Goal: Task Accomplishment & Management: Use online tool/utility

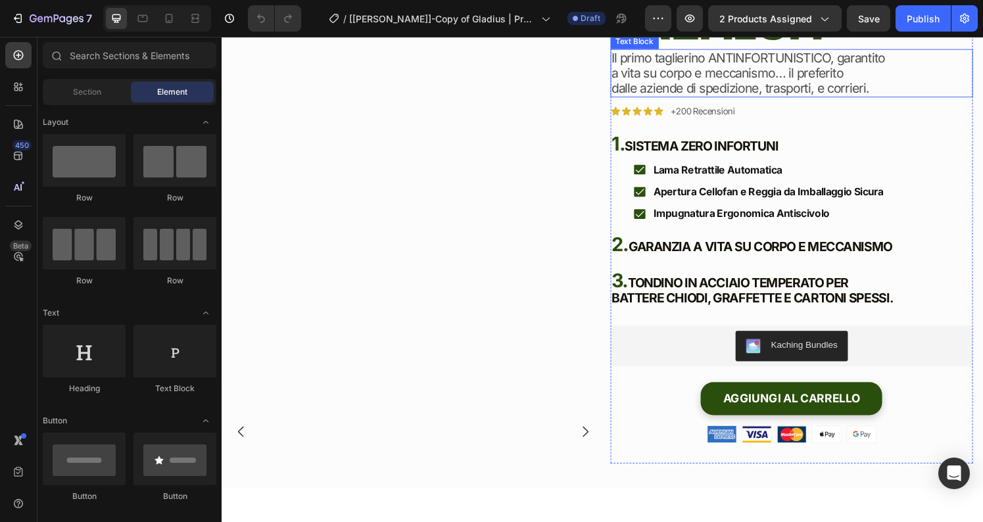
scroll to position [122, 0]
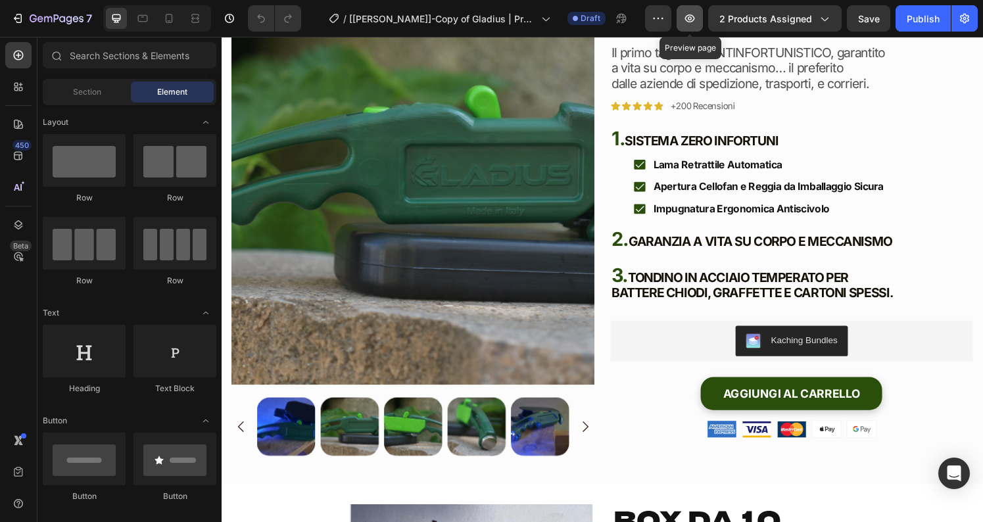
click at [700, 17] on button "button" at bounding box center [690, 18] width 26 height 26
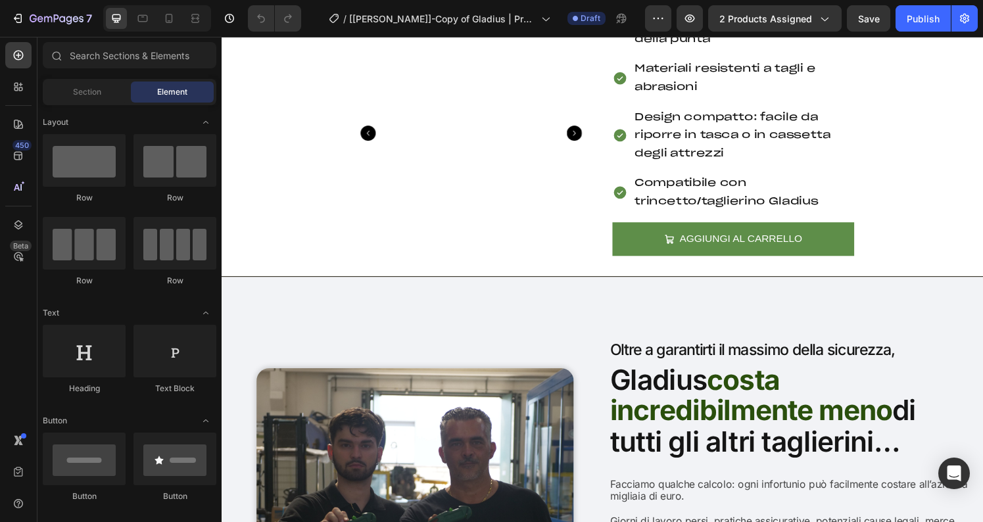
scroll to position [7513, 0]
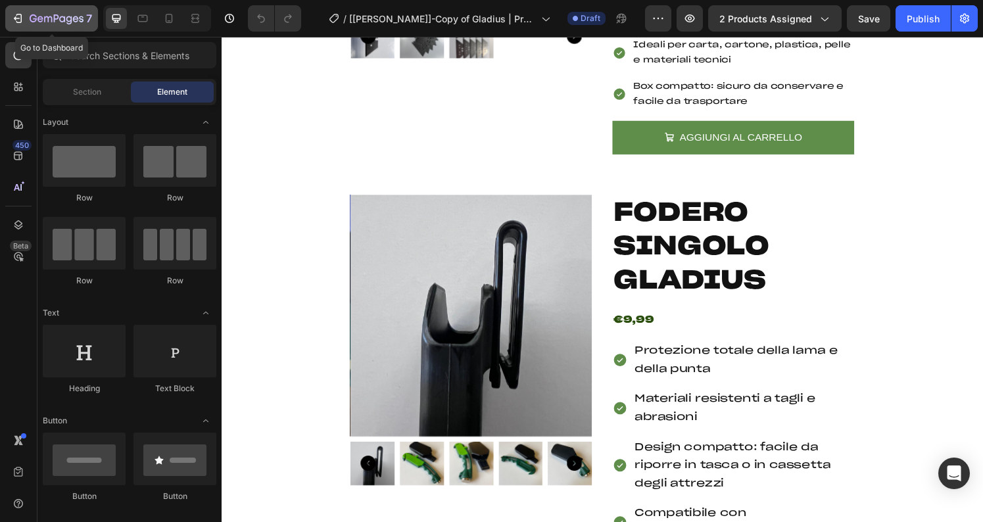
click at [63, 11] on div "7" at bounding box center [61, 19] width 62 height 16
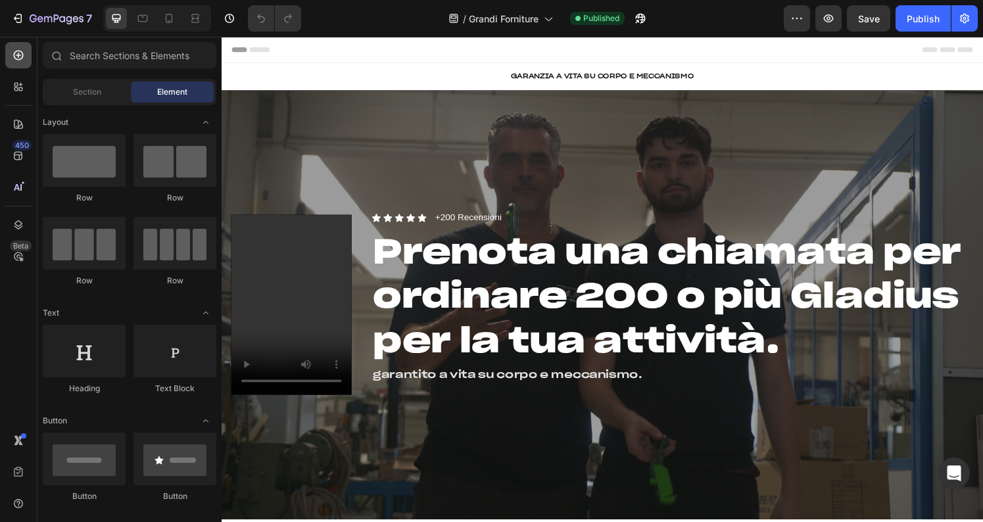
click at [18, 59] on icon at bounding box center [19, 56] width 10 height 10
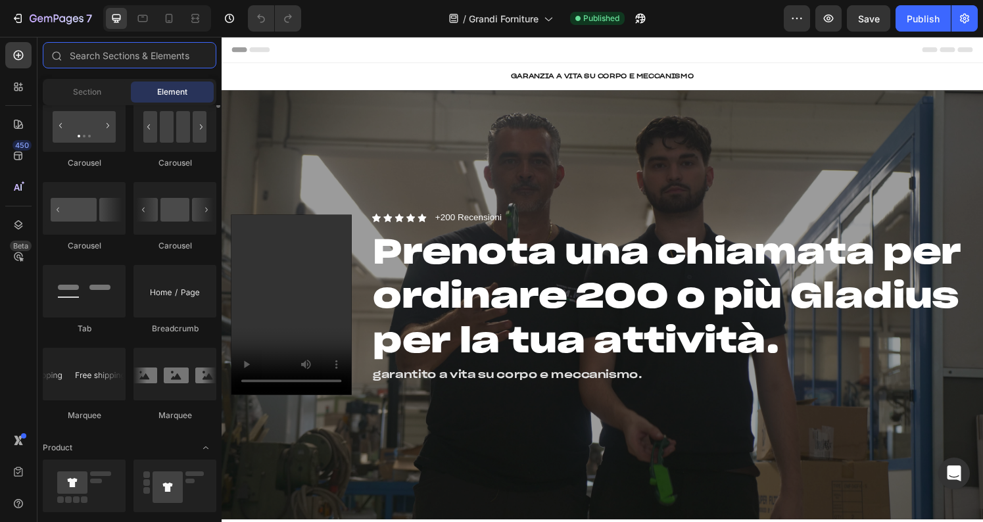
scroll to position [1430, 0]
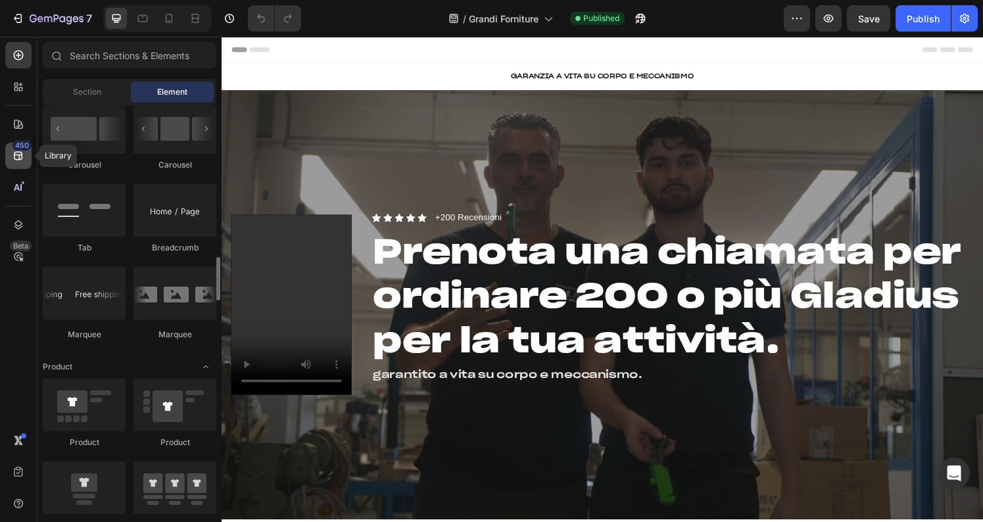
click at [17, 149] on div "450" at bounding box center [21, 145] width 19 height 11
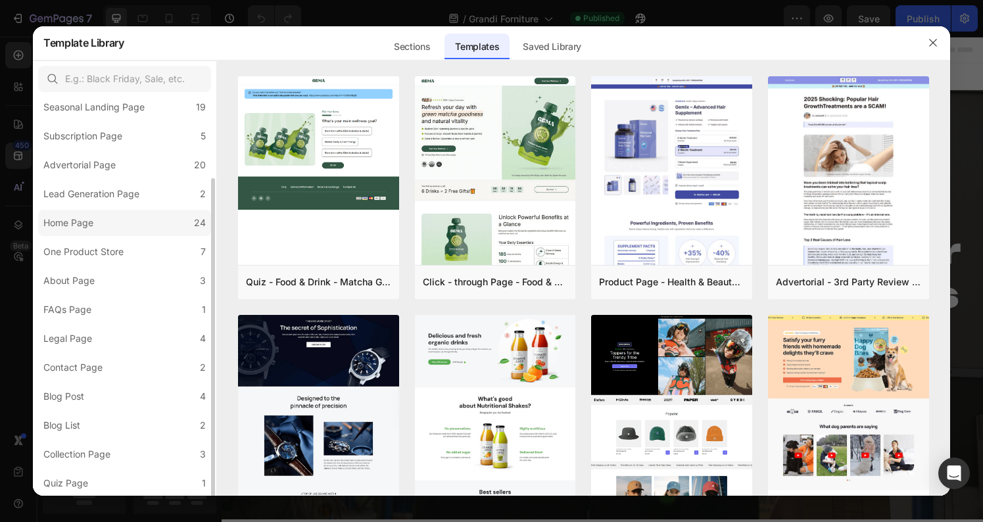
scroll to position [93, 0]
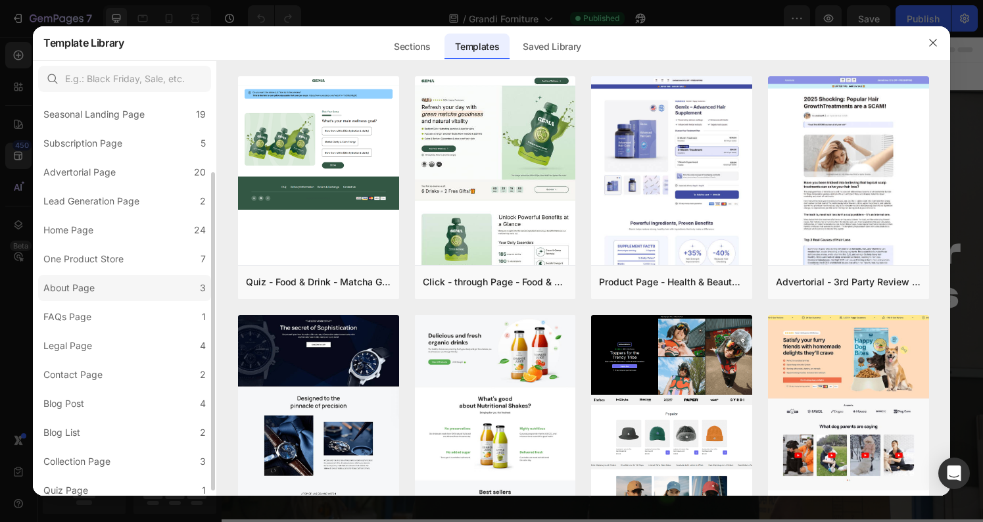
click at [112, 288] on label "About Page 3" at bounding box center [124, 288] width 173 height 26
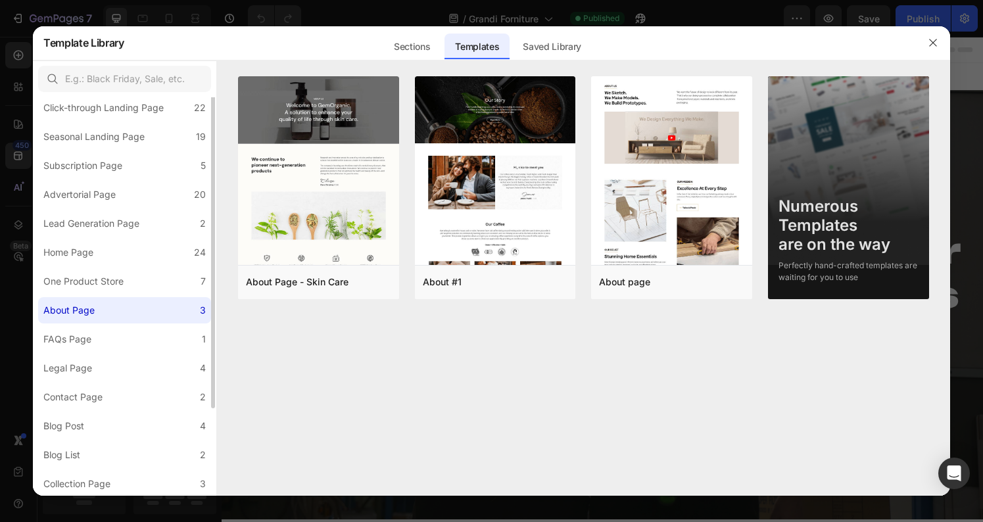
scroll to position [0, 0]
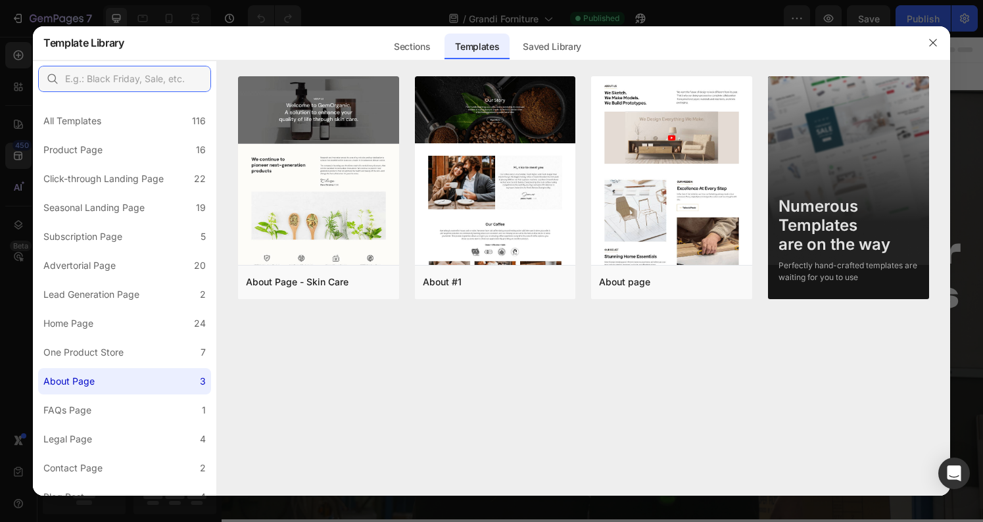
click at [113, 84] on input "text" at bounding box center [124, 79] width 173 height 26
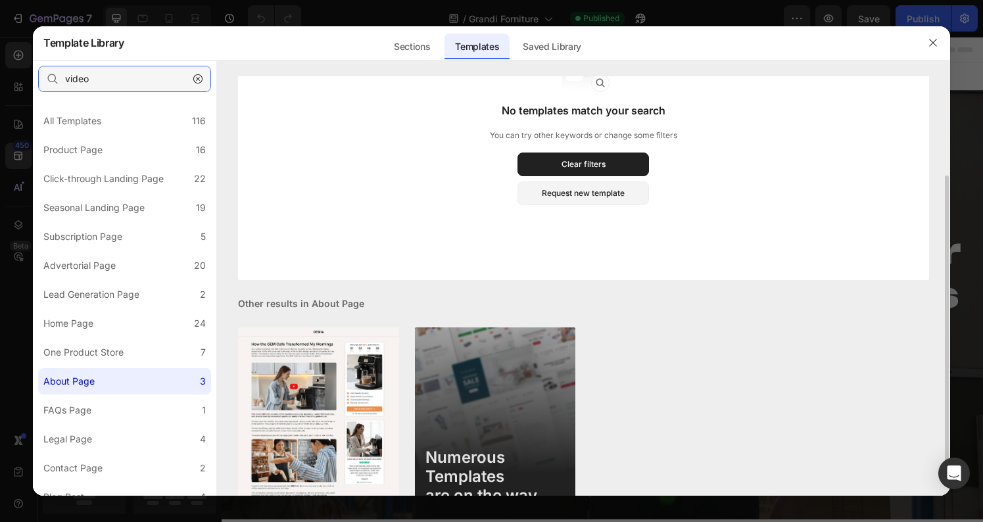
scroll to position [110, 0]
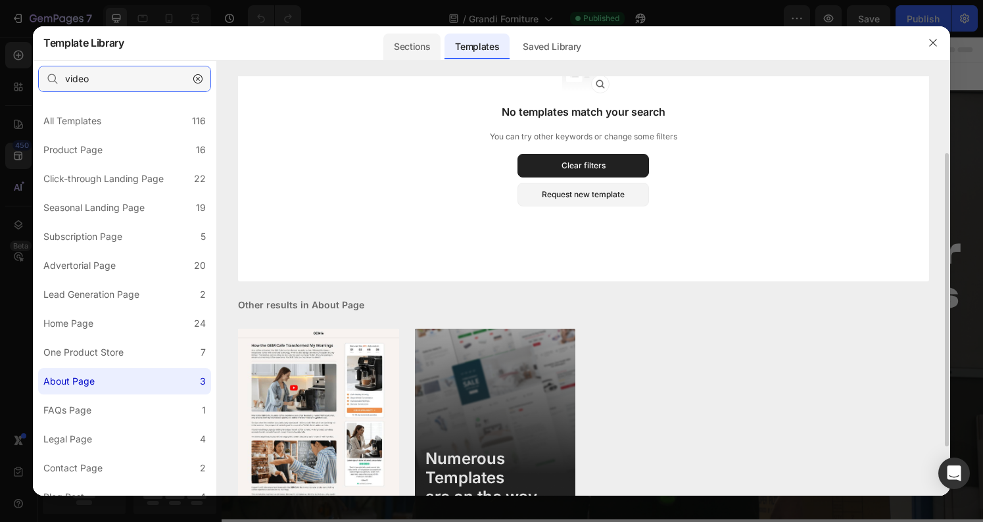
type input "video"
click at [414, 45] on div "Sections" at bounding box center [411, 47] width 57 height 26
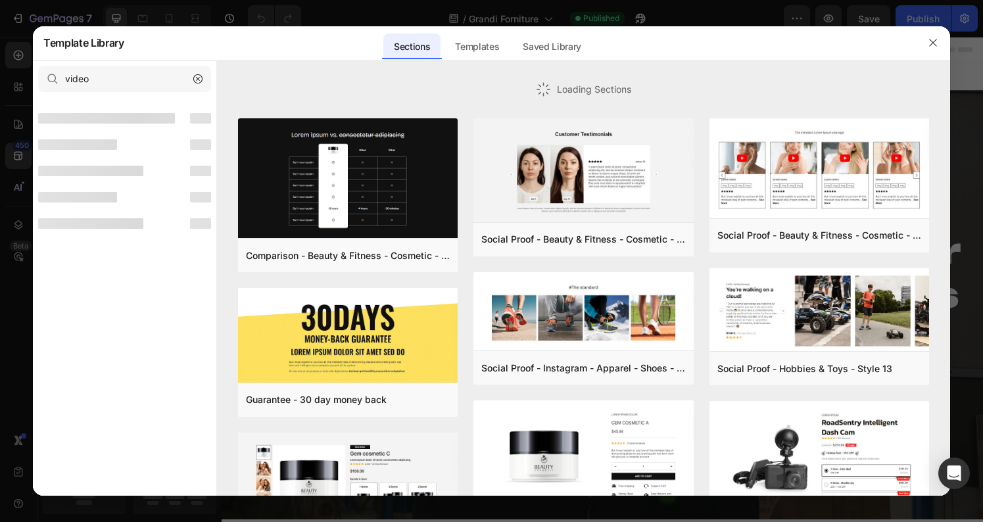
scroll to position [0, 0]
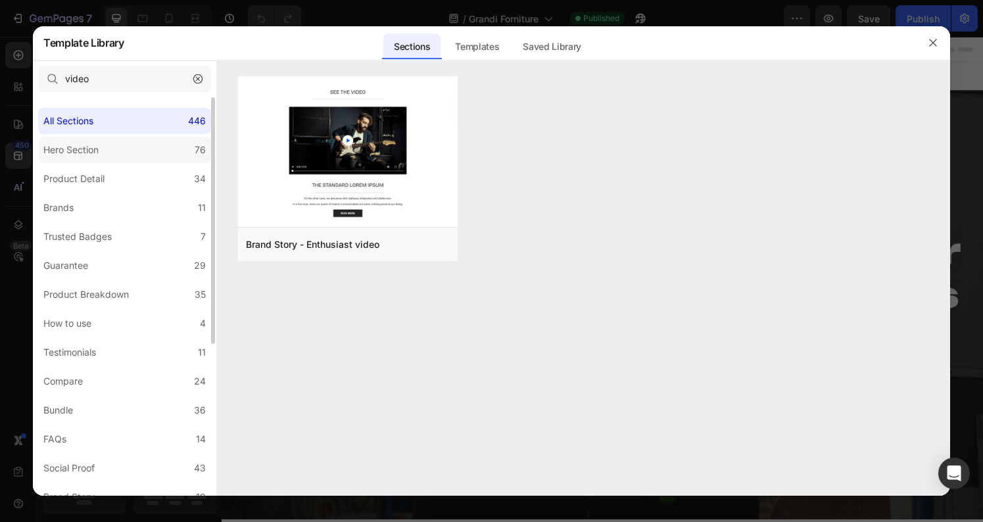
click at [155, 139] on label "Hero Section 76" at bounding box center [124, 150] width 173 height 26
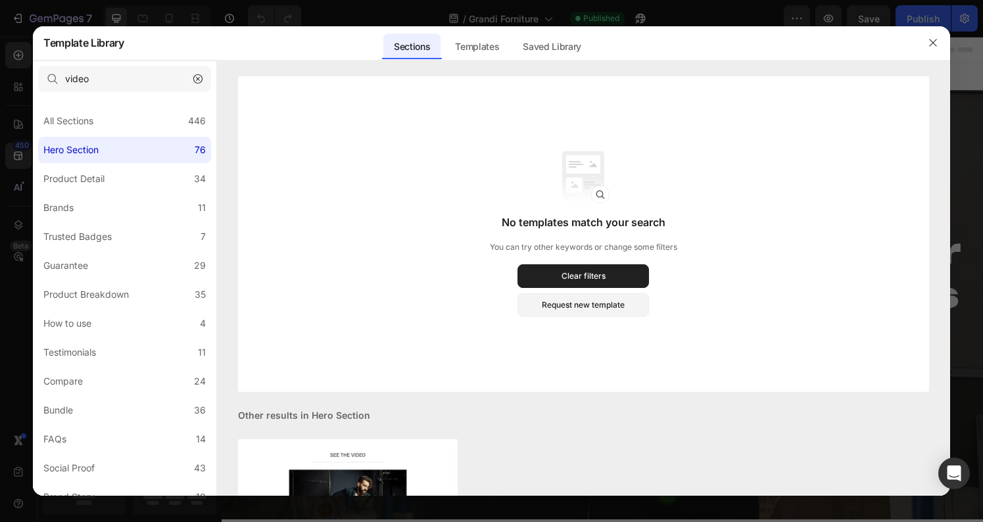
click at [201, 76] on icon "button" at bounding box center [197, 78] width 9 height 9
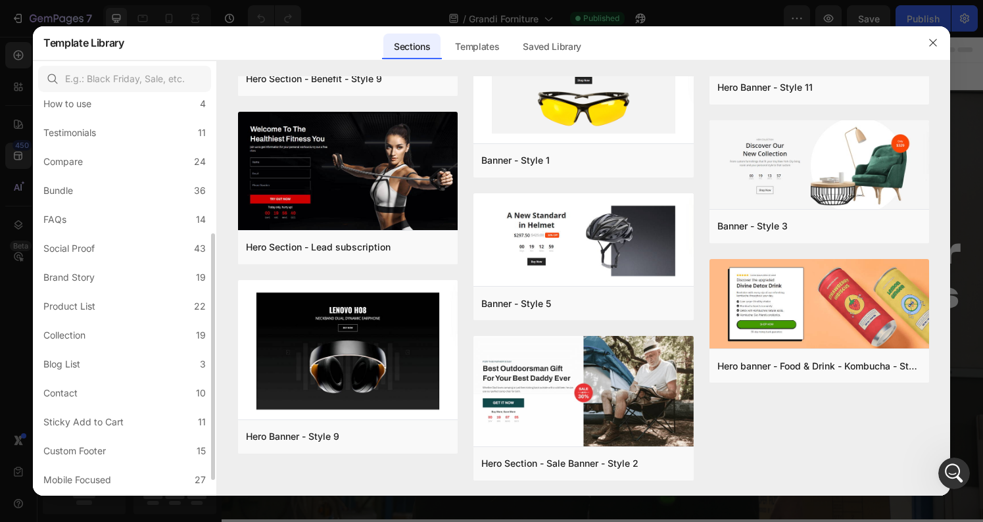
scroll to position [245, 0]
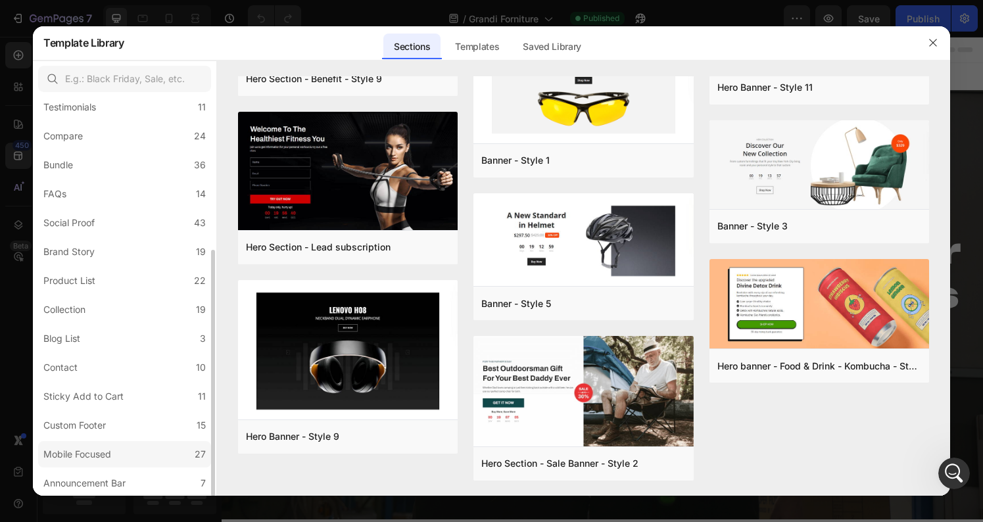
click at [107, 455] on div "Mobile Focused" at bounding box center [77, 455] width 68 height 16
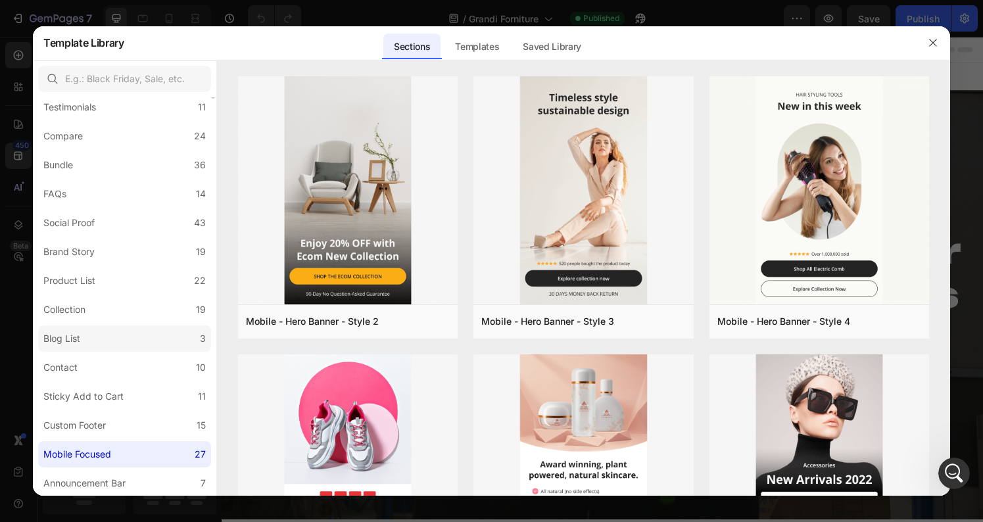
scroll to position [0, 0]
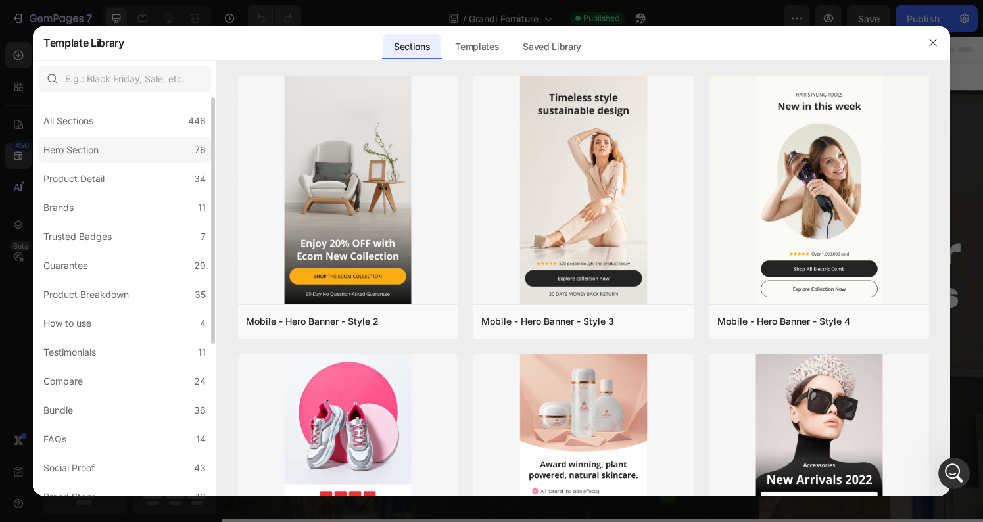
click at [89, 142] on div "Hero Section" at bounding box center [70, 150] width 55 height 16
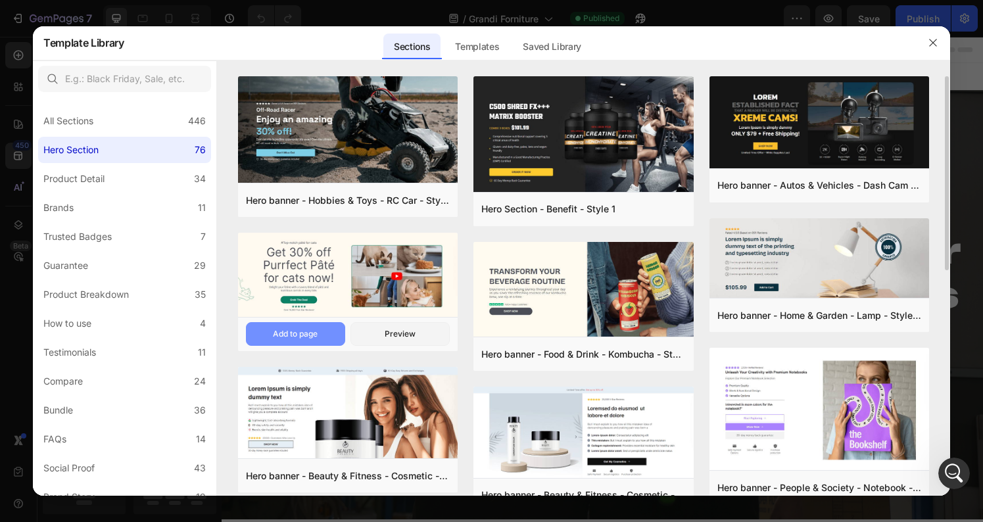
click at [329, 336] on button "Add to page" at bounding box center [295, 334] width 99 height 24
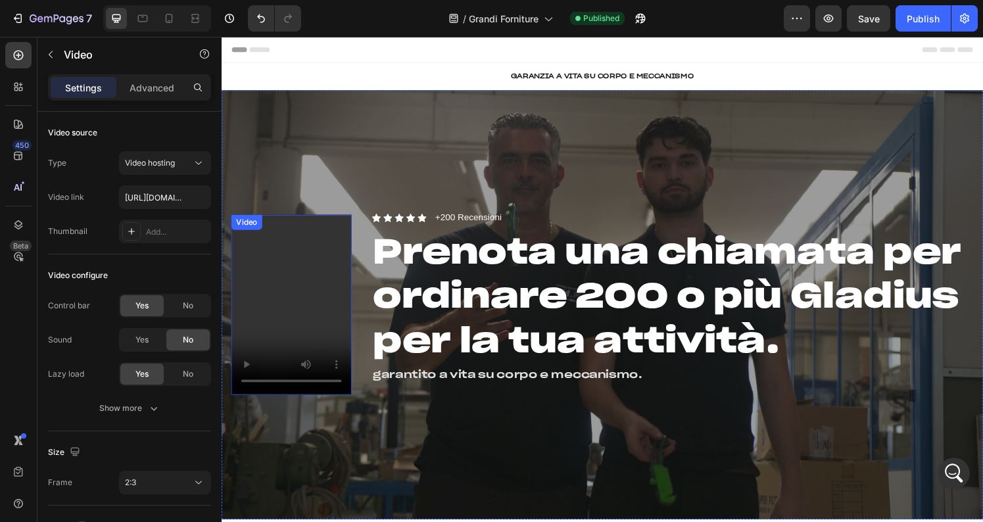
click at [302, 288] on video at bounding box center [293, 314] width 125 height 187
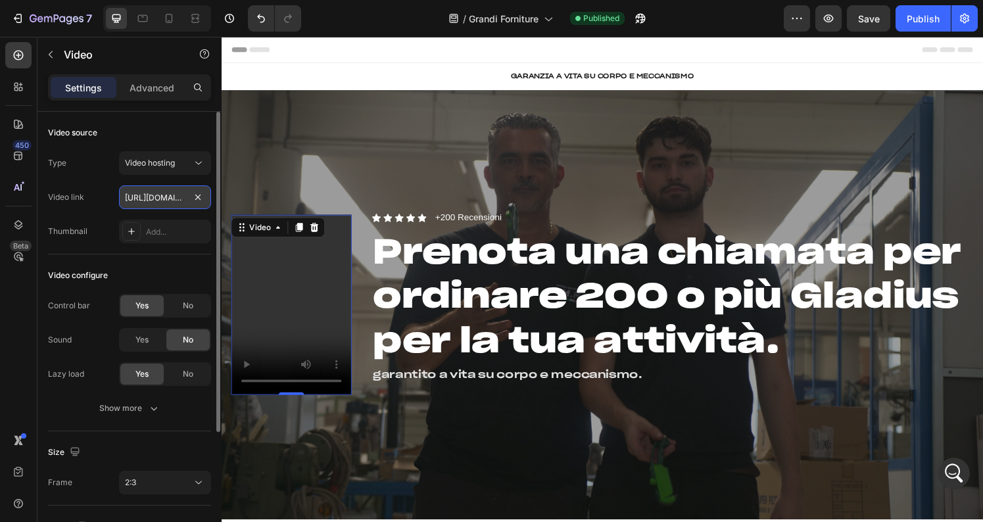
click at [166, 197] on input "[URL][DOMAIN_NAME]" at bounding box center [165, 197] width 92 height 24
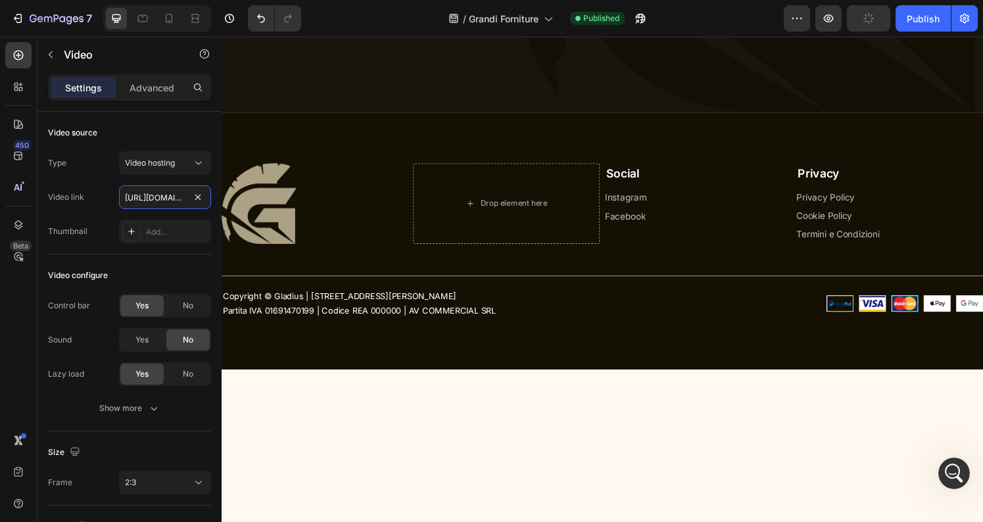
scroll to position [6908, 0]
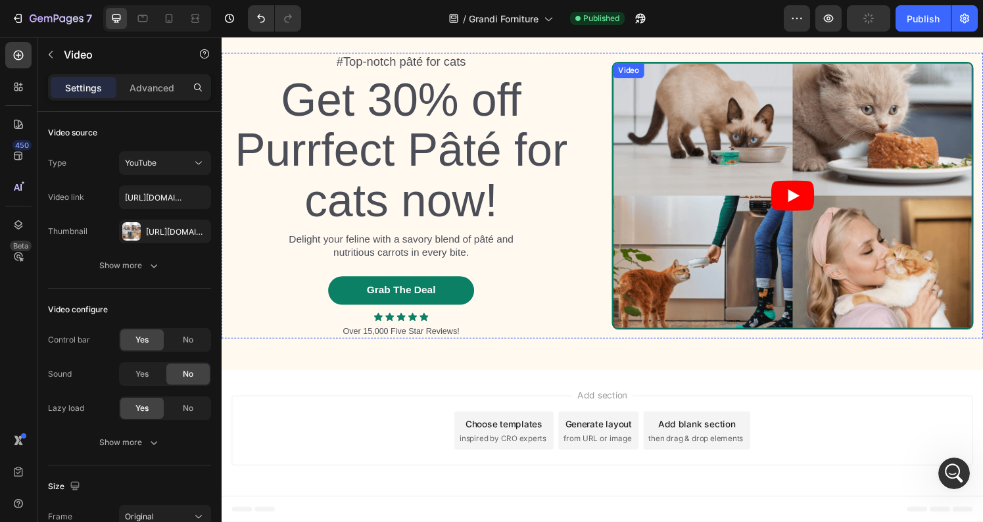
click at [802, 235] on article at bounding box center [813, 201] width 372 height 275
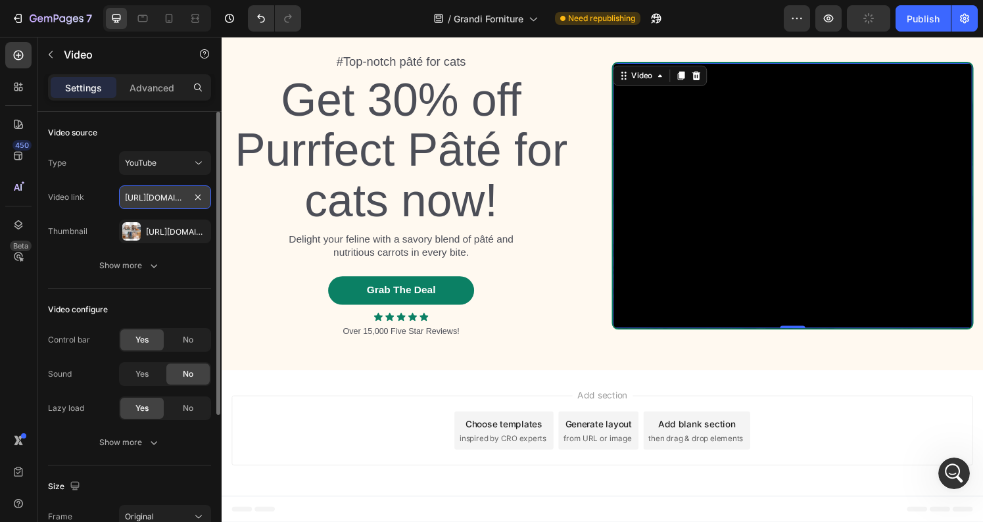
click at [154, 197] on input "[URL][DOMAIN_NAME]" at bounding box center [165, 197] width 92 height 24
paste input "[DOMAIN_NAME][URL]"
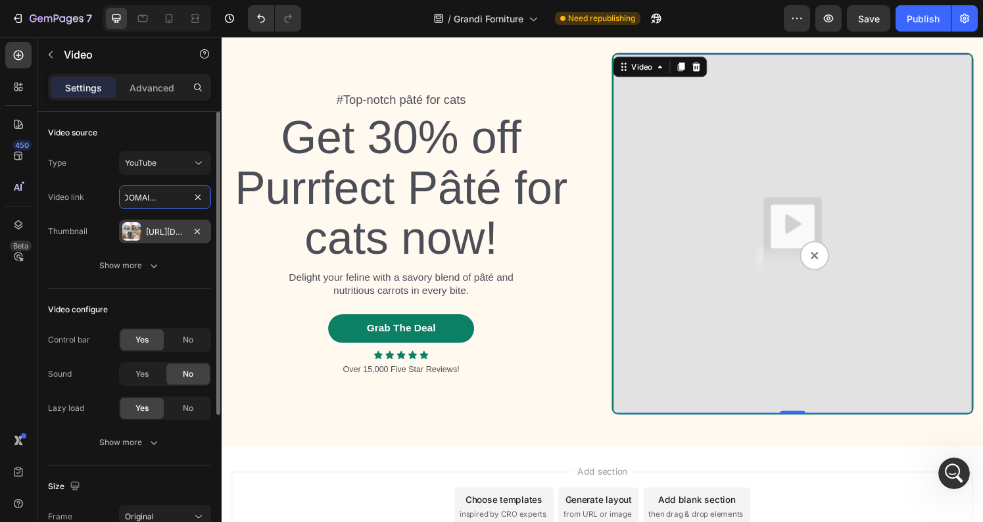
type input "[URL][DOMAIN_NAME]"
click at [145, 229] on div "[URL][DOMAIN_NAME]" at bounding box center [165, 232] width 92 height 24
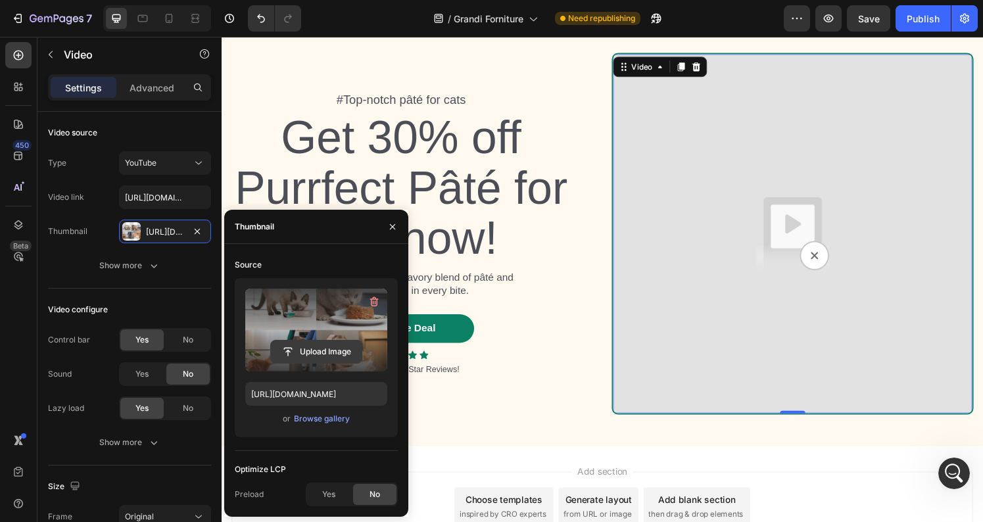
click at [335, 349] on input "file" at bounding box center [316, 352] width 91 height 22
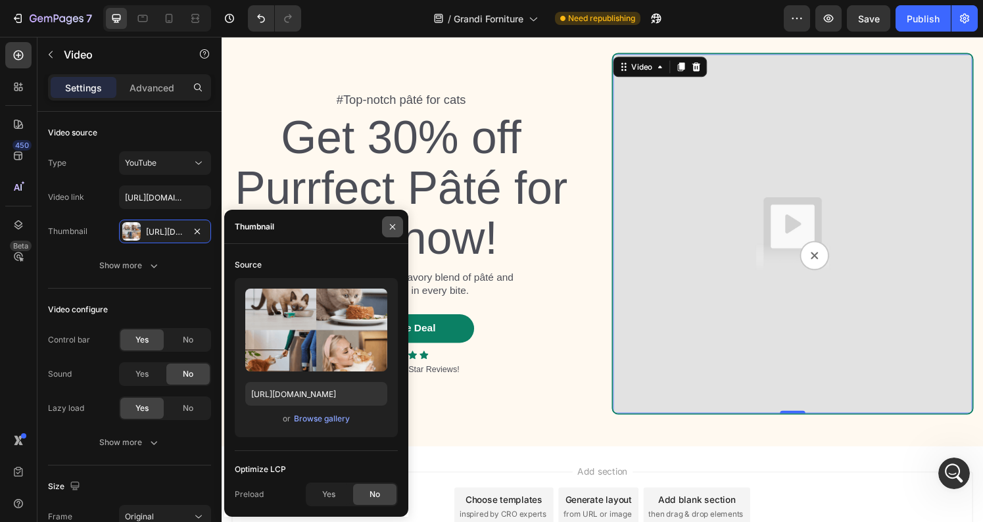
click at [388, 227] on icon "button" at bounding box center [392, 227] width 11 height 11
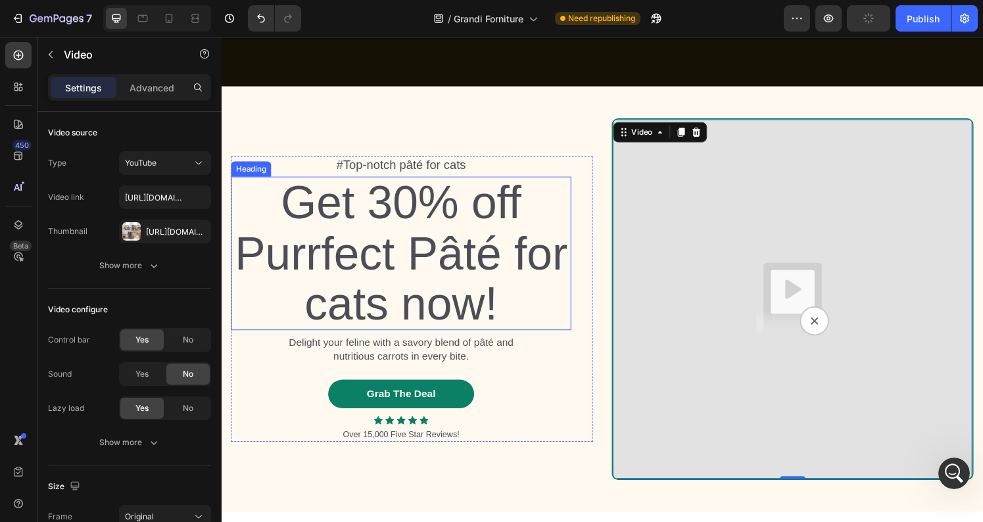
scroll to position [6857, 0]
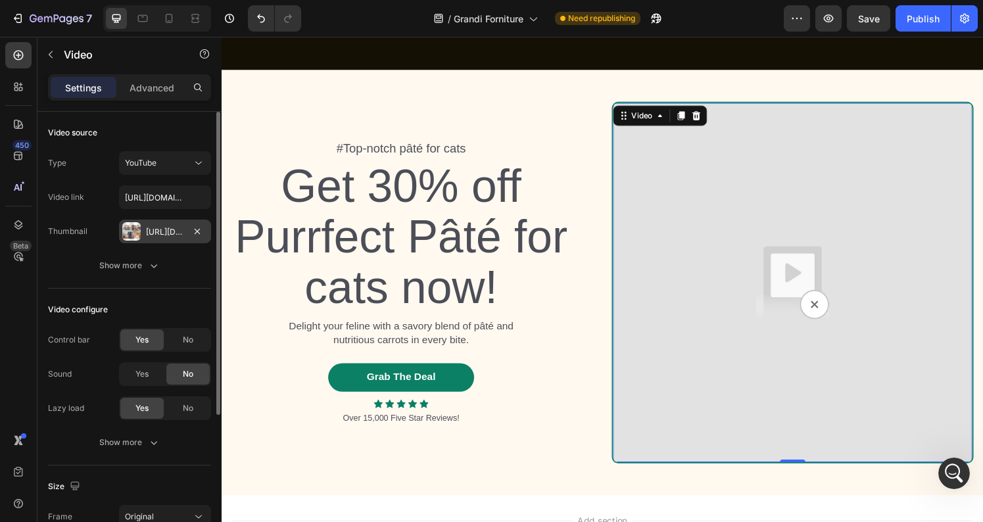
click at [153, 237] on div "[URL][DOMAIN_NAME]" at bounding box center [165, 232] width 38 height 12
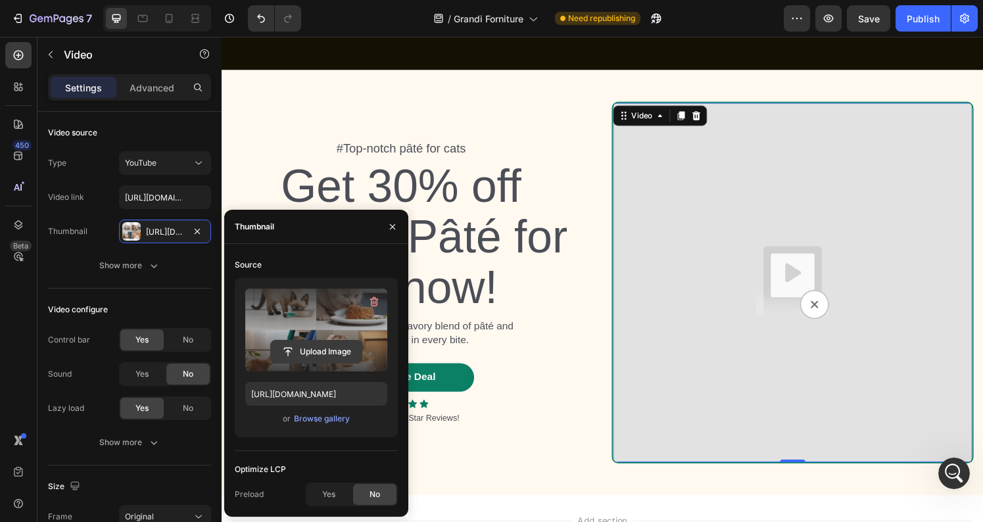
click at [324, 351] on input "file" at bounding box center [316, 352] width 91 height 22
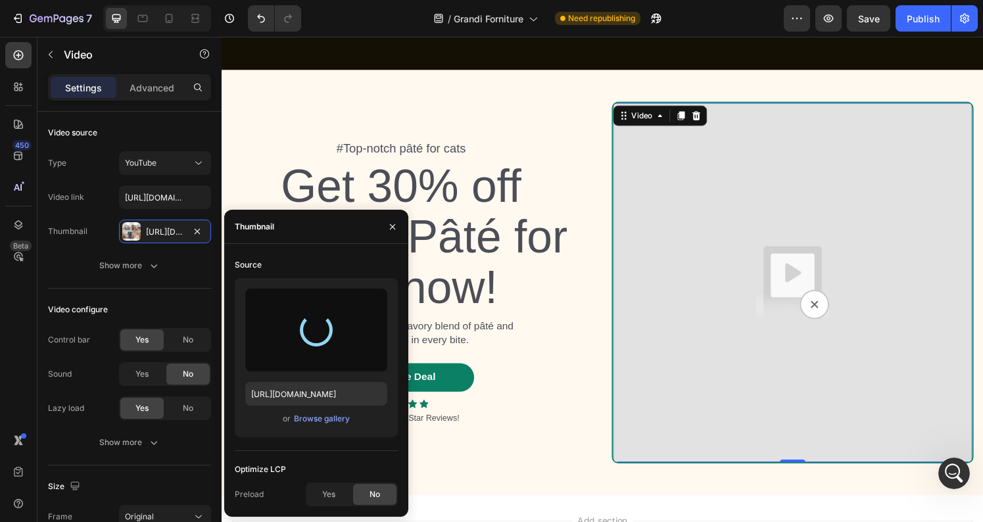
type input "[URL][DOMAIN_NAME]"
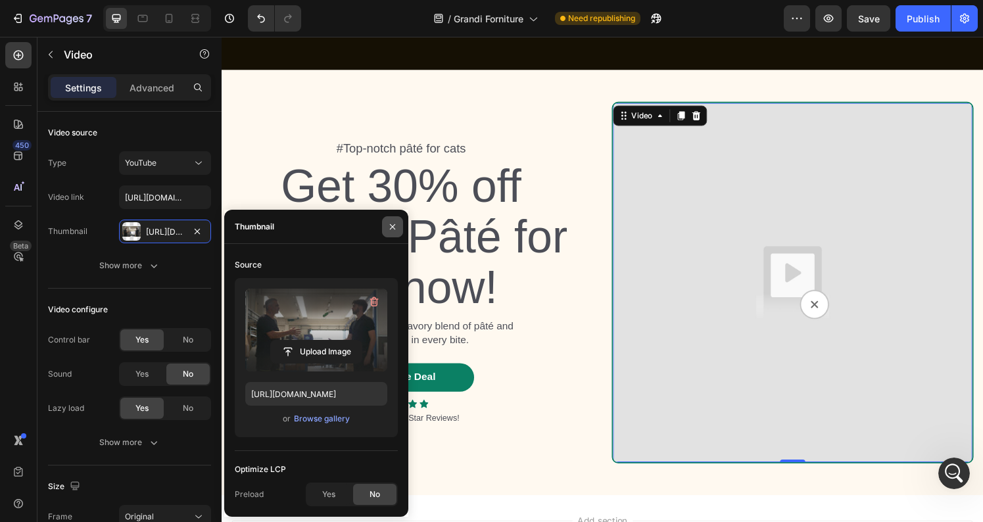
click at [391, 223] on icon "button" at bounding box center [392, 227] width 11 height 11
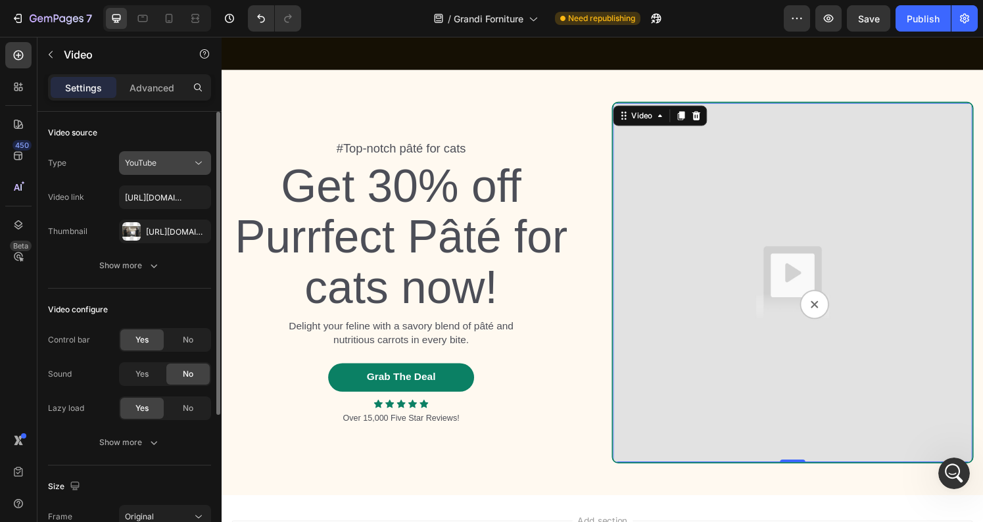
click at [167, 158] on div "YouTube" at bounding box center [158, 163] width 67 height 12
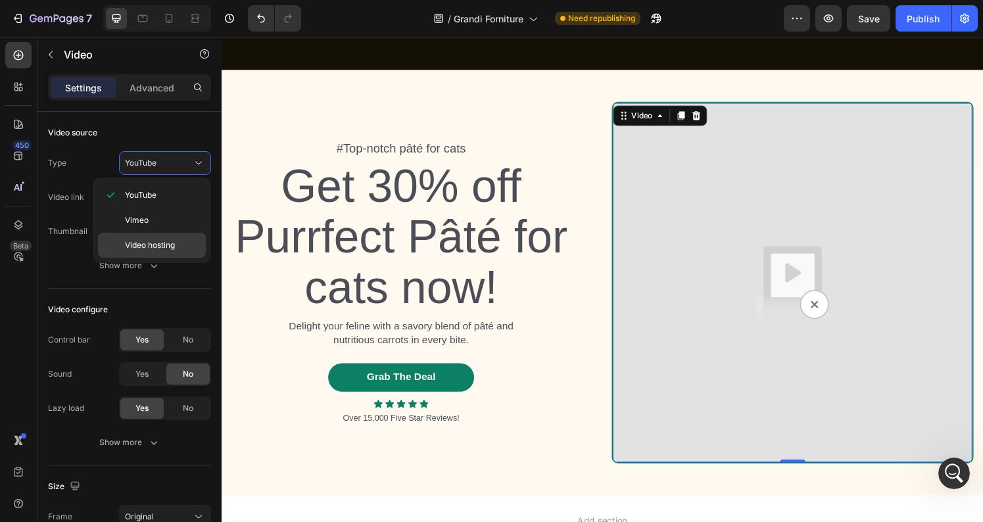
click at [155, 243] on span "Video hosting" at bounding box center [150, 245] width 50 height 12
type input "[URL][DOMAIN_NAME]"
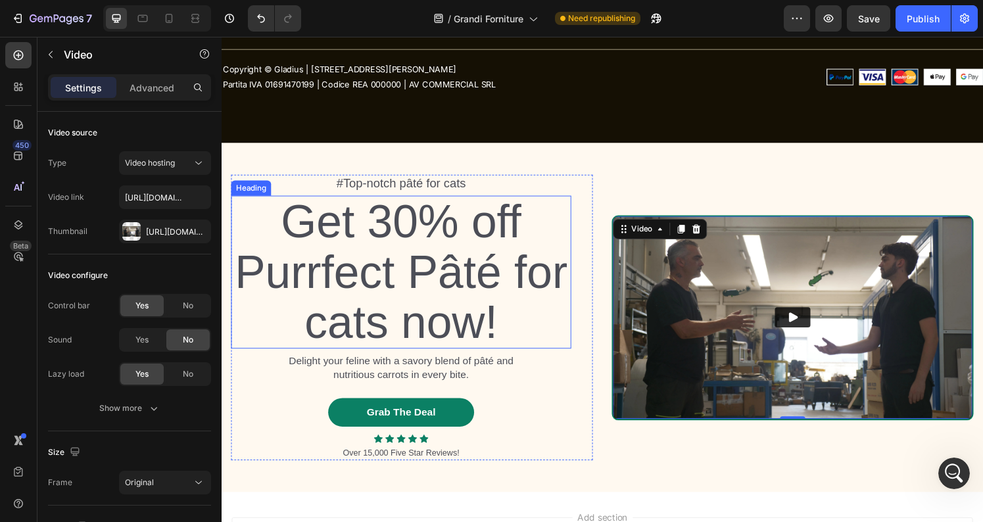
scroll to position [6772, 0]
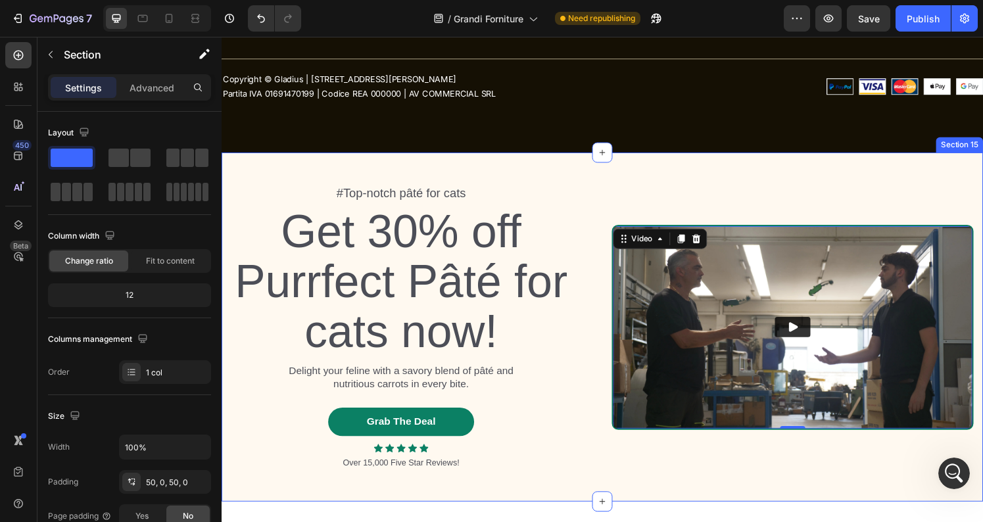
click at [314, 162] on div "#Top-notch pâté for cats Text Block Get 30% off Purrfect Pâté for cats now! Hea…" at bounding box center [616, 338] width 789 height 362
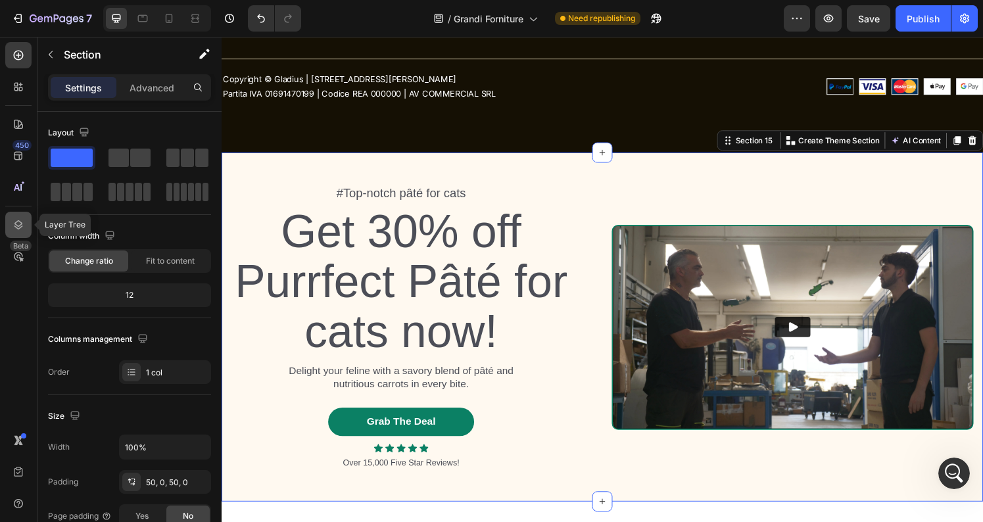
click at [16, 226] on icon at bounding box center [18, 224] width 13 height 13
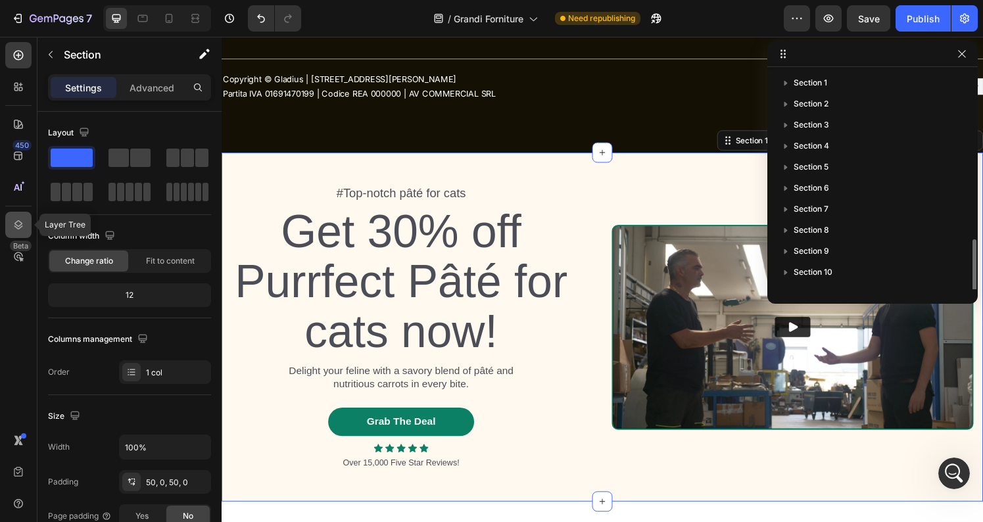
scroll to position [99, 0]
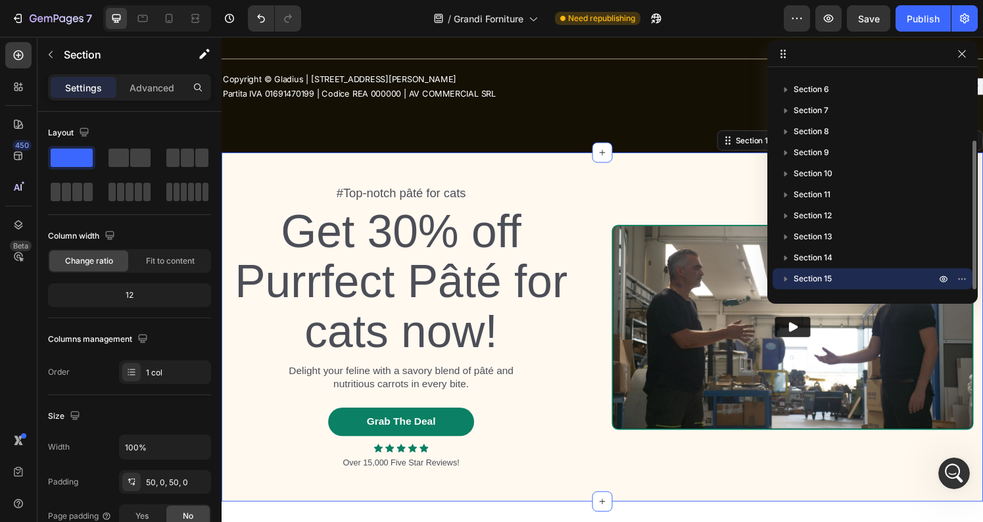
drag, startPoint x: 821, startPoint y: 283, endPoint x: 871, endPoint y: 278, distance: 49.5
click at [866, 278] on p "Section 15" at bounding box center [866, 278] width 145 height 13
click at [869, 276] on p "Section 15" at bounding box center [866, 278] width 145 height 13
click at [790, 278] on icon "button" at bounding box center [785, 278] width 13 height 13
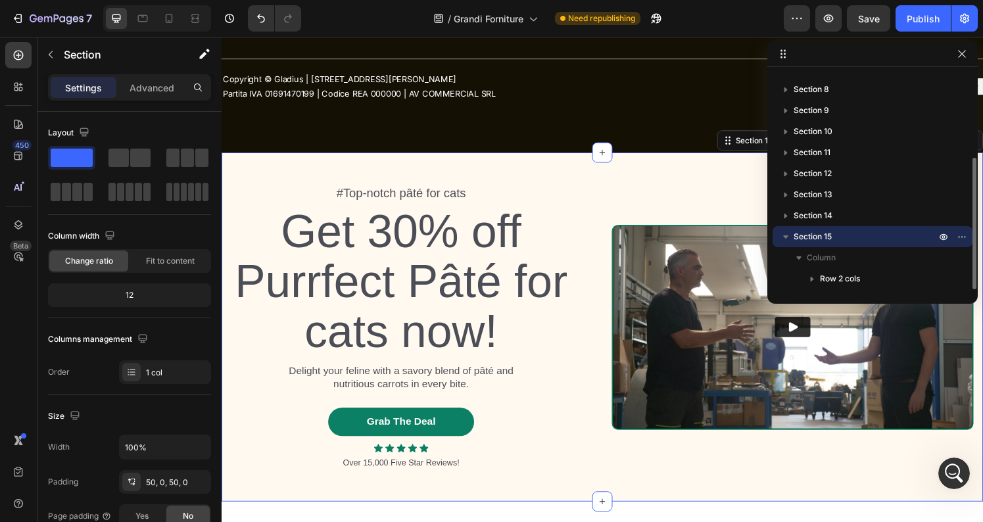
click at [788, 233] on icon "button" at bounding box center [785, 236] width 13 height 13
click at [964, 237] on icon "button" at bounding box center [964, 236] width 1 height 1
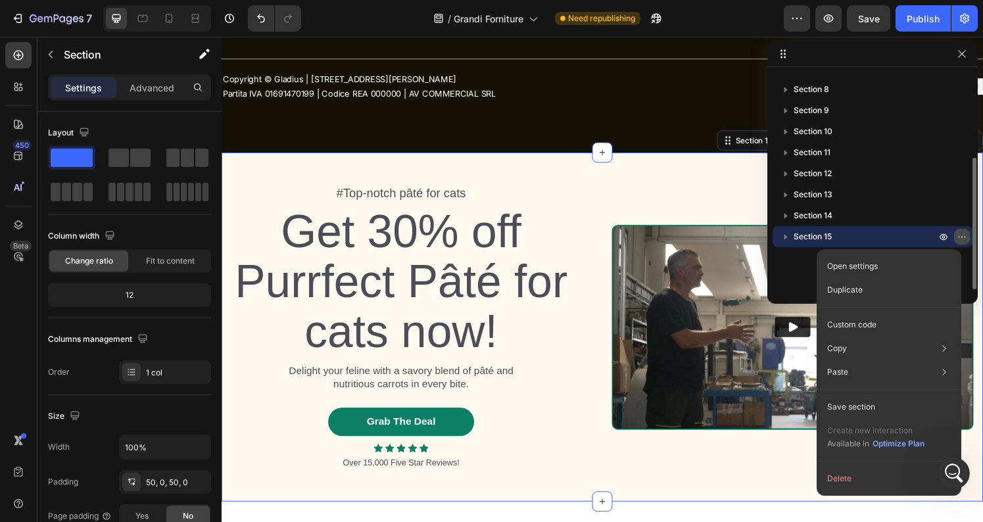
click at [964, 237] on icon "button" at bounding box center [964, 236] width 1 height 1
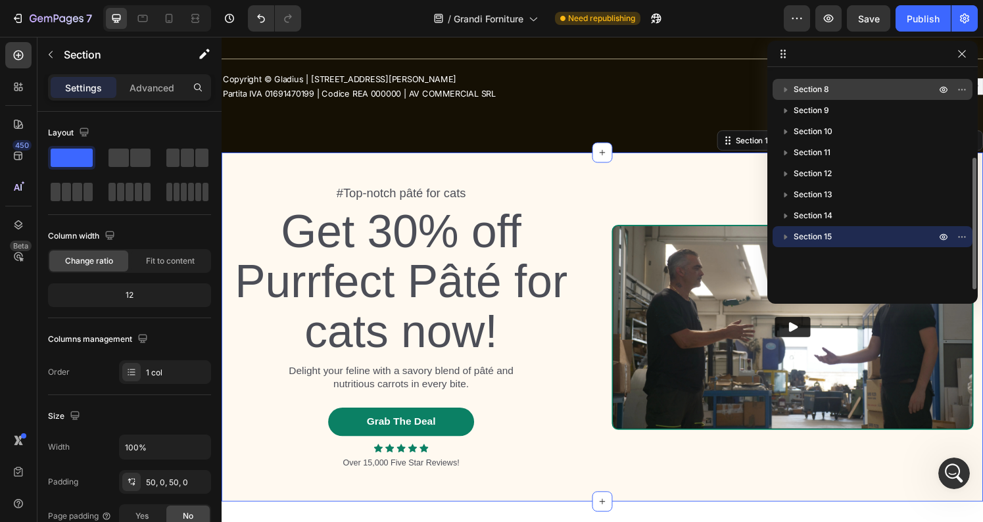
drag, startPoint x: 927, startPoint y: 234, endPoint x: 842, endPoint y: 81, distance: 175.1
click at [842, 81] on div "Section 1 Section 2 Section 3 Section 4 Section 5 Section 6 Section 7 Section 8…" at bounding box center [872, 180] width 210 height 217
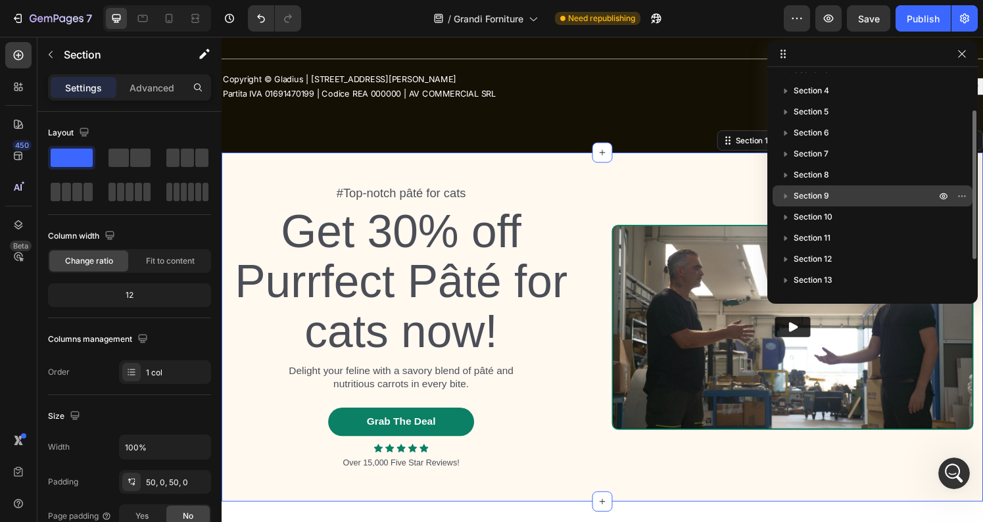
scroll to position [0, 0]
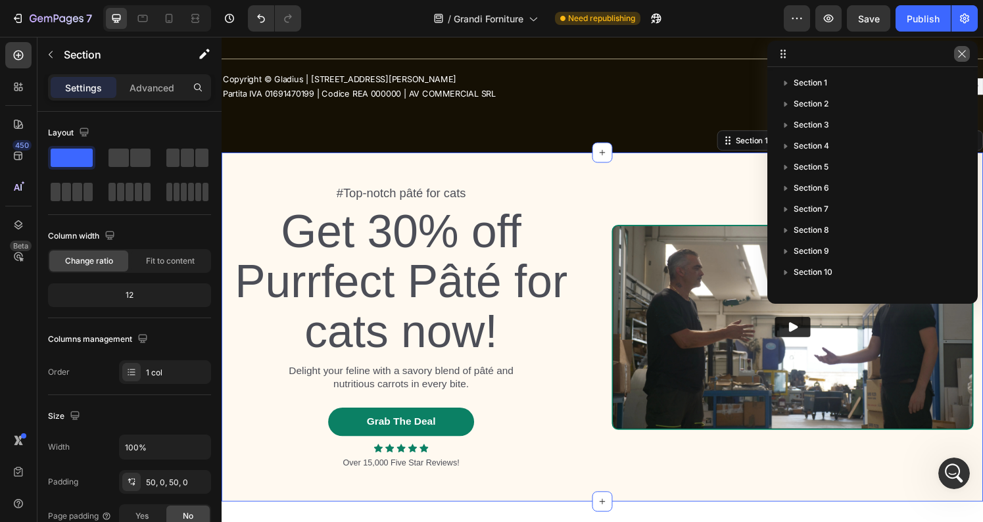
click at [959, 57] on icon "button" at bounding box center [962, 54] width 11 height 11
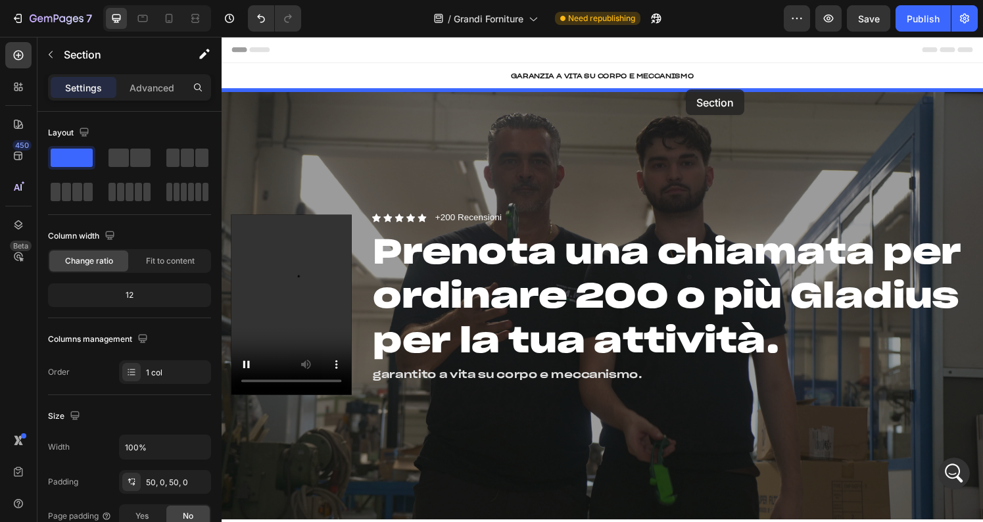
drag, startPoint x: 819, startPoint y: 185, endPoint x: 703, endPoint y: 91, distance: 149.2
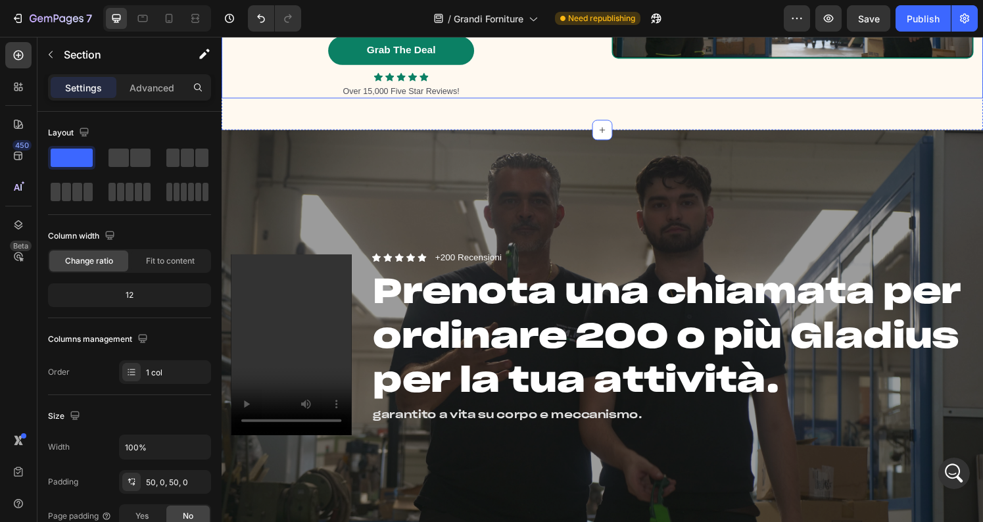
scroll to position [322, 0]
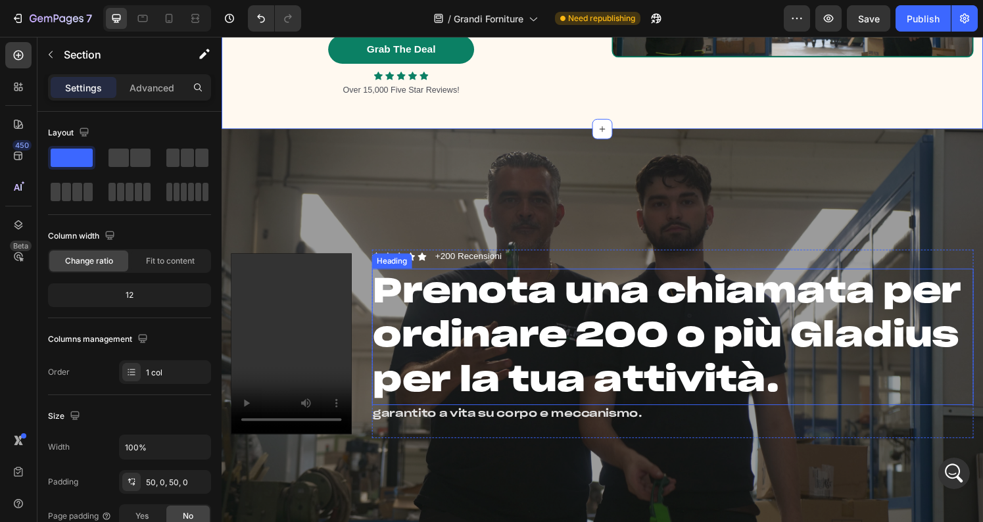
click at [553, 336] on h2 "Prenota una chiamata per ordinare 200 o più Gladius per la tua attività." at bounding box center [688, 347] width 623 height 141
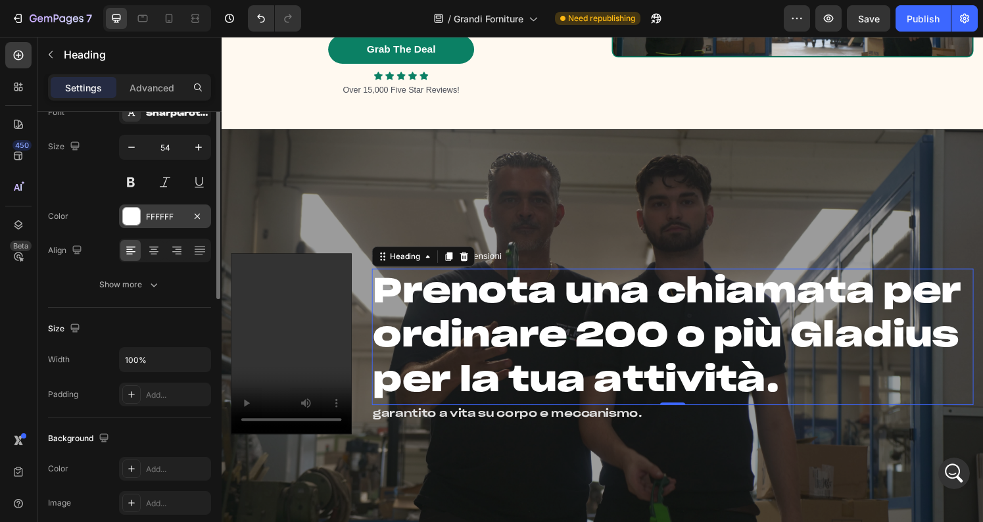
scroll to position [0, 0]
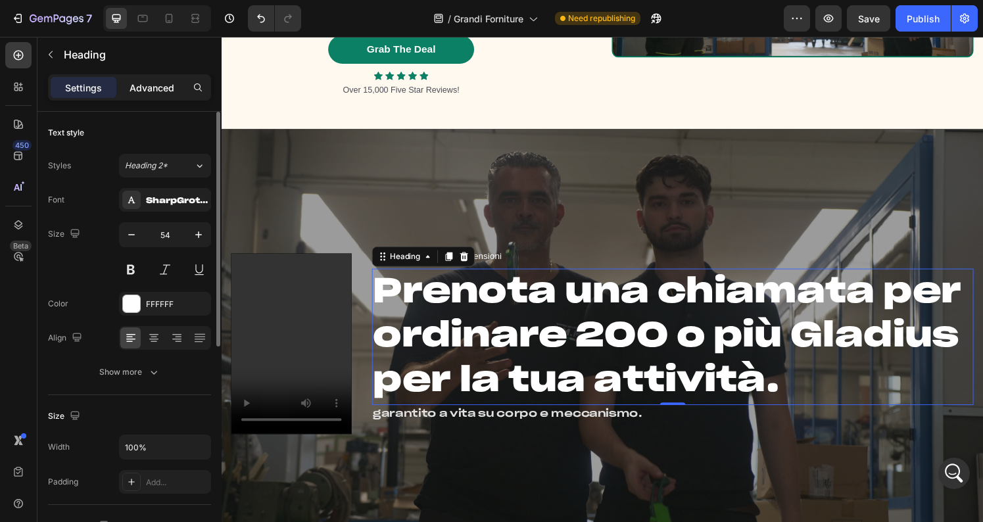
click at [153, 87] on p "Advanced" at bounding box center [152, 88] width 45 height 14
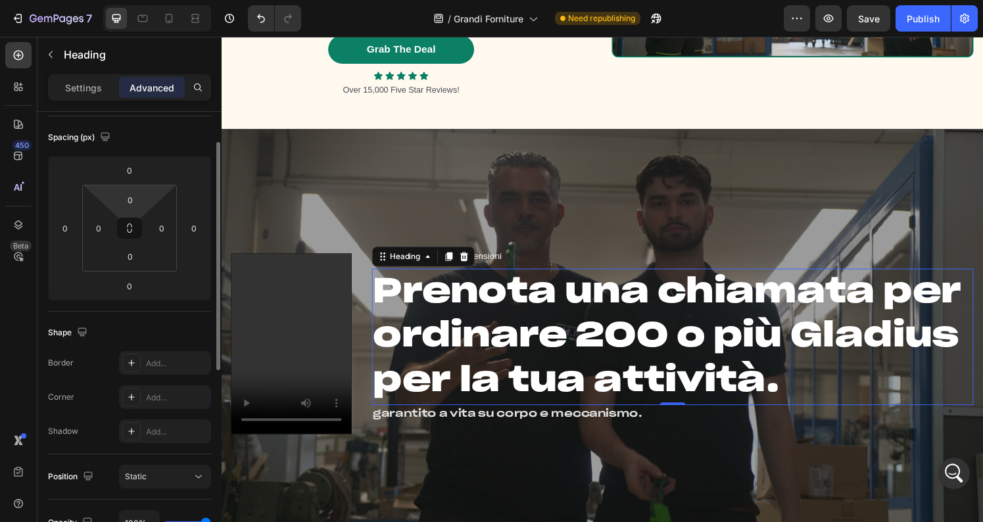
scroll to position [330, 0]
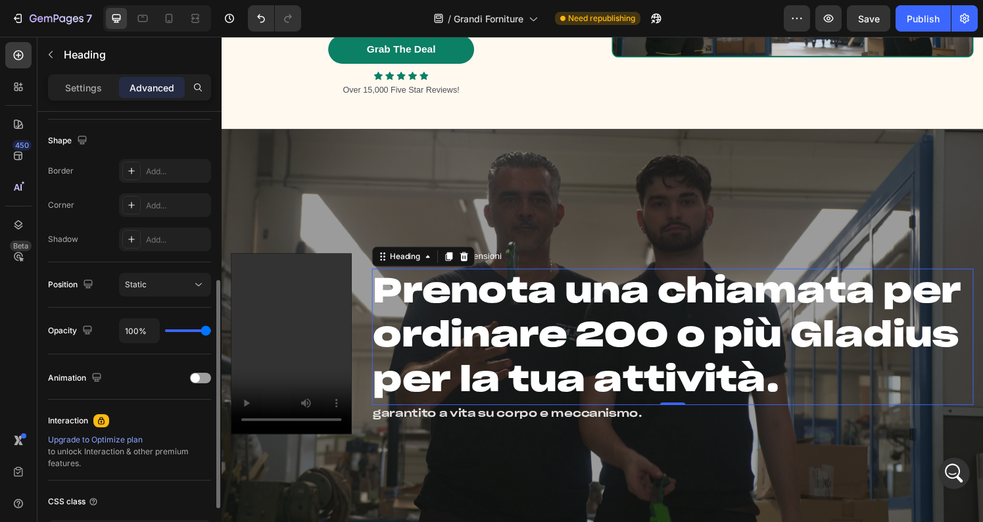
click at [499, 352] on h2 "Prenota una chiamata per ordinare 200 o più Gladius per la tua attività." at bounding box center [688, 347] width 623 height 141
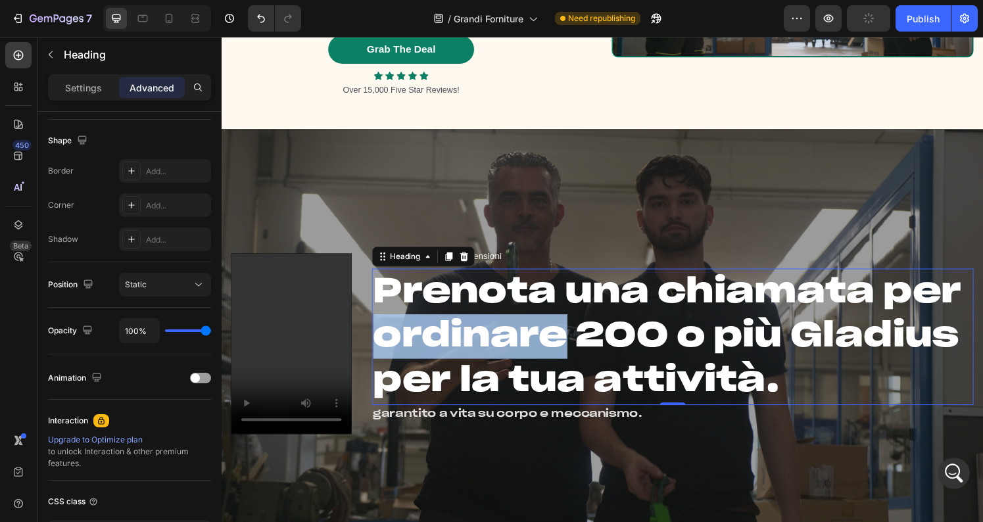
click at [499, 352] on p "Prenota una chiamata per ordinare 200 o più Gladius per la tua attività." at bounding box center [689, 347] width 621 height 139
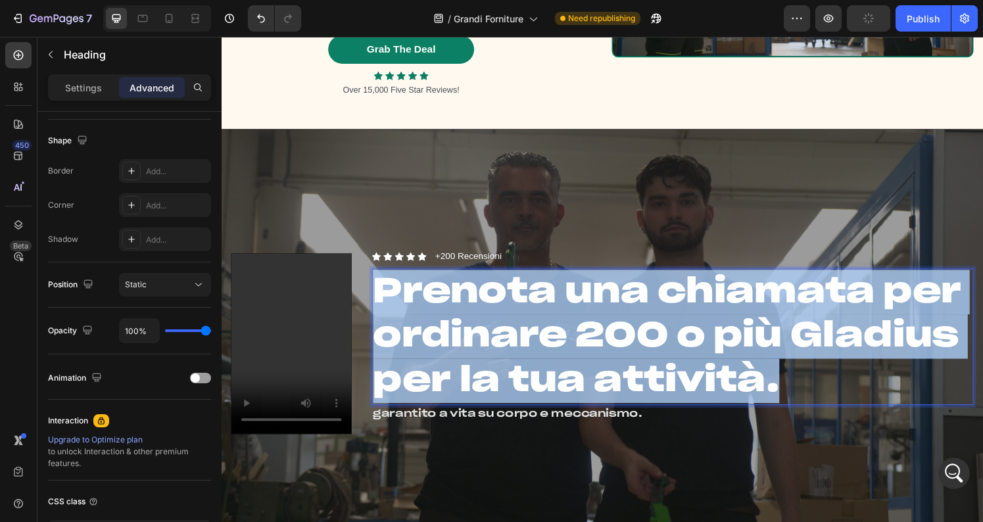
click at [499, 352] on p "Prenota una chiamata per ordinare 200 o più Gladius per la tua attività." at bounding box center [689, 347] width 621 height 139
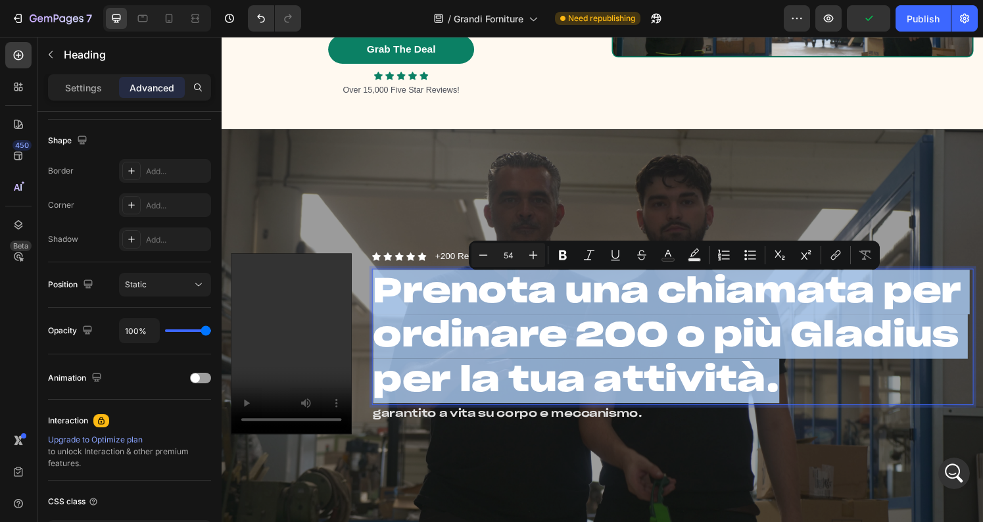
copy p "Prenota una chiamata per ordinare 200 o più Gladius per la tua attività."
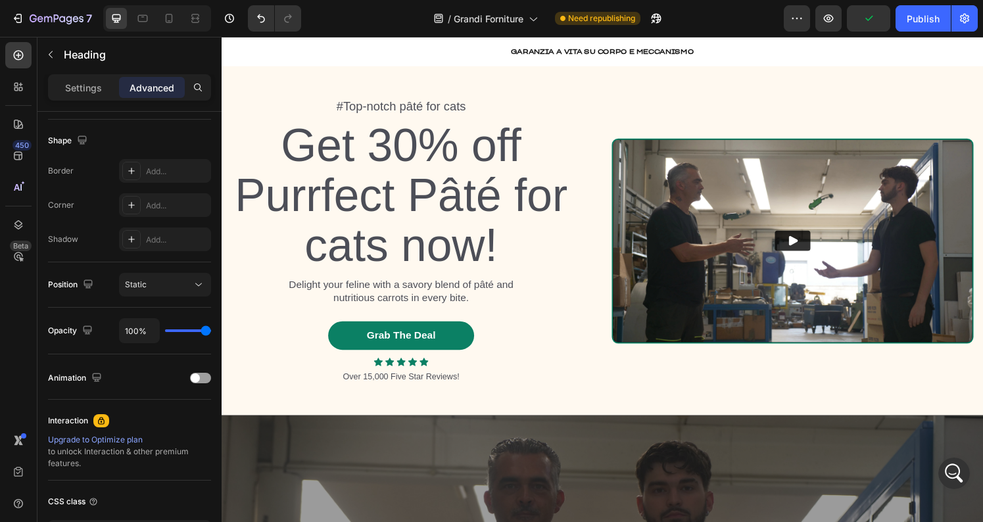
scroll to position [0, 0]
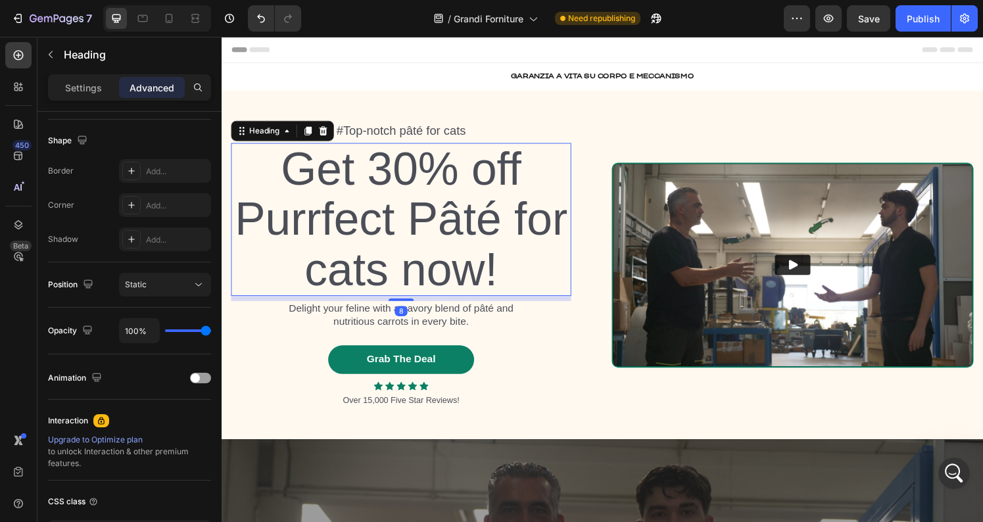
click at [408, 222] on h2 "Get 30% off Purrfect Pâté for cats now!" at bounding box center [407, 226] width 352 height 159
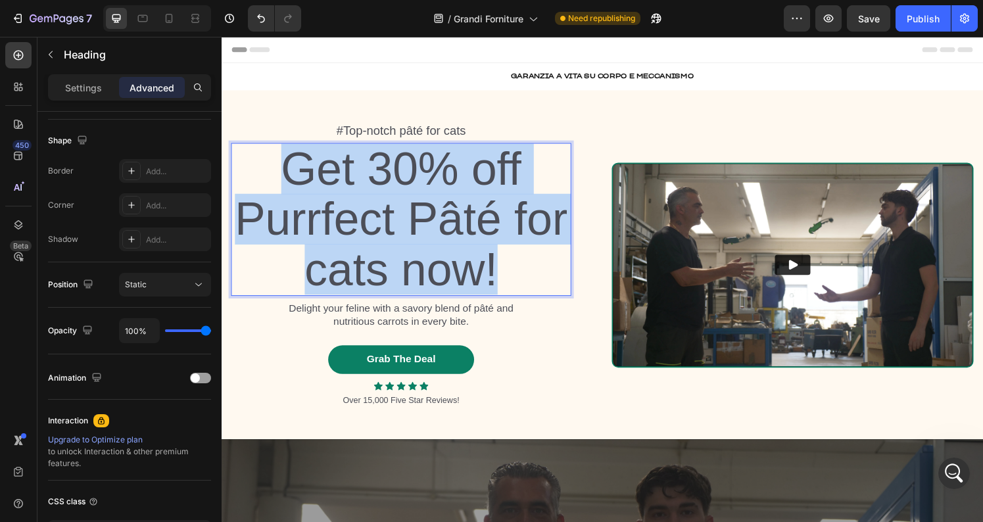
click at [408, 222] on p "Get 30% off Purrfect Pâté for cats now!" at bounding box center [408, 226] width 350 height 157
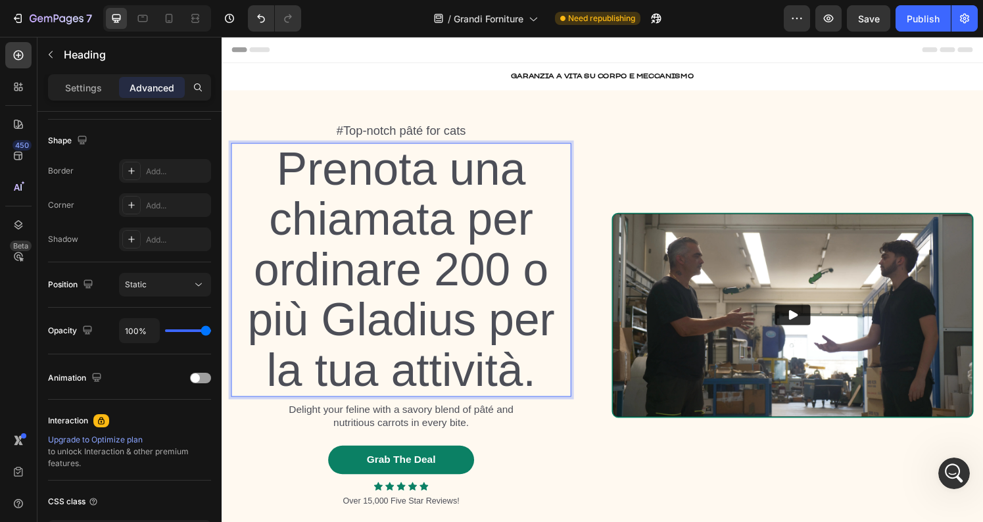
click at [408, 222] on p "Prenota una chiamata per ordinare 200 o più Gladius per la tua attività." at bounding box center [408, 278] width 350 height 260
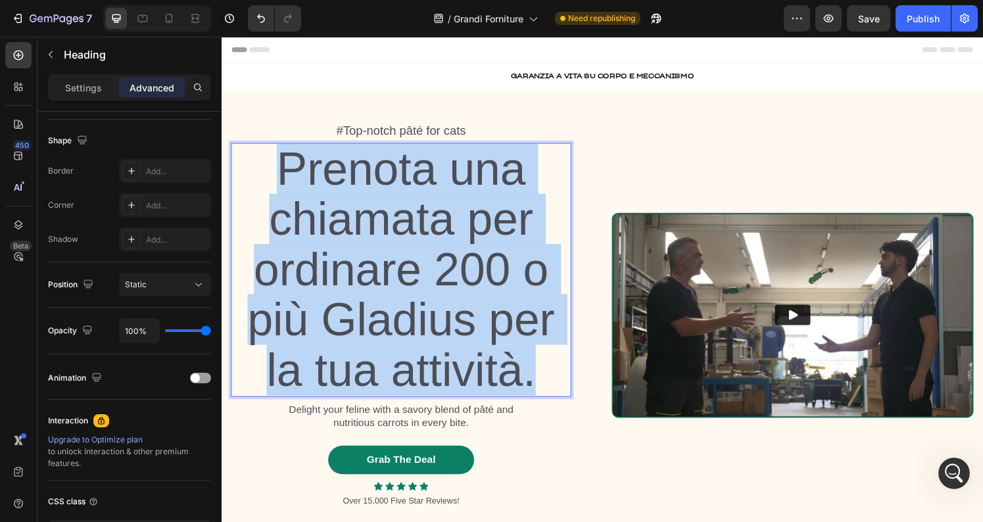
click at [408, 222] on p "Prenota una chiamata per ordinare 200 o più Gladius per la tua attività." at bounding box center [408, 278] width 350 height 260
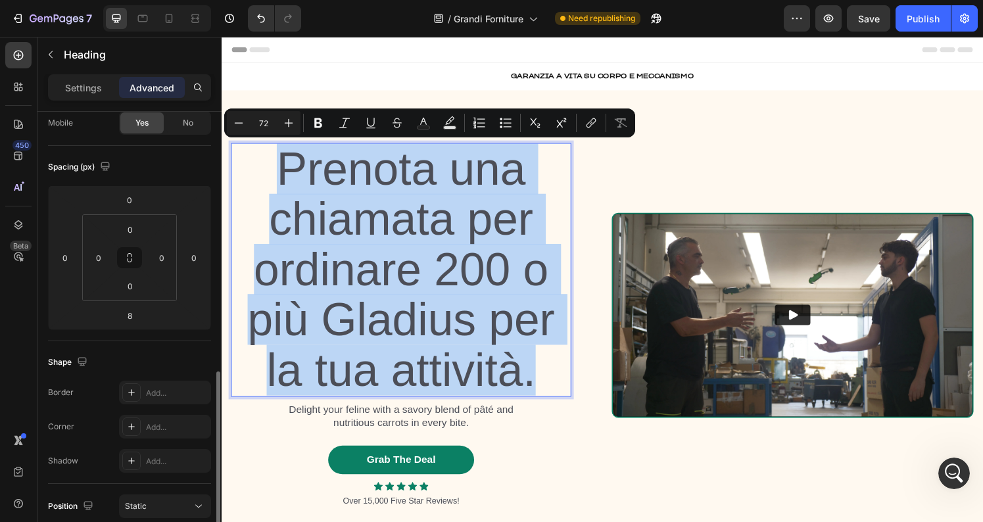
scroll to position [70, 0]
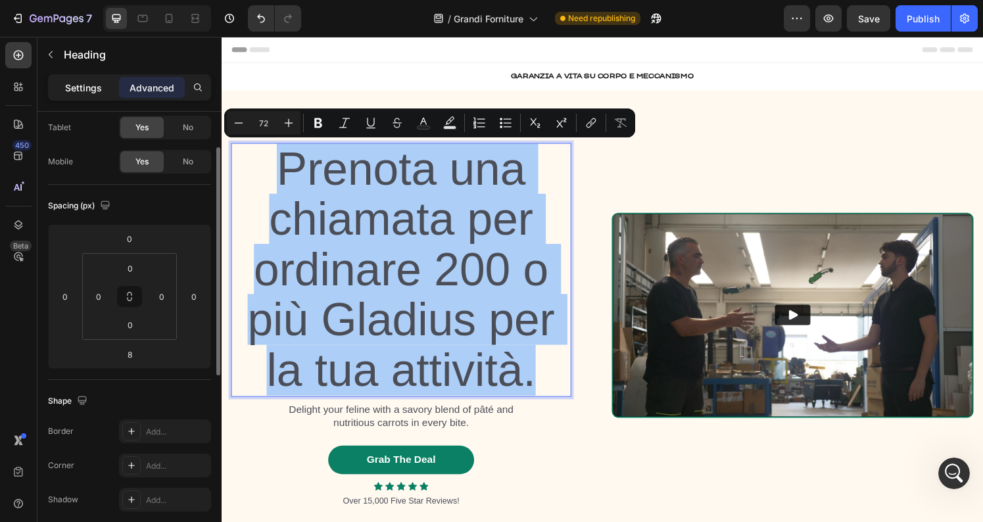
click at [92, 89] on p "Settings" at bounding box center [83, 88] width 37 height 14
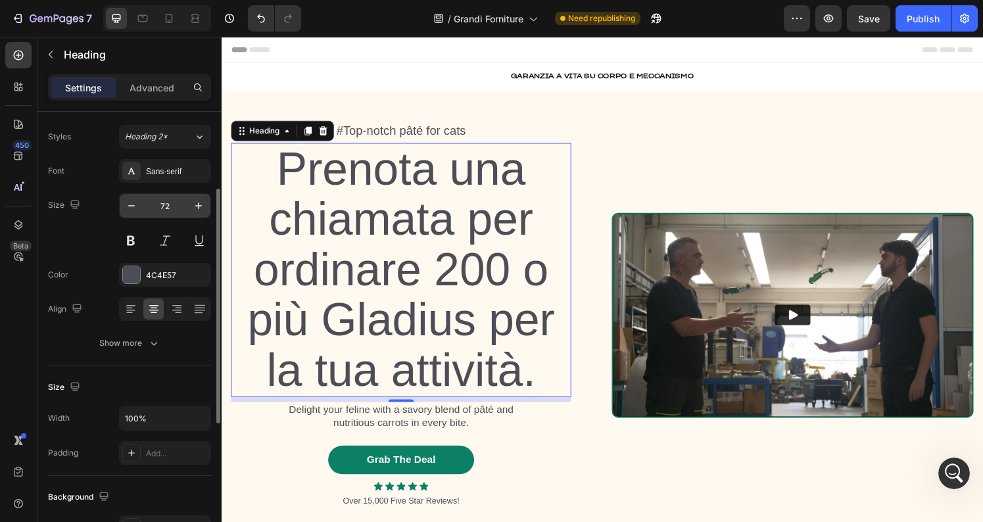
scroll to position [20, 0]
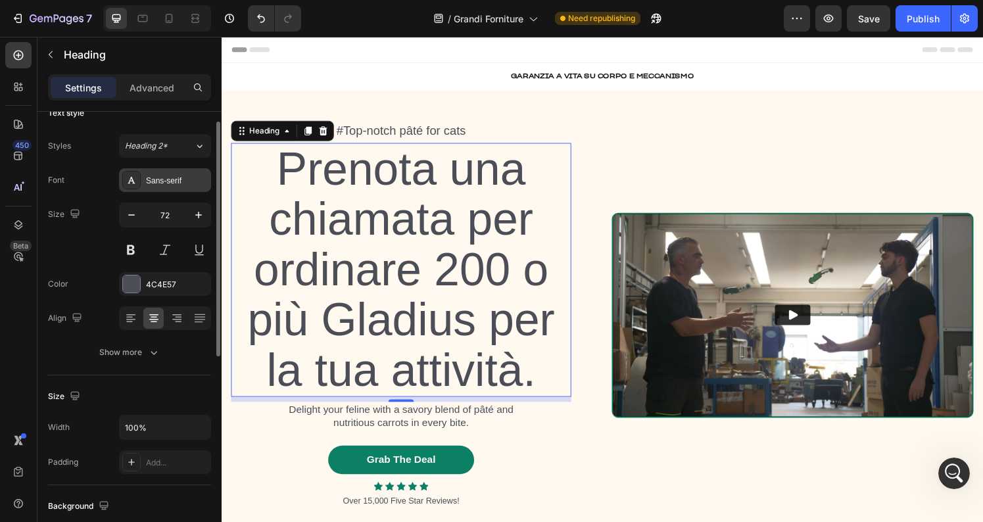
click at [185, 178] on div "Sans-serif" at bounding box center [177, 181] width 62 height 12
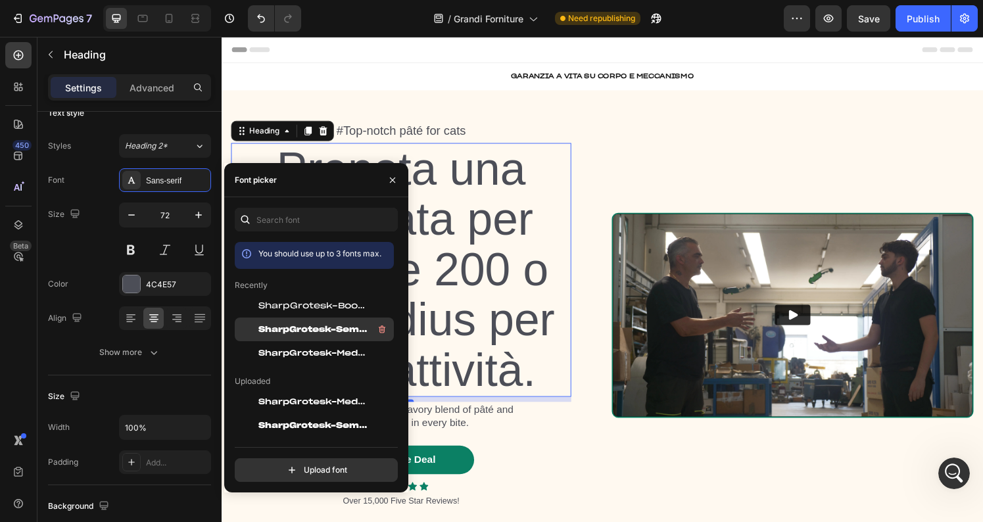
click at [335, 329] on span "SharpGrotesk-SemiBold25" at bounding box center [312, 330] width 109 height 12
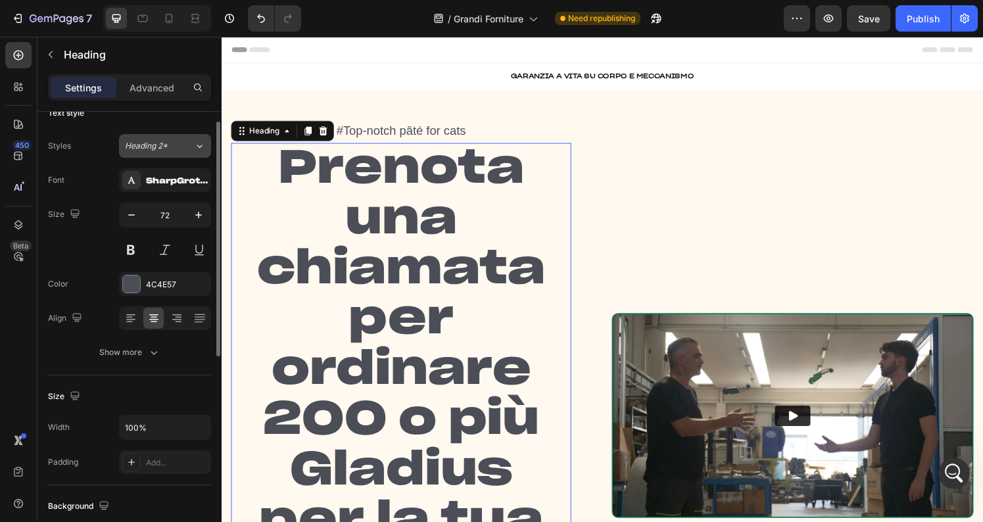
click at [166, 151] on button "Heading 2*" at bounding box center [165, 146] width 92 height 24
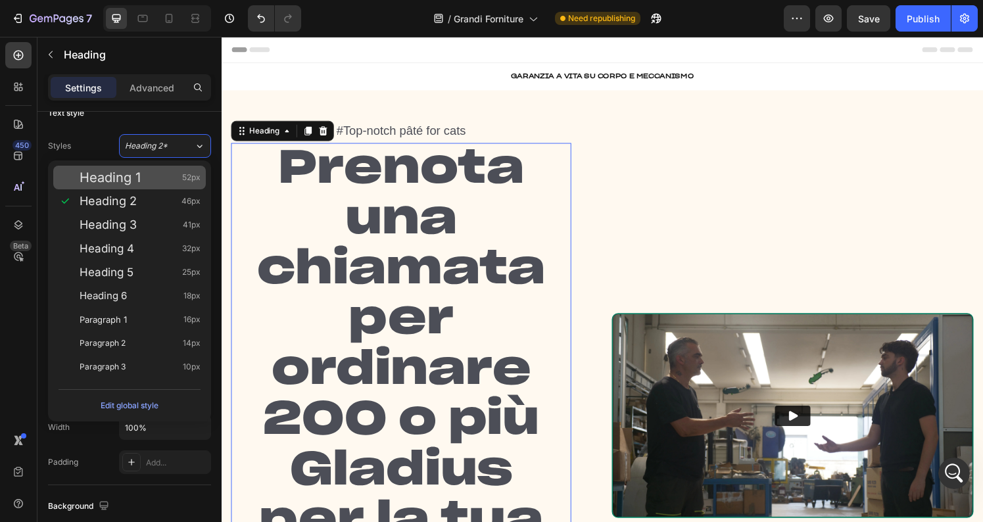
click at [137, 176] on span "Heading 1" at bounding box center [110, 177] width 61 height 13
type input "52"
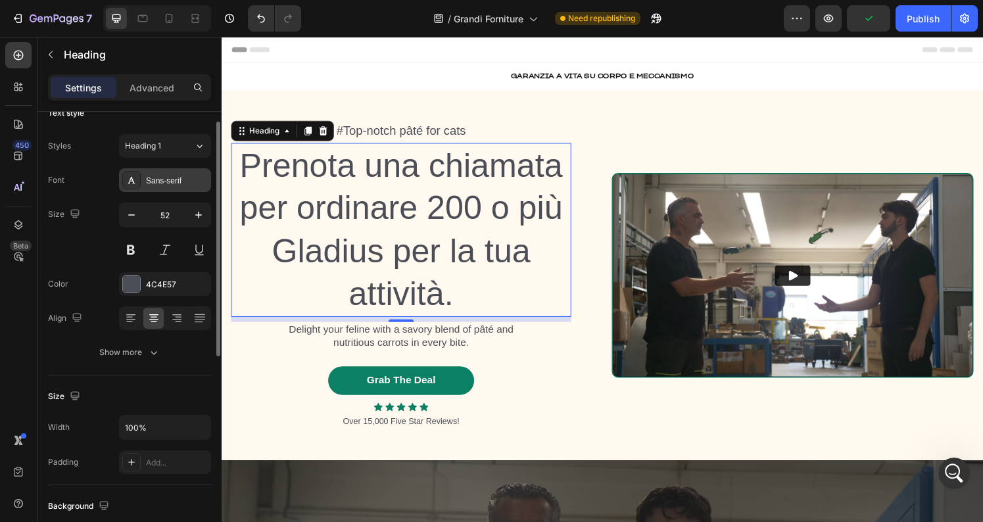
click at [172, 180] on div "Sans-serif" at bounding box center [177, 181] width 62 height 12
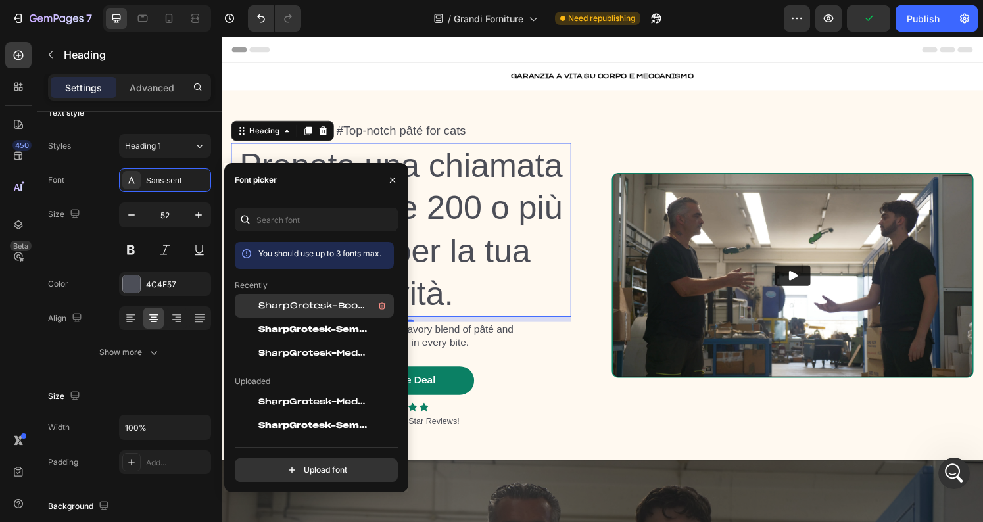
click at [304, 306] on span "SharpGrotesk-Book25" at bounding box center [312, 306] width 109 height 12
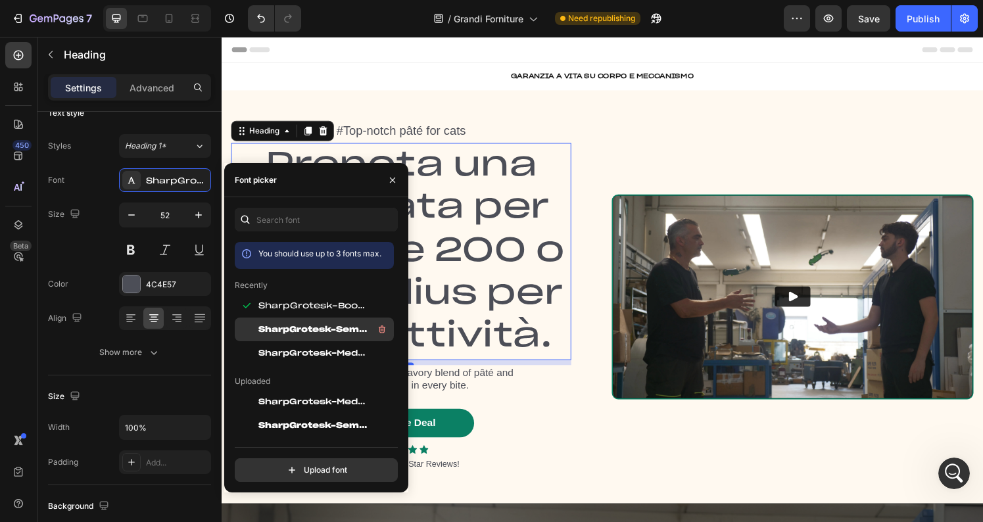
click at [305, 326] on span "SharpGrotesk-SemiBold25" at bounding box center [312, 330] width 109 height 12
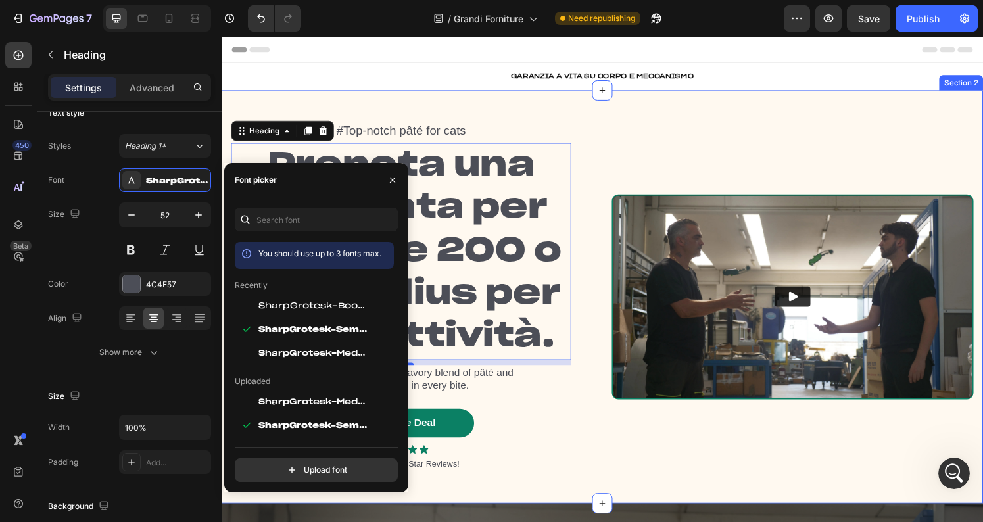
click at [376, 92] on div "#Top-notch pâté for cats Text Block Prenota una chiamata per ordinare 200 o più…" at bounding box center [616, 306] width 789 height 428
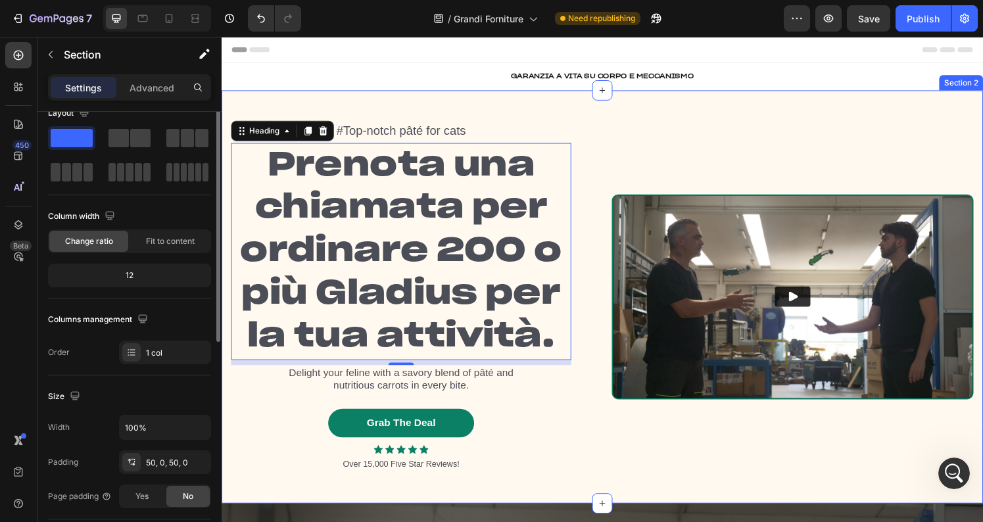
scroll to position [0, 0]
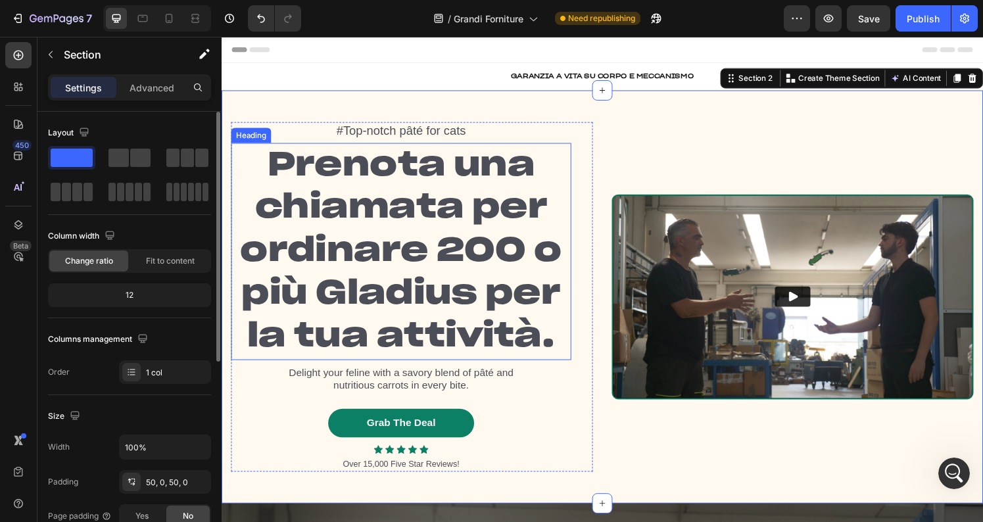
click at [456, 220] on p "Prenota una chiamata per ordinare 200 o più Gladius per la tua attività." at bounding box center [408, 259] width 350 height 222
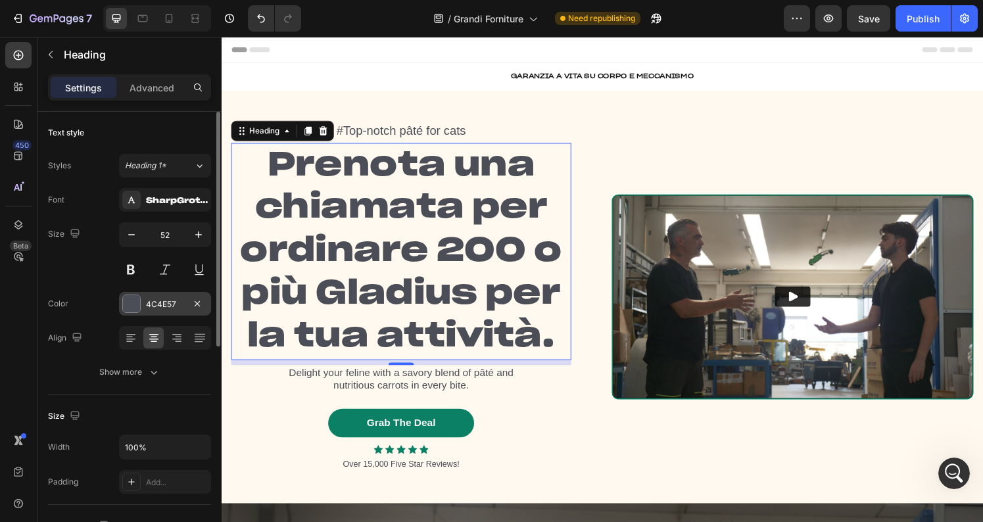
click at [131, 308] on div at bounding box center [131, 303] width 17 height 17
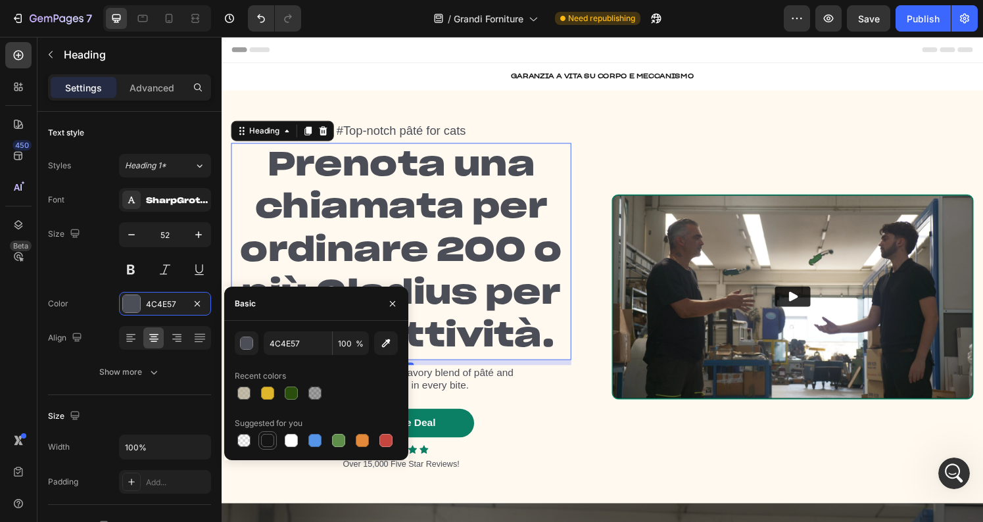
click at [268, 436] on div at bounding box center [267, 440] width 13 height 13
type input "151515"
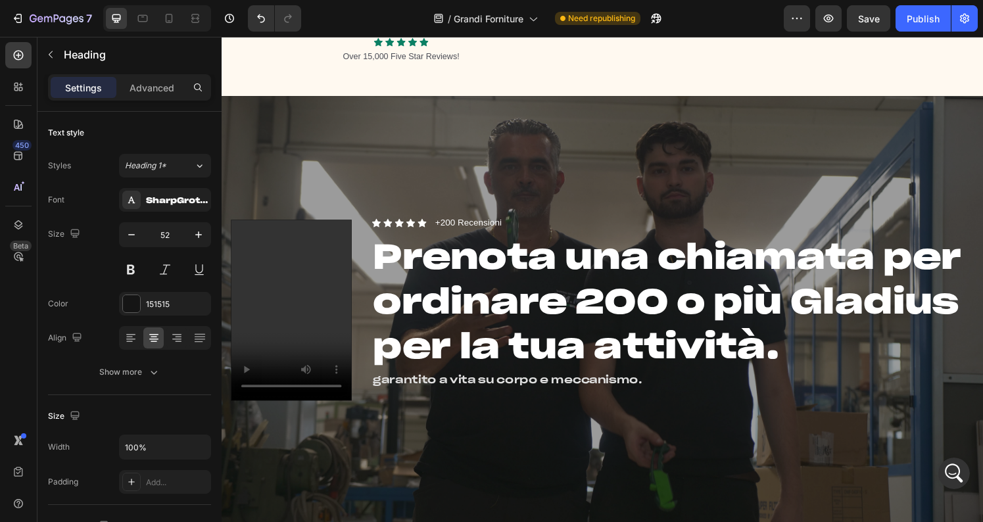
scroll to position [424, 0]
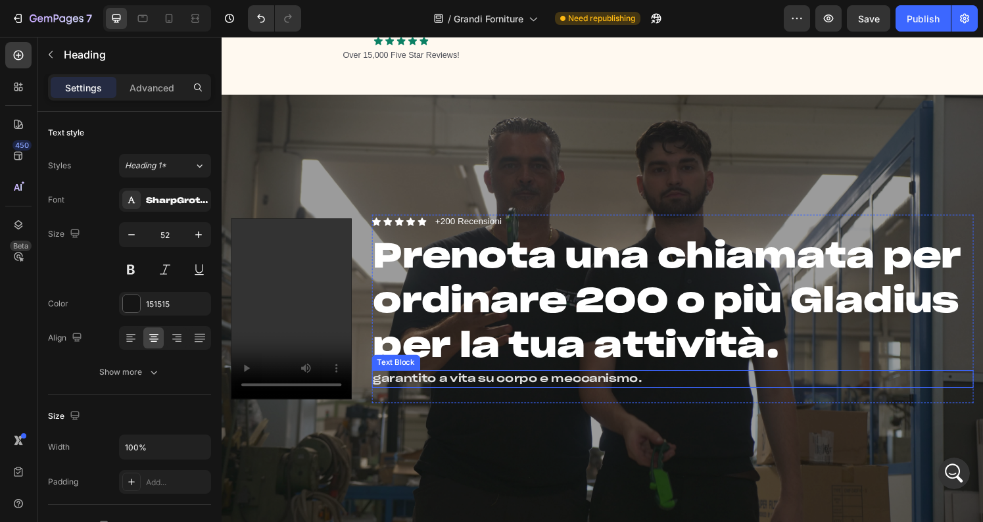
click at [461, 391] on p "garantito a vita su corpo e meccanismo." at bounding box center [689, 391] width 621 height 16
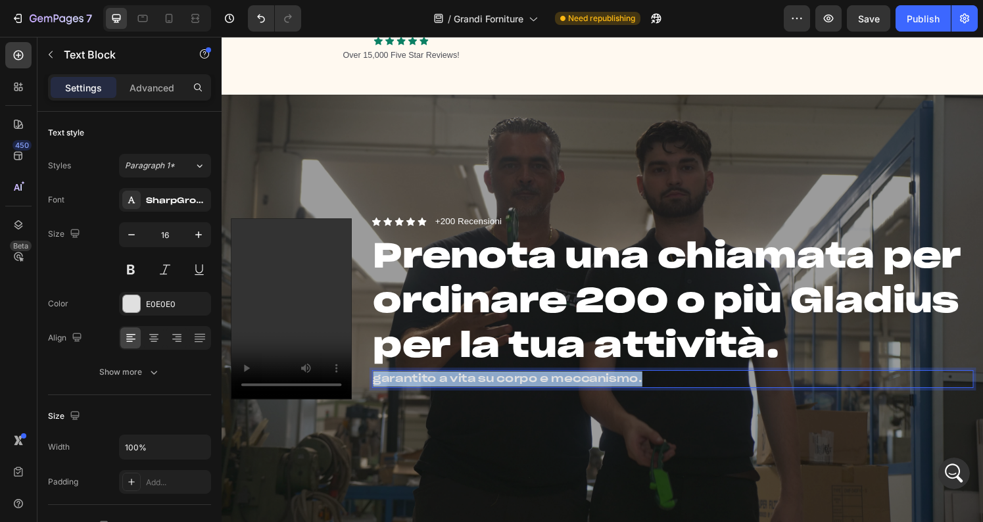
click at [461, 391] on p "garantito a vita su corpo e meccanismo." at bounding box center [689, 391] width 621 height 16
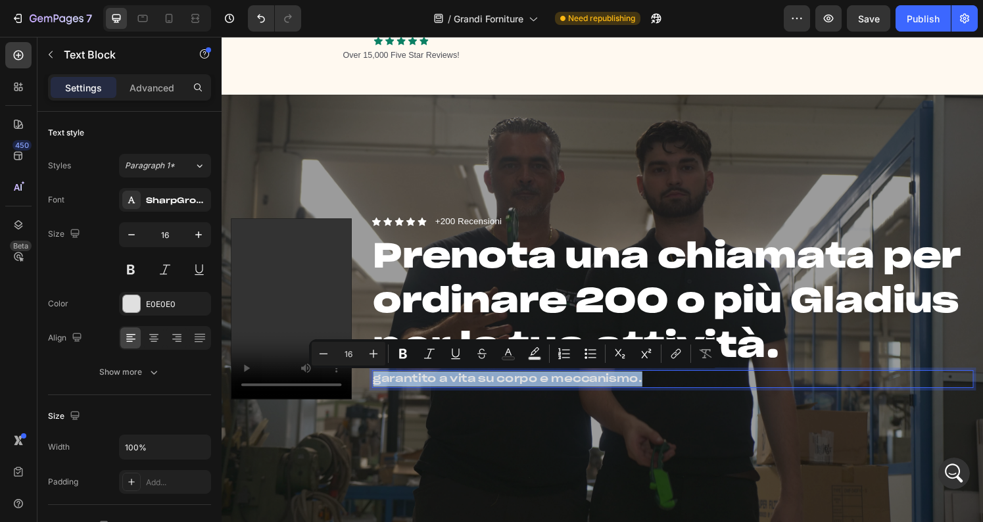
copy p "garantito a vita su corpo e meccanismo."
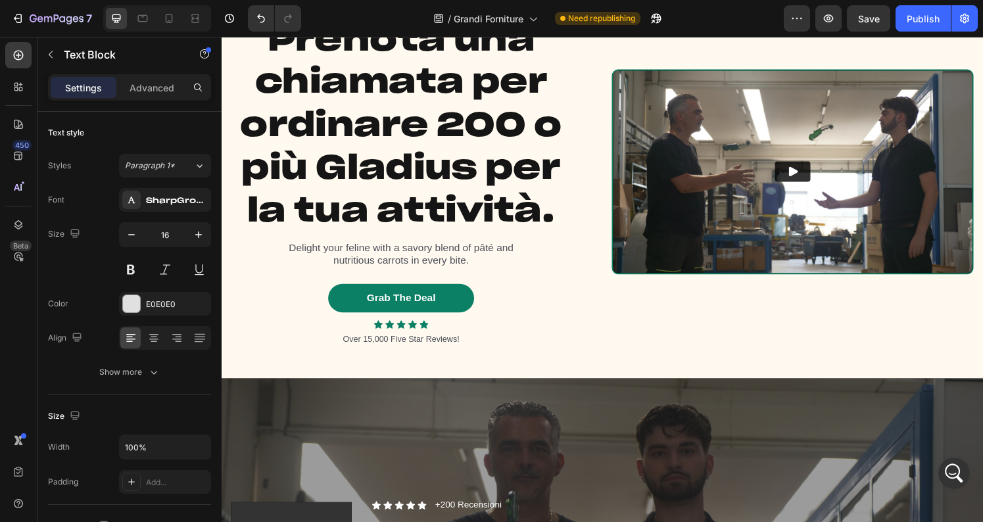
scroll to position [120, 0]
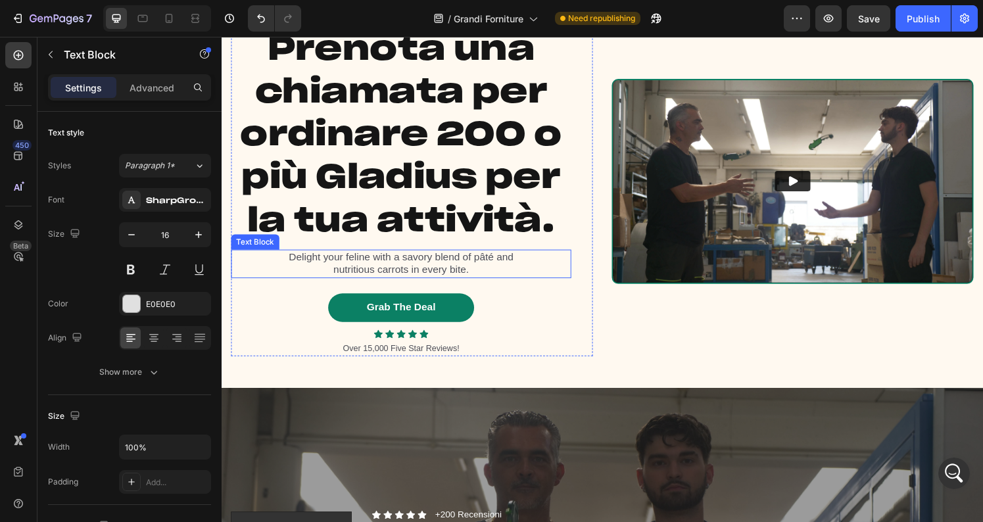
click at [410, 273] on p "Delight your feline with a savory blend of pâté and nutritious carrots in every…" at bounding box center [407, 272] width 253 height 28
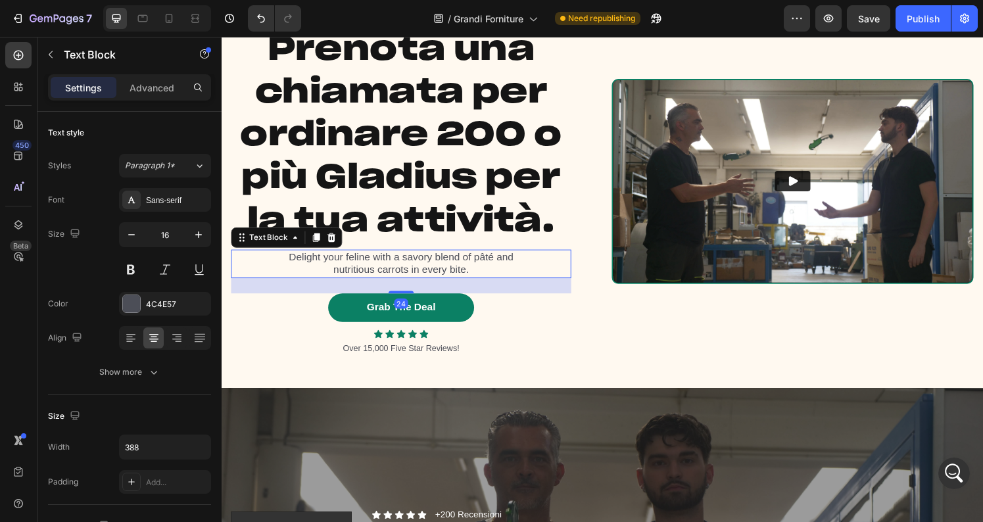
click at [410, 273] on p "Delight your feline with a savory blend of pâté and nutritious carrots in every…" at bounding box center [407, 272] width 253 height 28
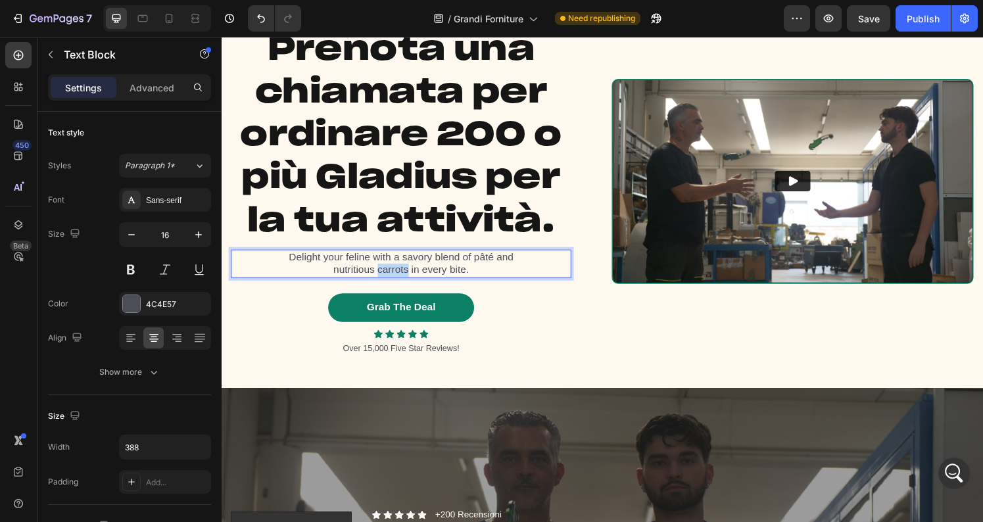
click at [410, 273] on p "Delight your feline with a savory blend of pâté and nutritious carrots in every…" at bounding box center [407, 272] width 253 height 28
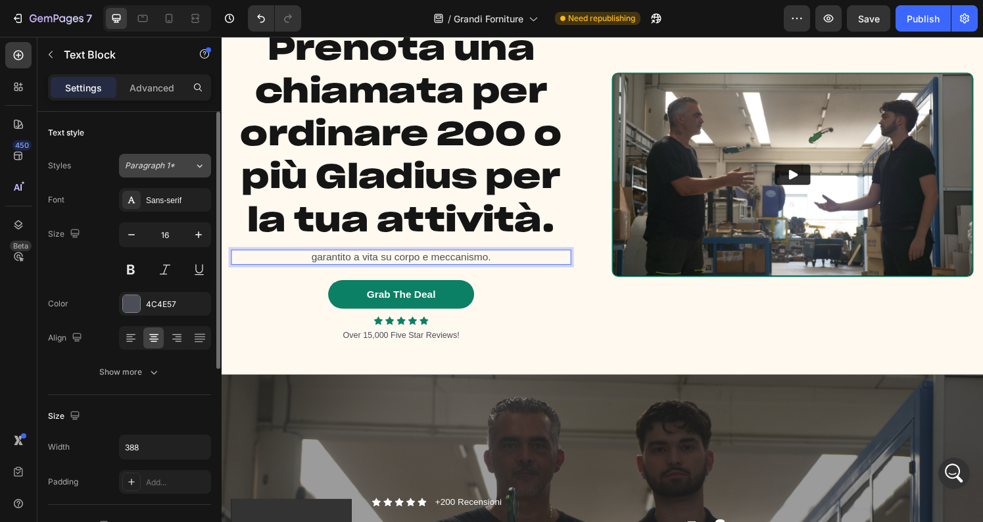
click at [160, 163] on span "Paragraph 1*" at bounding box center [150, 166] width 50 height 12
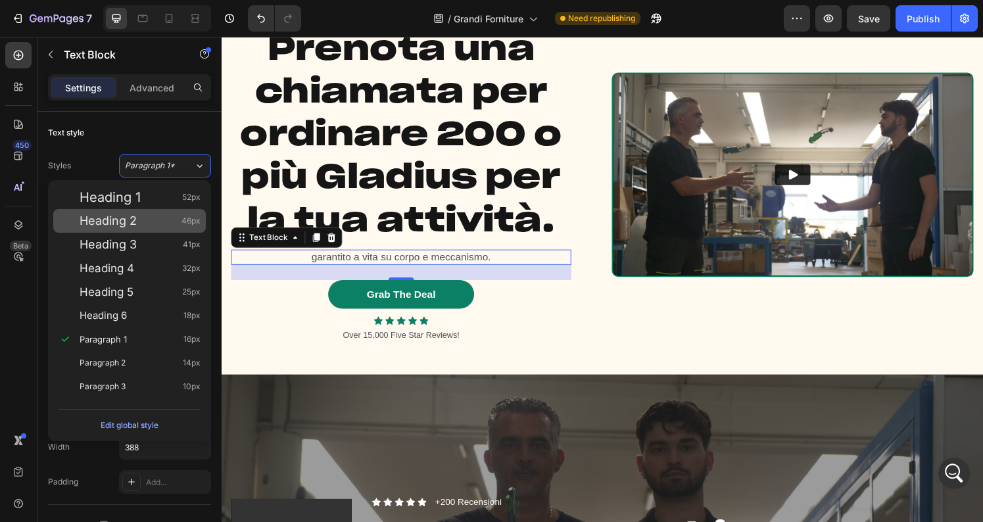
click at [126, 216] on span "Heading 2" at bounding box center [108, 220] width 57 height 13
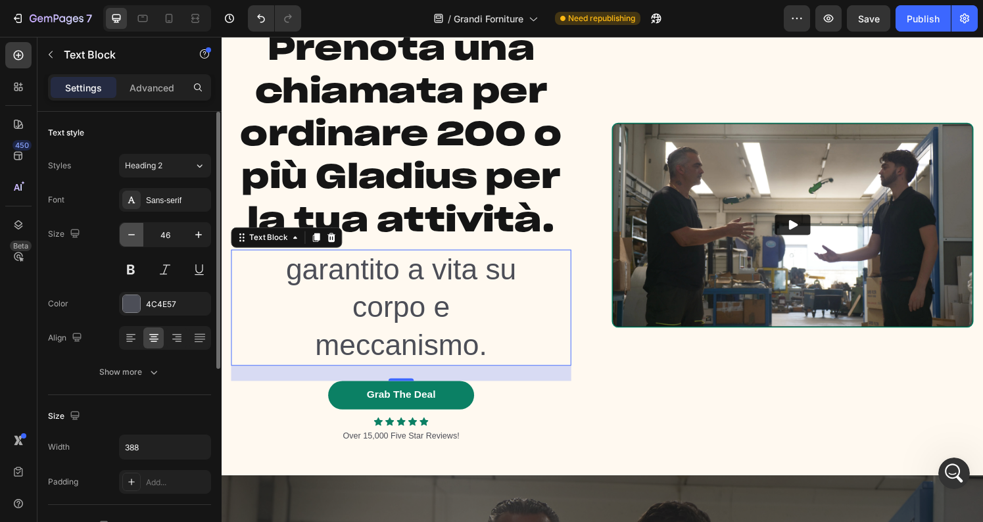
click at [128, 229] on icon "button" at bounding box center [131, 234] width 13 height 13
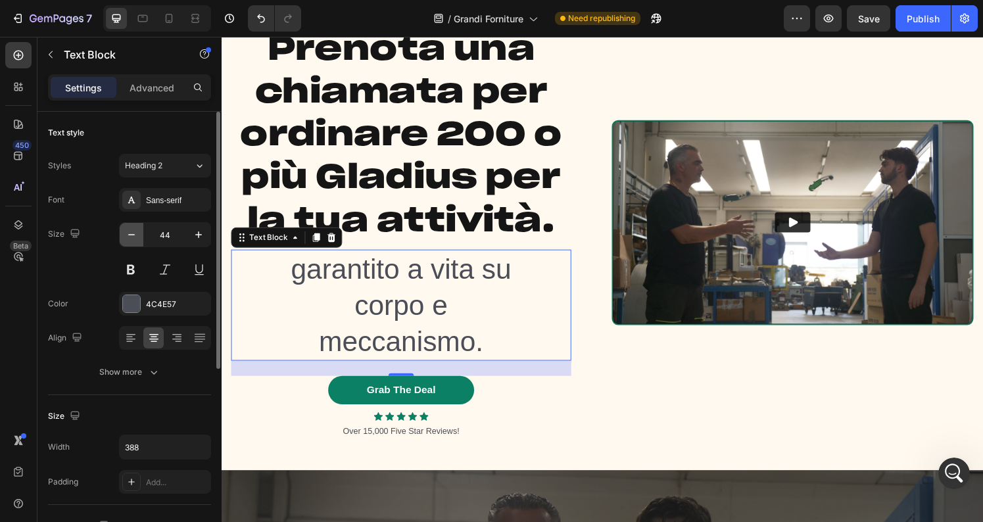
click at [128, 229] on icon "button" at bounding box center [131, 234] width 13 height 13
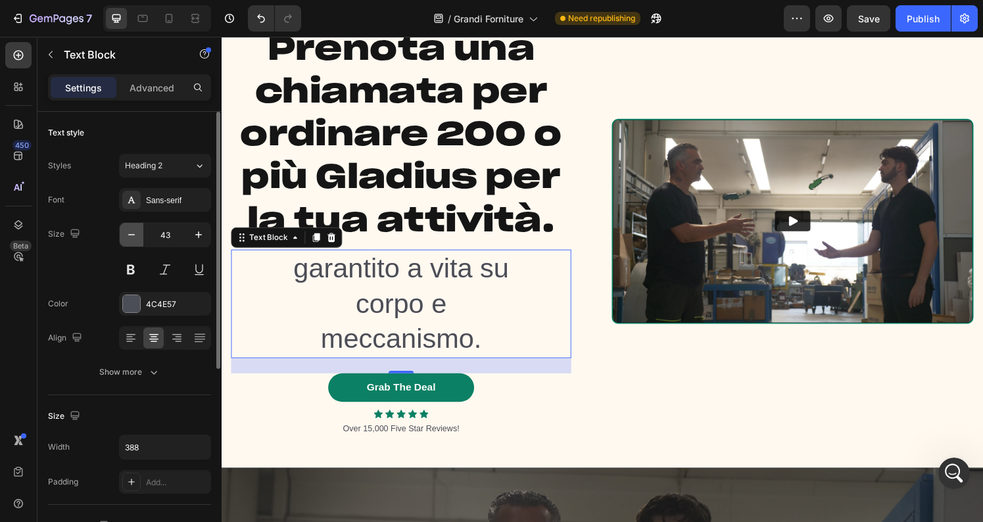
click at [128, 229] on icon "button" at bounding box center [131, 234] width 13 height 13
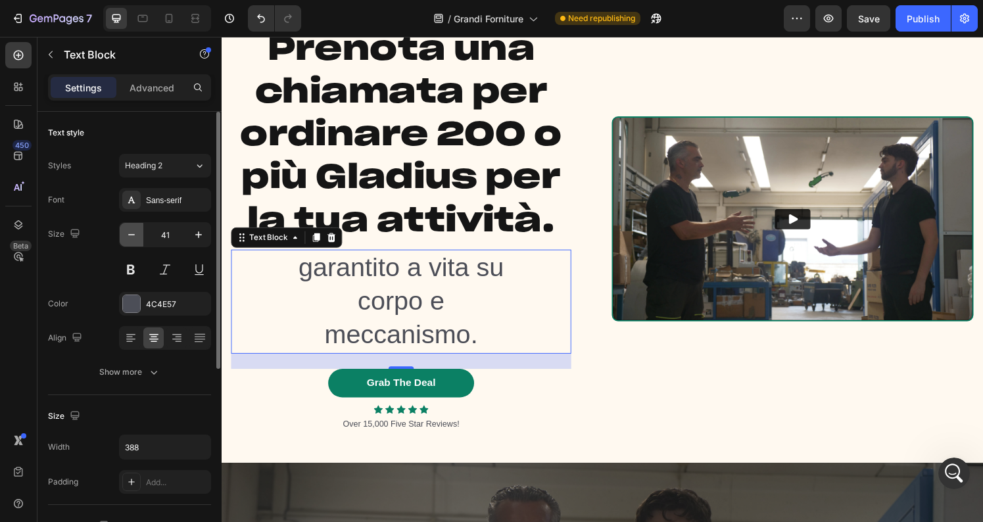
click at [128, 229] on icon "button" at bounding box center [131, 234] width 13 height 13
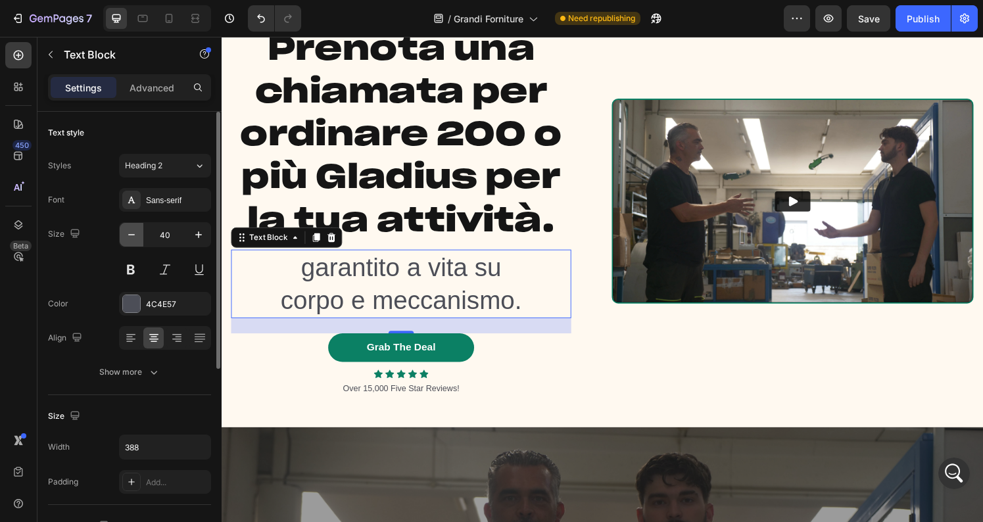
click at [128, 229] on icon "button" at bounding box center [131, 234] width 13 height 13
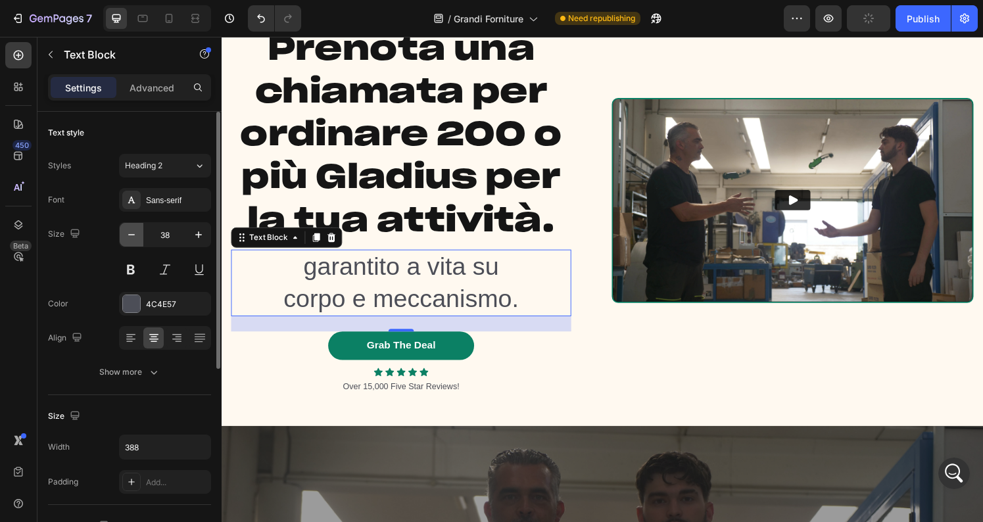
click at [128, 229] on icon "button" at bounding box center [131, 234] width 13 height 13
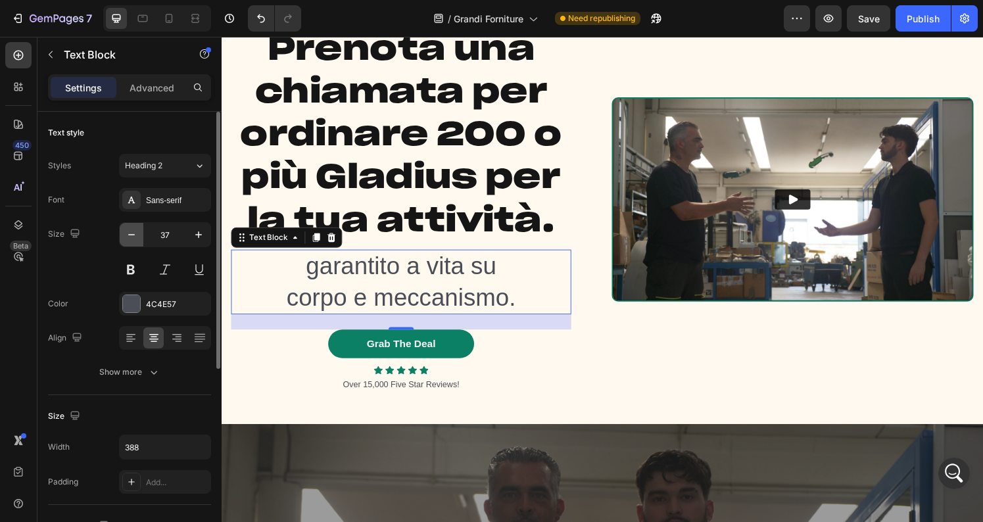
click at [128, 229] on icon "button" at bounding box center [131, 234] width 13 height 13
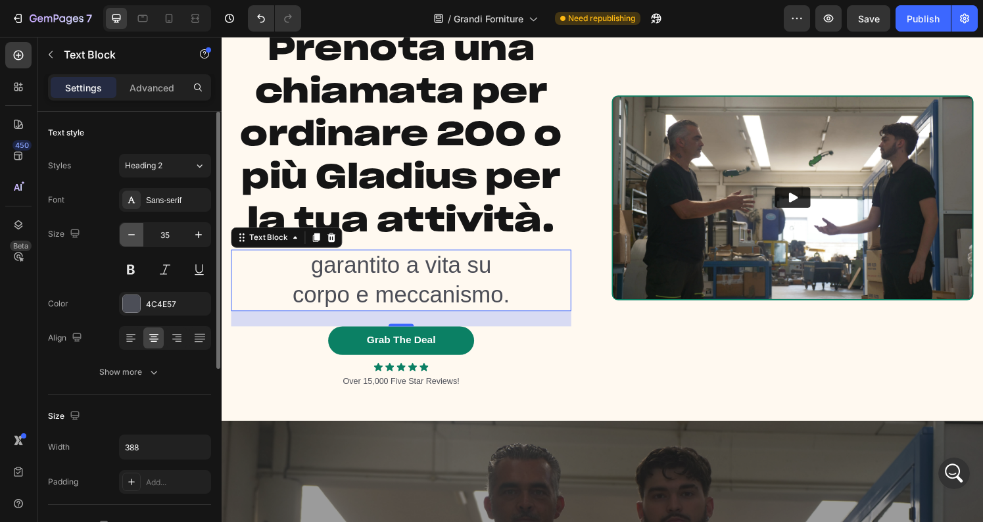
click at [128, 229] on icon "button" at bounding box center [131, 234] width 13 height 13
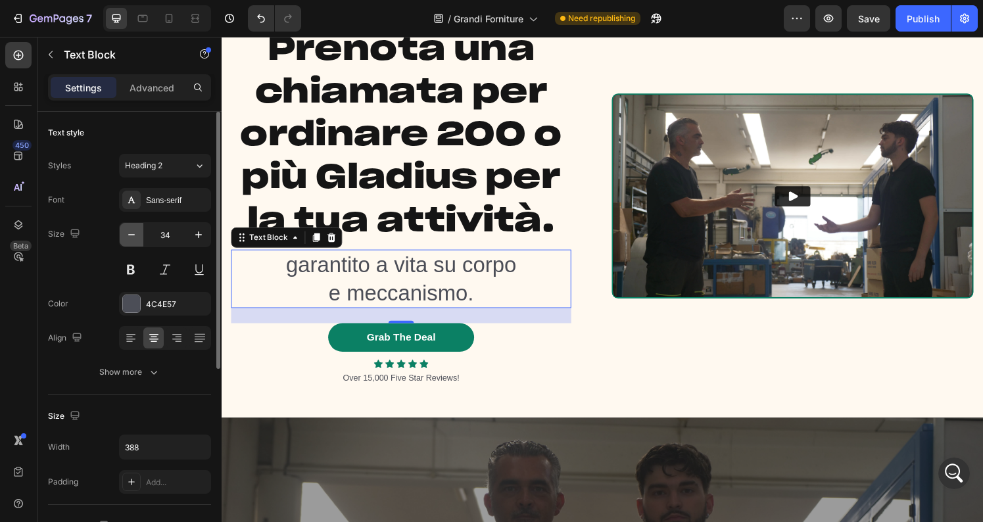
click at [128, 229] on icon "button" at bounding box center [131, 234] width 13 height 13
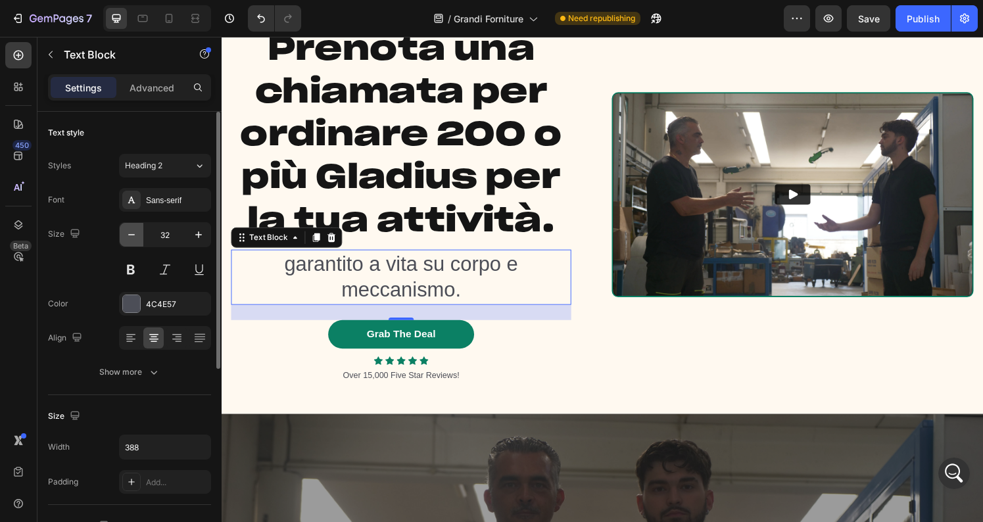
click at [128, 229] on icon "button" at bounding box center [131, 234] width 13 height 13
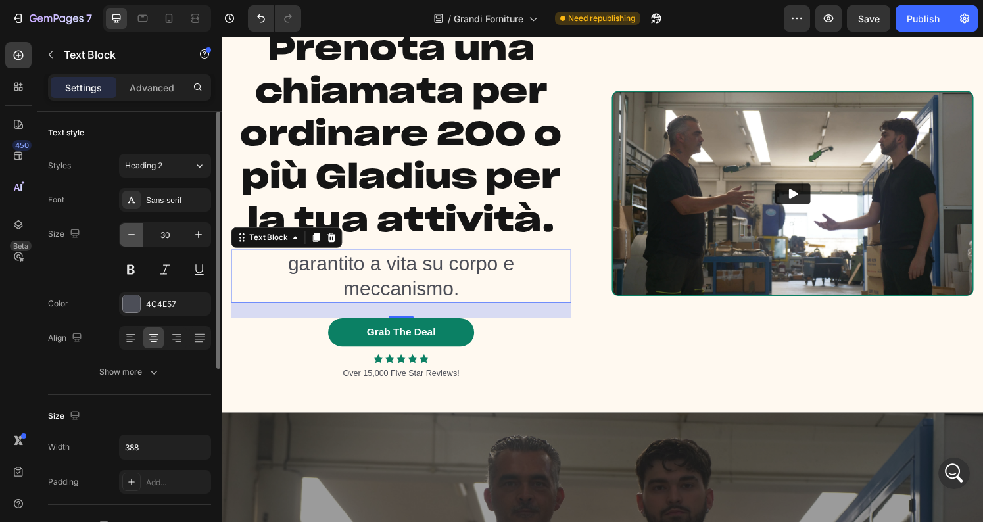
click at [128, 229] on icon "button" at bounding box center [131, 234] width 13 height 13
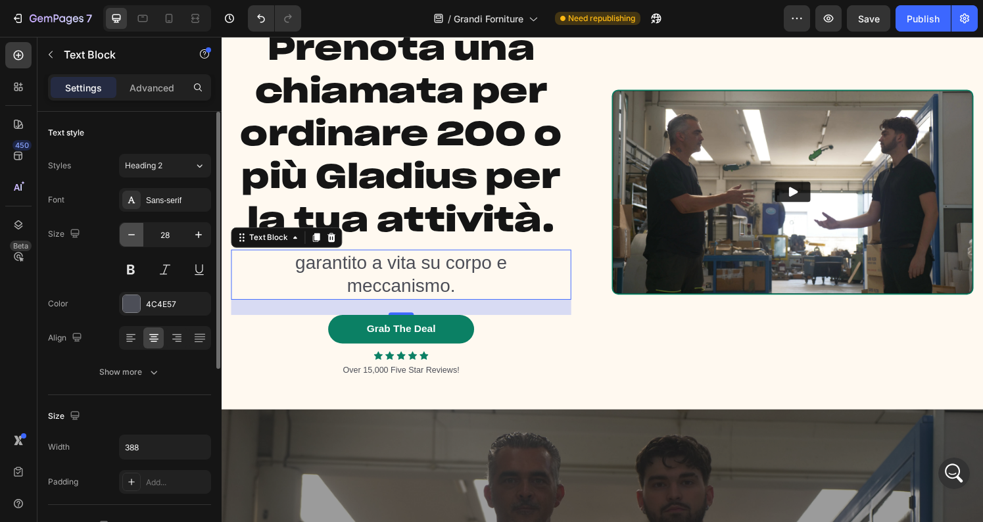
click at [128, 229] on icon "button" at bounding box center [131, 234] width 13 height 13
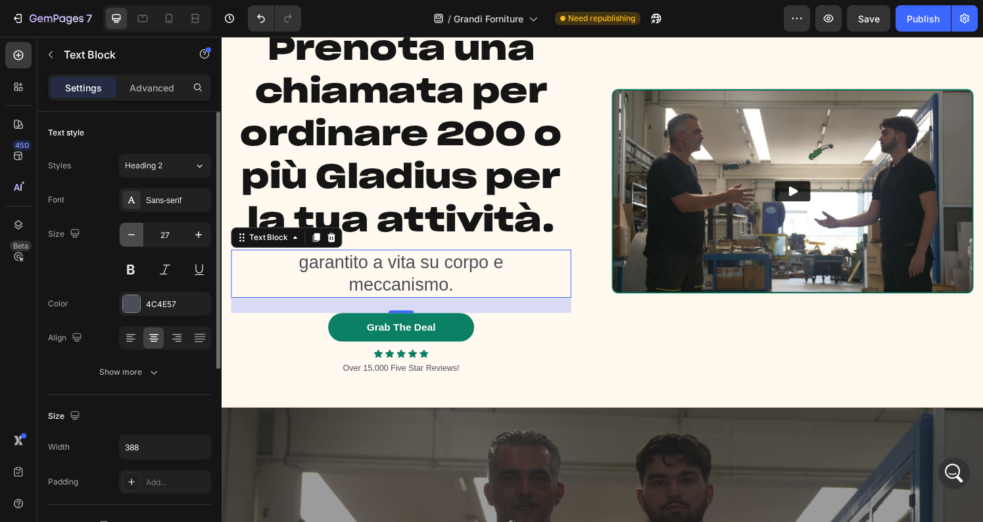
click at [128, 229] on icon "button" at bounding box center [131, 234] width 13 height 13
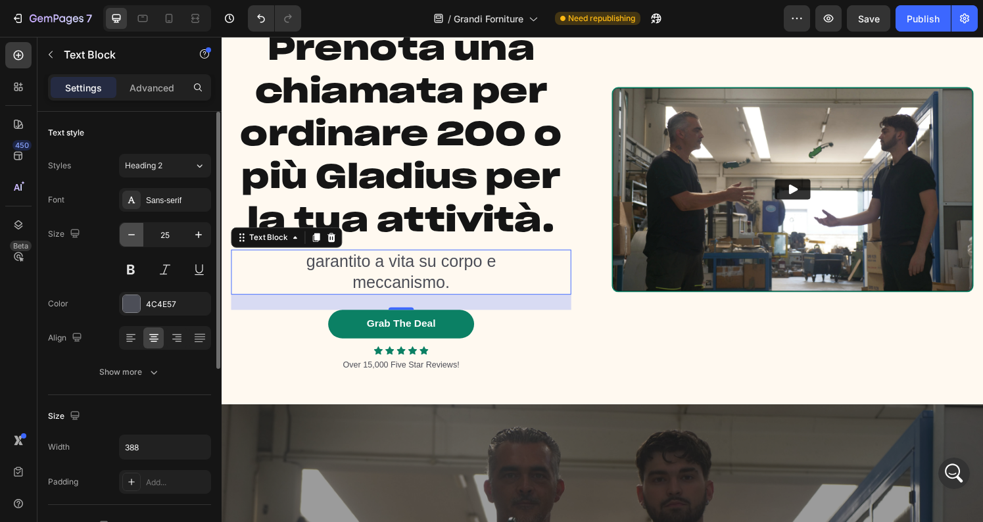
click at [128, 229] on icon "button" at bounding box center [131, 234] width 13 height 13
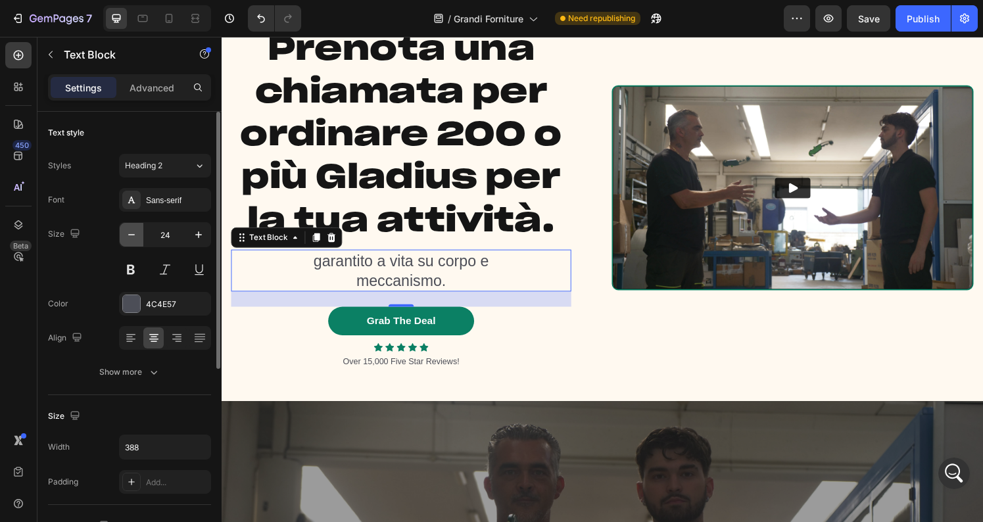
click at [128, 229] on icon "button" at bounding box center [131, 234] width 13 height 13
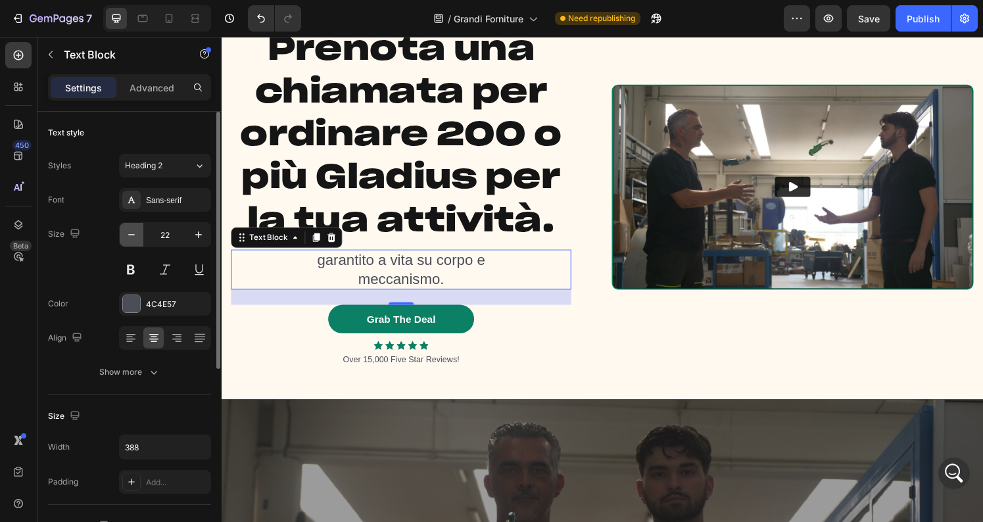
click at [128, 229] on icon "button" at bounding box center [131, 234] width 13 height 13
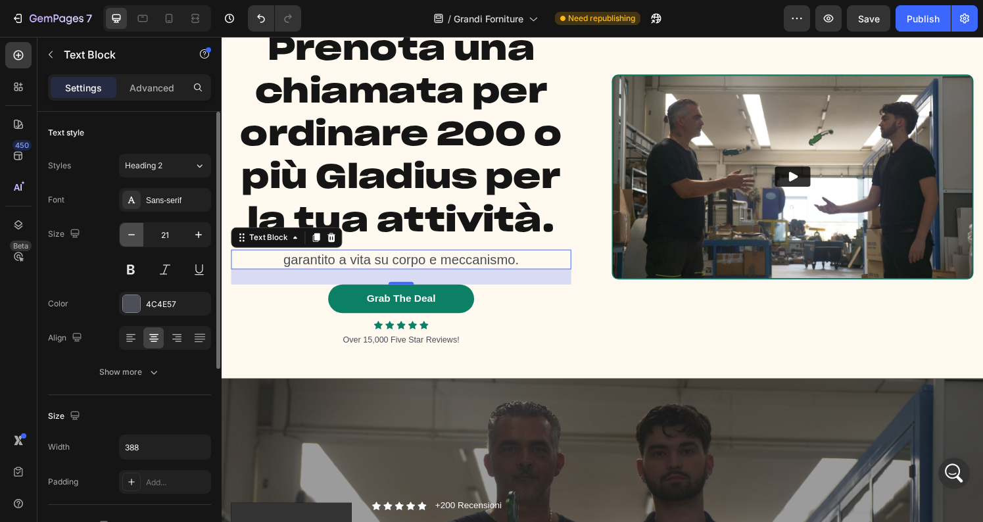
click at [128, 229] on icon "button" at bounding box center [131, 234] width 13 height 13
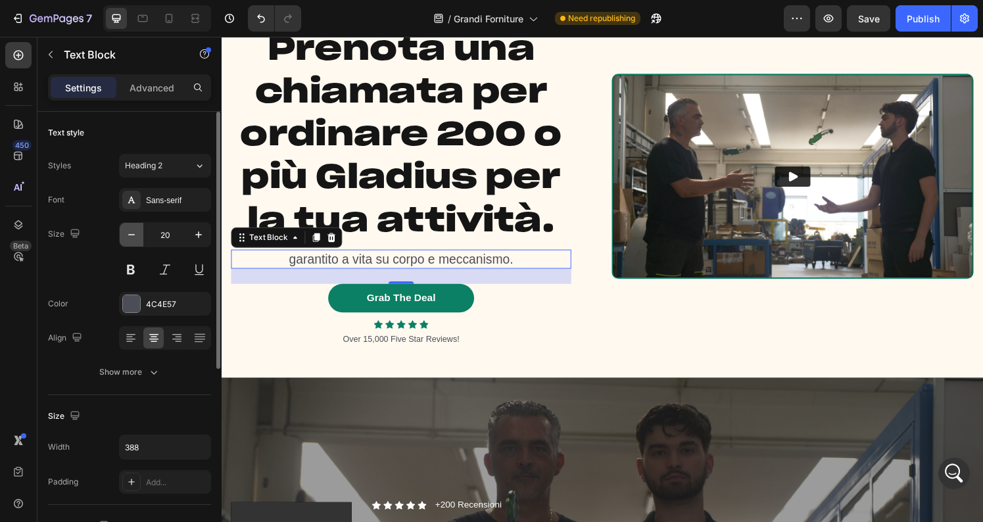
type input "19"
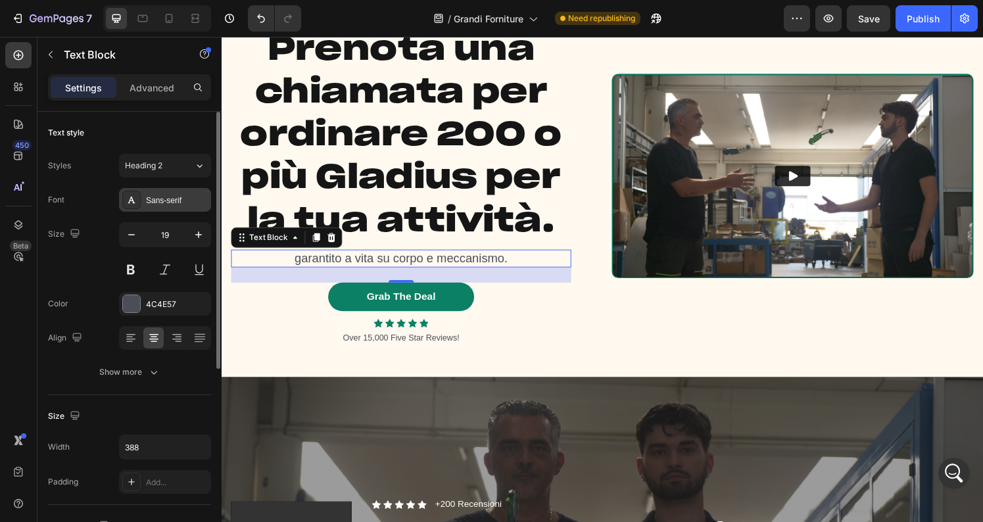
click at [180, 198] on div "Sans-serif" at bounding box center [177, 201] width 62 height 12
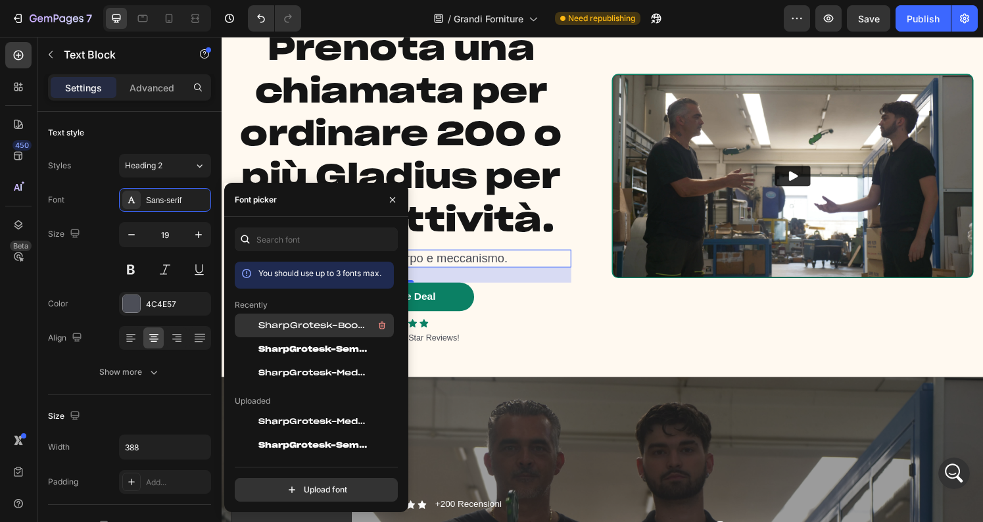
click at [294, 324] on span "SharpGrotesk-Book25" at bounding box center [312, 326] width 109 height 12
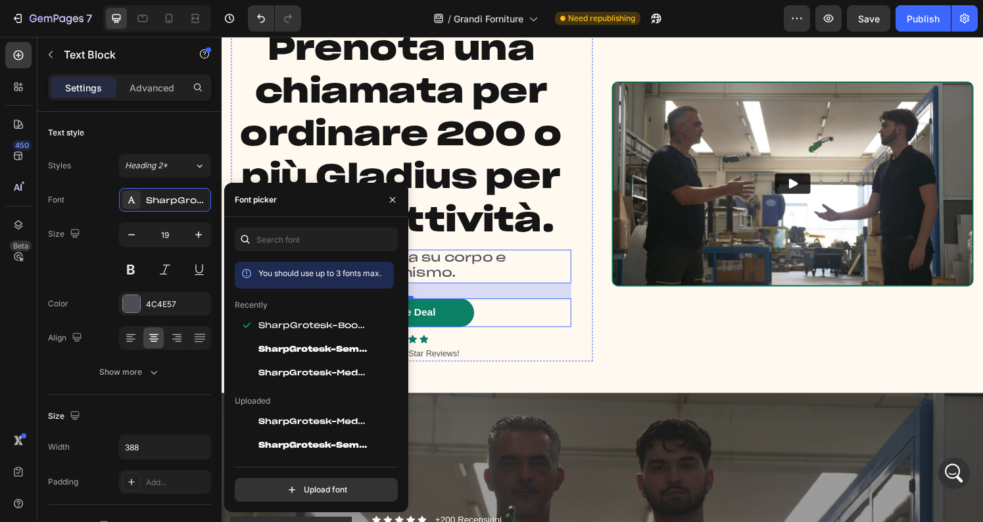
click at [508, 329] on div "Grab The Deal Button" at bounding box center [407, 323] width 352 height 30
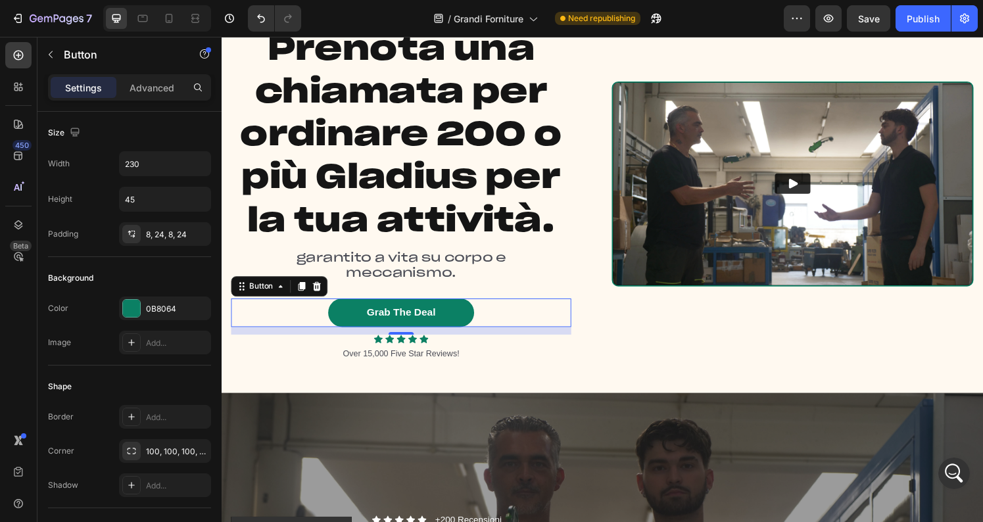
click at [516, 317] on div "Grab The Deal Button 12" at bounding box center [407, 323] width 352 height 30
click at [317, 295] on icon at bounding box center [320, 295] width 9 height 9
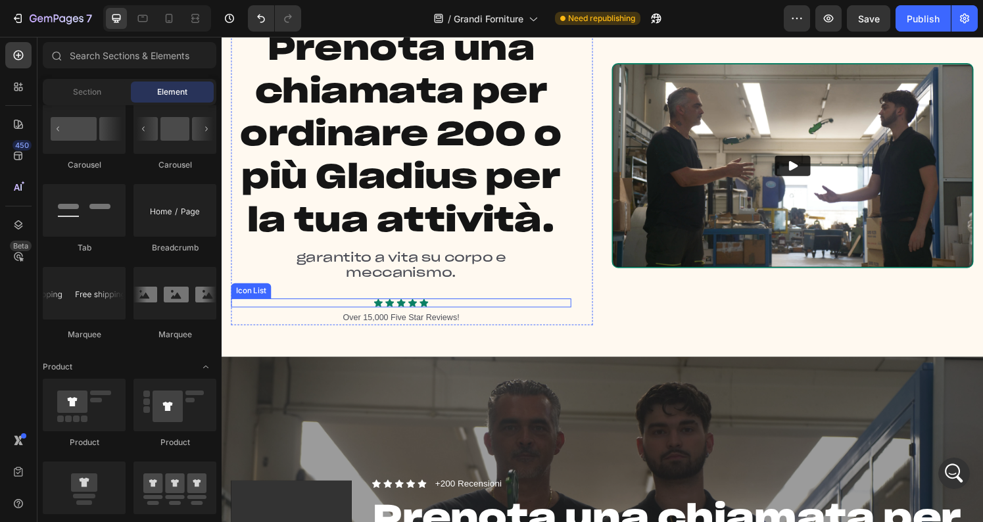
click at [376, 312] on div "Icon Icon Icon Icon Icon" at bounding box center [407, 312] width 352 height 9
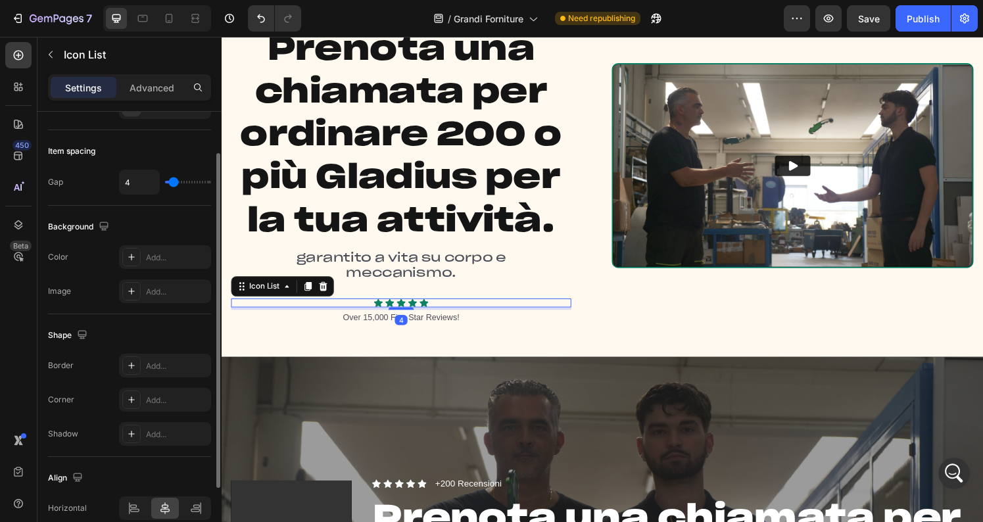
scroll to position [0, 0]
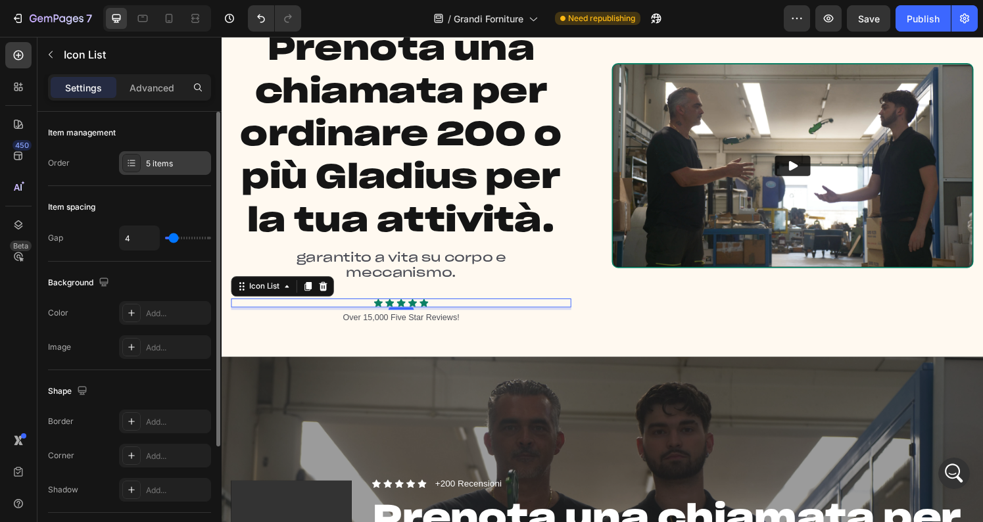
click at [157, 163] on div "5 items" at bounding box center [177, 164] width 62 height 12
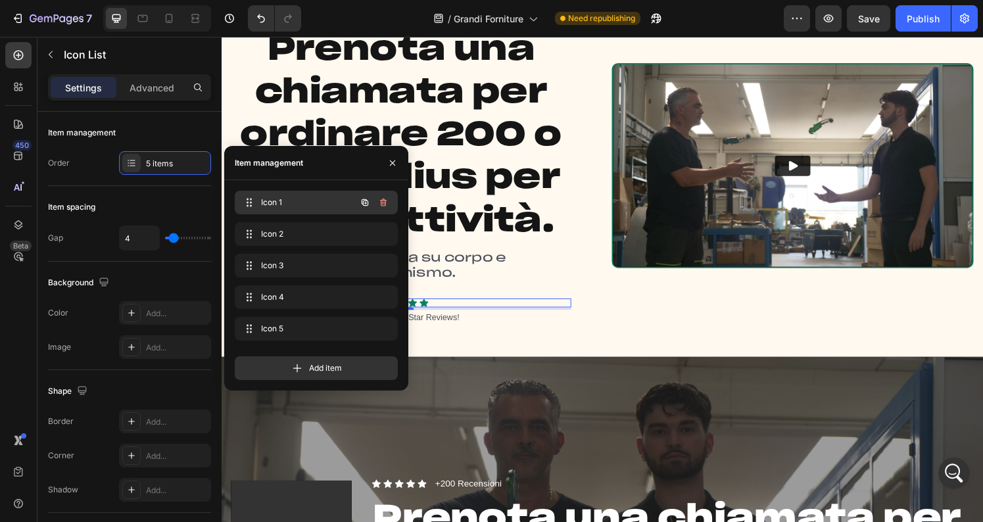
click at [281, 200] on span "Icon 1" at bounding box center [298, 203] width 74 height 12
click at [153, 194] on div "Item spacing Gap 4" at bounding box center [129, 224] width 163 height 76
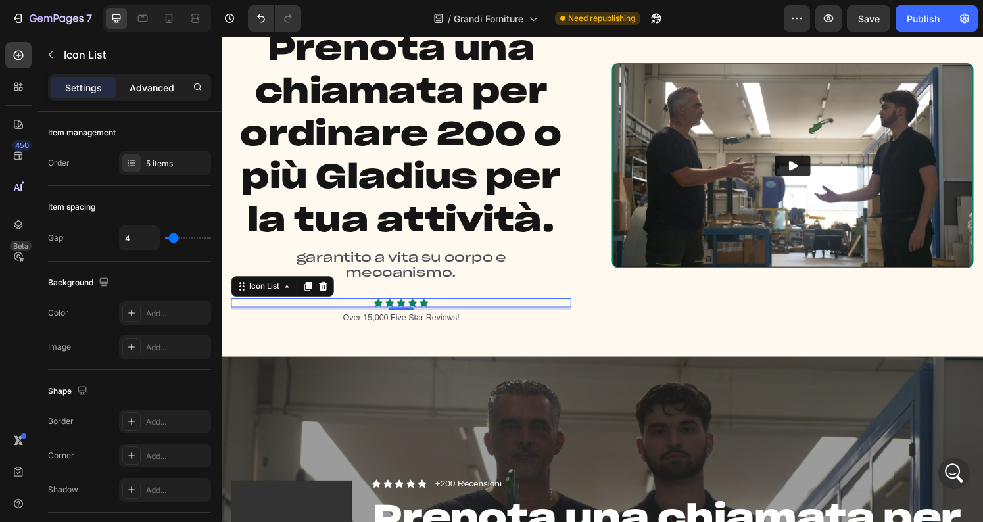
click at [153, 81] on p "Advanced" at bounding box center [152, 88] width 45 height 14
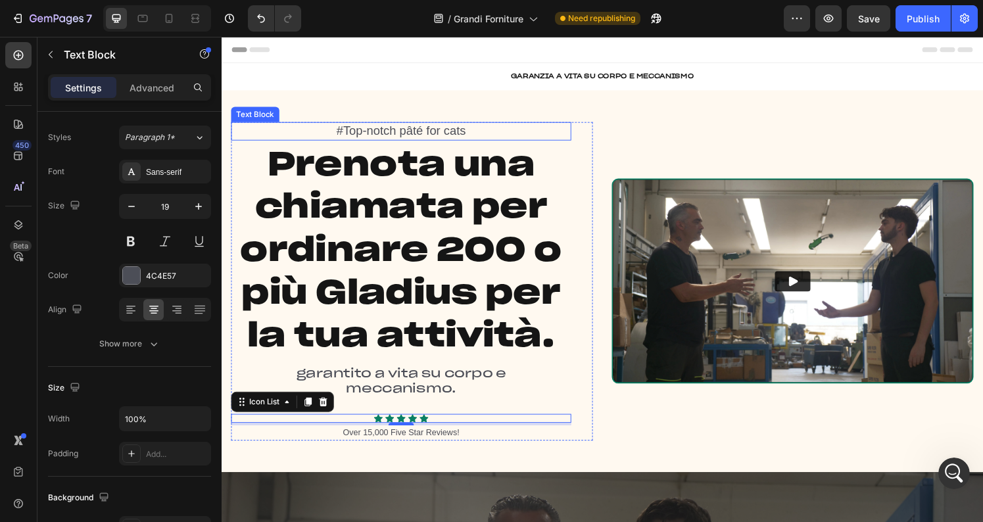
click at [435, 137] on p "#Top-notch pâté for cats" at bounding box center [408, 134] width 350 height 16
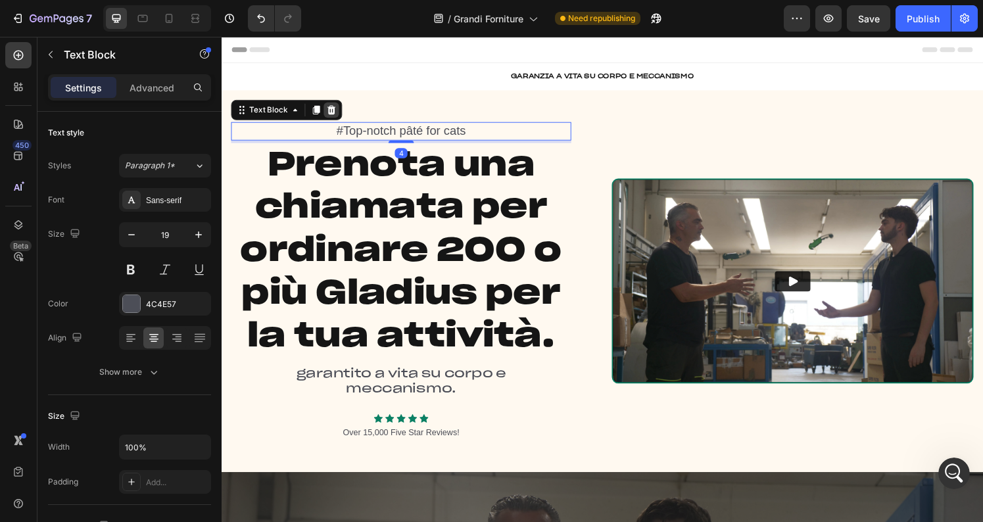
click at [332, 114] on icon at bounding box center [335, 112] width 9 height 9
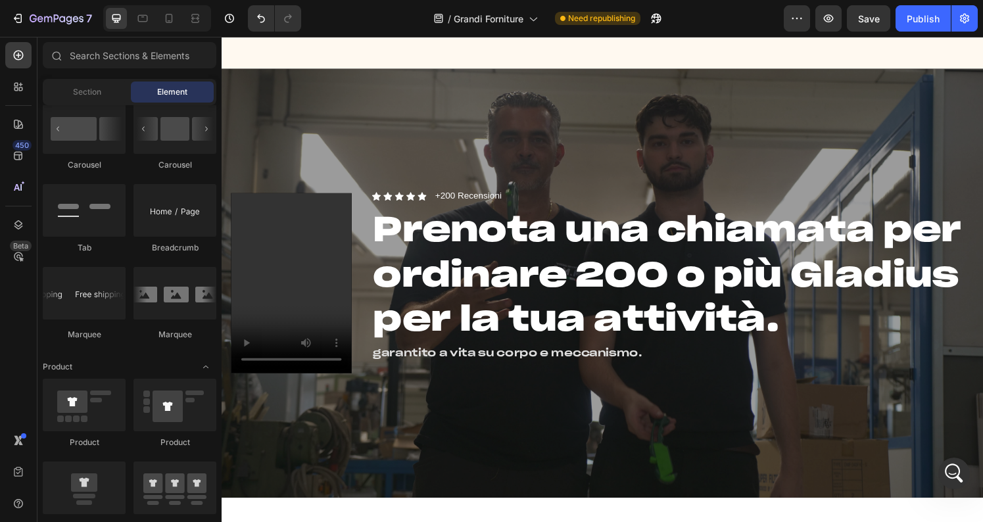
scroll to position [412, 0]
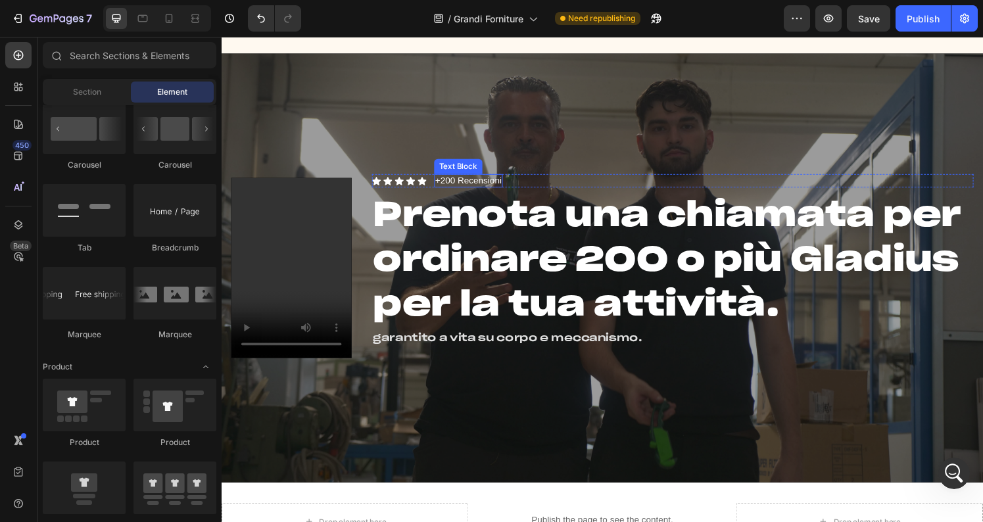
click at [479, 185] on span "+200 Recensioni" at bounding box center [477, 185] width 69 height 11
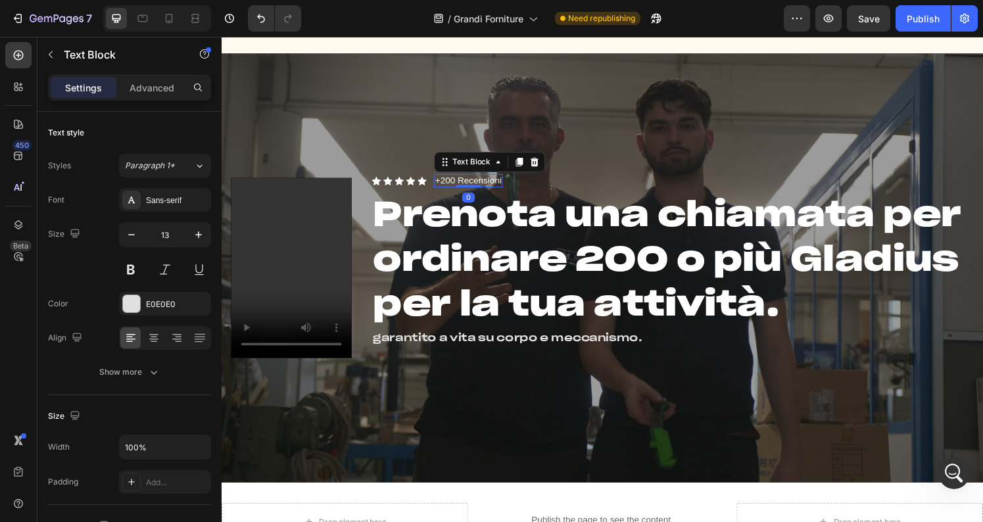
click at [479, 185] on span "+200 Recensioni" at bounding box center [477, 185] width 69 height 11
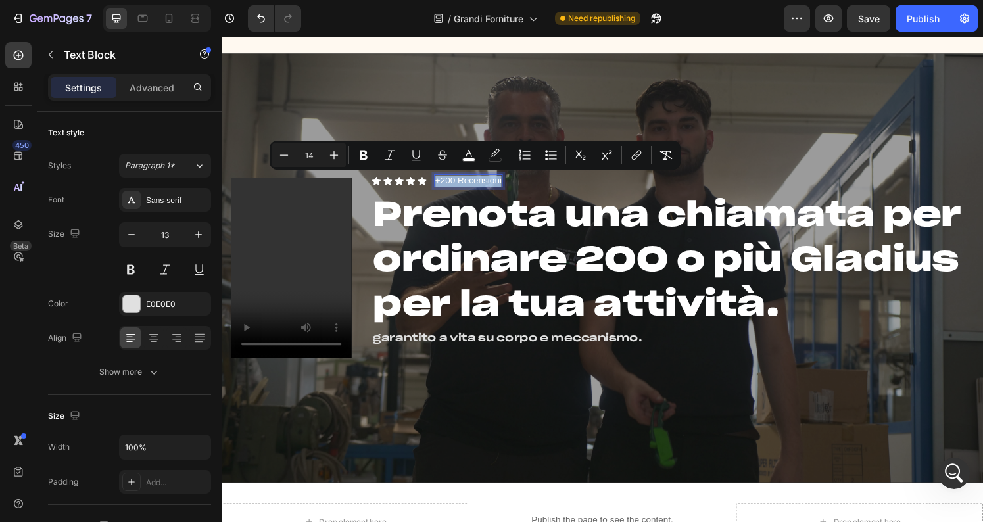
copy span "+200 Recensioni"
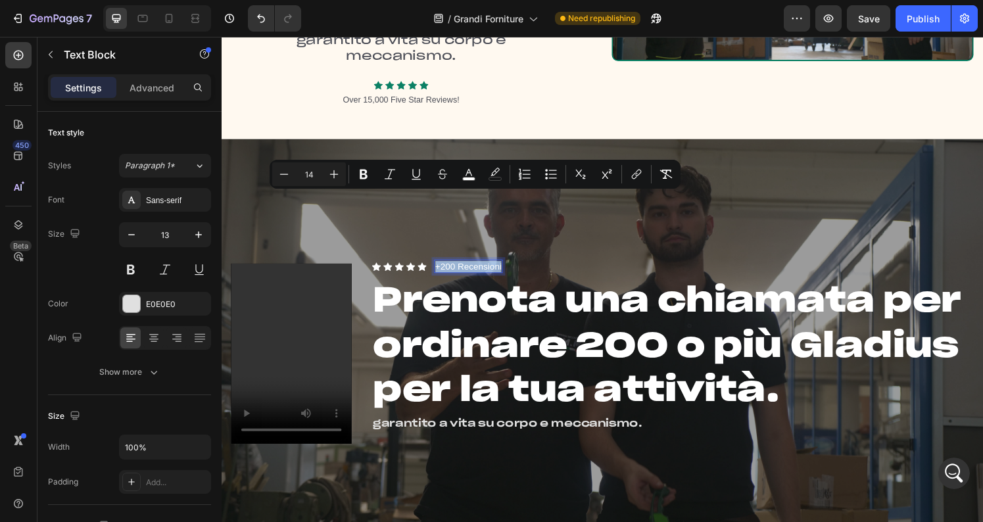
scroll to position [94, 0]
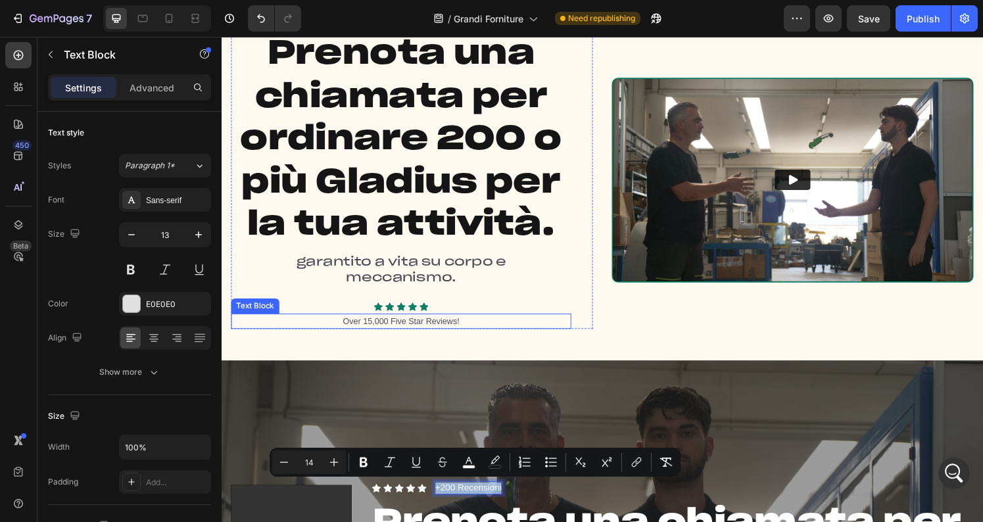
click at [394, 334] on p "Over 15,000 Five Star Reviews!" at bounding box center [408, 331] width 350 height 13
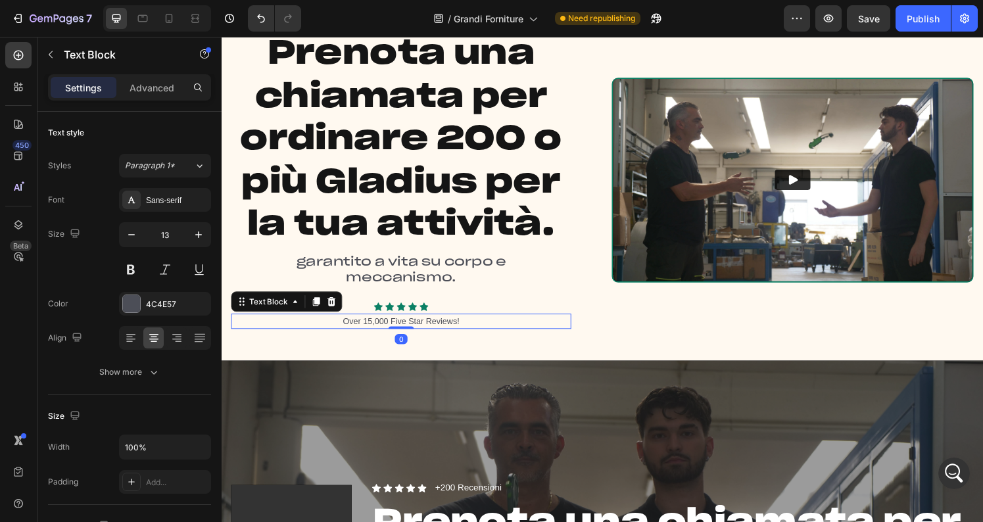
click at [394, 334] on p "Over 15,000 Five Star Reviews!" at bounding box center [408, 331] width 350 height 13
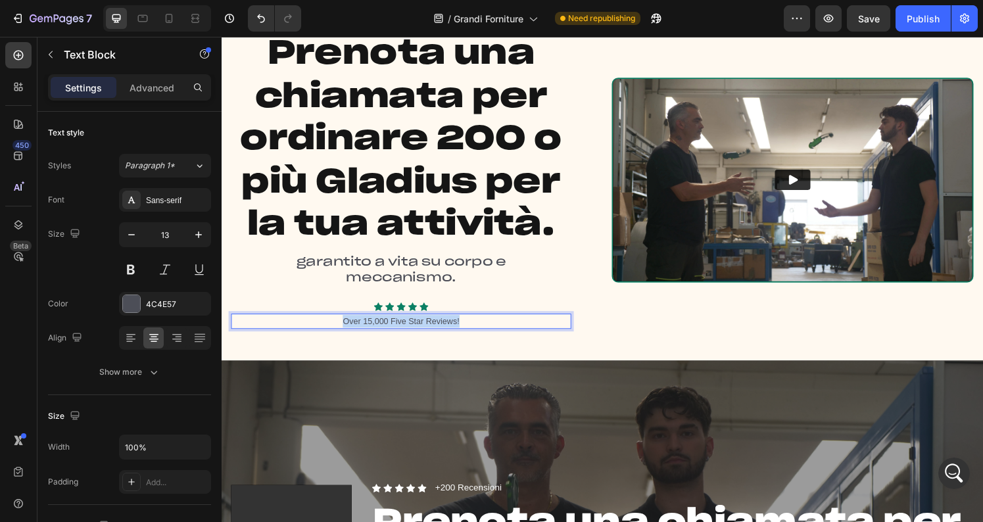
click at [394, 334] on p "Over 15,000 Five Star Reviews!" at bounding box center [408, 331] width 350 height 13
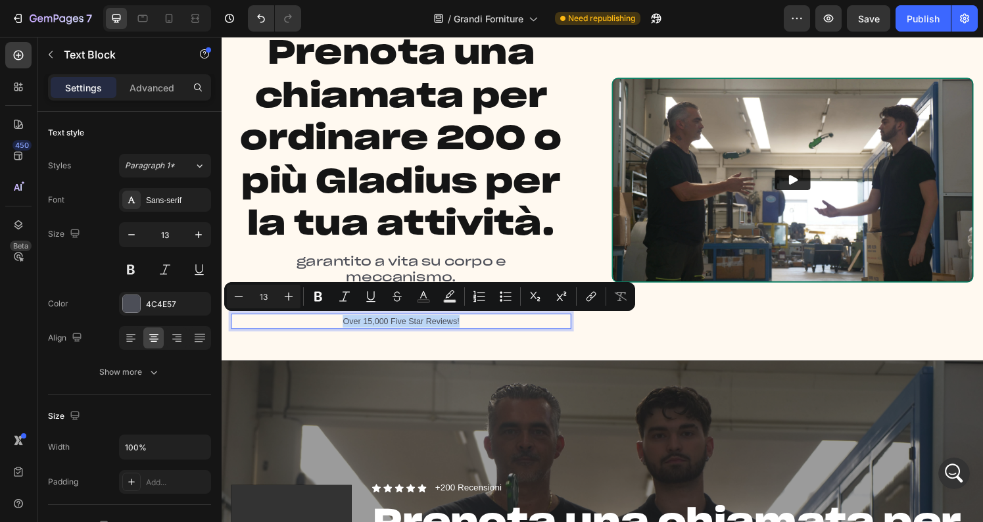
type input "14"
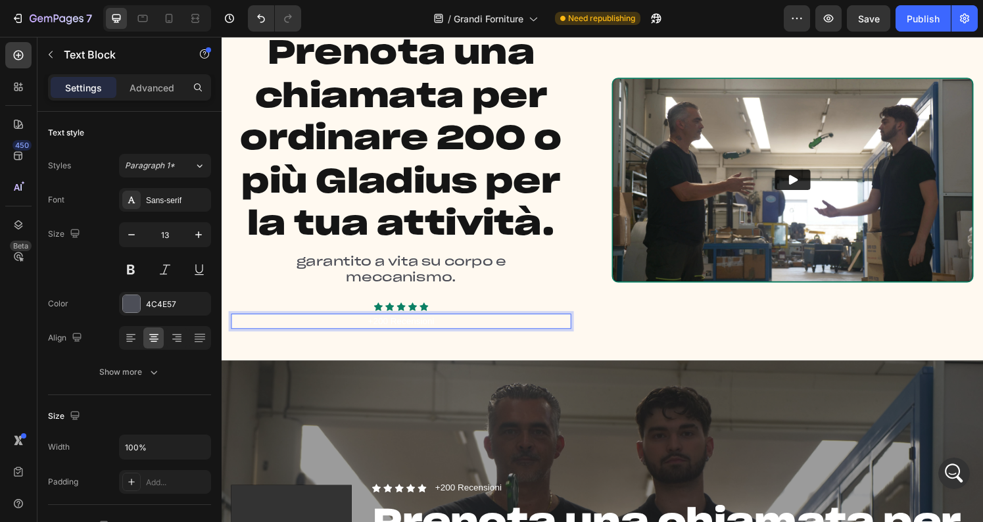
click at [395, 333] on span "+200 Recensioni" at bounding box center [408, 331] width 69 height 11
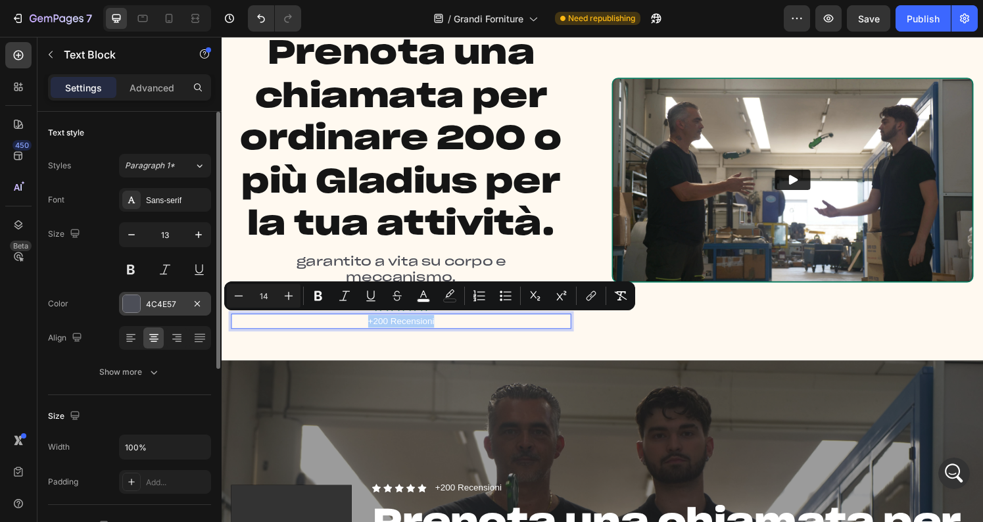
click at [132, 301] on div at bounding box center [131, 303] width 17 height 17
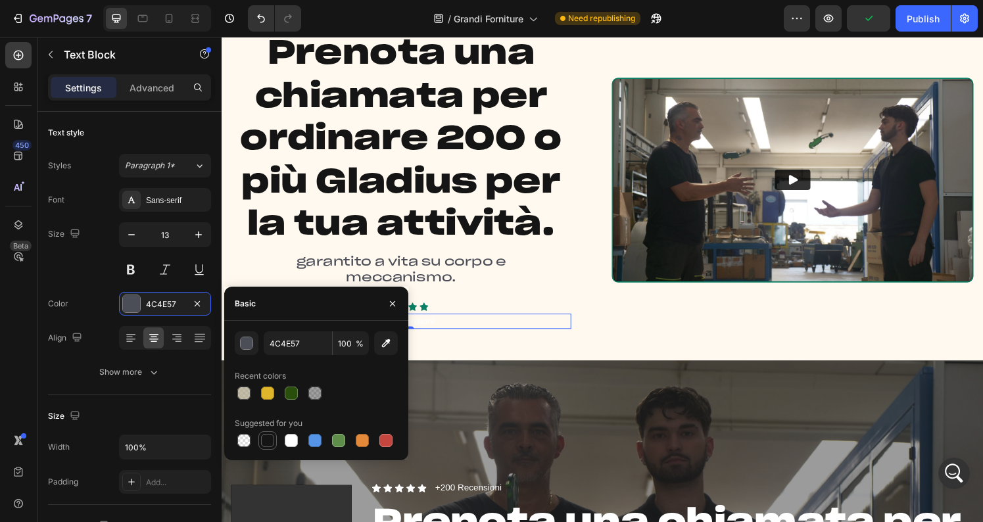
click at [269, 437] on div at bounding box center [267, 440] width 13 height 13
type input "151515"
click at [177, 203] on div "Sans-serif" at bounding box center [177, 201] width 62 height 12
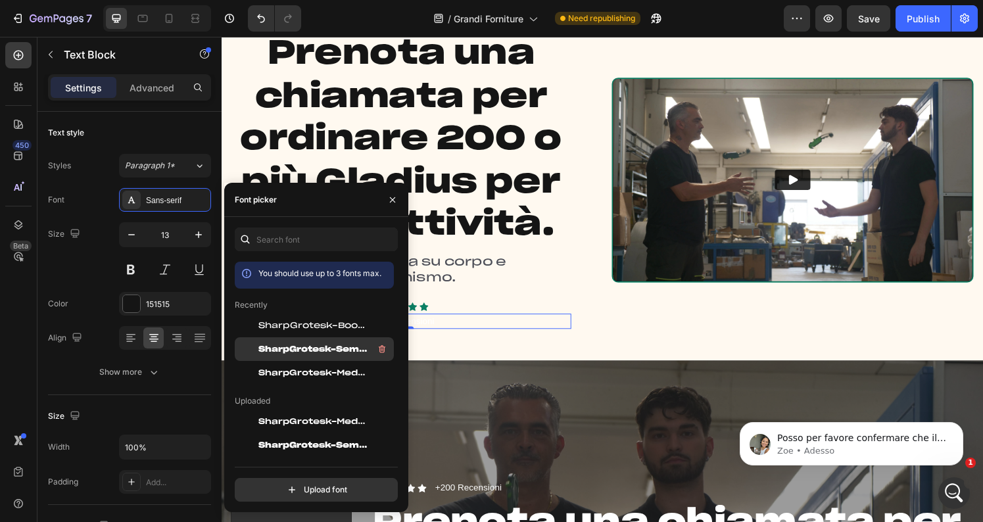
scroll to position [0, 0]
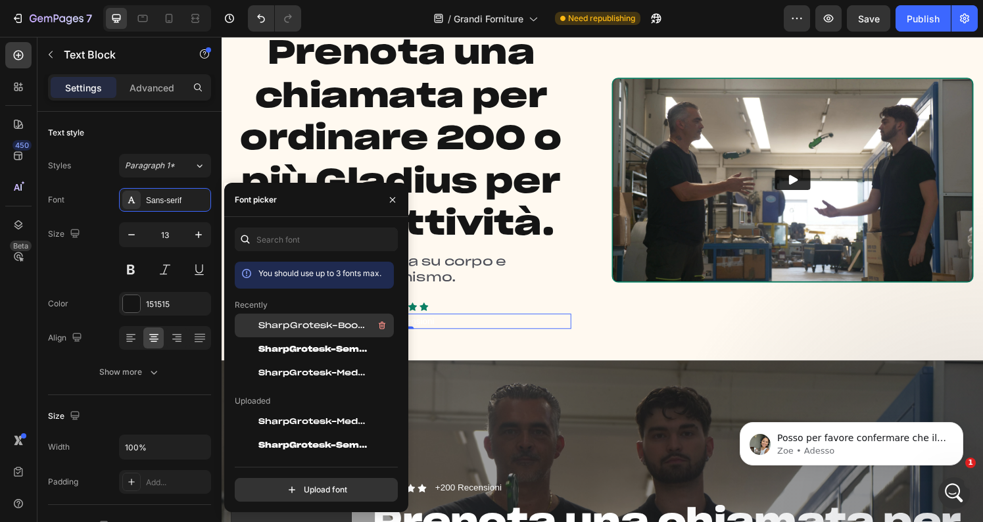
click at [306, 326] on span "SharpGrotesk-Book25" at bounding box center [312, 326] width 109 height 12
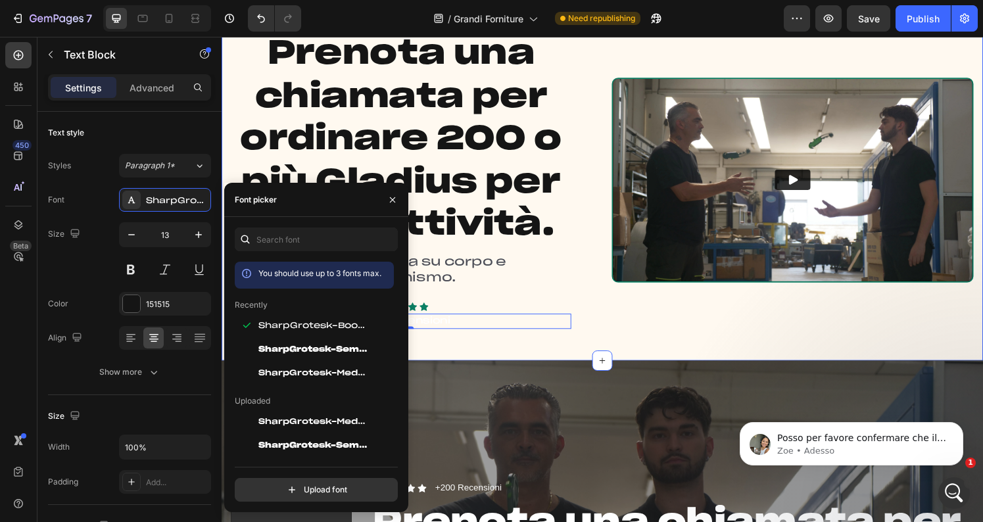
click at [536, 356] on div "Prenota una chiamata per ordinare 200 o più Gladius per la tua attività. Headin…" at bounding box center [616, 185] width 789 height 374
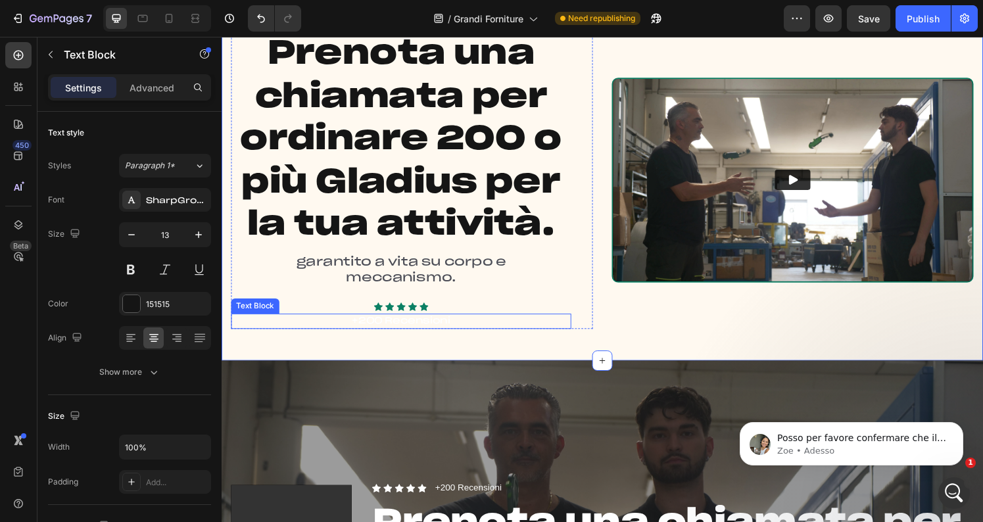
click at [422, 333] on span "+200 Recensioni" at bounding box center [408, 330] width 102 height 9
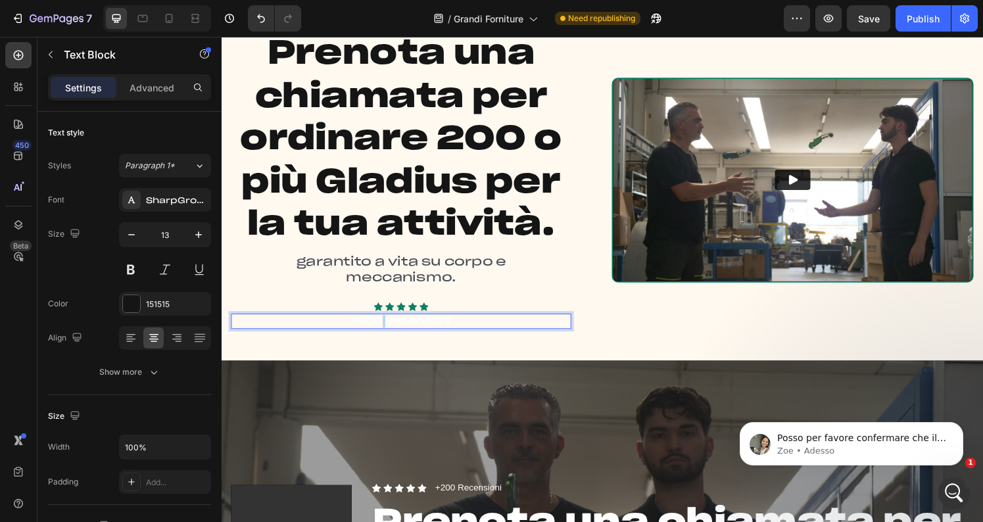
click at [386, 329] on span "+200 Recensioni" at bounding box center [408, 330] width 102 height 9
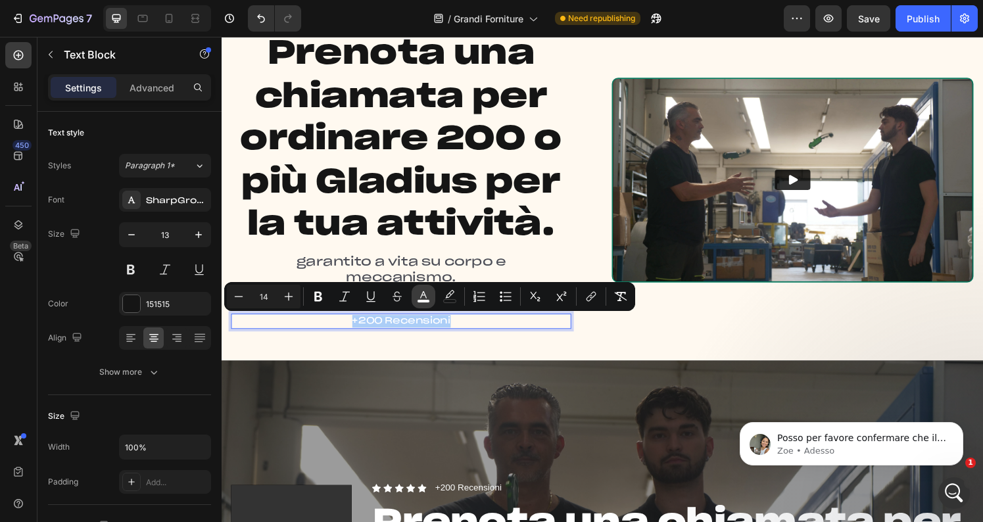
click at [427, 300] on rect "Editor contextual toolbar" at bounding box center [424, 301] width 12 height 3
type input "FFFFFF"
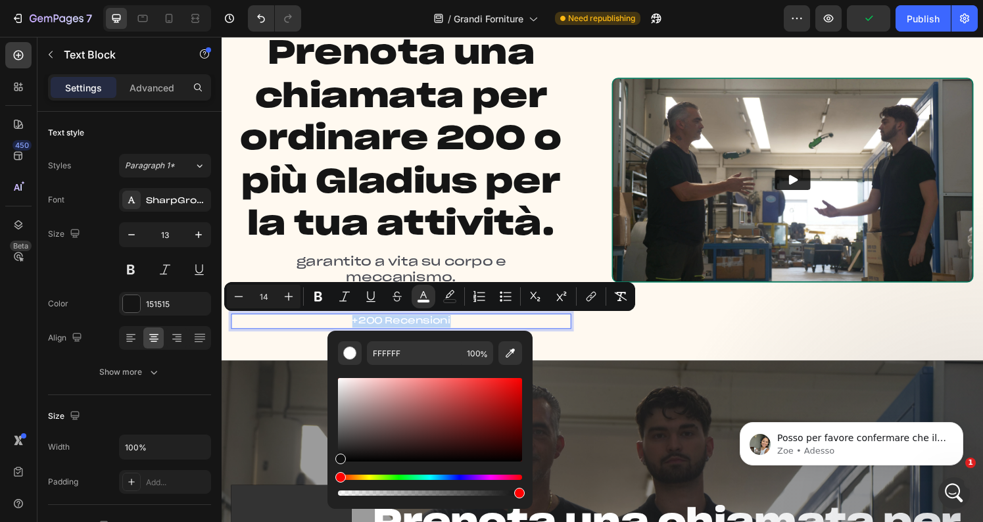
type input "0F0F0F"
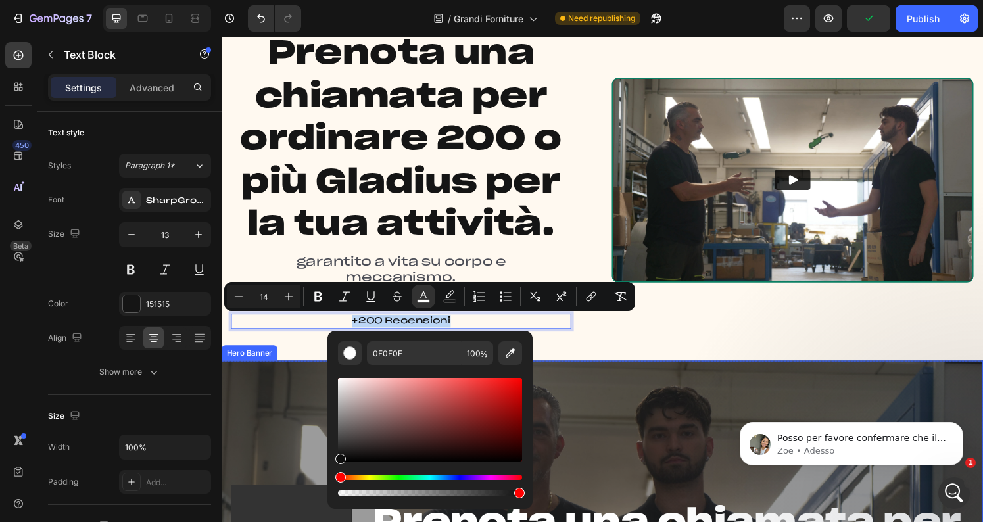
drag, startPoint x: 643, startPoint y: 468, endPoint x: 321, endPoint y: 488, distance: 322.9
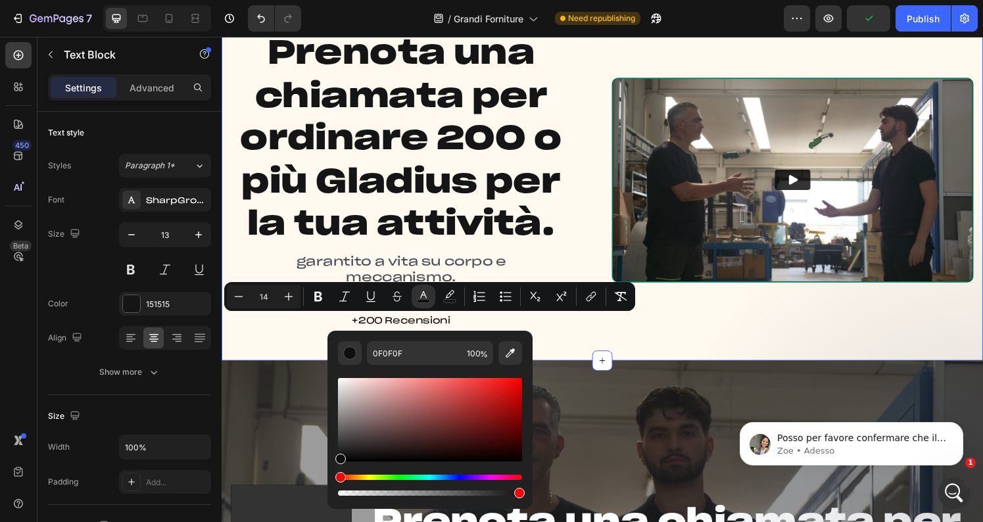
click at [605, 360] on div "Prenota una chiamata per ordinare 200 o più Gladius per la tua attività. Headin…" at bounding box center [616, 185] width 789 height 374
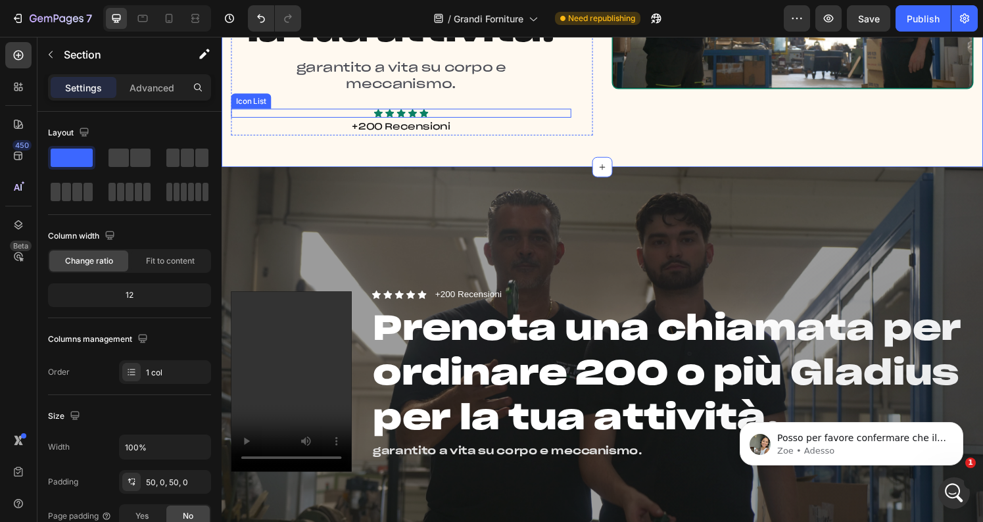
scroll to position [282, 0]
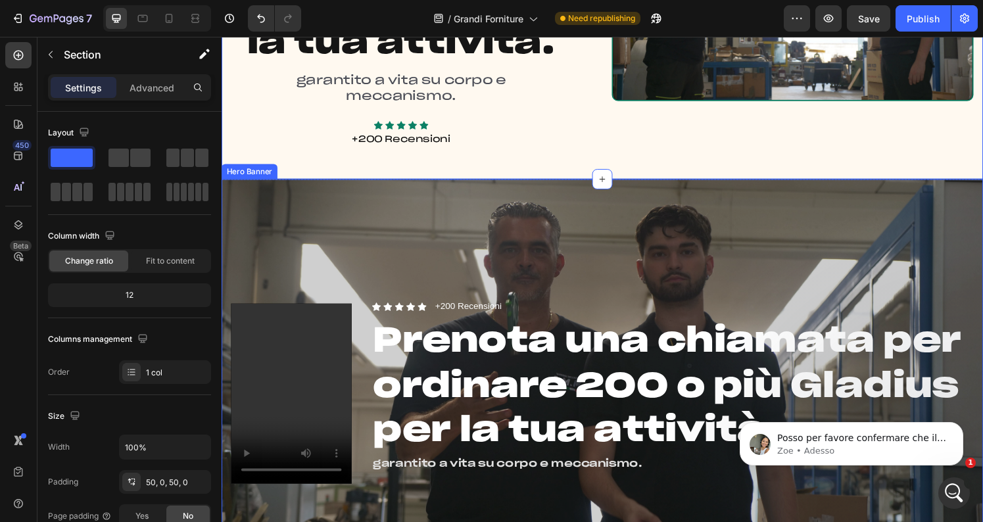
click at [514, 199] on div "Overlay" at bounding box center [616, 406] width 789 height 445
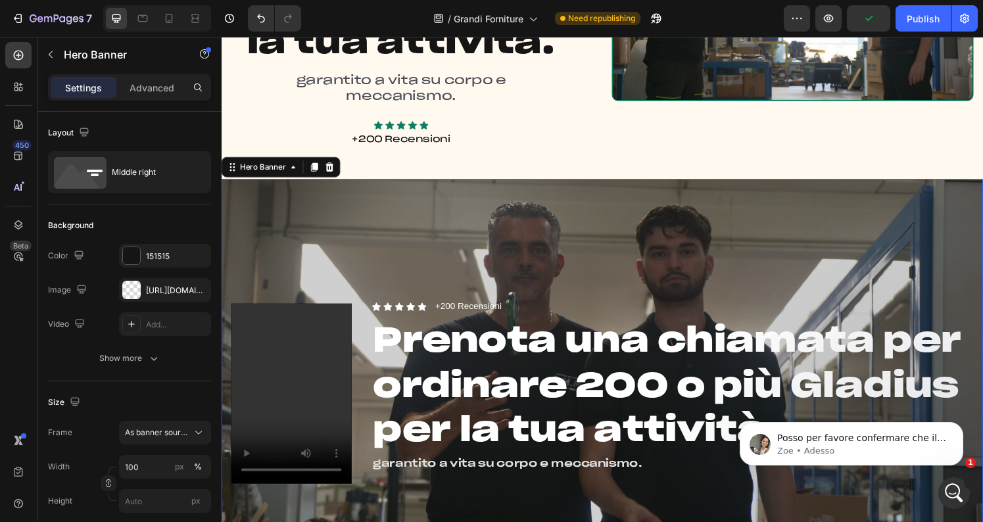
scroll to position [264, 0]
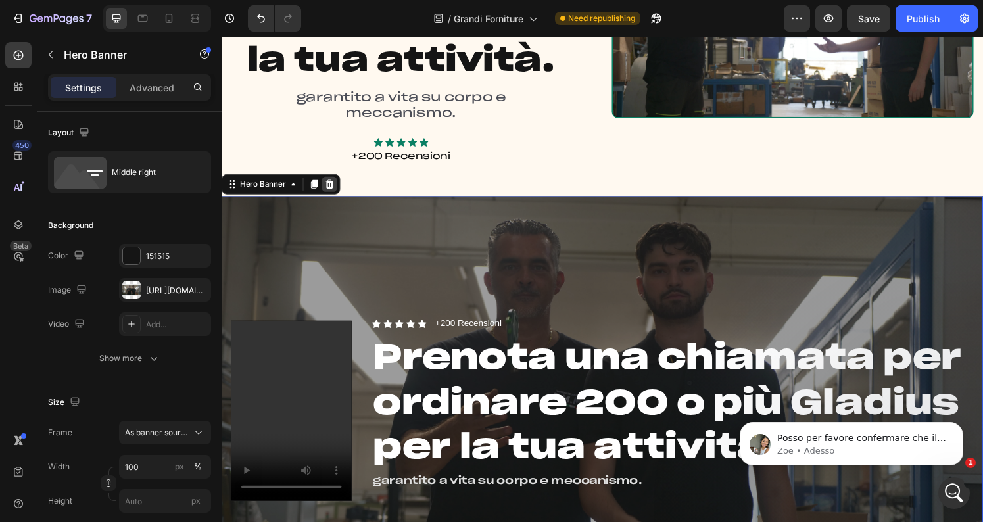
click at [333, 191] on icon at bounding box center [333, 189] width 11 height 11
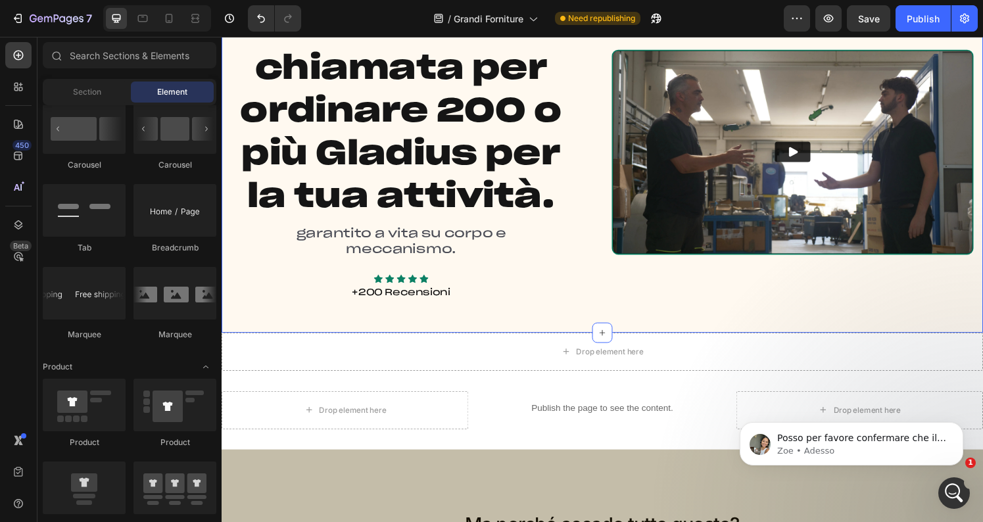
scroll to position [172, 0]
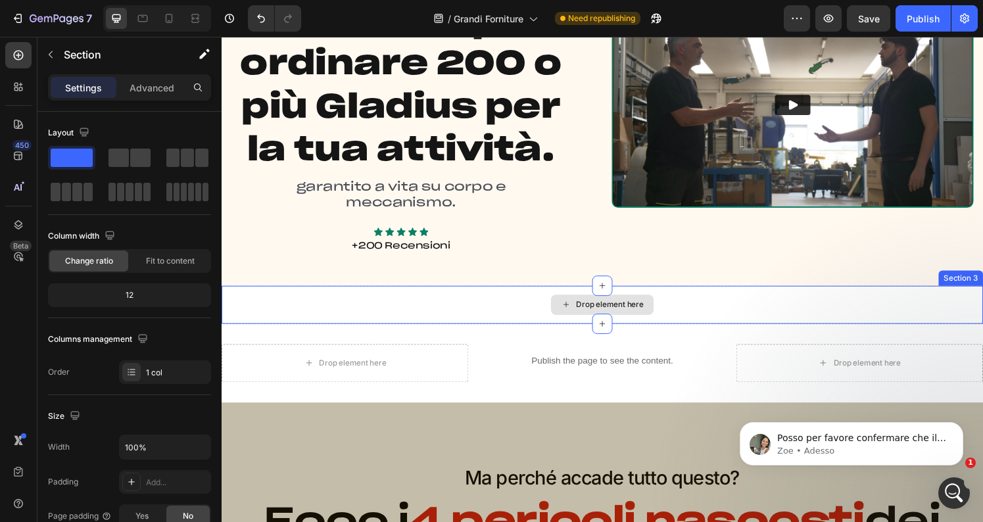
click at [517, 313] on div "Drop element here" at bounding box center [616, 314] width 789 height 39
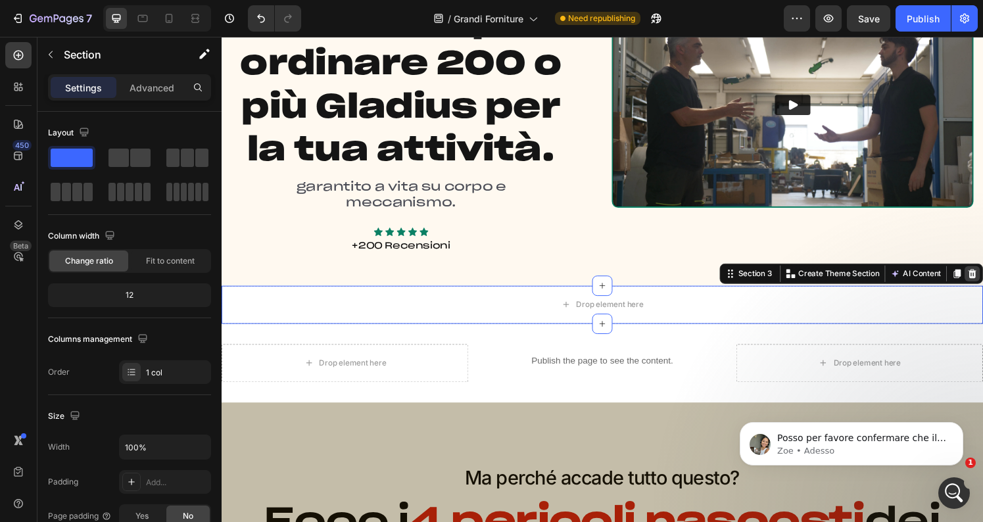
click at [982, 280] on icon at bounding box center [1000, 282] width 9 height 9
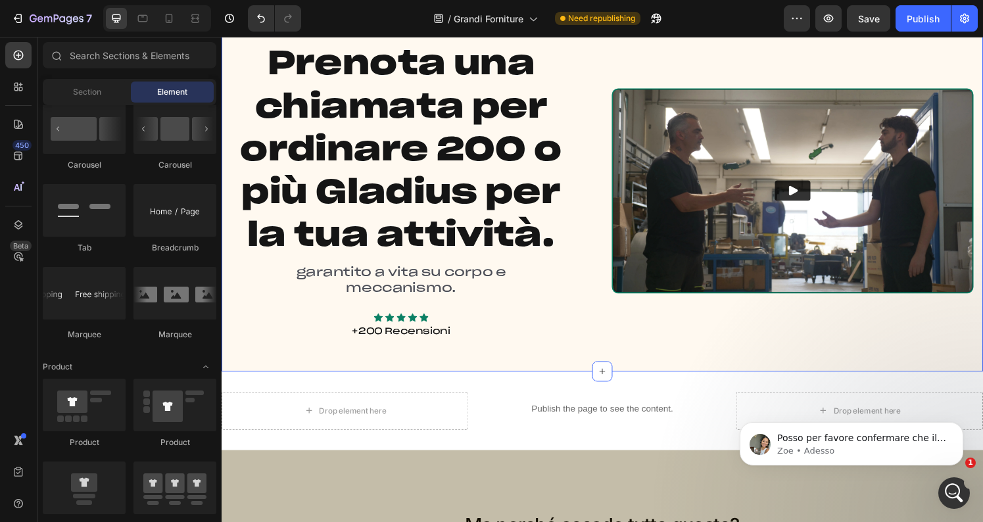
scroll to position [0, 0]
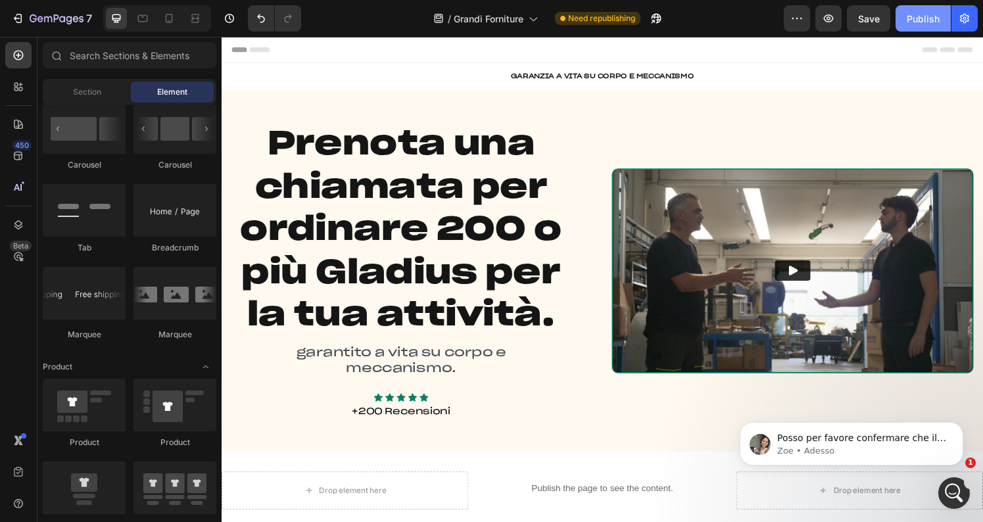
click at [925, 11] on button "Publish" at bounding box center [923, 18] width 55 height 26
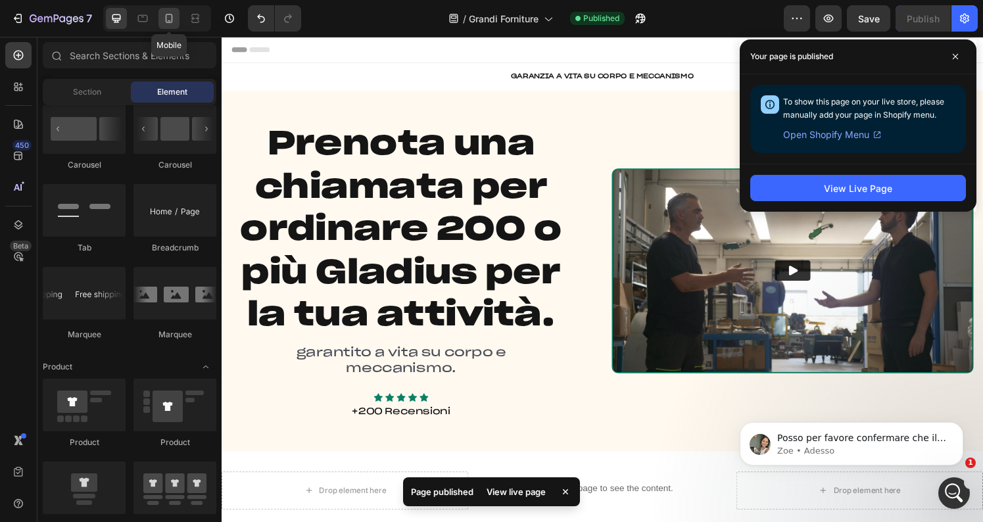
click at [168, 14] on icon at bounding box center [168, 18] width 13 height 13
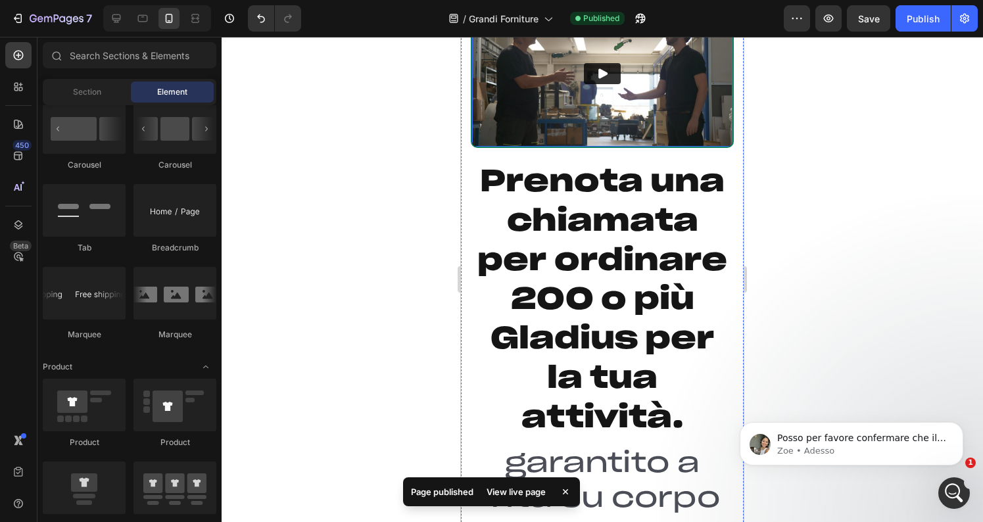
scroll to position [116, 0]
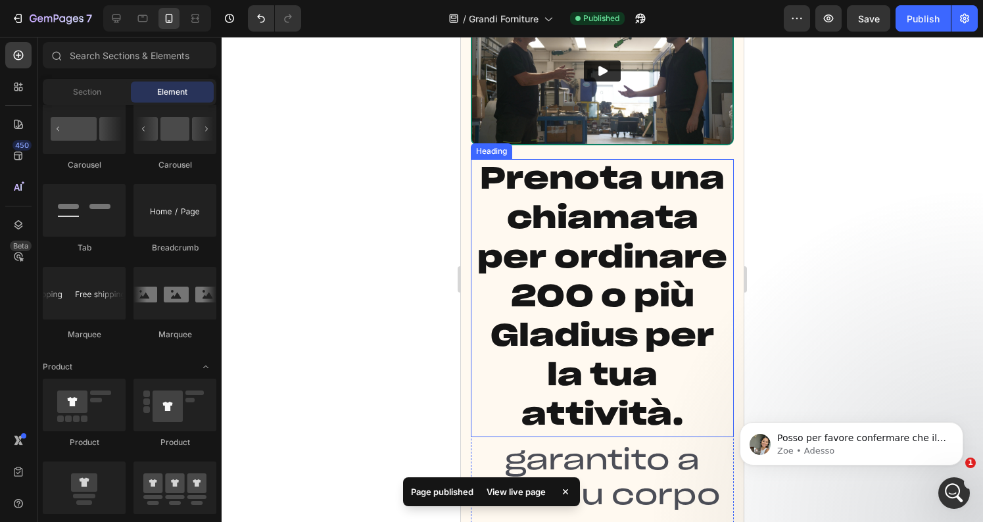
click at [602, 249] on p "Prenota una chiamata per ordinare 200 o più Gladius per la tua attività." at bounding box center [602, 298] width 260 height 276
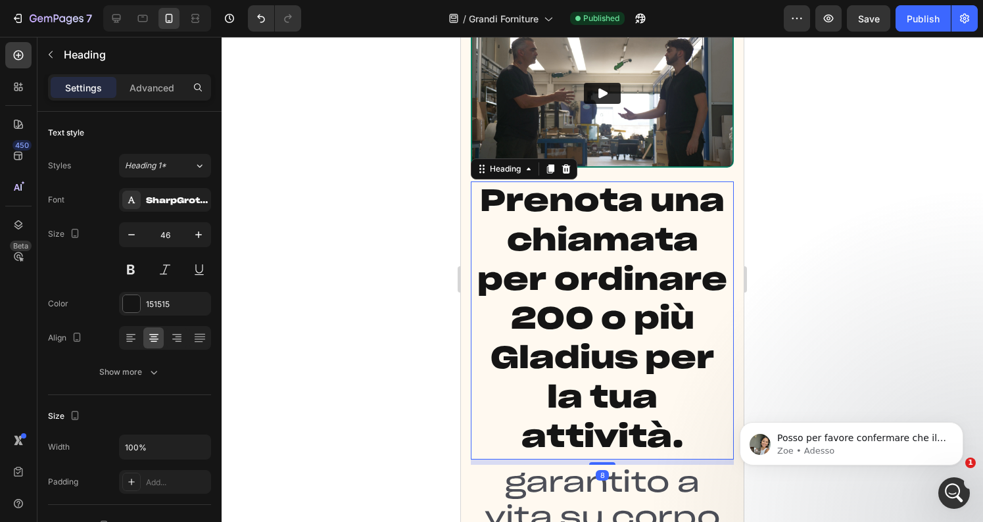
scroll to position [96, 0]
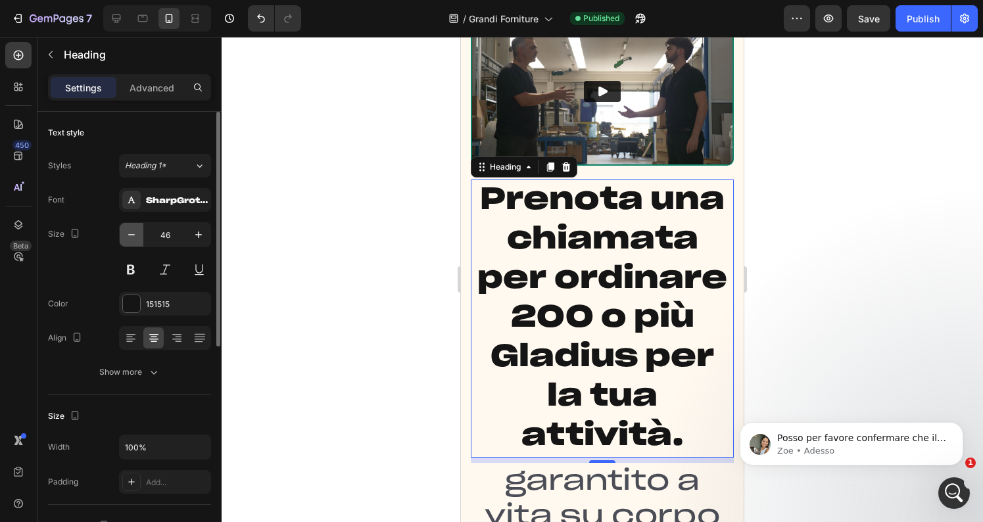
click at [136, 238] on icon "button" at bounding box center [131, 234] width 13 height 13
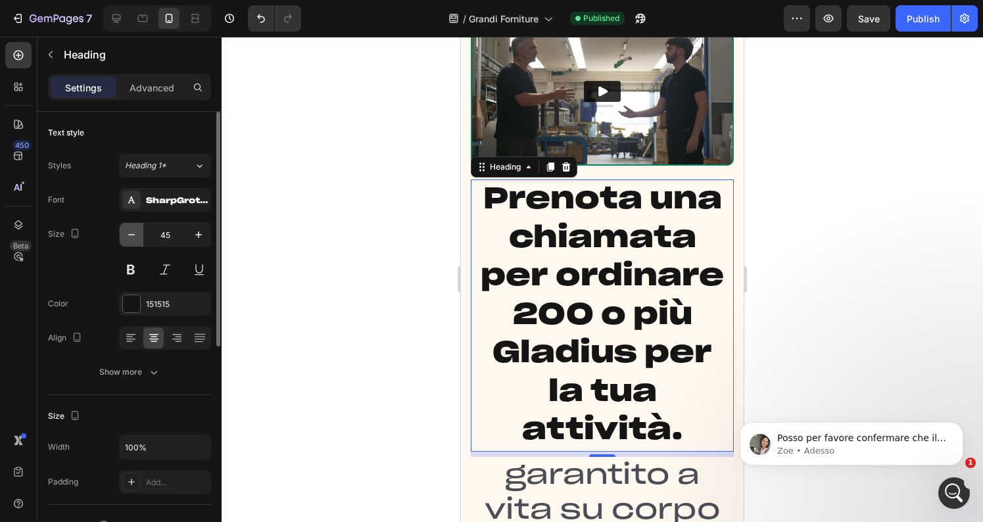
click at [136, 238] on icon "button" at bounding box center [131, 234] width 13 height 13
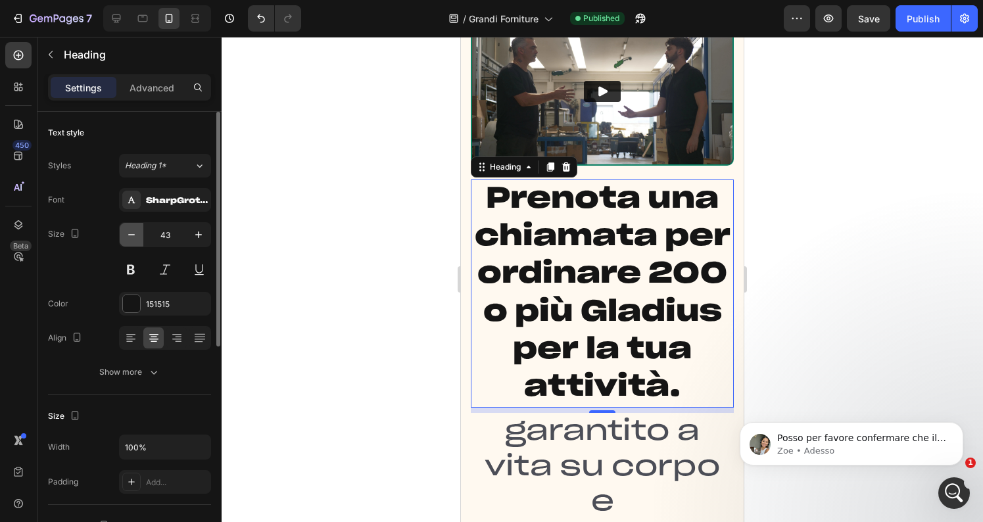
click at [136, 238] on icon "button" at bounding box center [131, 234] width 13 height 13
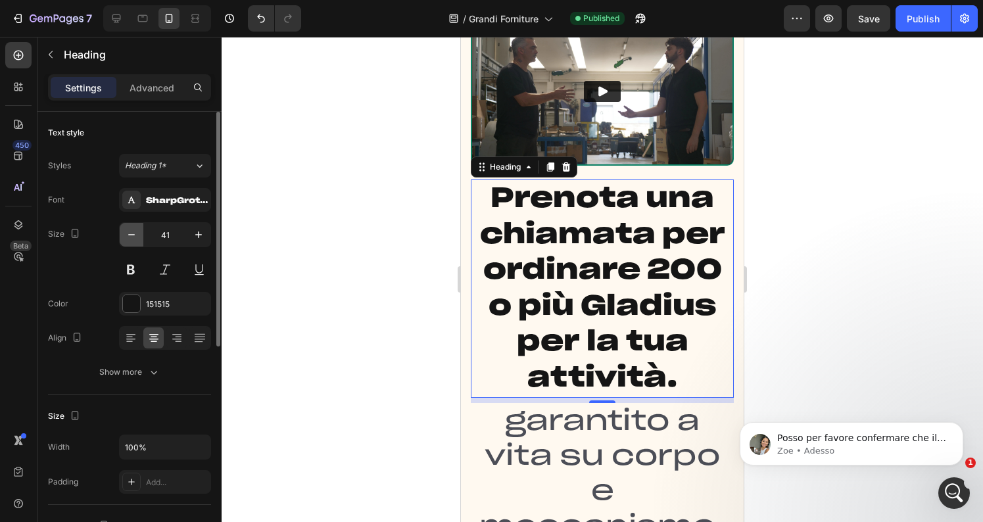
click at [136, 238] on icon "button" at bounding box center [131, 234] width 13 height 13
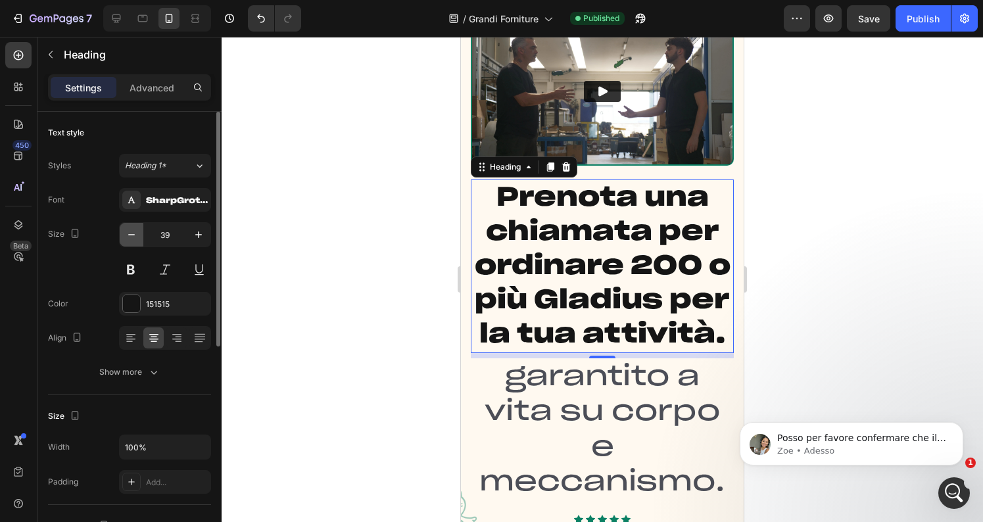
click at [136, 238] on icon "button" at bounding box center [131, 234] width 13 height 13
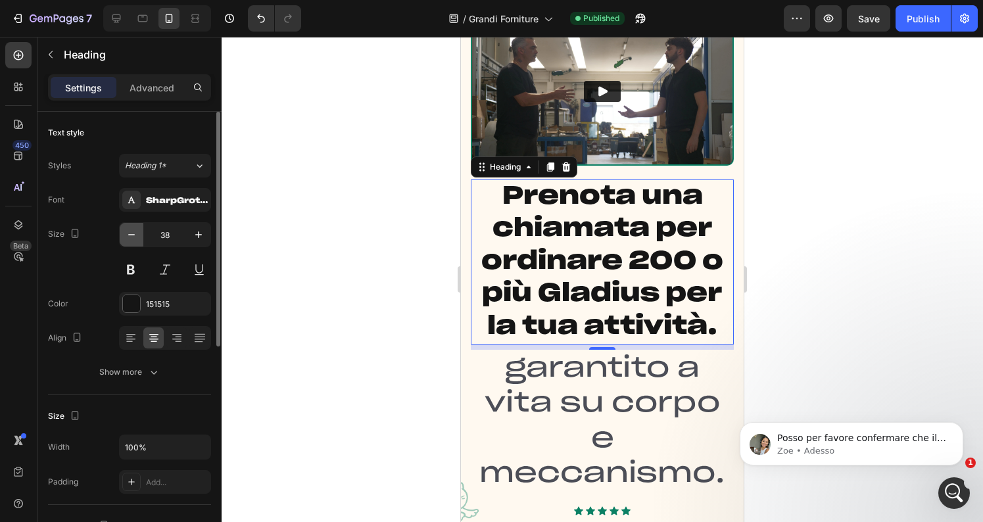
click at [136, 238] on icon "button" at bounding box center [131, 234] width 13 height 13
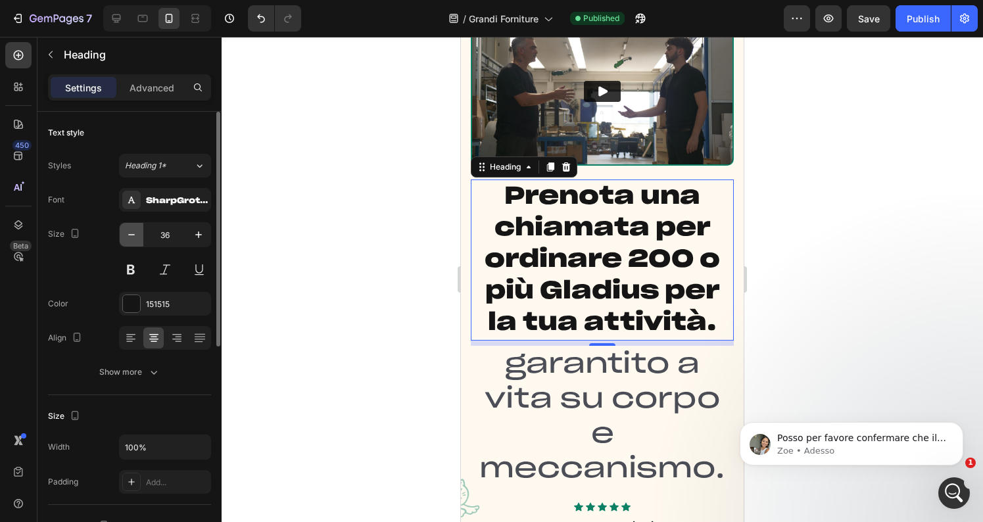
click at [136, 238] on icon "button" at bounding box center [131, 234] width 13 height 13
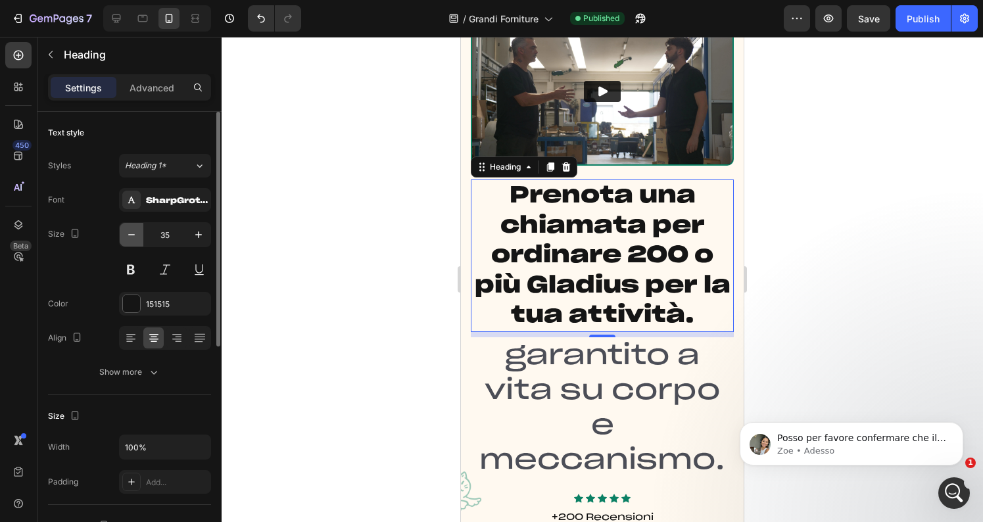
click at [136, 238] on icon "button" at bounding box center [131, 234] width 13 height 13
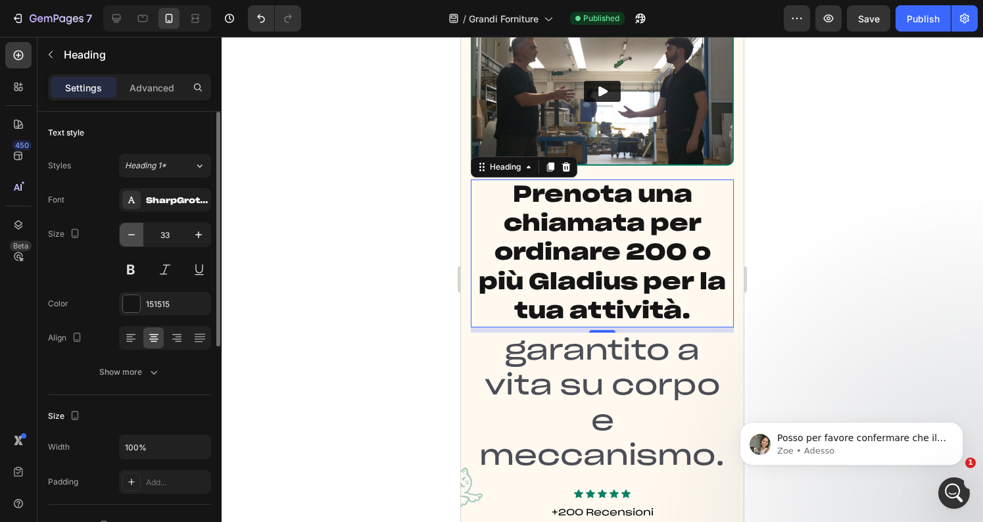
click at [136, 238] on icon "button" at bounding box center [131, 234] width 13 height 13
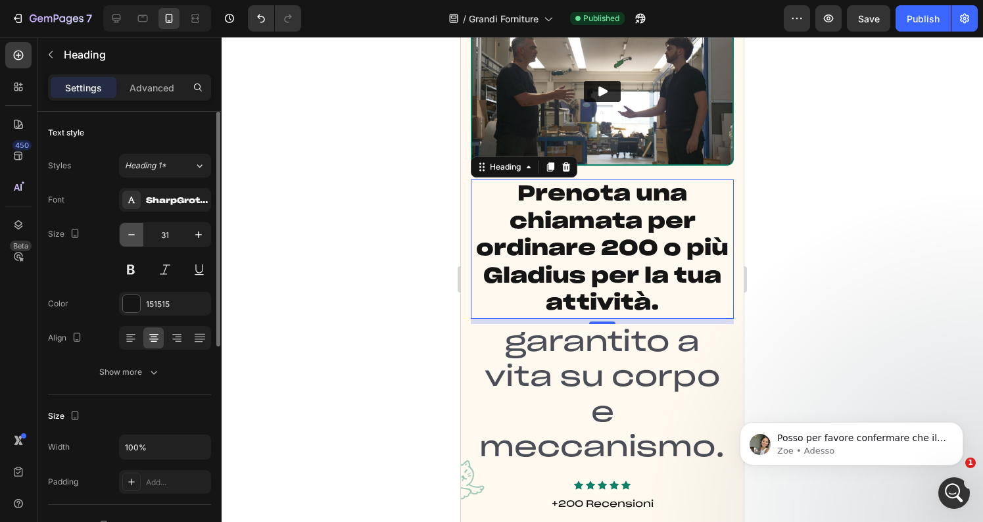
click at [136, 238] on icon "button" at bounding box center [131, 234] width 13 height 13
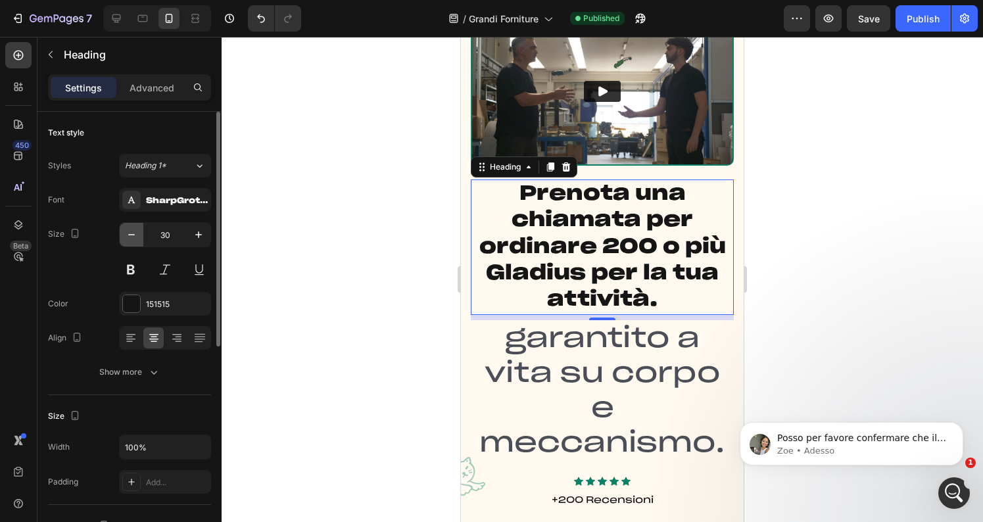
click at [136, 238] on icon "button" at bounding box center [131, 234] width 13 height 13
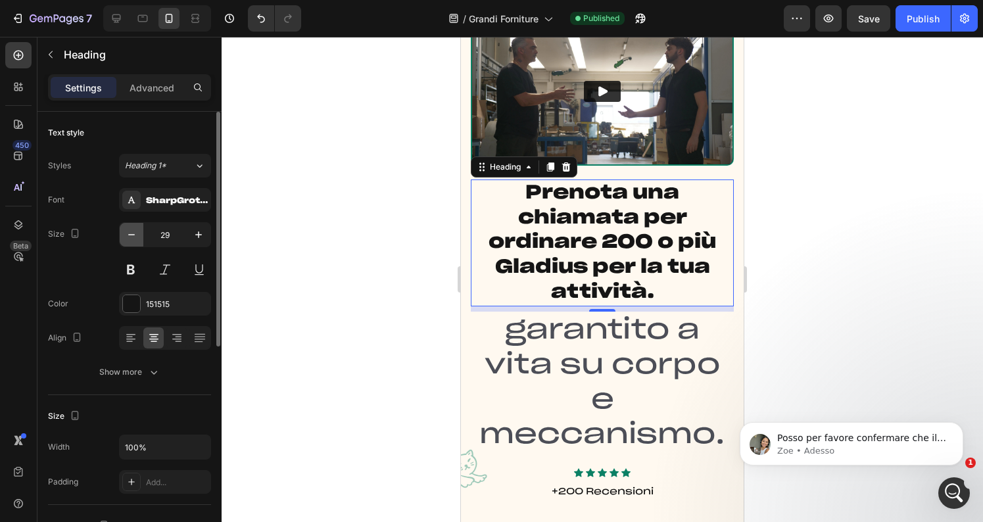
click at [136, 238] on icon "button" at bounding box center [131, 234] width 13 height 13
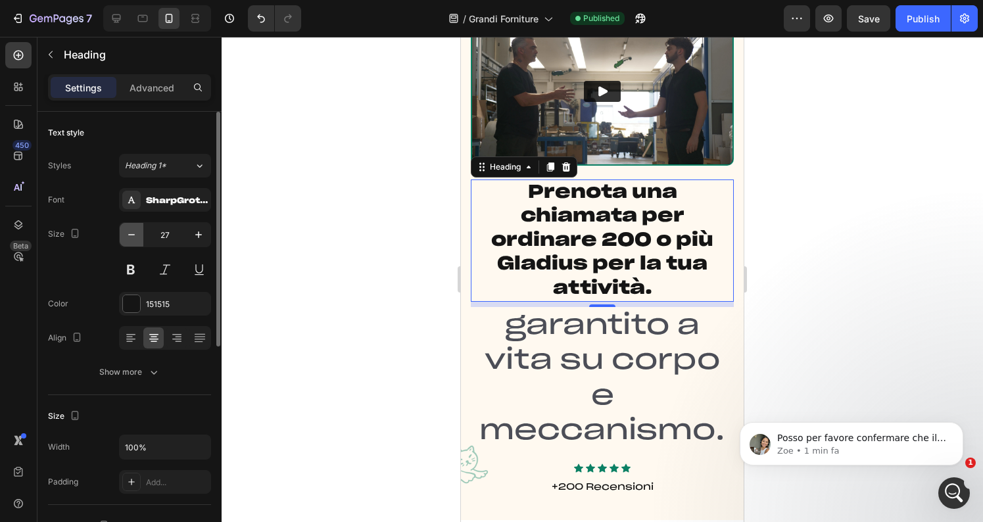
click at [136, 238] on icon "button" at bounding box center [131, 234] width 13 height 13
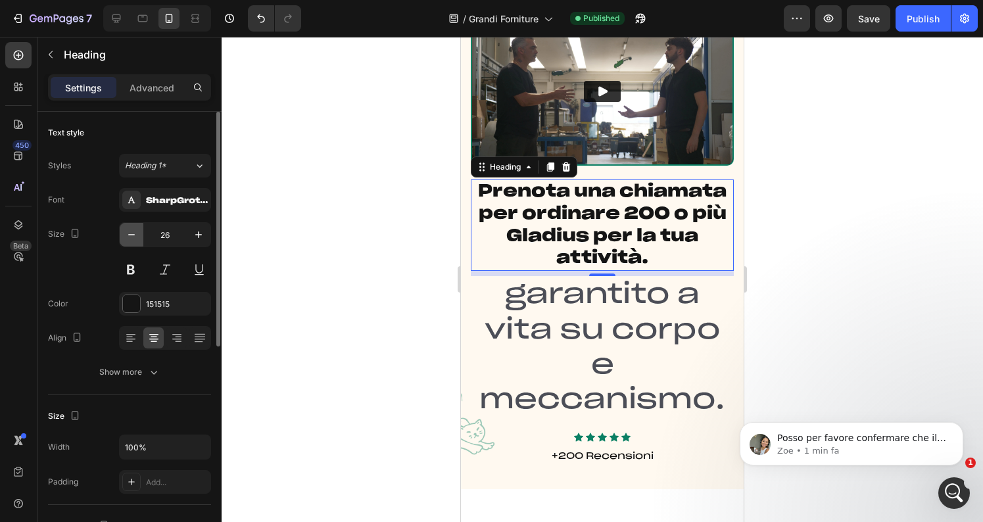
click at [136, 238] on icon "button" at bounding box center [131, 234] width 13 height 13
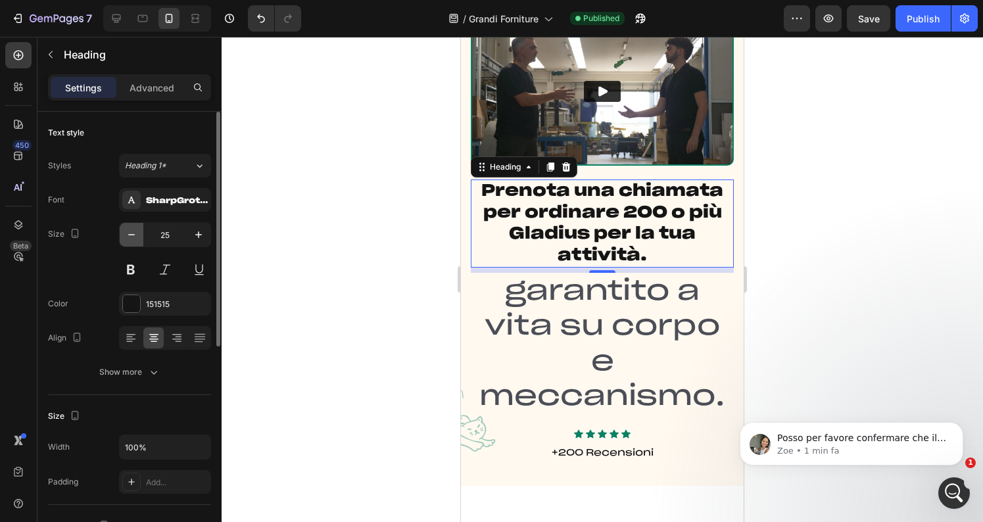
click at [136, 238] on icon "button" at bounding box center [131, 234] width 13 height 13
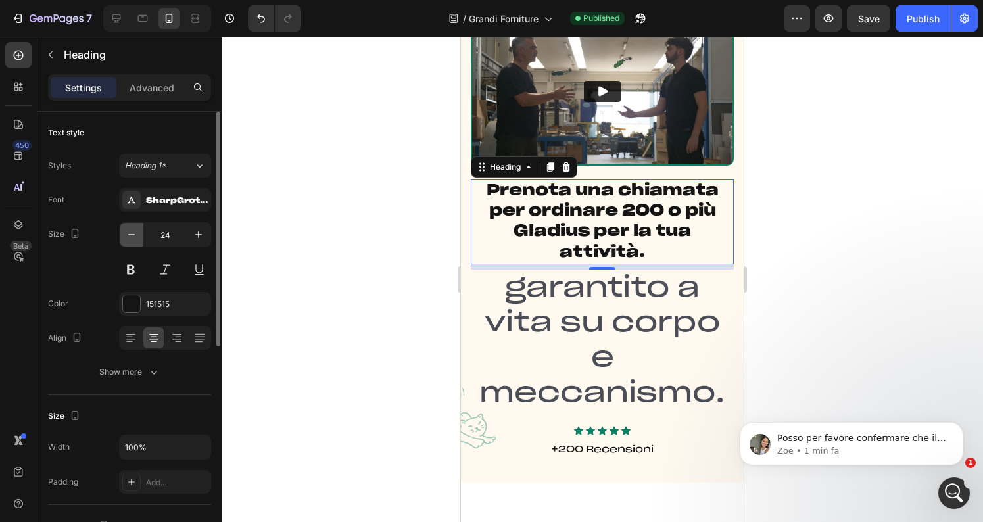
click at [136, 238] on icon "button" at bounding box center [131, 234] width 13 height 13
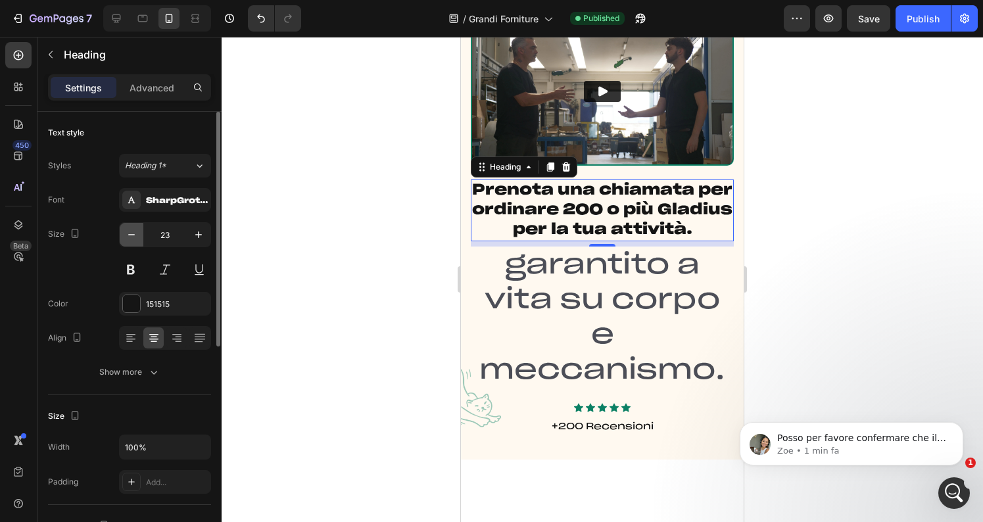
click at [136, 238] on icon "button" at bounding box center [131, 234] width 13 height 13
type input "22"
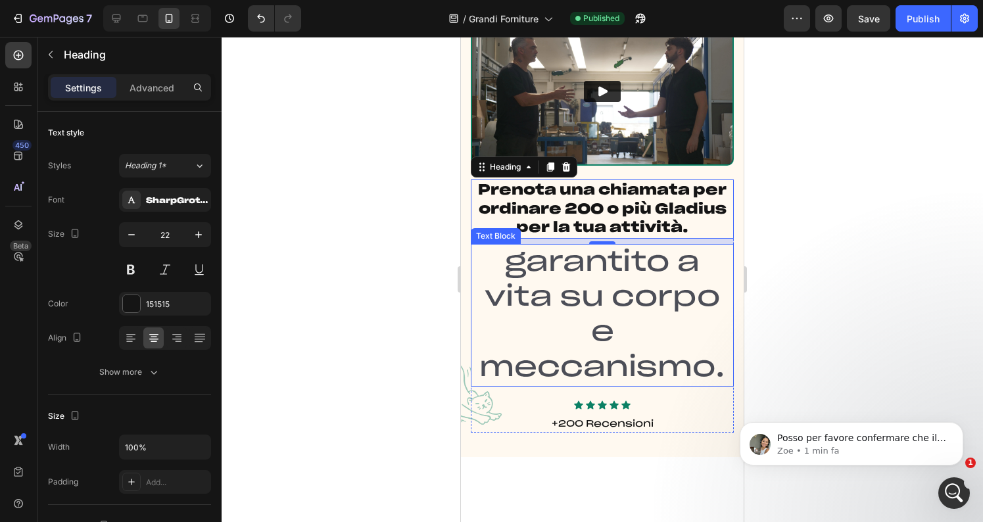
click at [561, 293] on p "garantito a vita su corpo e meccanismo." at bounding box center [602, 315] width 253 height 140
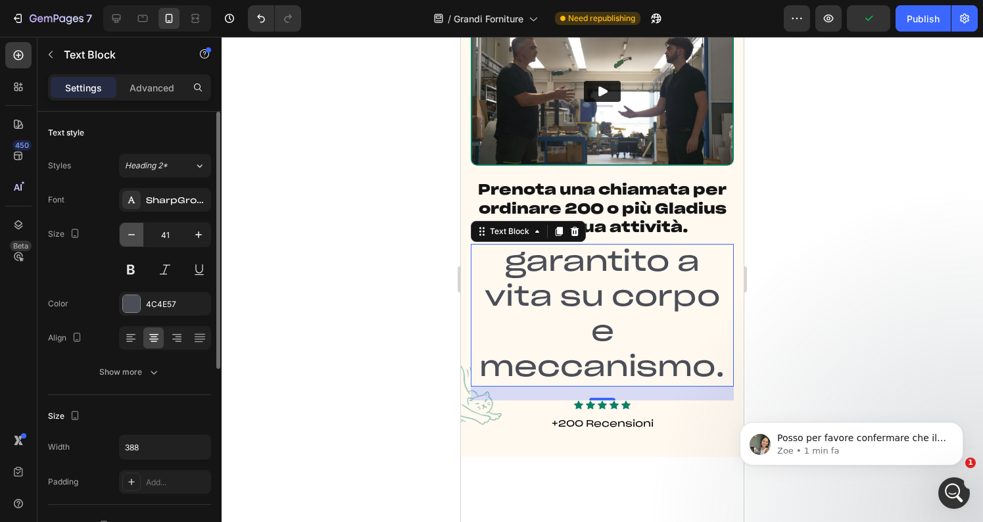
click at [128, 235] on icon "button" at bounding box center [131, 234] width 13 height 13
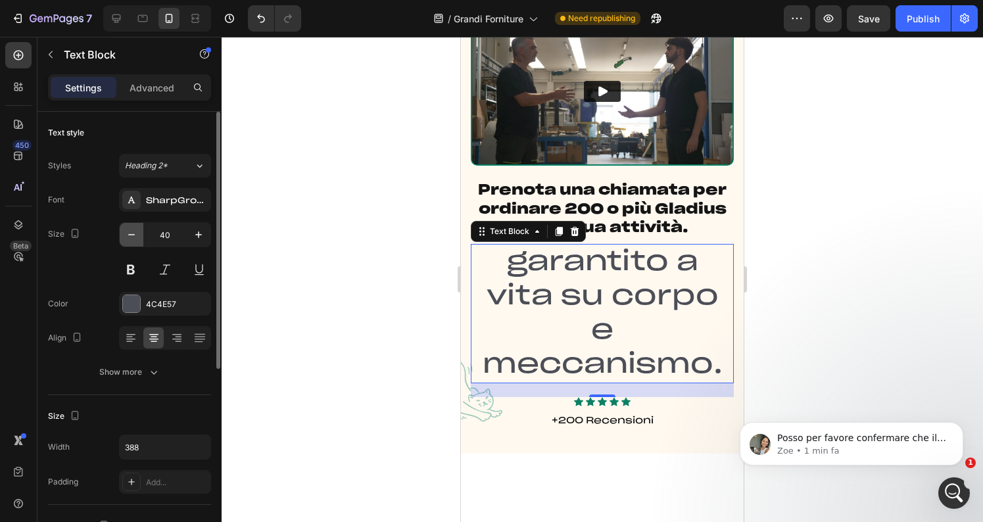
click at [128, 235] on icon "button" at bounding box center [131, 234] width 13 height 13
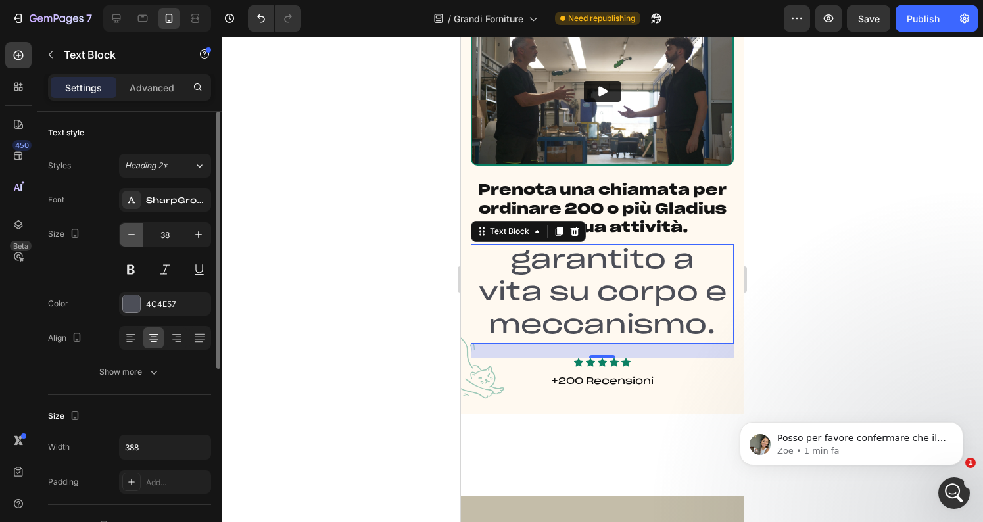
click at [128, 235] on icon "button" at bounding box center [131, 234] width 13 height 13
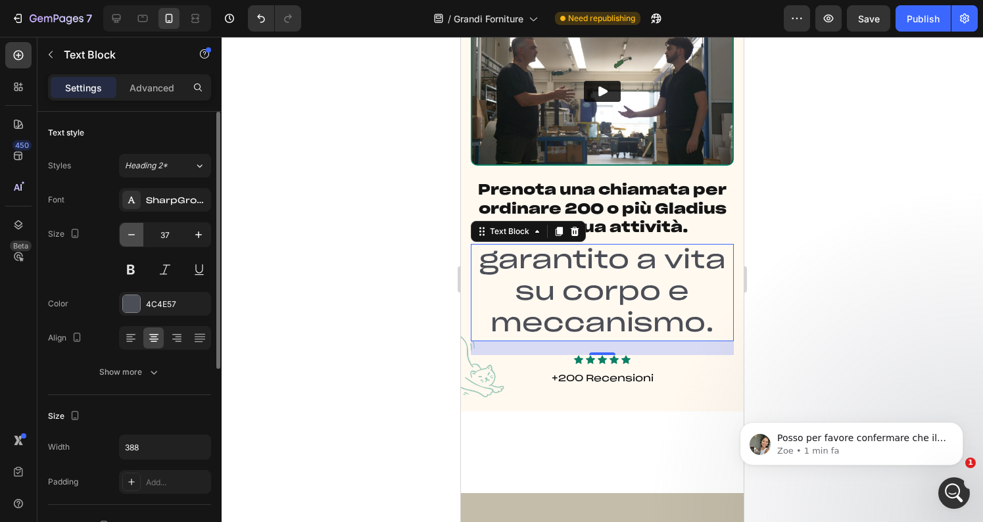
click at [128, 235] on icon "button" at bounding box center [131, 234] width 13 height 13
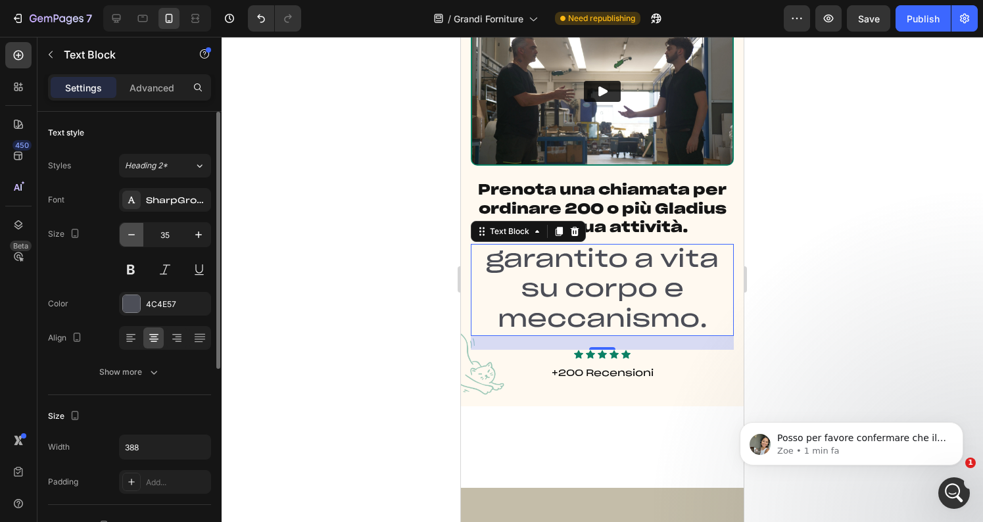
click at [128, 235] on icon "button" at bounding box center [131, 234] width 13 height 13
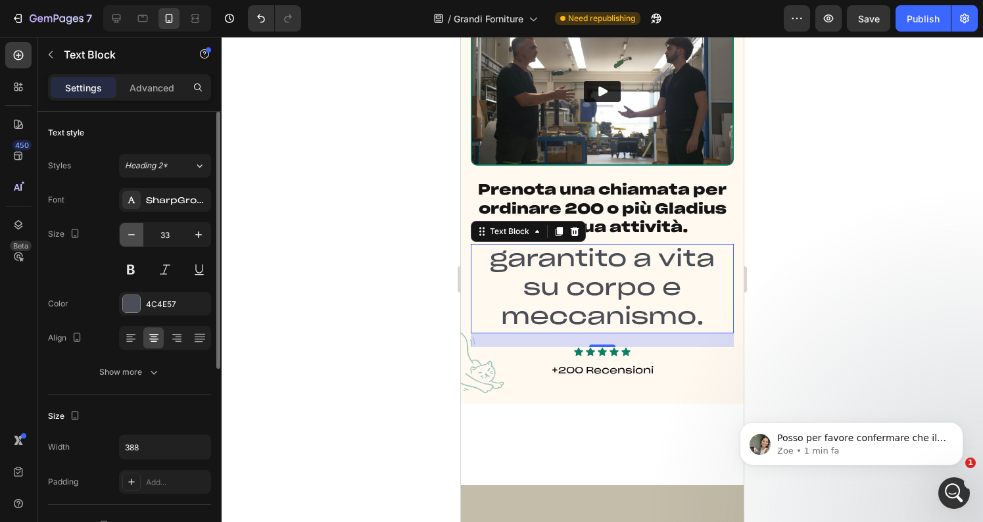
click at [128, 235] on icon "button" at bounding box center [131, 234] width 13 height 13
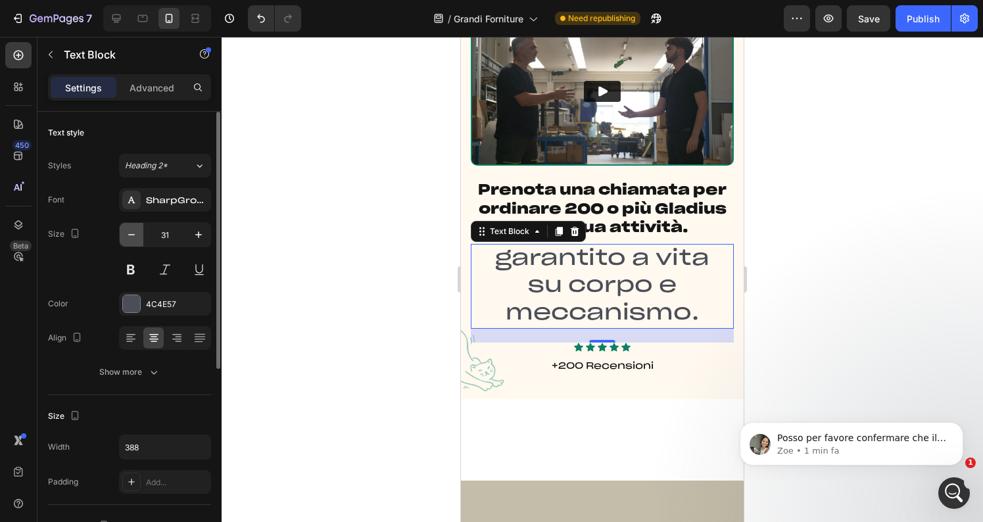
click at [128, 235] on icon "button" at bounding box center [131, 234] width 13 height 13
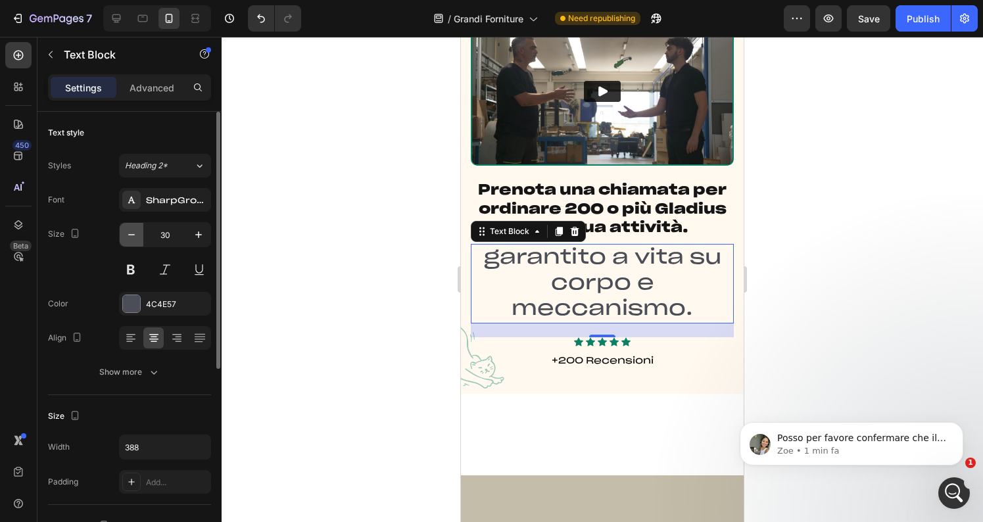
click at [128, 235] on icon "button" at bounding box center [131, 234] width 13 height 13
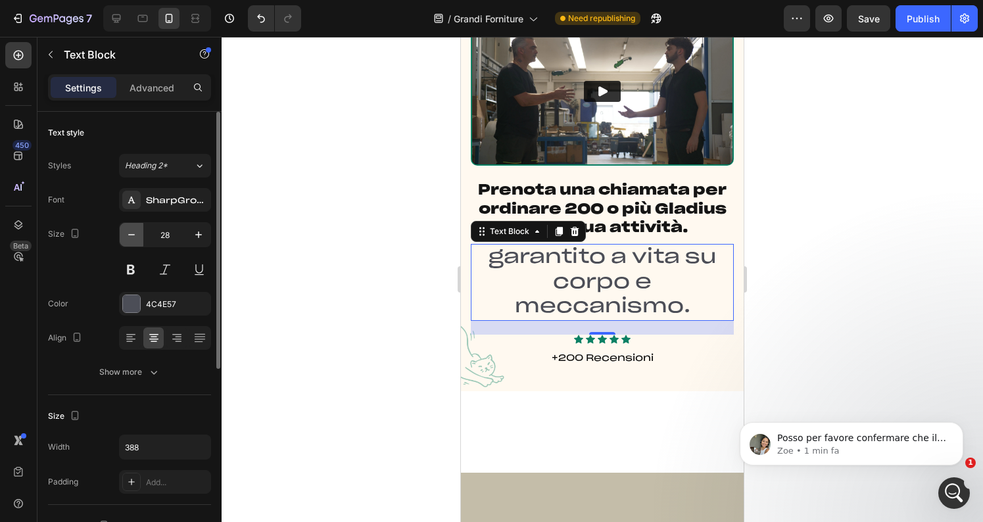
click at [128, 235] on icon "button" at bounding box center [131, 234] width 13 height 13
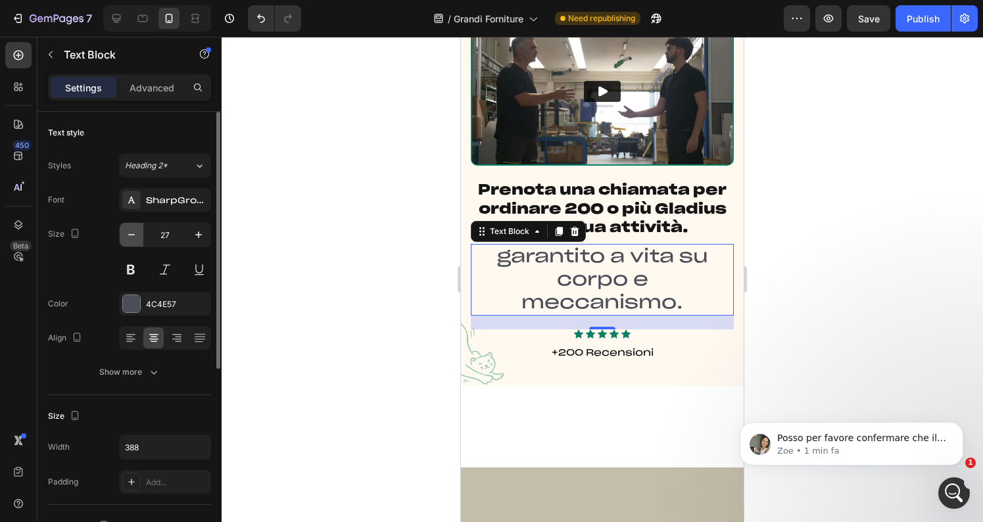
click at [128, 235] on icon "button" at bounding box center [131, 234] width 13 height 13
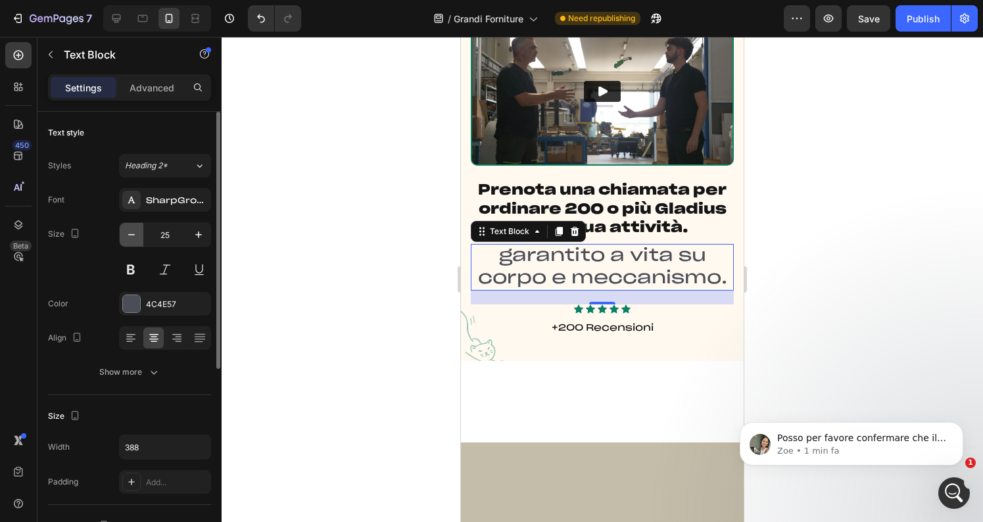
click at [128, 235] on icon "button" at bounding box center [131, 234] width 13 height 13
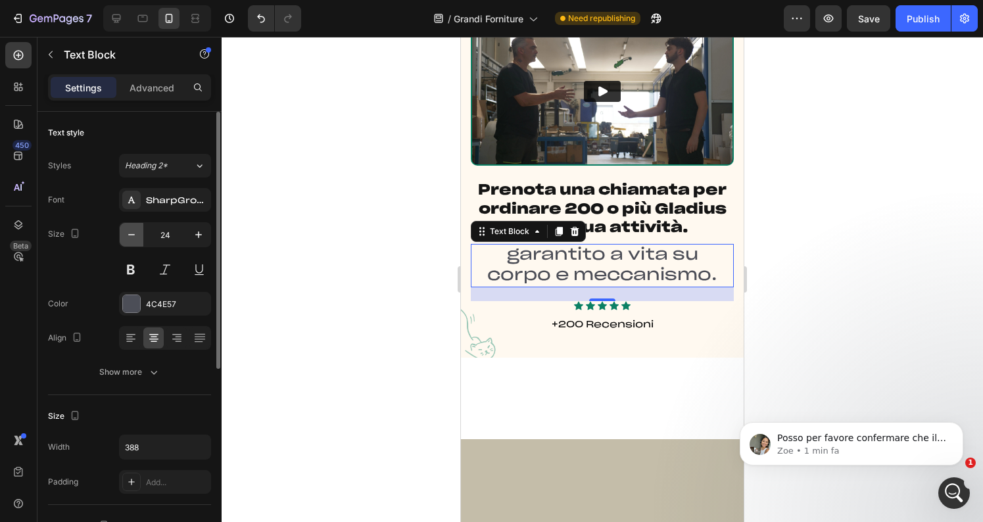
click at [128, 235] on icon "button" at bounding box center [131, 234] width 13 height 13
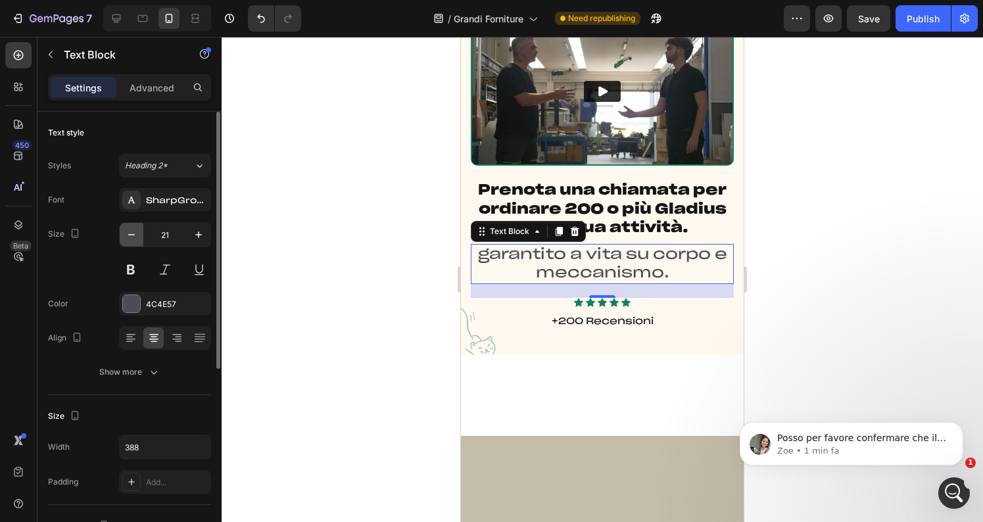
click at [128, 235] on icon "button" at bounding box center [131, 234] width 13 height 13
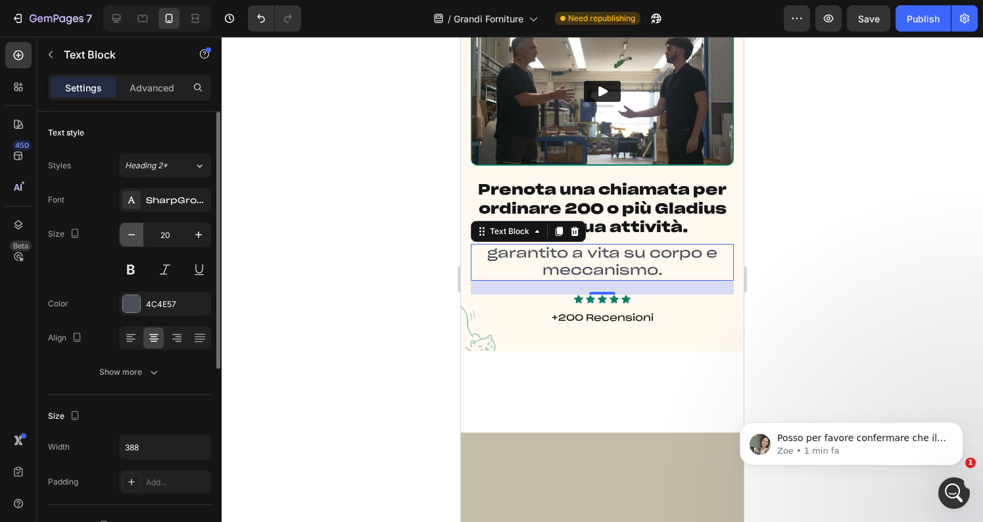
click at [128, 235] on icon "button" at bounding box center [131, 234] width 13 height 13
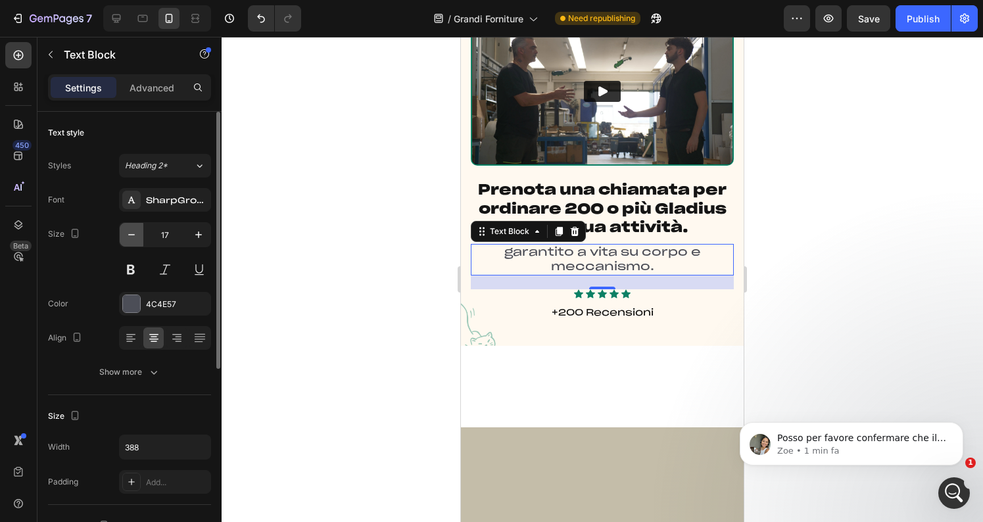
click at [128, 235] on icon "button" at bounding box center [131, 234] width 13 height 13
type input "16"
click at [855, 237] on div at bounding box center [603, 279] width 762 height 485
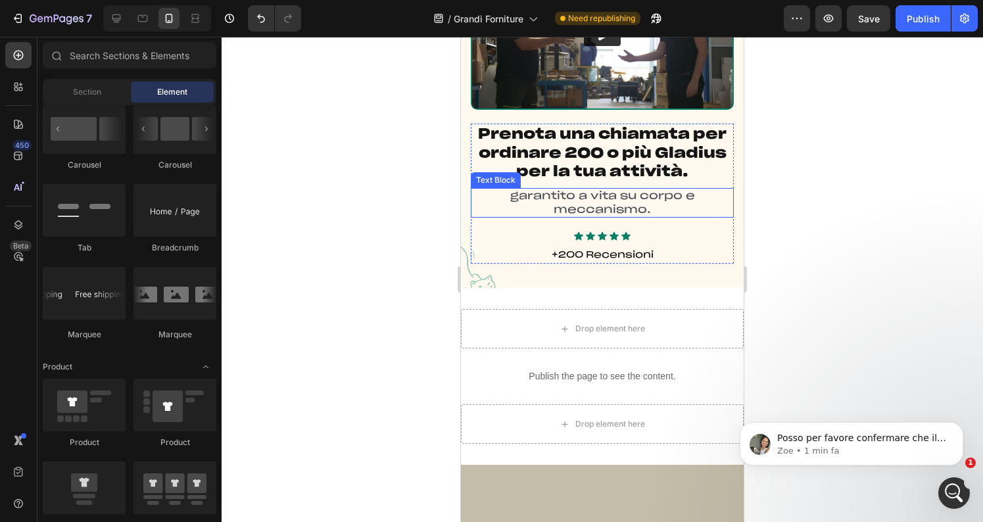
scroll to position [159, 0]
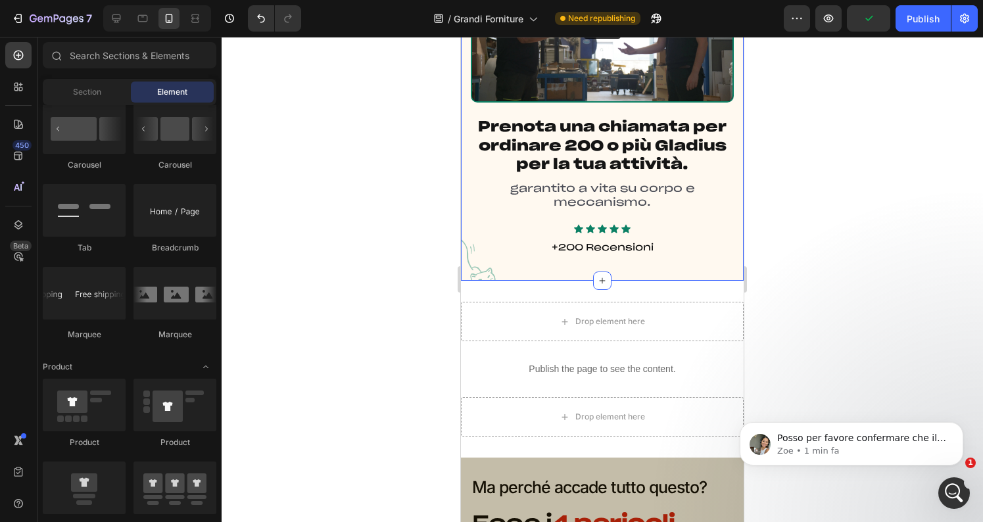
click at [476, 274] on div "Prenota una chiamata per ordinare 200 o più Gladius per la tua attività. Headin…" at bounding box center [602, 105] width 283 height 352
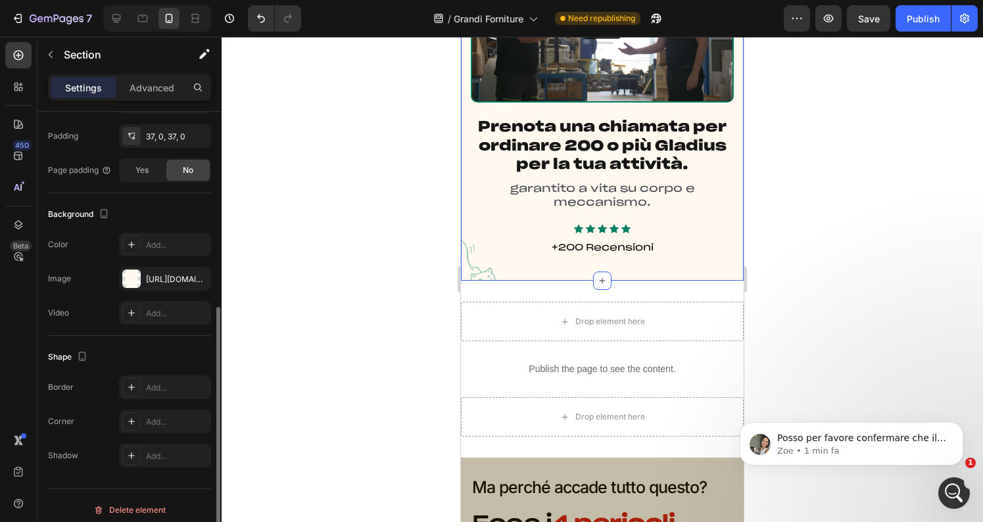
scroll to position [320, 0]
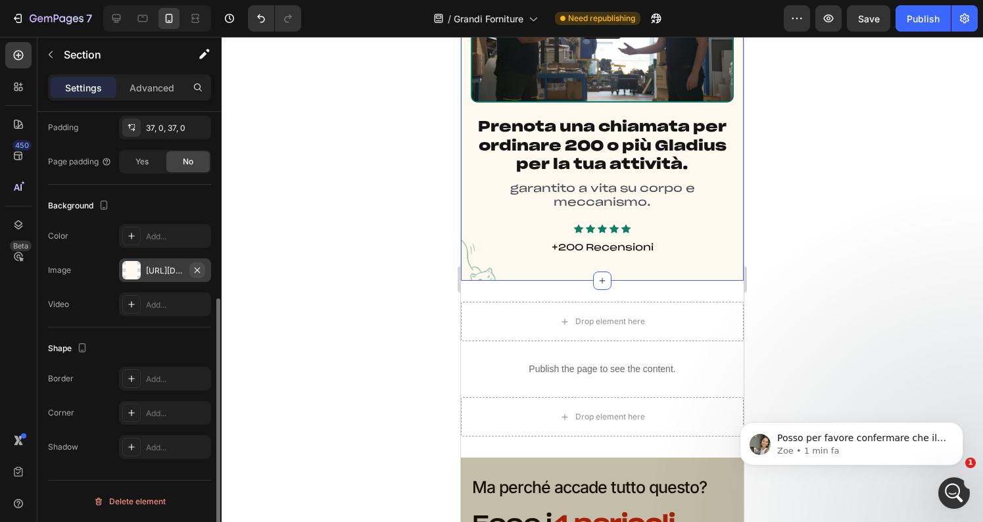
click at [199, 272] on icon "button" at bounding box center [197, 269] width 5 height 5
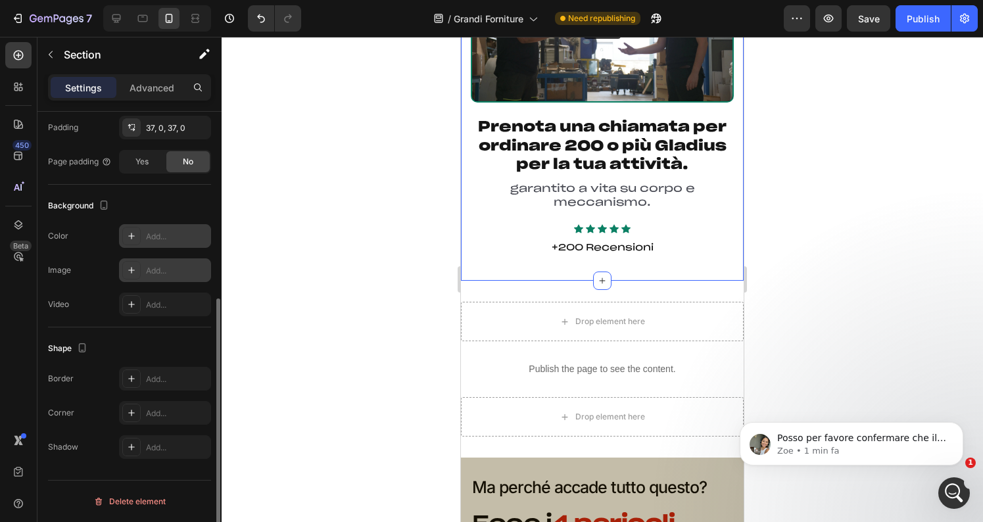
click at [149, 235] on div "Add..." at bounding box center [177, 237] width 62 height 12
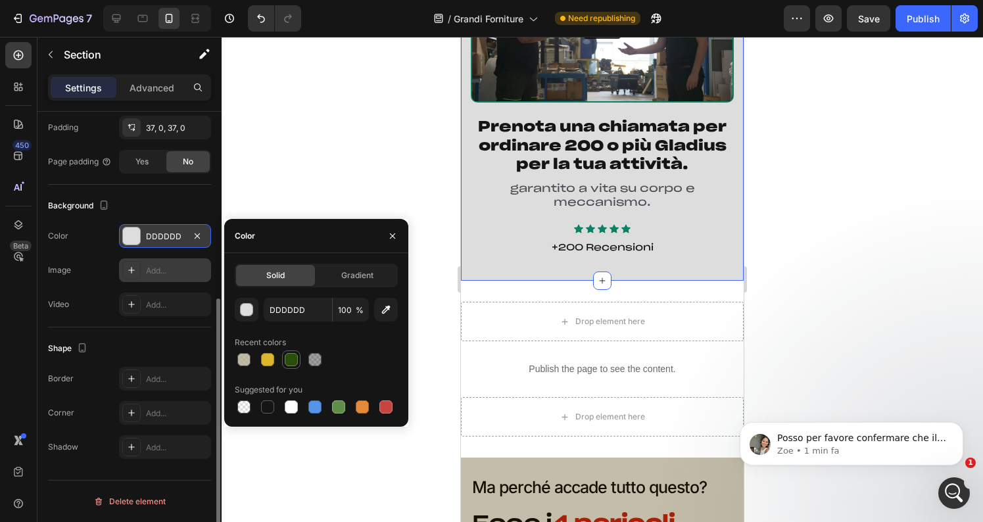
click at [287, 358] on div at bounding box center [291, 359] width 13 height 13
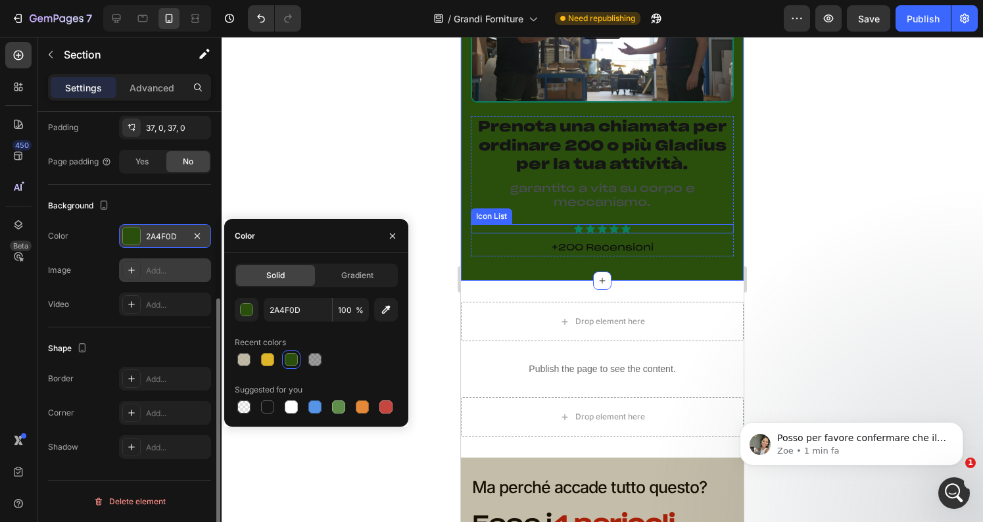
scroll to position [0, 0]
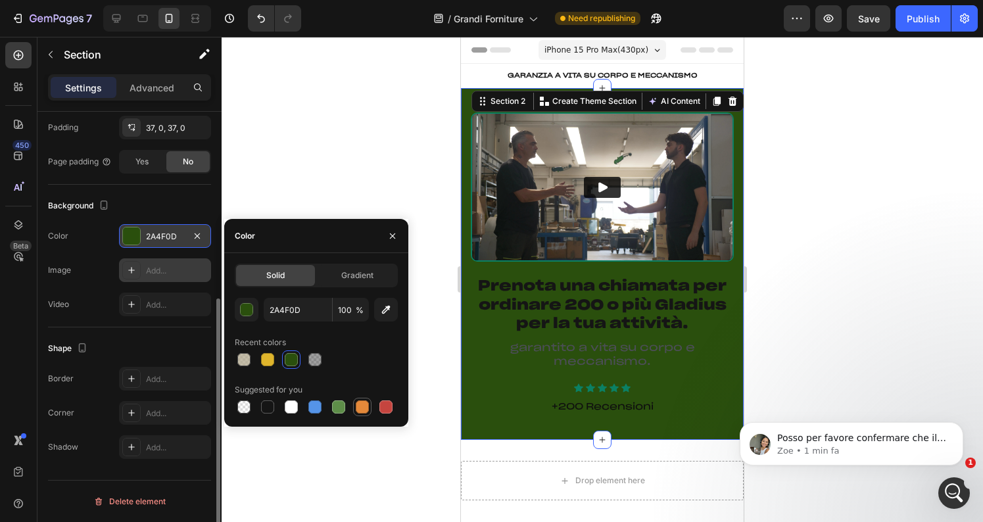
click at [360, 405] on div at bounding box center [362, 406] width 13 height 13
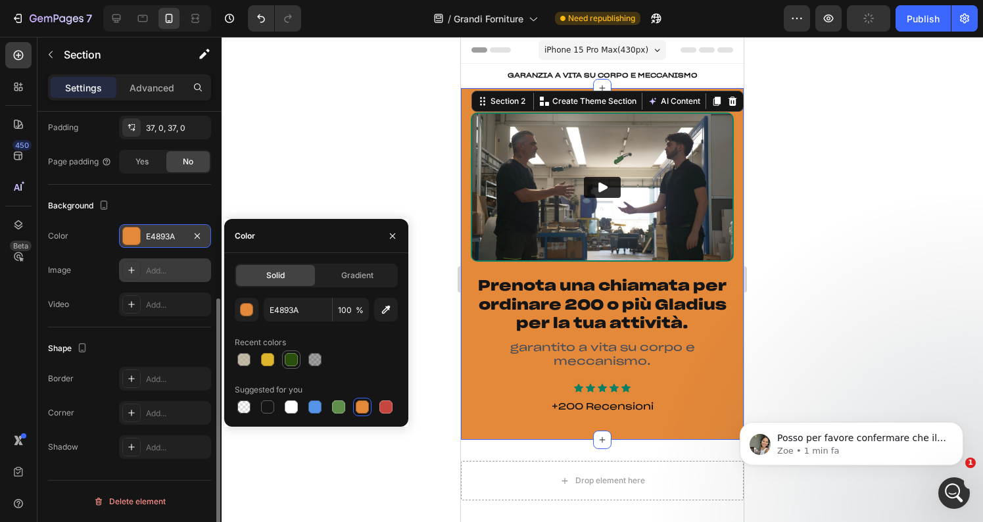
click at [288, 356] on div at bounding box center [291, 359] width 13 height 13
type input "2A4F0D"
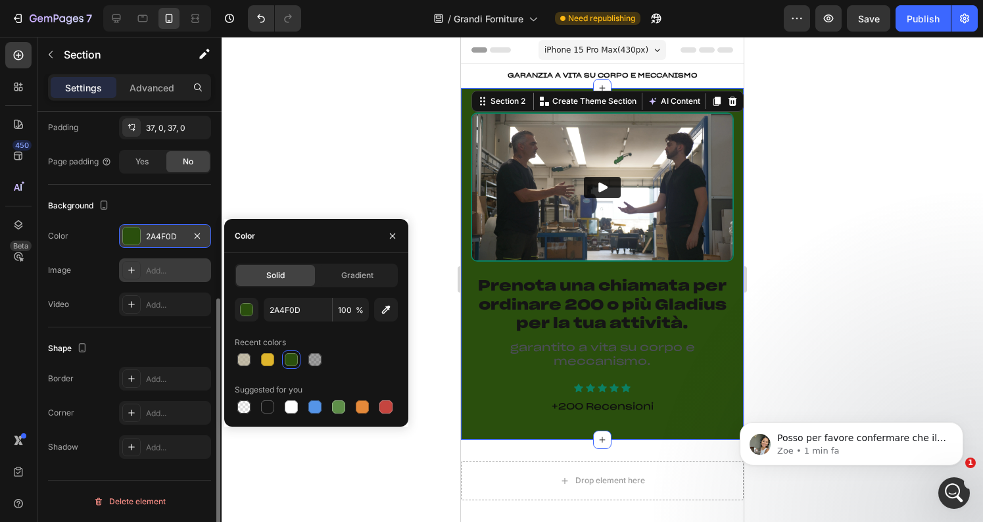
click at [300, 189] on div at bounding box center [603, 279] width 762 height 485
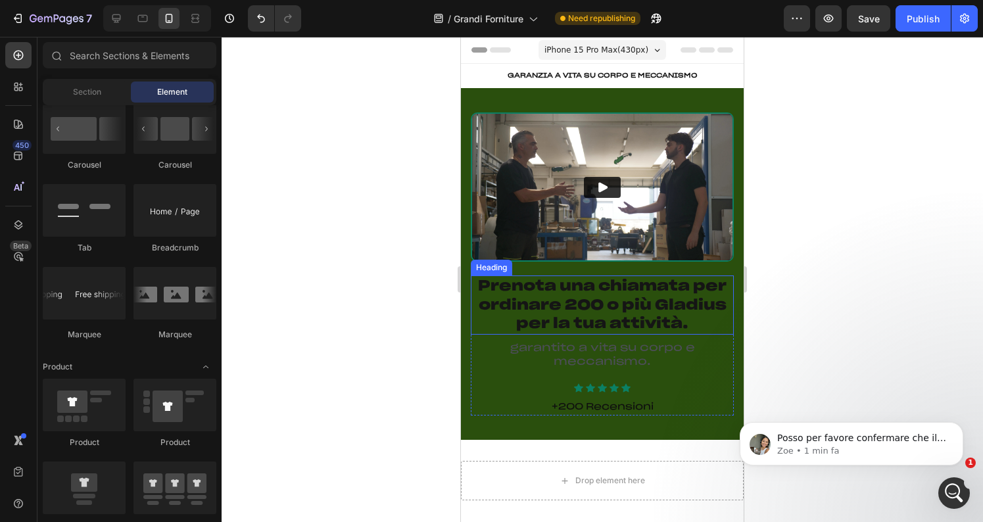
click at [589, 297] on p "Prenota una chiamata per ordinare 200 o più Gladius per la tua attività." at bounding box center [602, 305] width 260 height 57
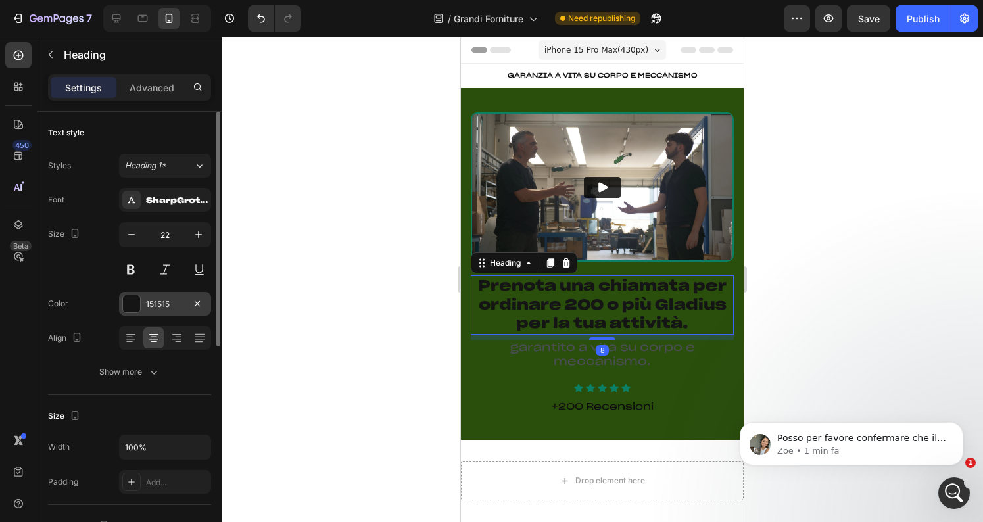
click at [137, 301] on div at bounding box center [131, 303] width 17 height 17
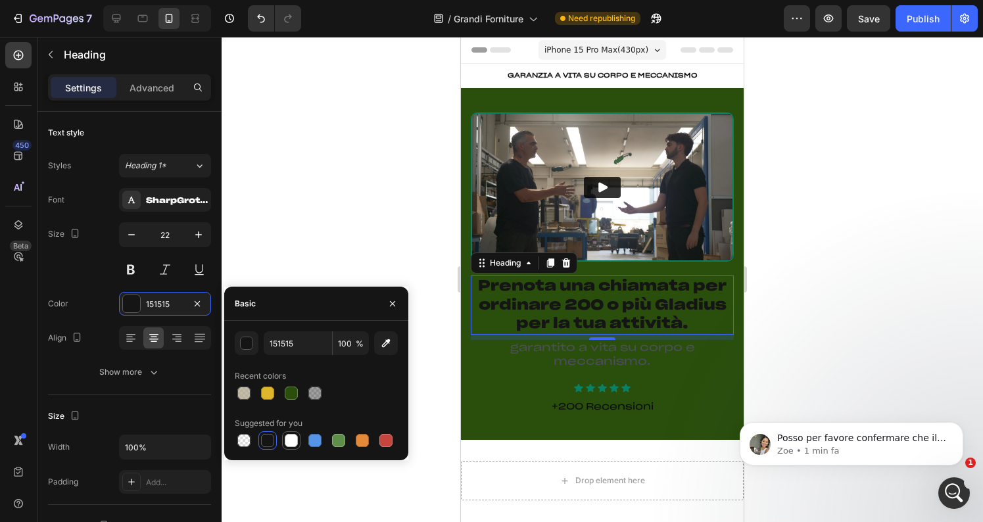
click at [291, 438] on div at bounding box center [291, 440] width 13 height 13
type input "FFFFFF"
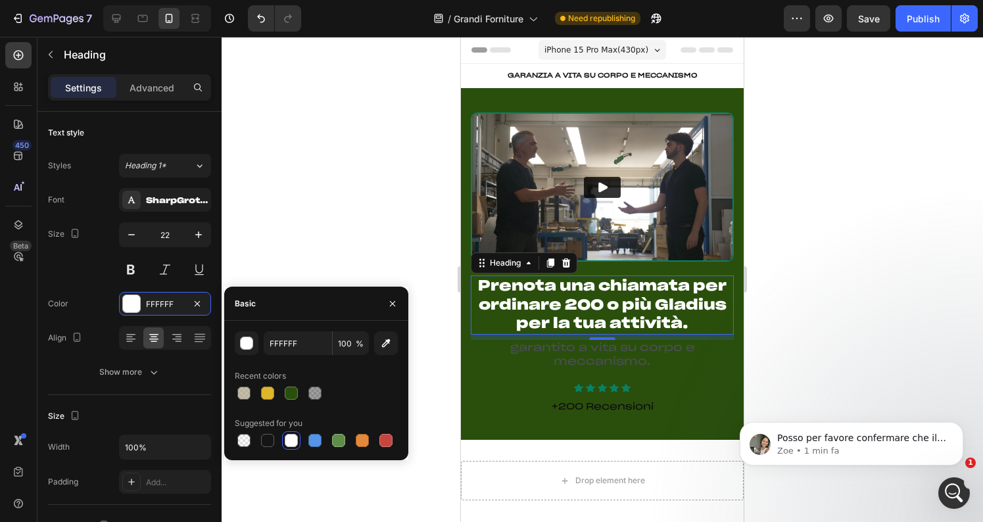
click at [349, 164] on div at bounding box center [603, 279] width 762 height 485
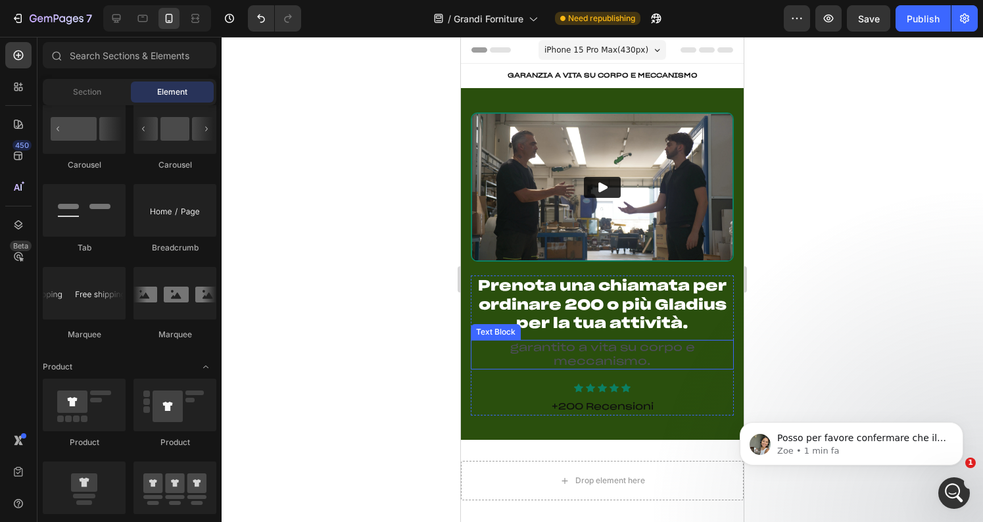
click at [593, 352] on p "garantito a vita su corpo e meccanismo." at bounding box center [602, 355] width 253 height 28
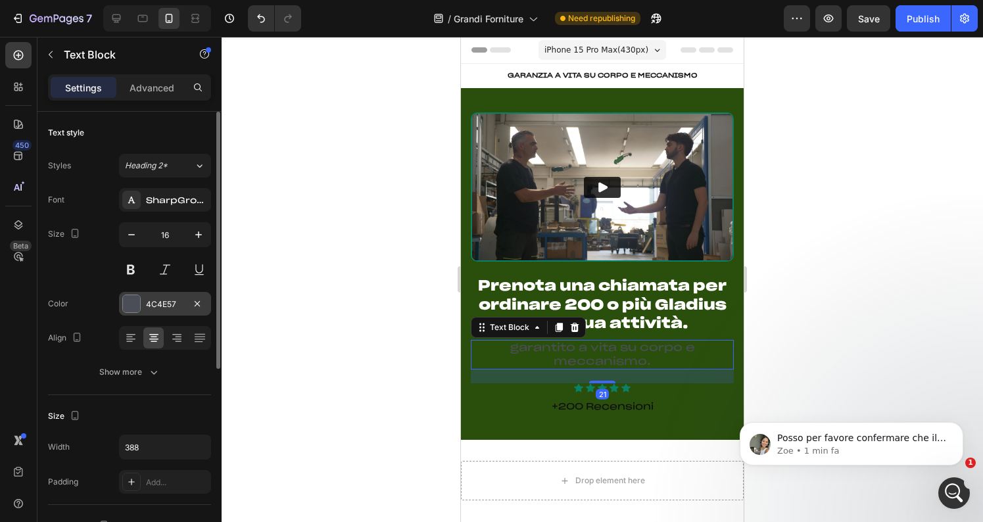
click at [154, 297] on div "4C4E57" at bounding box center [165, 304] width 92 height 24
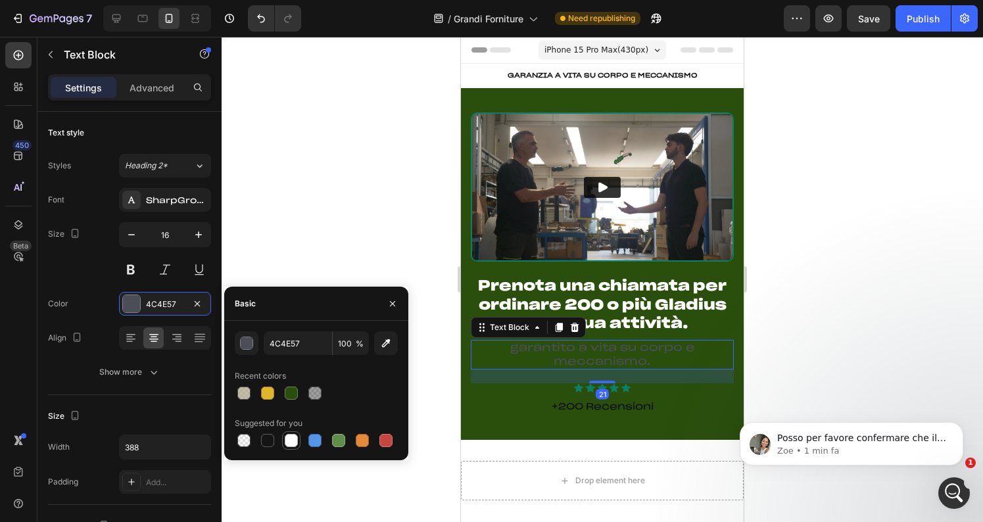
click at [289, 437] on div at bounding box center [291, 440] width 13 height 13
type input "FFFFFF"
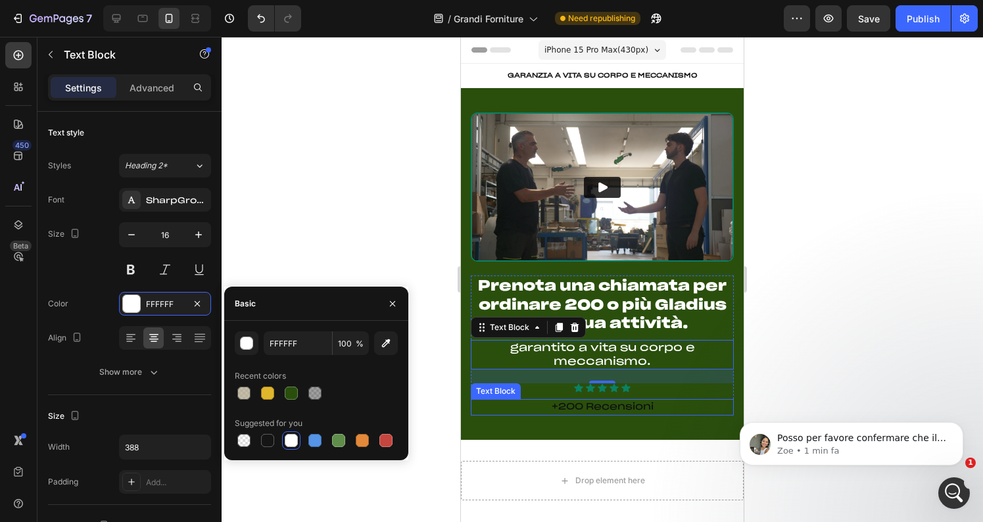
click at [606, 406] on span "+200 Recensioni" at bounding box center [603, 406] width 102 height 9
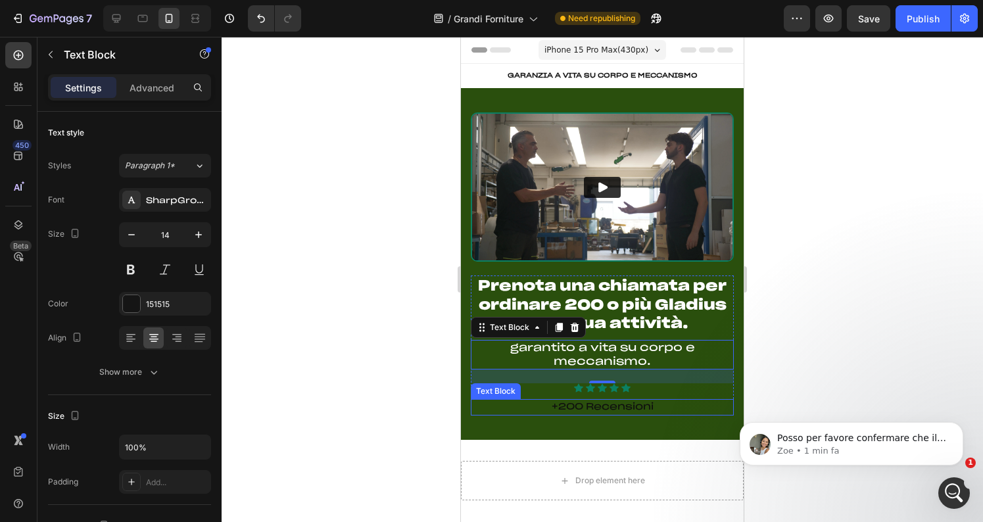
scroll to position [320, 0]
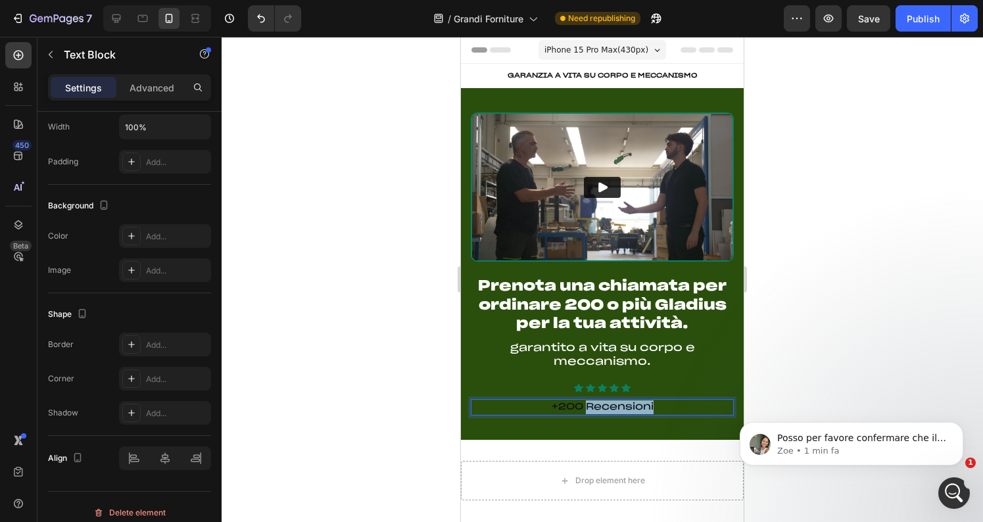
click at [593, 407] on span "+200 Recensioni" at bounding box center [603, 406] width 102 height 9
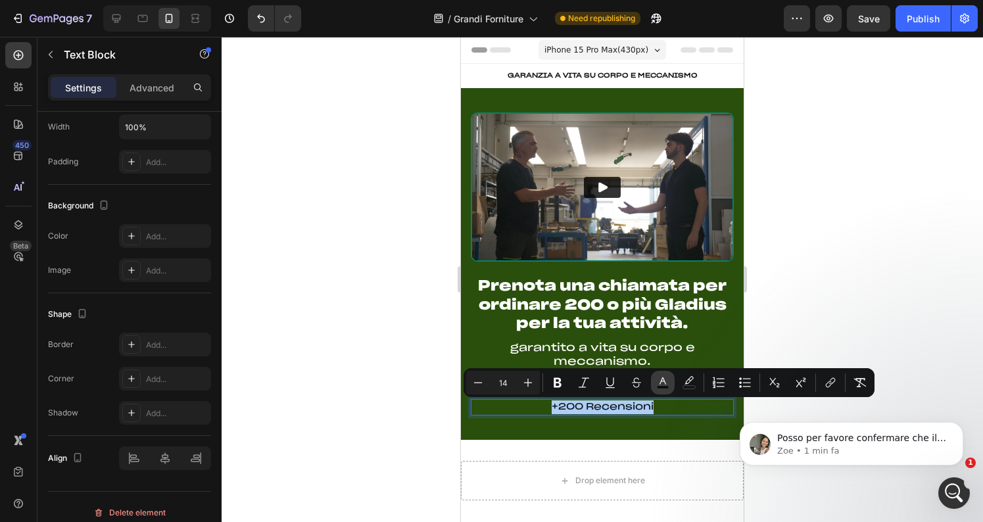
click at [656, 382] on icon "Editor contextual toolbar" at bounding box center [662, 382] width 13 height 13
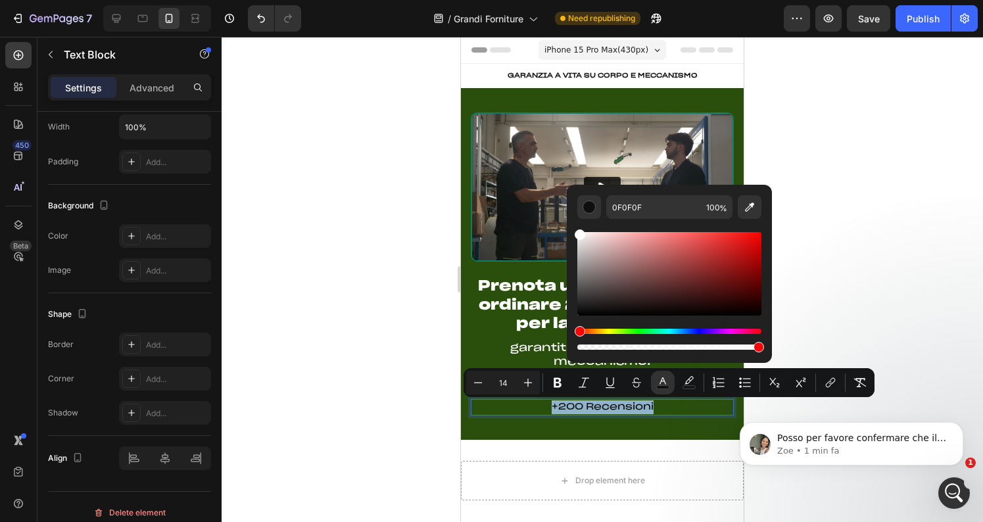
drag, startPoint x: 1081, startPoint y: 338, endPoint x: 564, endPoint y: 222, distance: 530.3
type input "FFFFFF"
click at [852, 228] on div at bounding box center [603, 279] width 762 height 485
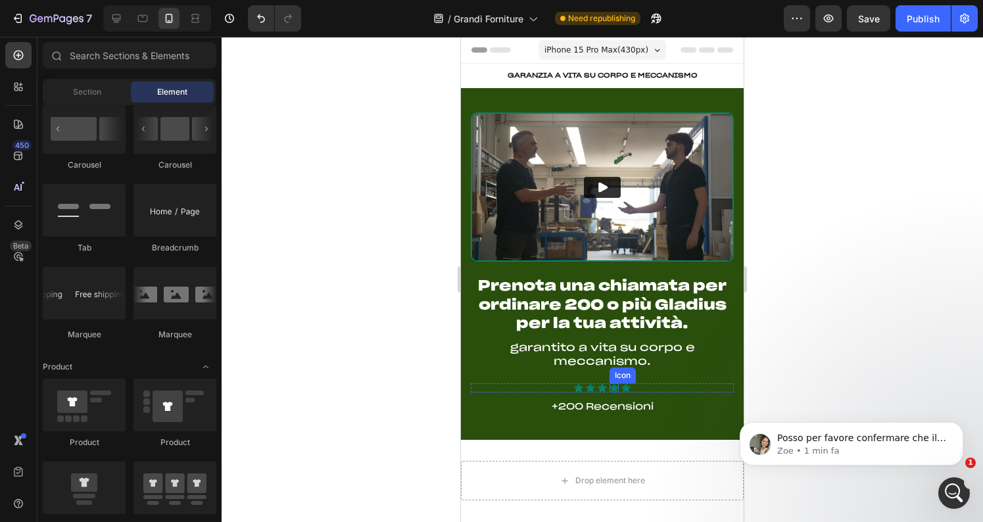
click at [613, 390] on div "Icon" at bounding box center [614, 387] width 9 height 9
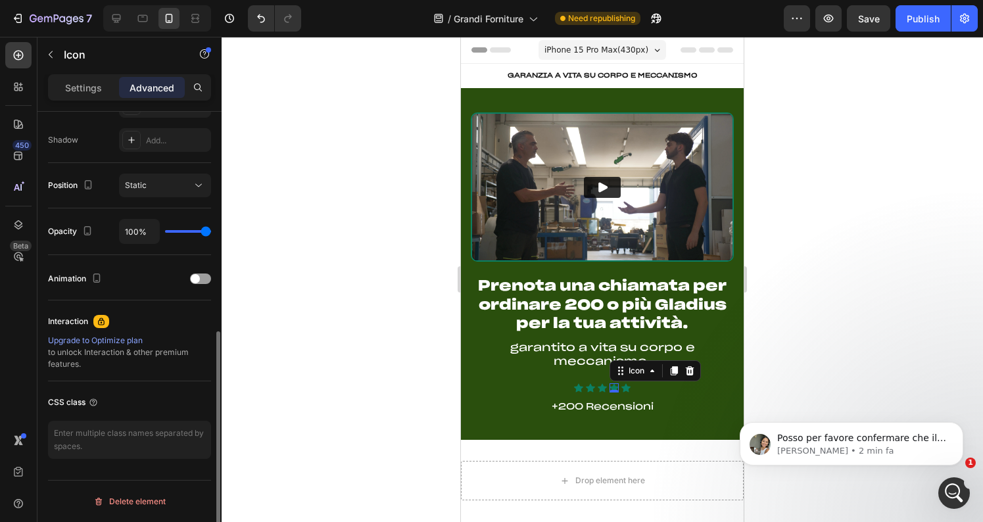
scroll to position [0, 0]
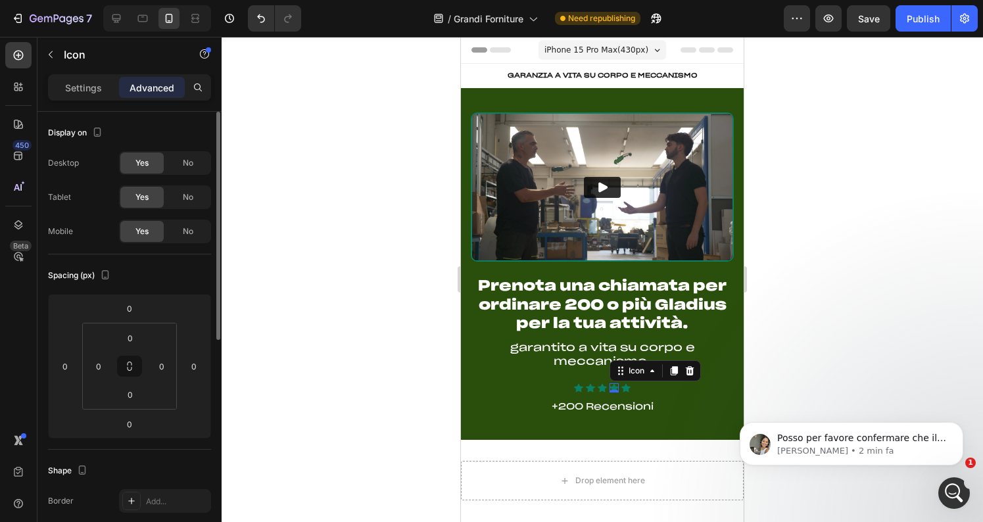
click at [79, 76] on div "Settings Advanced" at bounding box center [129, 87] width 163 height 26
click at [80, 85] on p "Settings" at bounding box center [83, 88] width 37 height 14
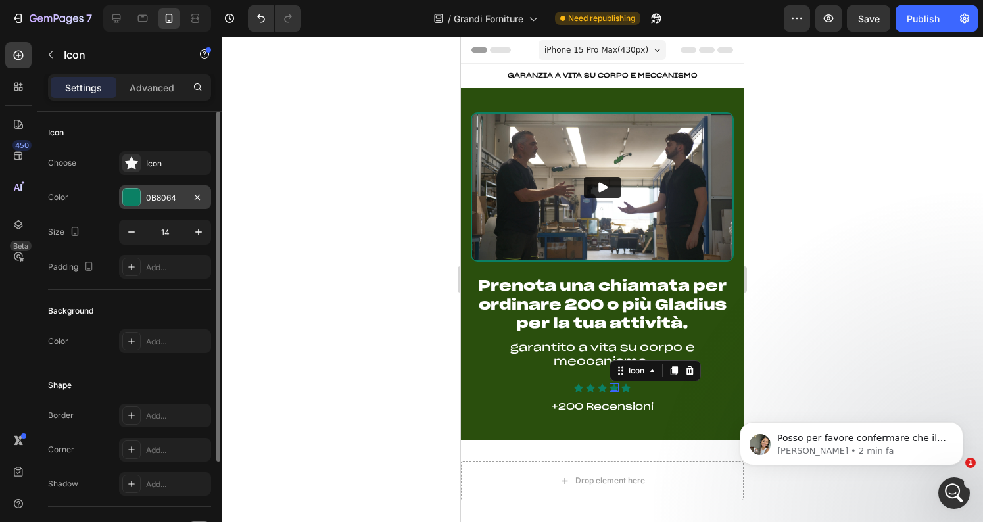
click at [135, 191] on div at bounding box center [131, 197] width 17 height 17
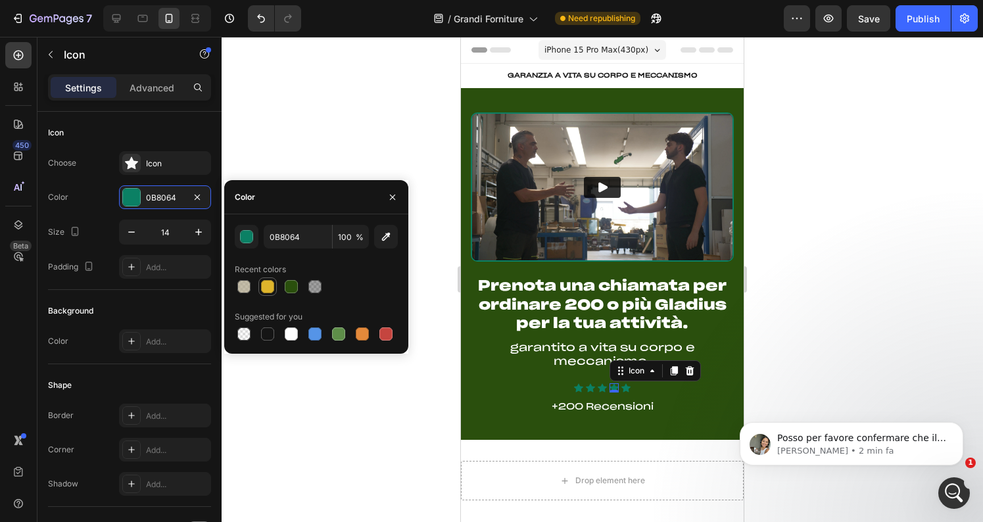
click at [265, 284] on div at bounding box center [267, 286] width 13 height 13
type input "DFB52C"
click at [580, 390] on div "Icon" at bounding box center [578, 387] width 9 height 9
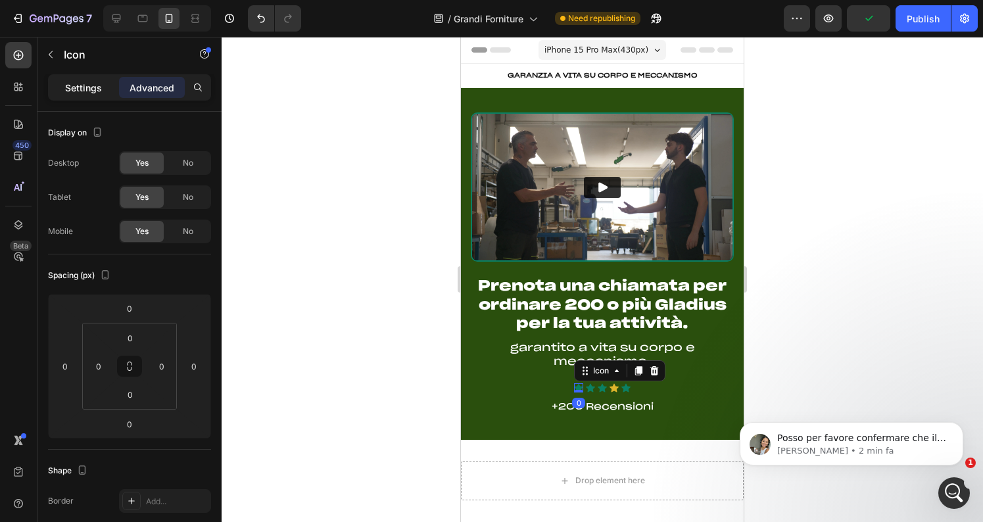
click at [95, 87] on p "Settings" at bounding box center [83, 88] width 37 height 14
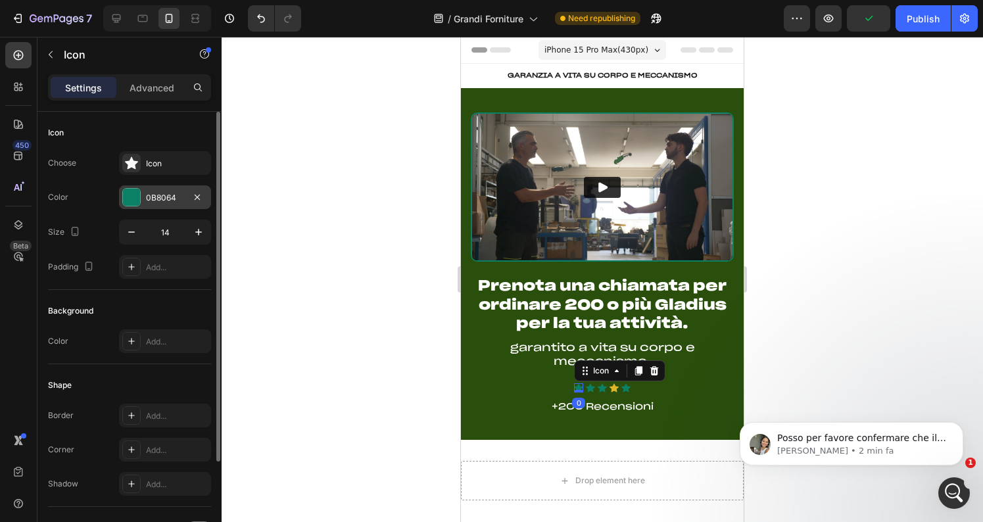
click at [145, 191] on div "0B8064" at bounding box center [165, 197] width 92 height 24
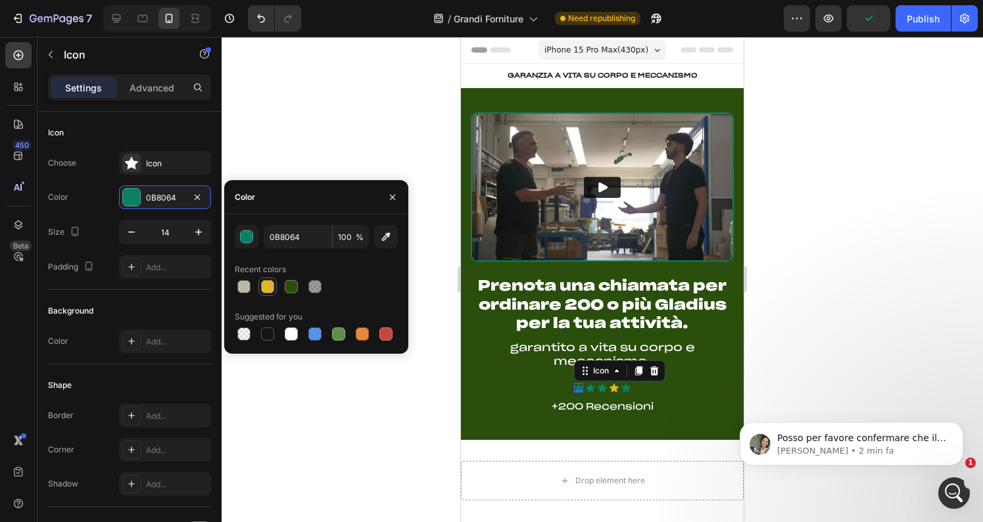
click at [266, 287] on div at bounding box center [267, 286] width 13 height 13
type input "DFB52C"
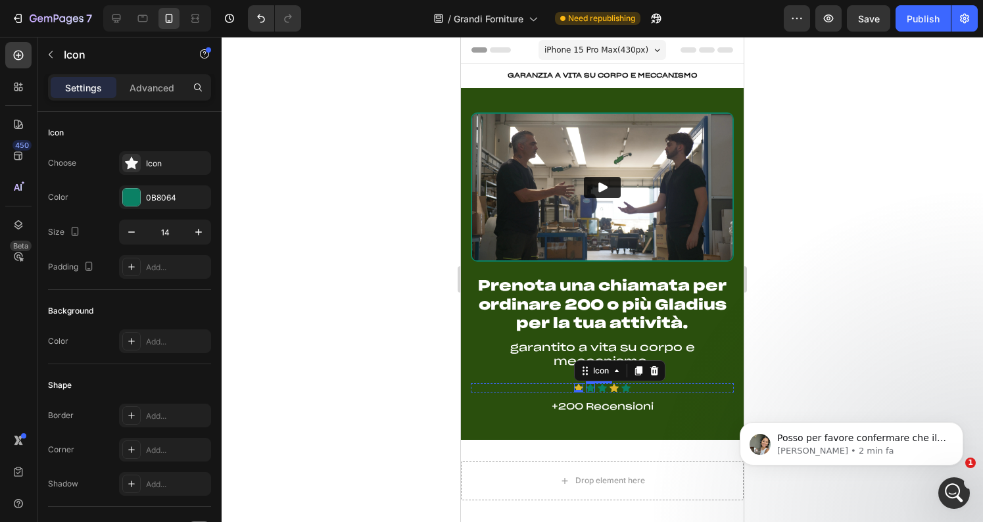
click at [590, 388] on div "Icon" at bounding box center [590, 387] width 9 height 9
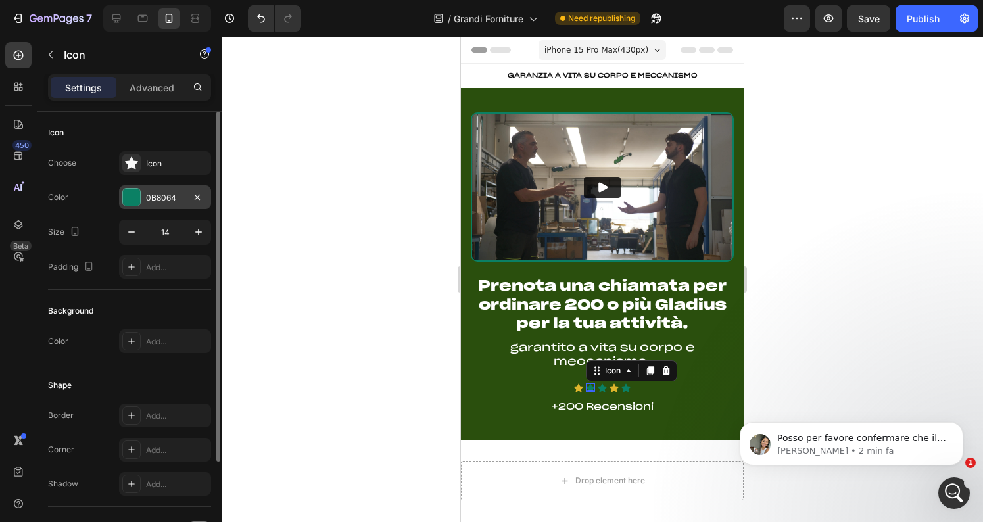
click at [135, 191] on div at bounding box center [131, 197] width 17 height 17
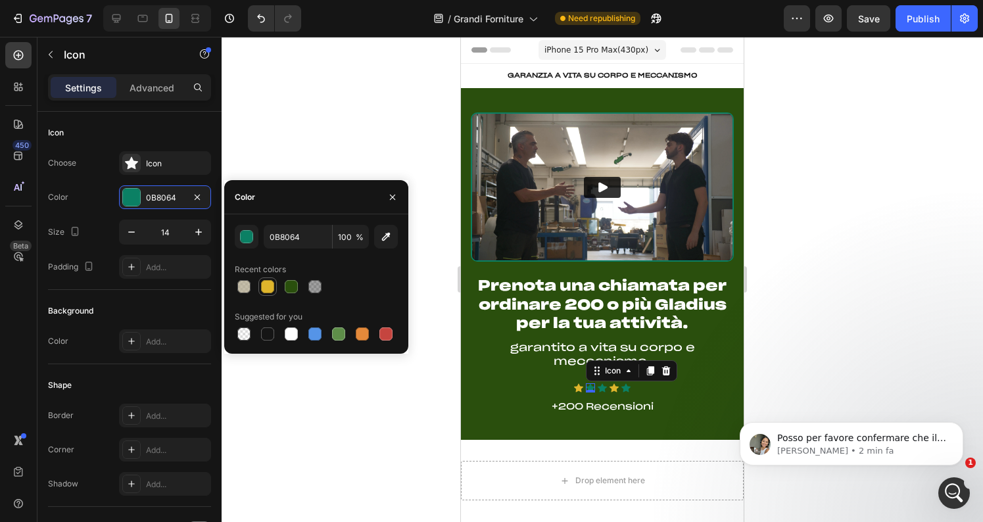
click at [272, 290] on div at bounding box center [267, 286] width 13 height 13
type input "DFB52C"
click at [603, 389] on icon at bounding box center [602, 388] width 9 height 9
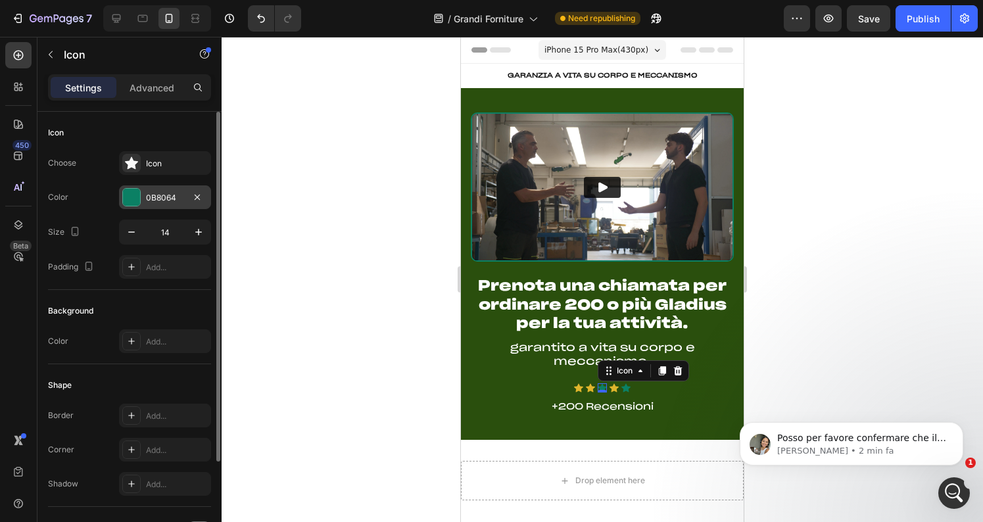
click at [147, 193] on div "0B8064" at bounding box center [165, 198] width 38 height 12
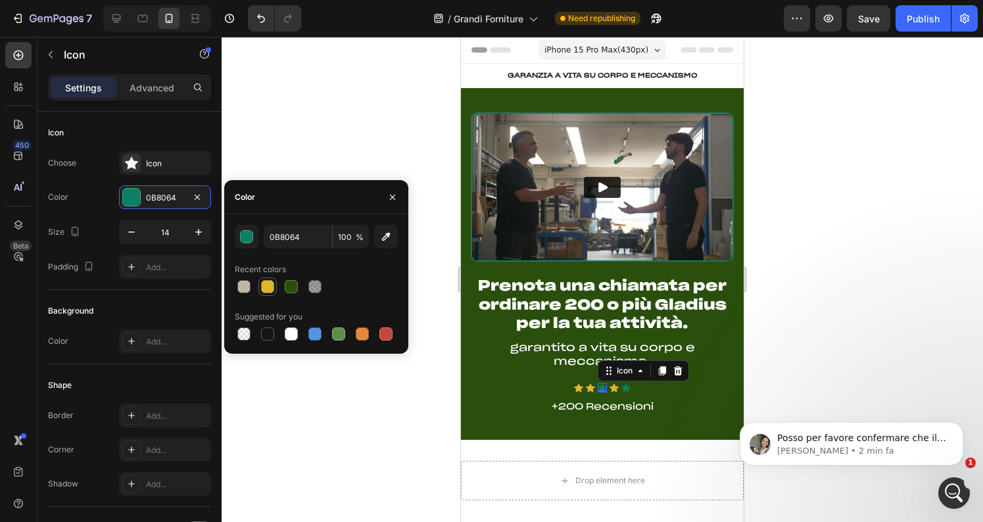
click at [264, 289] on div at bounding box center [267, 286] width 13 height 13
type input "DFB52C"
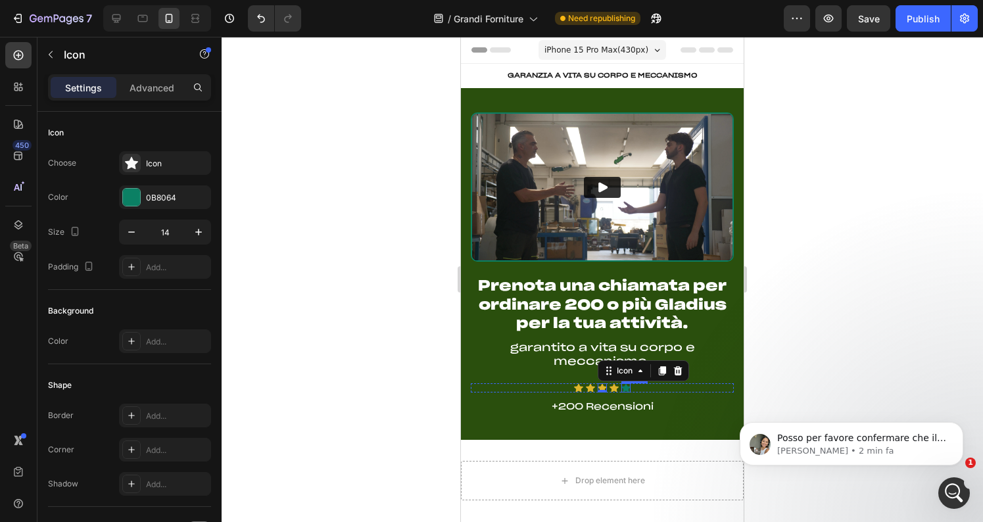
click at [627, 391] on div "Icon" at bounding box center [625, 387] width 9 height 9
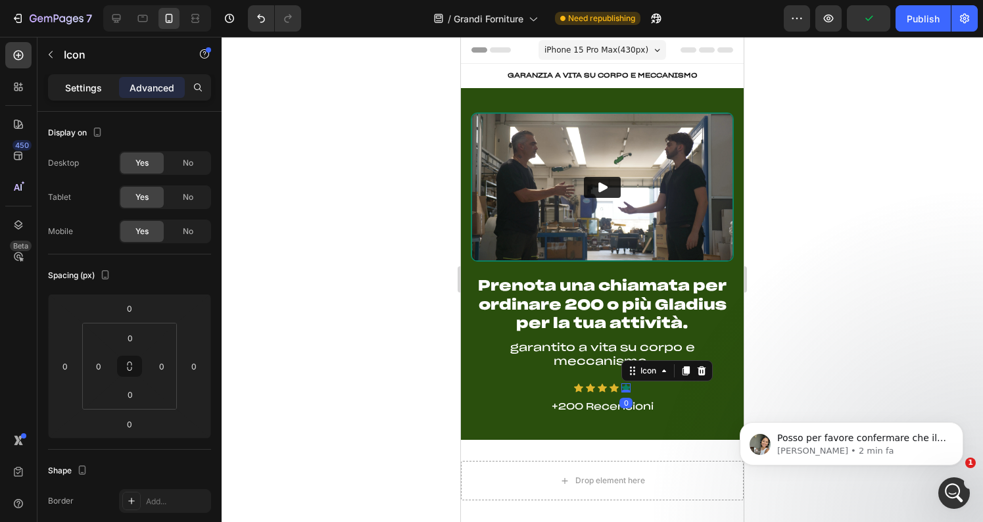
click at [93, 87] on p "Settings" at bounding box center [83, 88] width 37 height 14
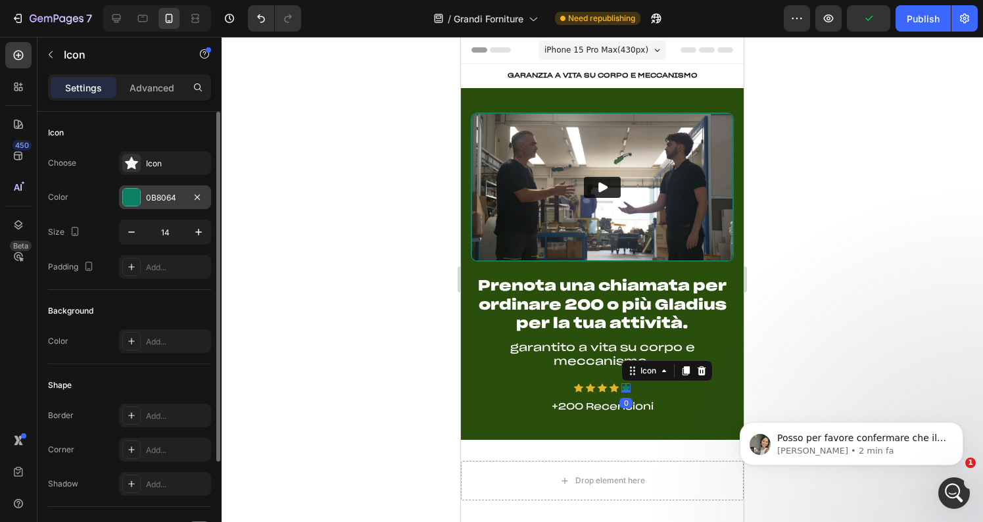
click at [156, 201] on div "0B8064" at bounding box center [165, 198] width 38 height 12
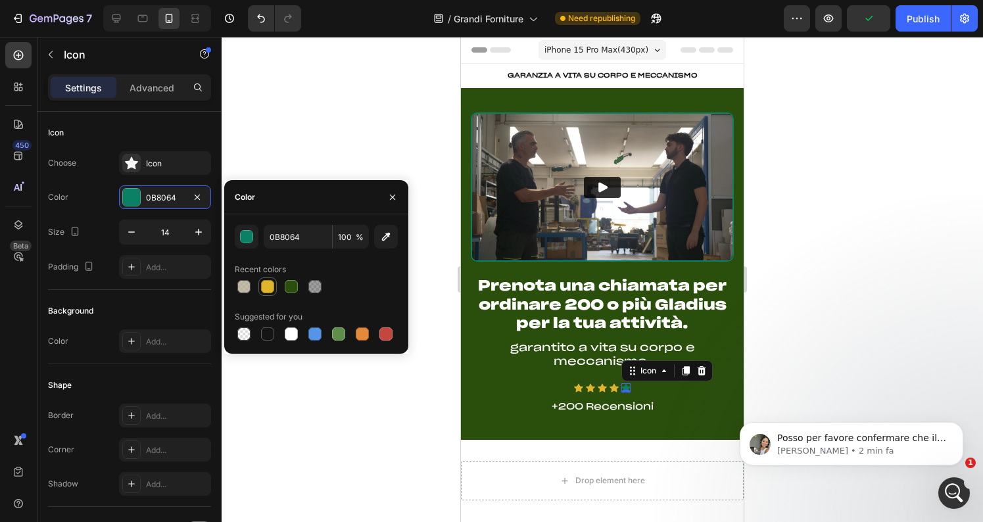
click at [265, 287] on div at bounding box center [267, 286] width 13 height 13
type input "DFB52C"
click at [300, 148] on div at bounding box center [603, 279] width 762 height 485
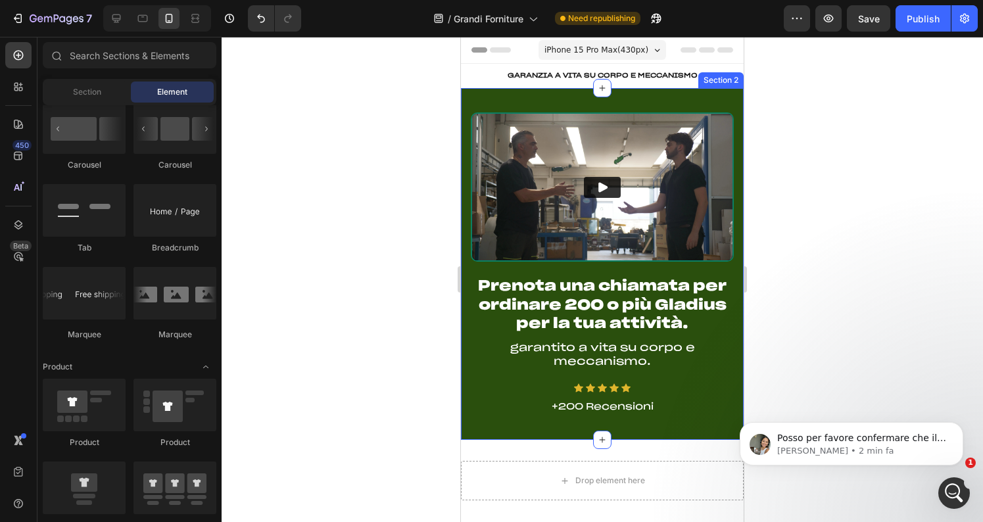
click at [694, 434] on div "Prenota una chiamata per ordinare 200 o più Gladius per la tua attività. Headin…" at bounding box center [602, 264] width 283 height 352
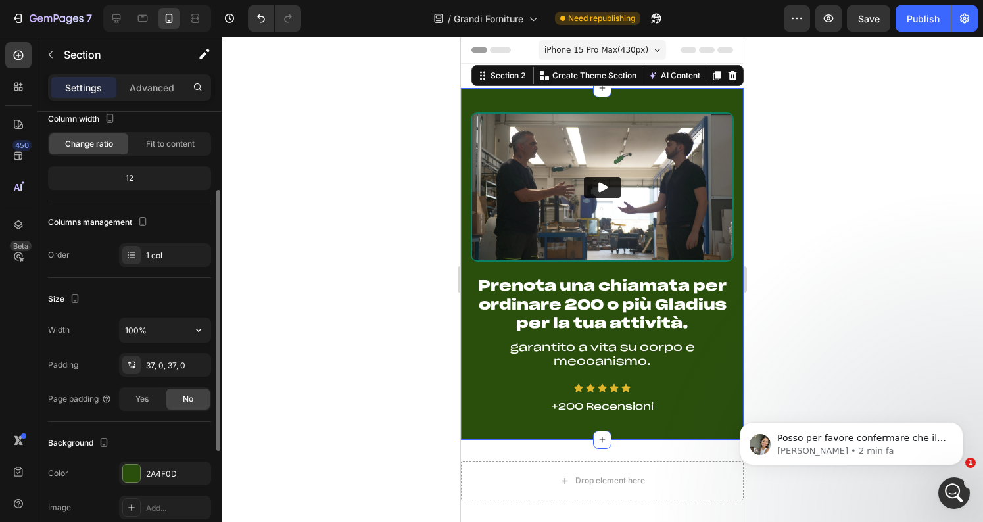
scroll to position [114, 0]
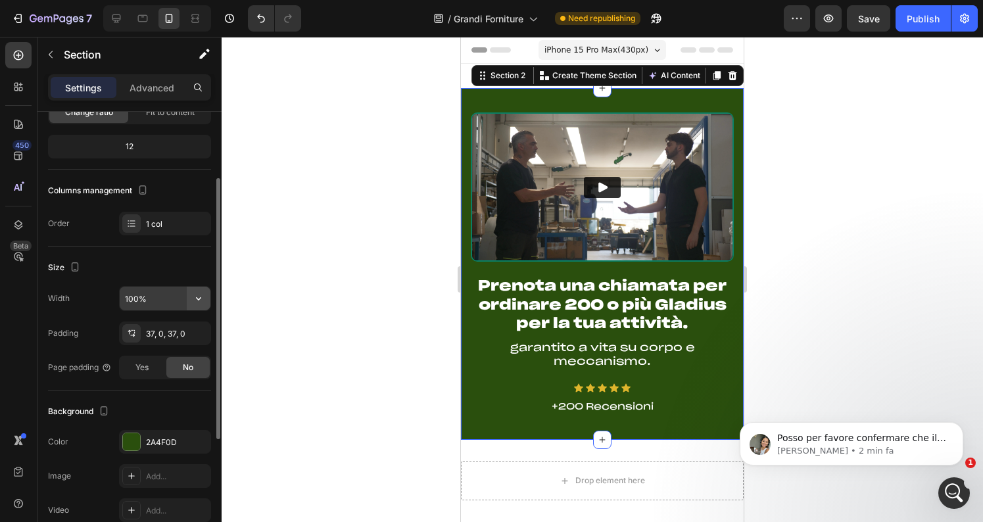
click at [201, 294] on icon "button" at bounding box center [198, 298] width 13 height 13
click at [190, 269] on div "Size" at bounding box center [129, 267] width 163 height 21
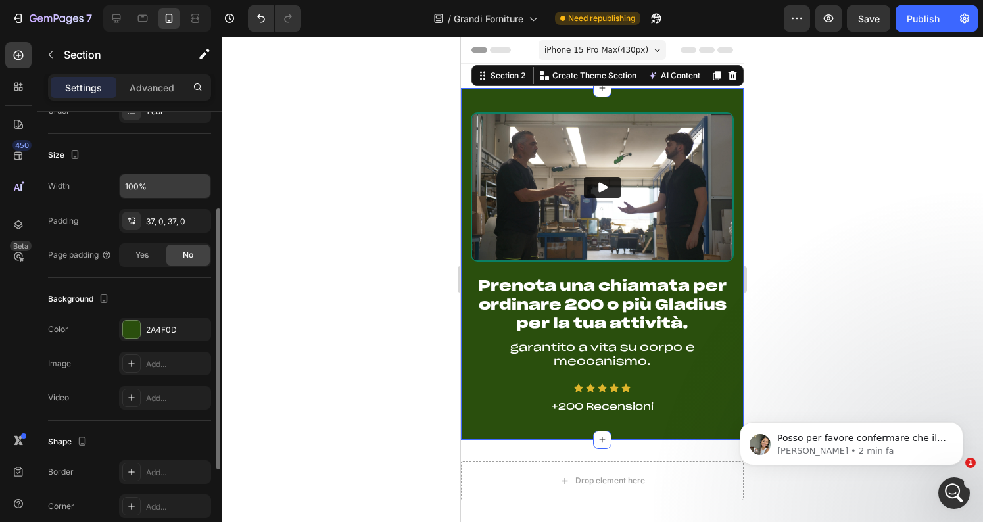
scroll to position [231, 0]
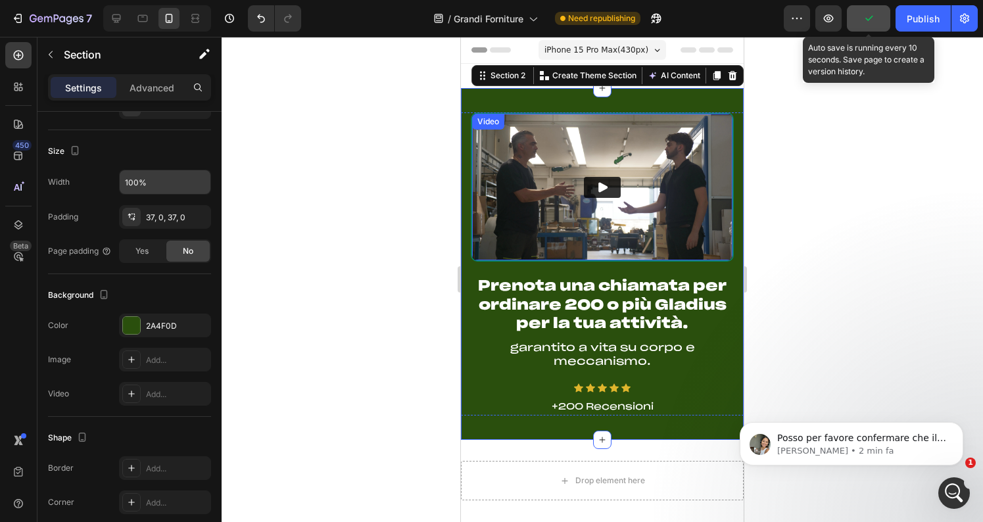
click at [869, 26] on button "button" at bounding box center [868, 18] width 43 height 26
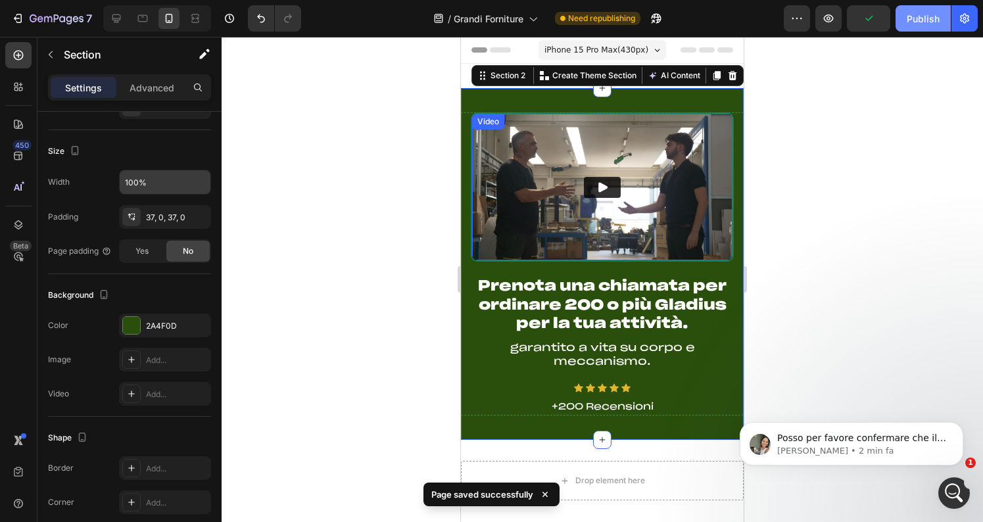
click at [933, 22] on div "Publish" at bounding box center [923, 19] width 33 height 14
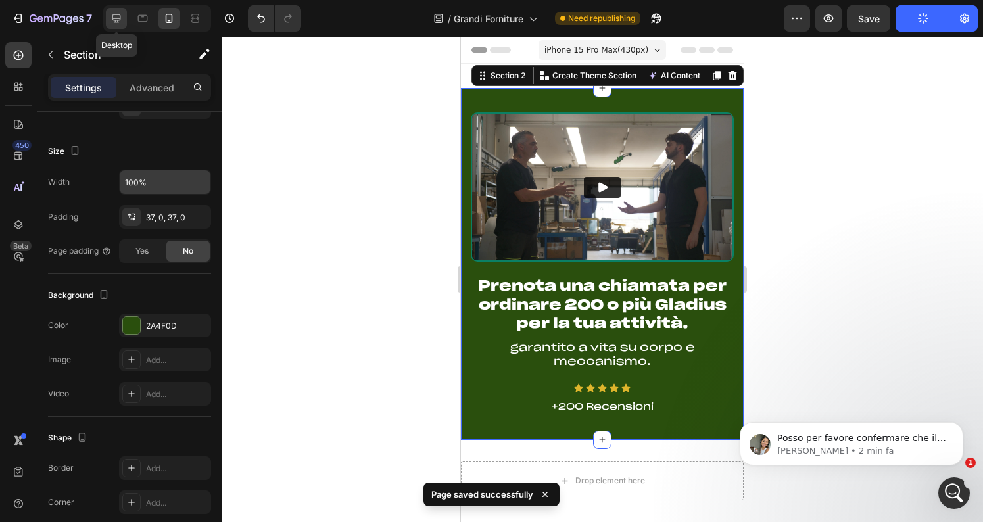
click at [114, 15] on icon at bounding box center [116, 18] width 13 height 13
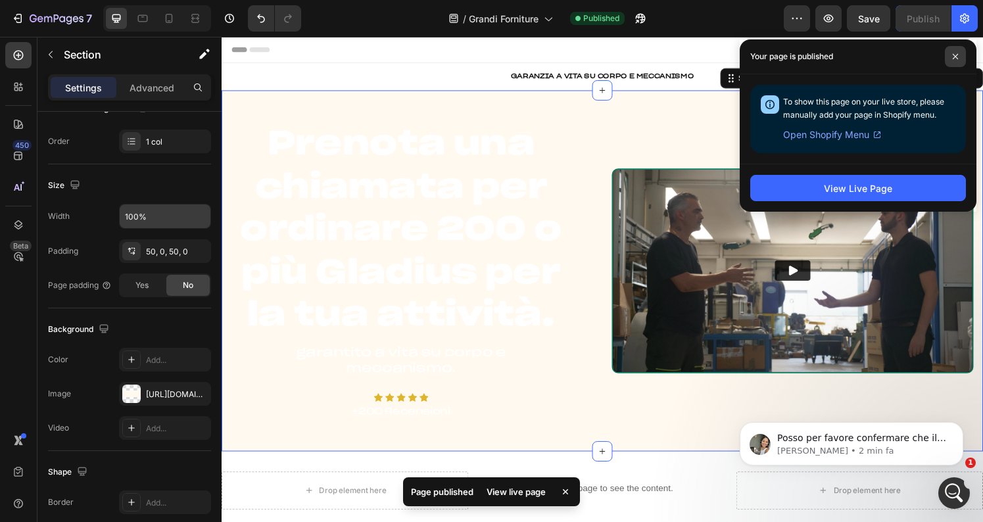
click at [954, 51] on span at bounding box center [955, 56] width 21 height 21
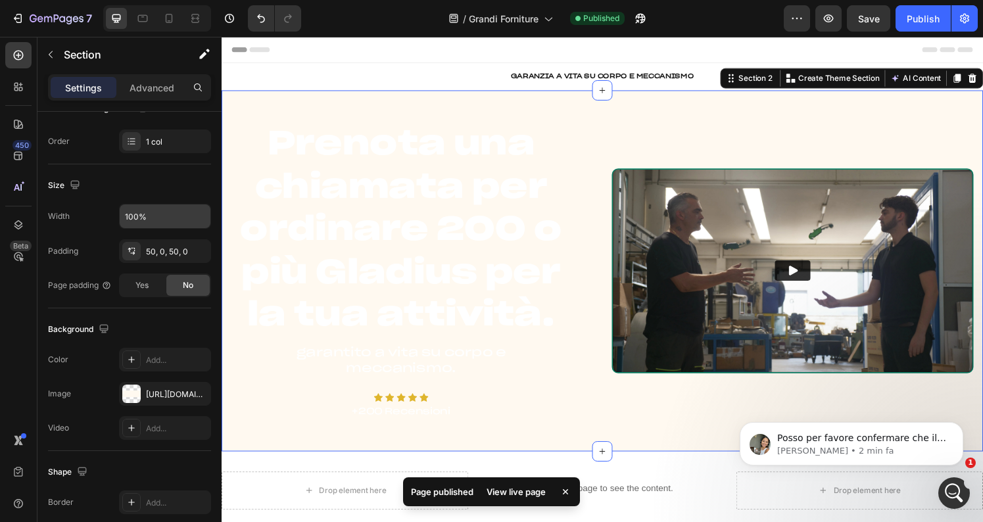
click at [660, 105] on div "Prenota una chiamata per ordinare 200 o più Gladius per la tua attività. Headin…" at bounding box center [616, 279] width 789 height 374
click at [126, 368] on div at bounding box center [131, 360] width 18 height 18
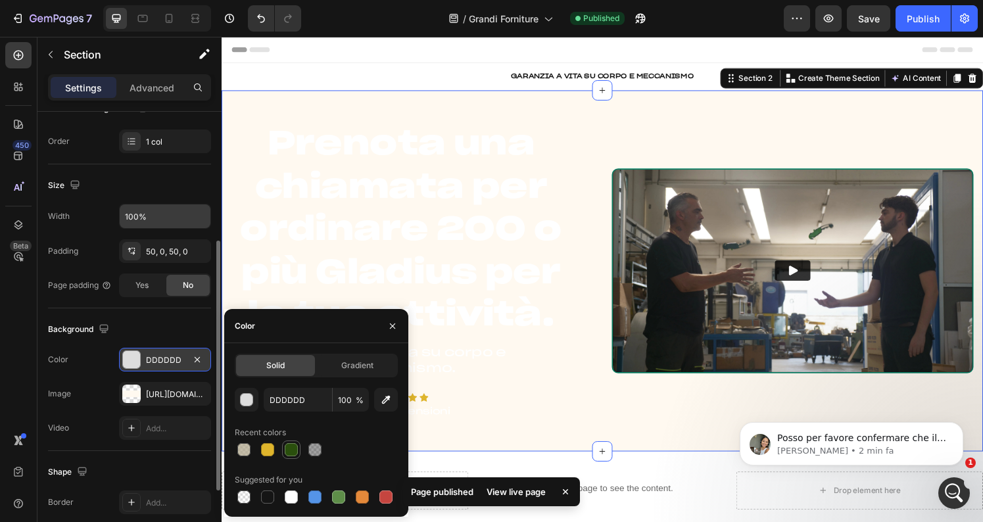
click at [289, 448] on div at bounding box center [291, 449] width 13 height 13
type input "2A4F0D"
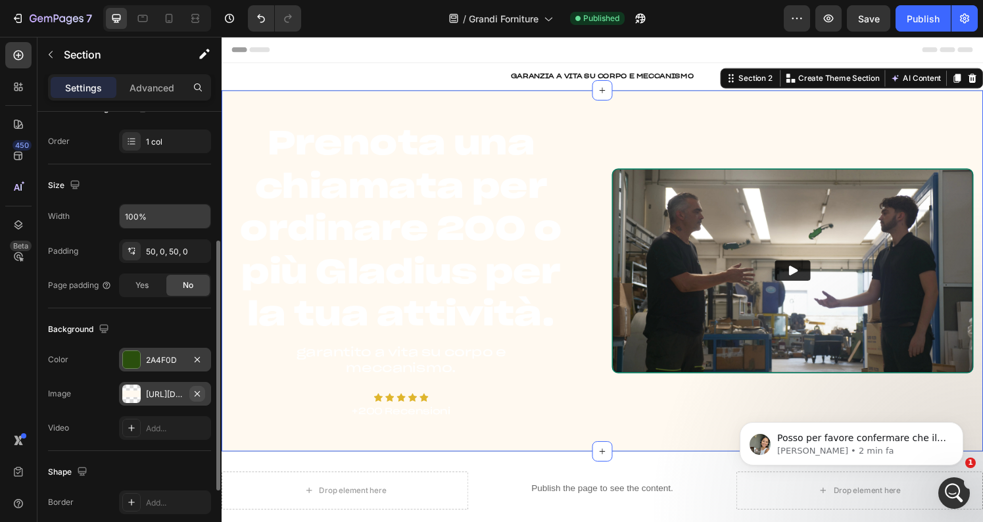
click at [201, 393] on icon "button" at bounding box center [197, 394] width 11 height 11
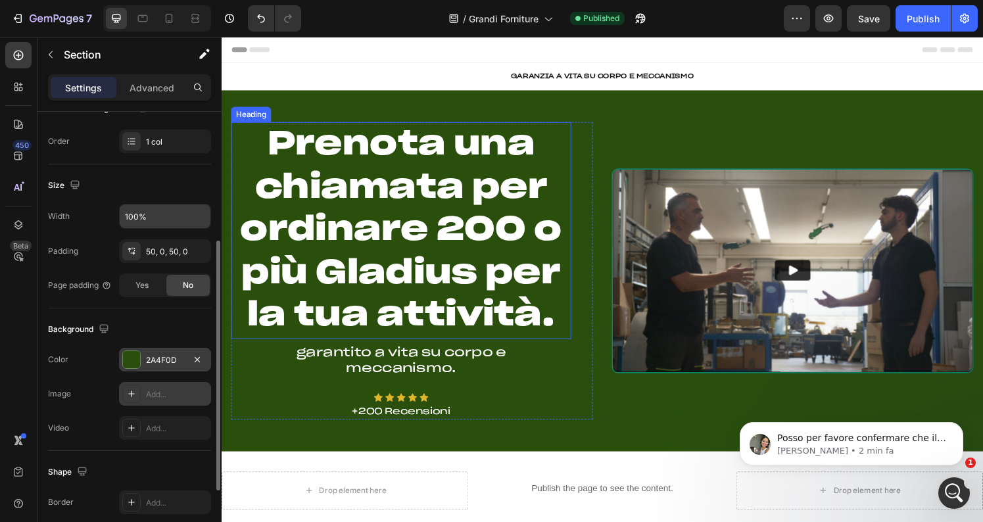
click at [418, 219] on h2 "Prenota una chiamata per ordinare 200 o più Gladius per la tua attività." at bounding box center [407, 237] width 352 height 225
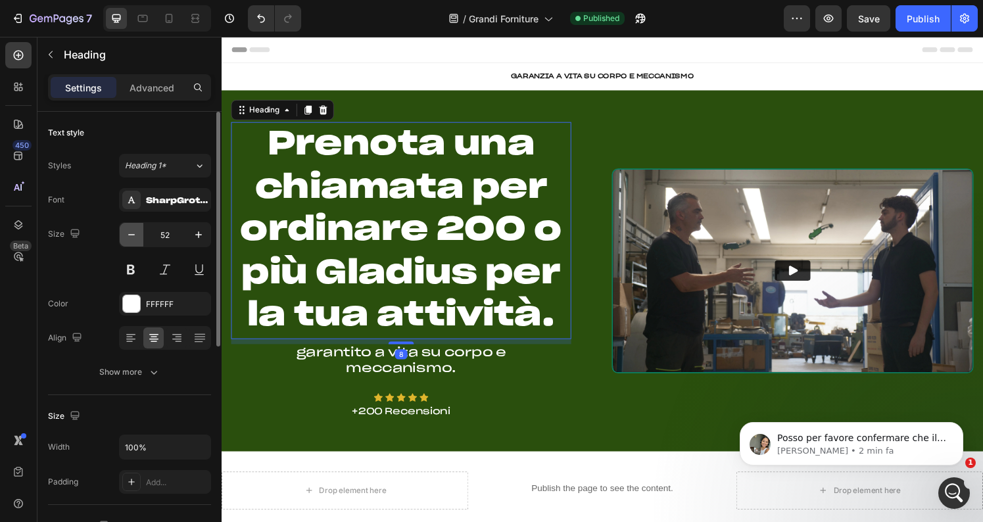
click at [133, 239] on icon "button" at bounding box center [131, 234] width 13 height 13
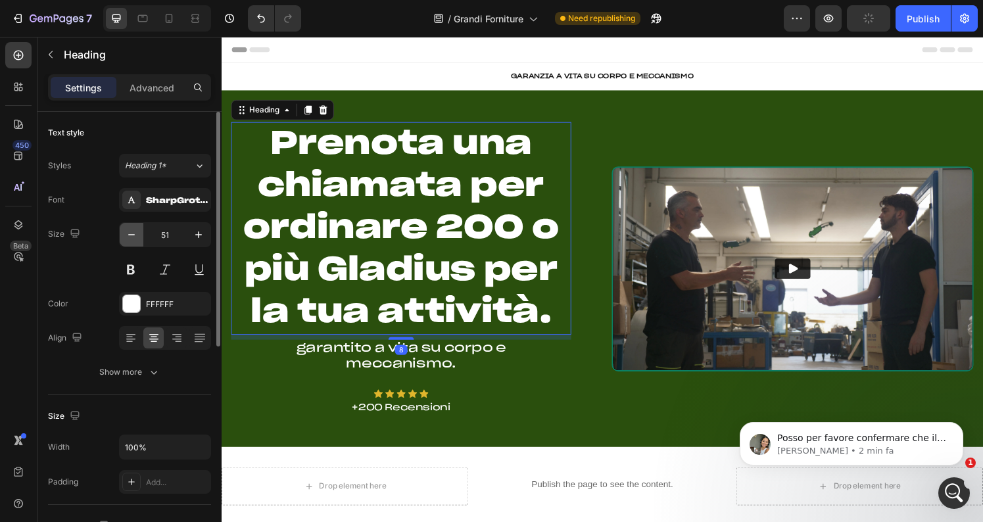
click at [133, 239] on icon "button" at bounding box center [131, 234] width 13 height 13
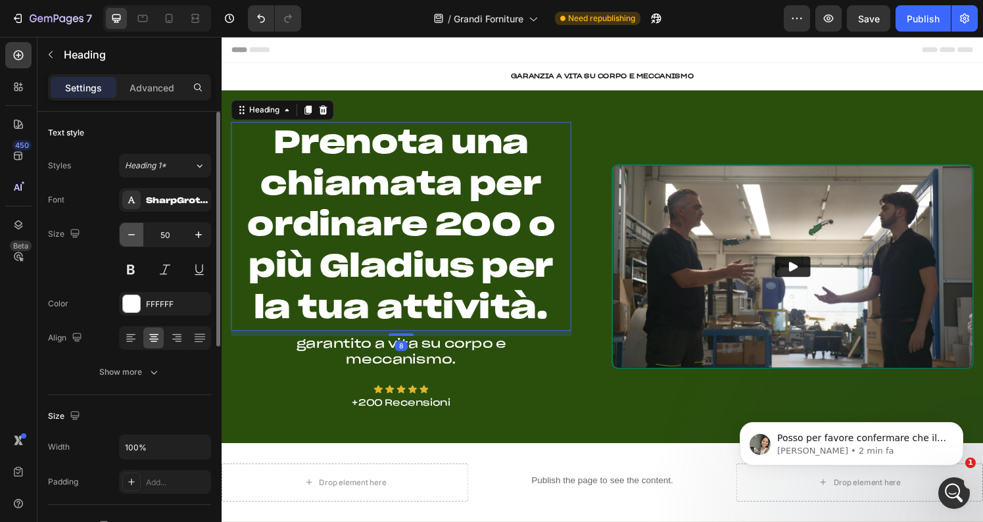
click at [133, 239] on icon "button" at bounding box center [131, 234] width 13 height 13
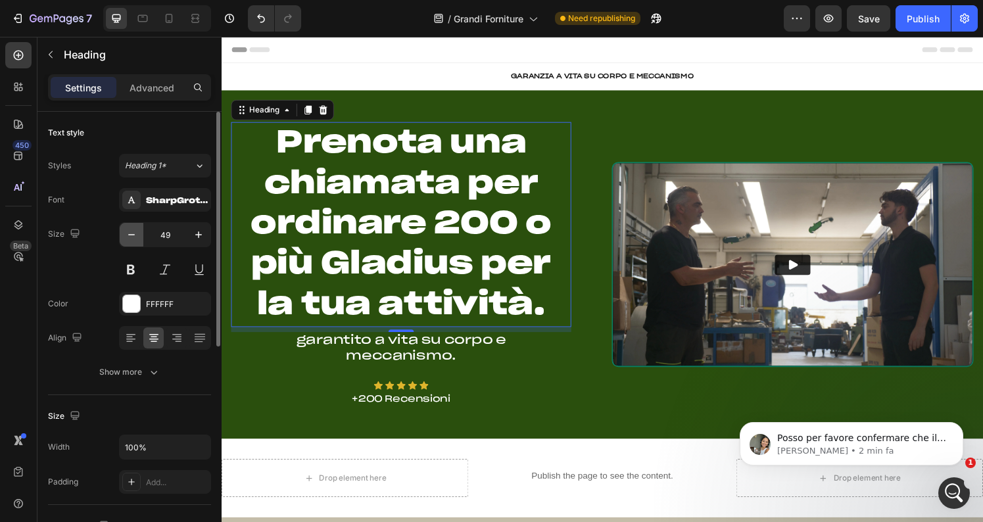
click at [133, 239] on icon "button" at bounding box center [131, 234] width 13 height 13
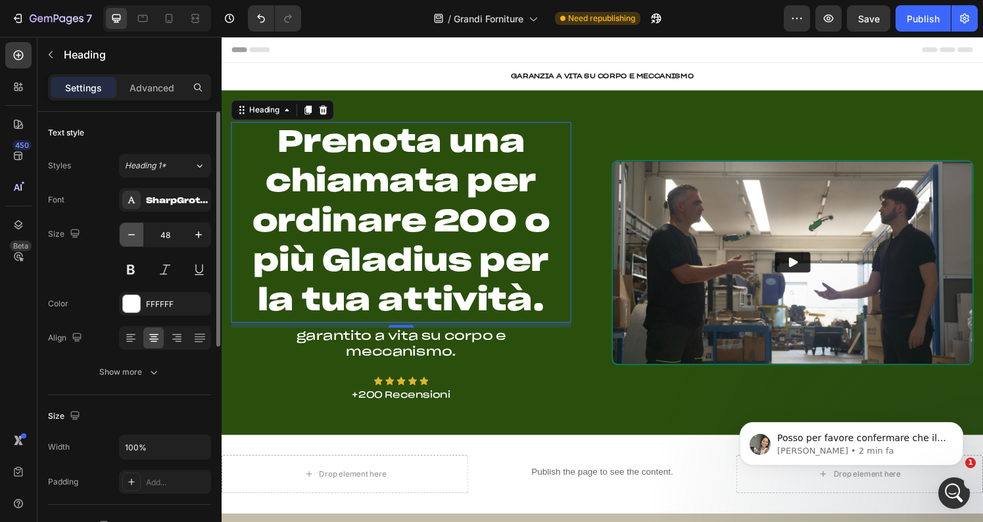
click at [133, 239] on icon "button" at bounding box center [131, 234] width 13 height 13
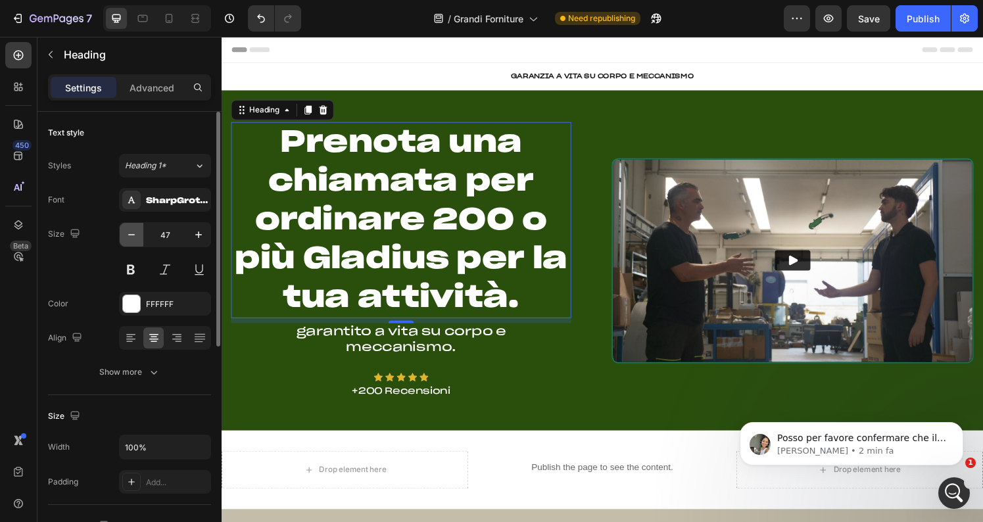
click at [133, 239] on icon "button" at bounding box center [131, 234] width 13 height 13
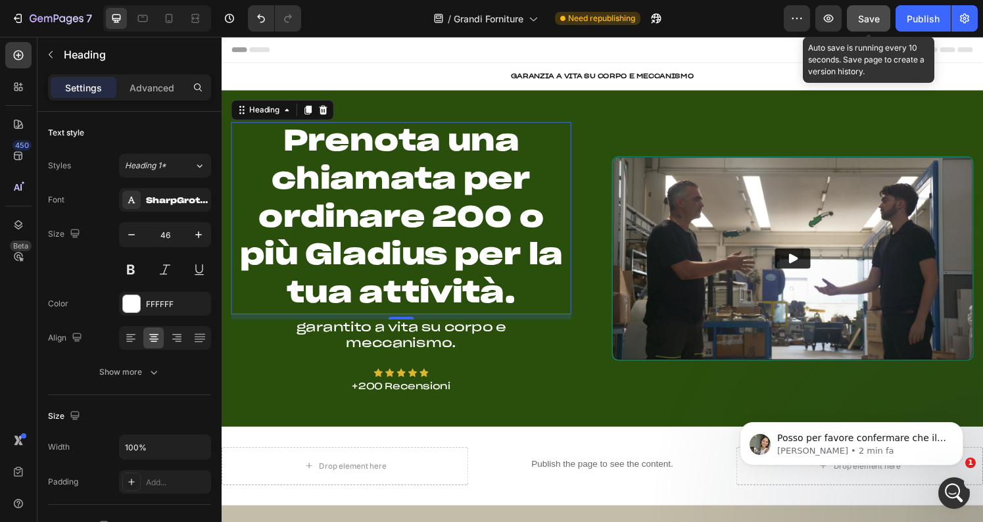
click at [874, 18] on span "Save" at bounding box center [869, 18] width 22 height 11
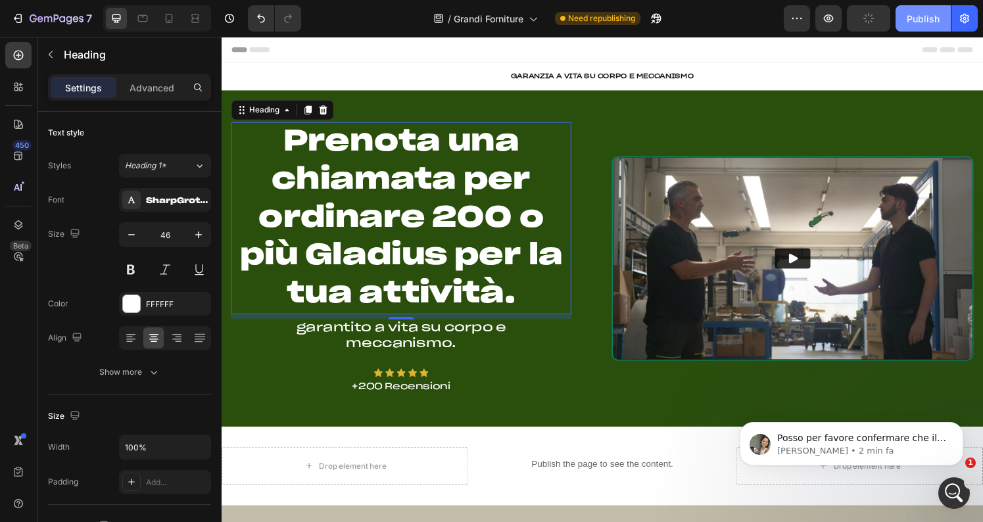
click at [935, 17] on div "Publish" at bounding box center [923, 19] width 33 height 14
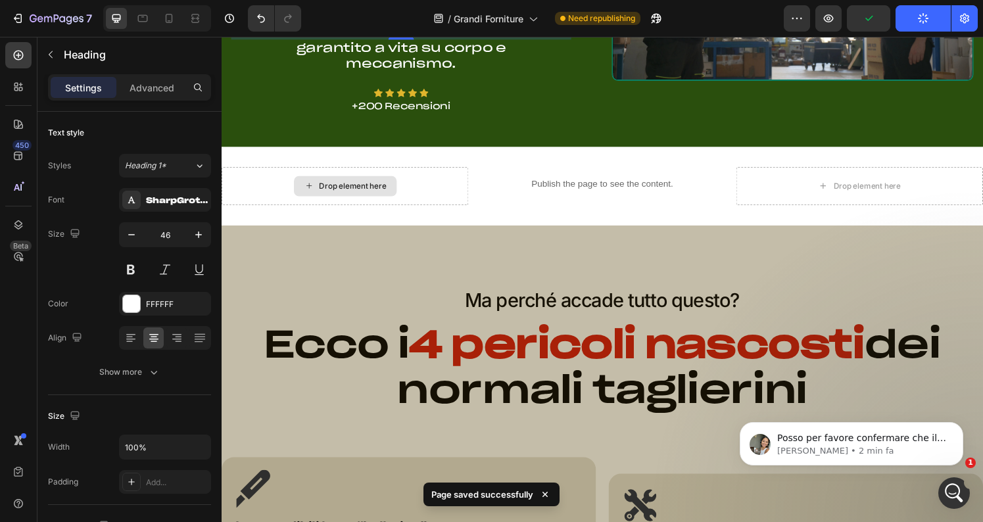
scroll to position [285, 0]
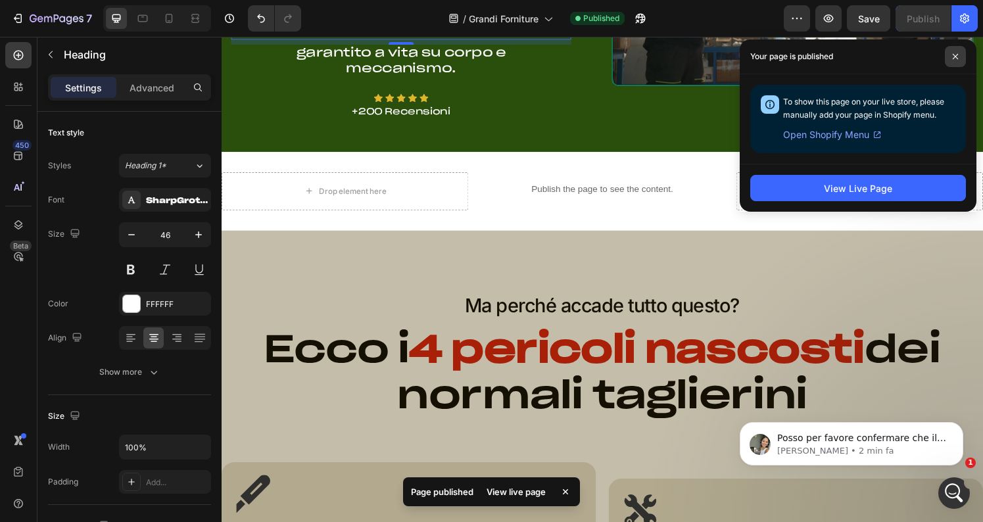
click at [957, 54] on icon at bounding box center [955, 56] width 5 height 5
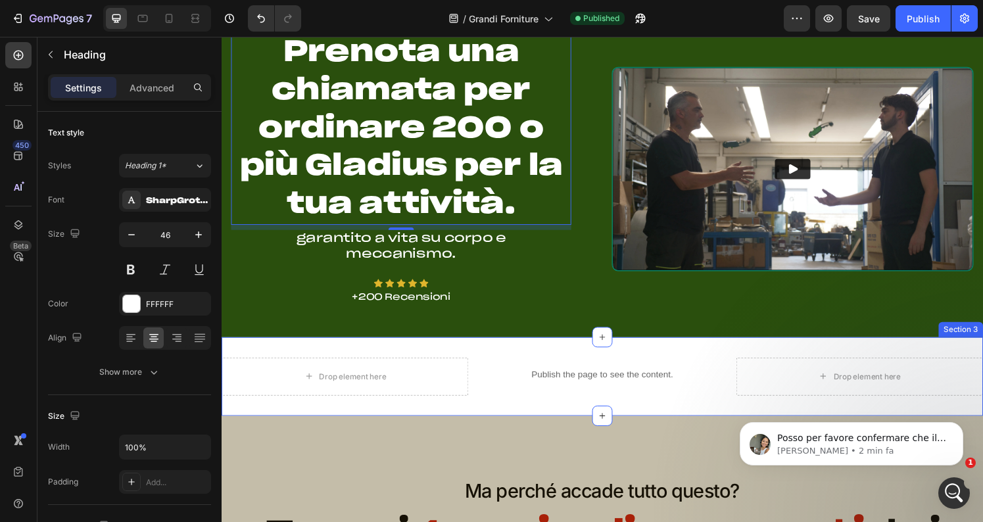
scroll to position [0, 0]
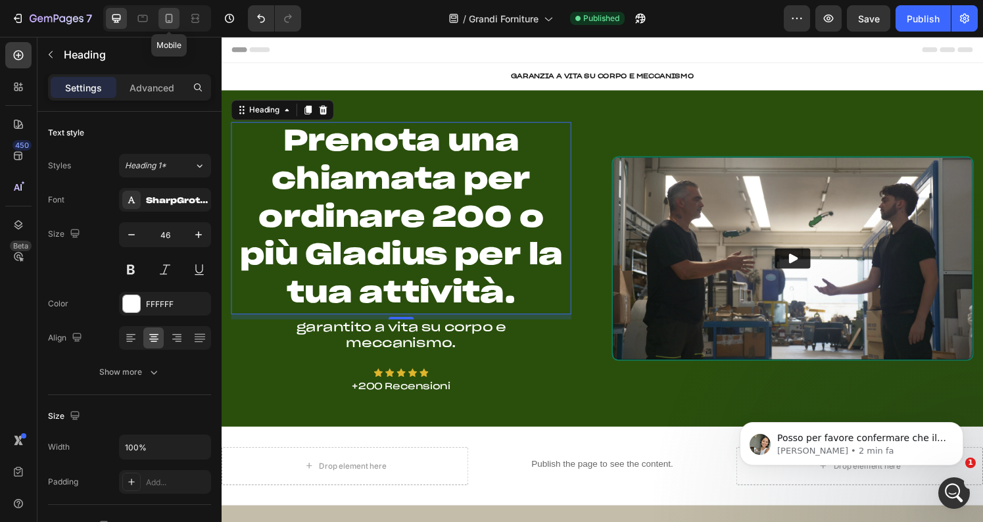
click at [170, 18] on icon at bounding box center [168, 18] width 13 height 13
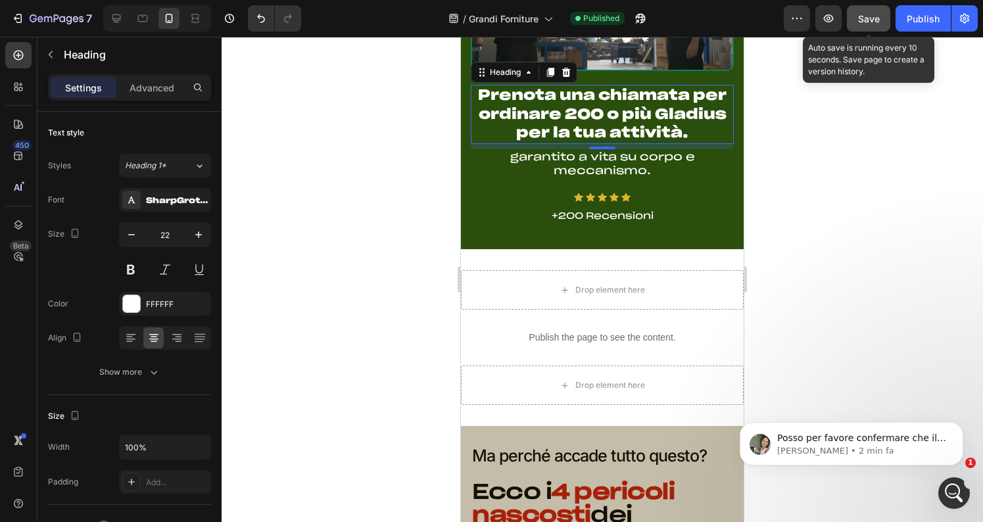
scroll to position [193, 0]
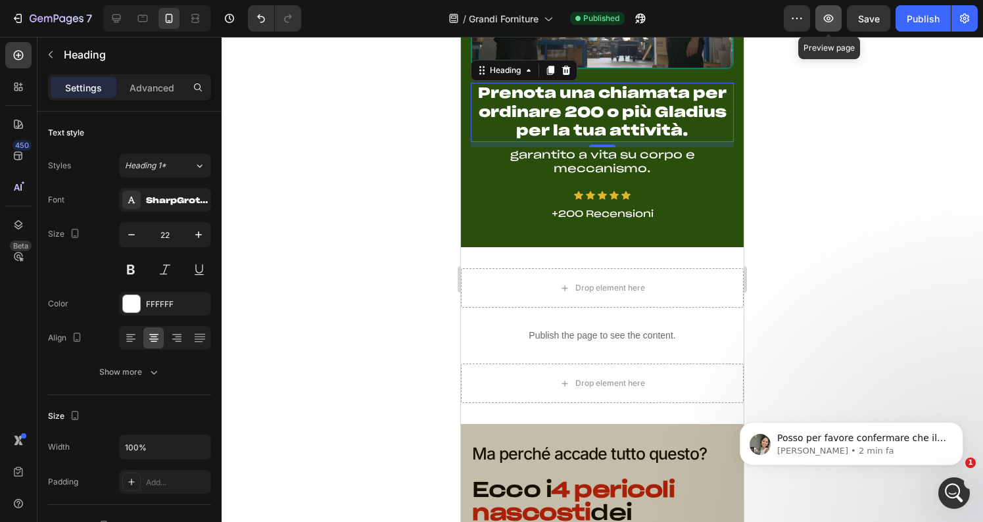
click at [829, 13] on icon "button" at bounding box center [828, 18] width 13 height 13
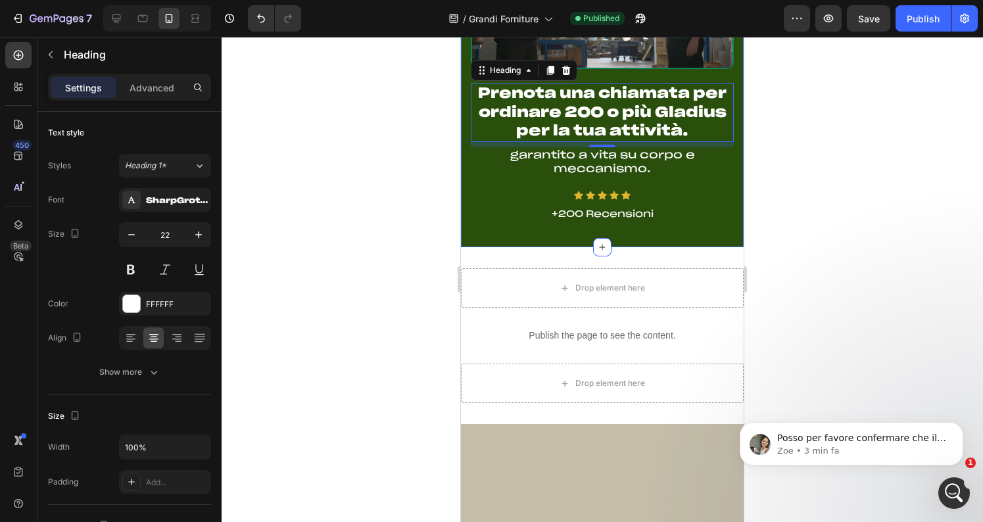
scroll to position [0, 0]
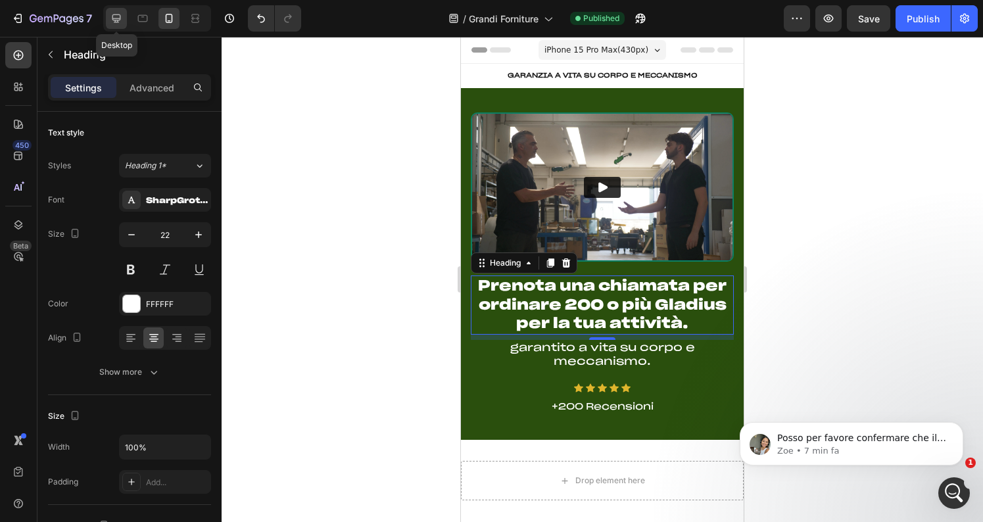
click at [118, 16] on icon at bounding box center [116, 18] width 13 height 13
type input "46"
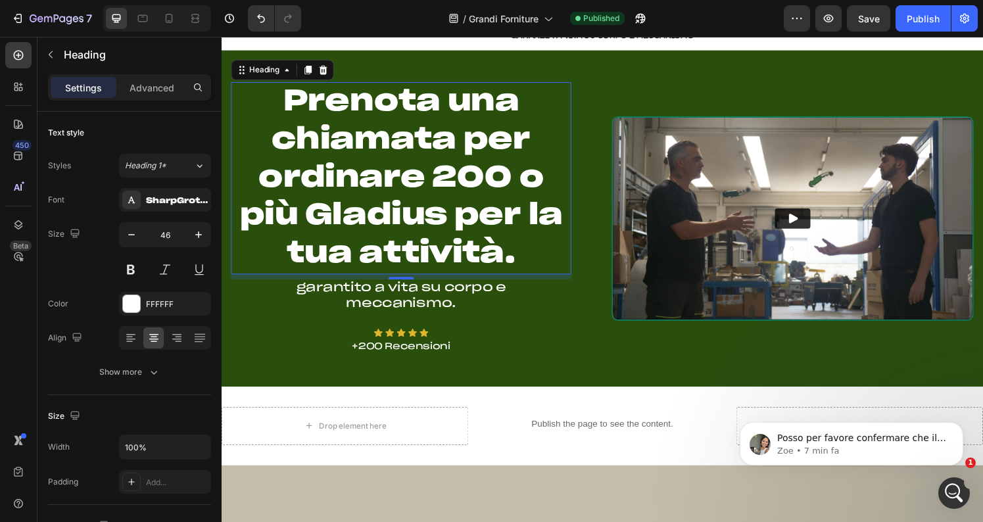
scroll to position [42, 0]
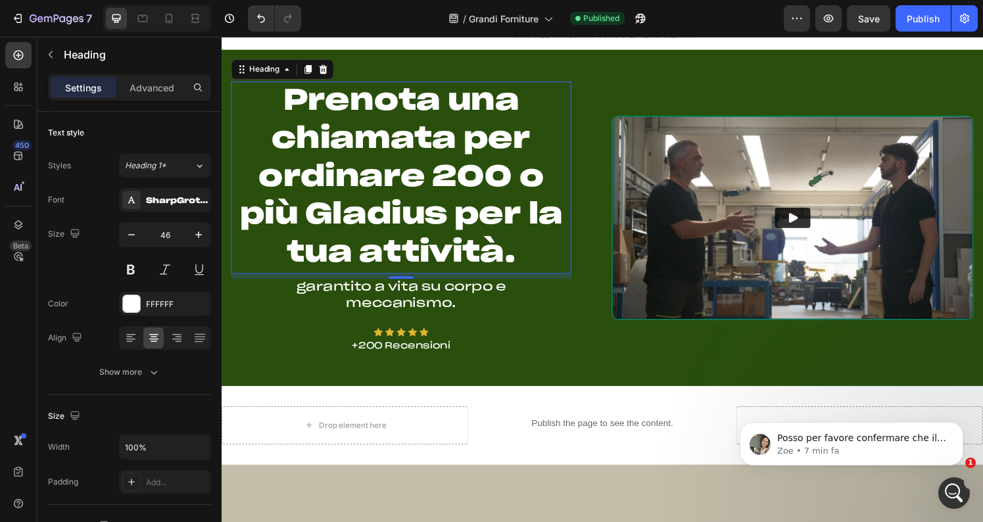
click at [422, 212] on h2 "Prenota una chiamata per ordinare 200 o più Gladius per la tua attività." at bounding box center [407, 182] width 352 height 199
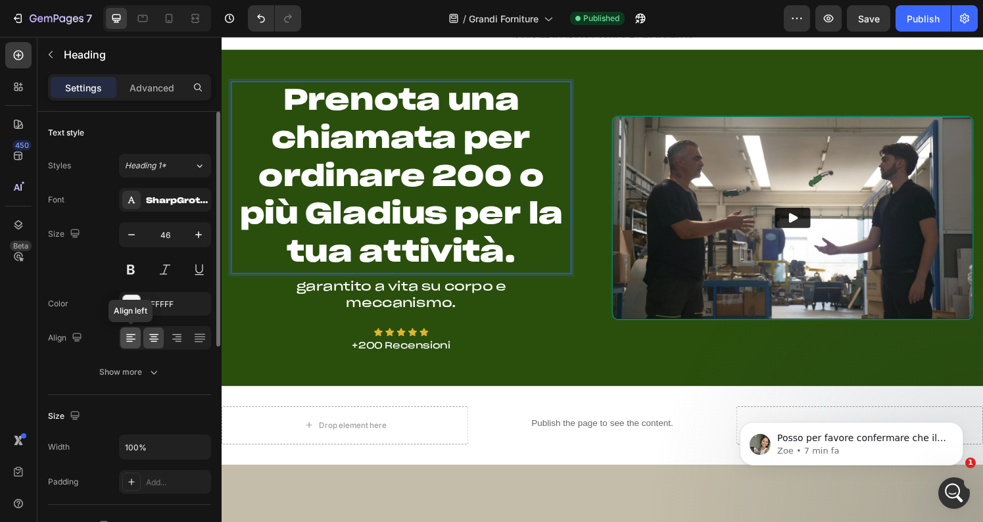
click at [133, 335] on icon at bounding box center [130, 337] width 13 height 13
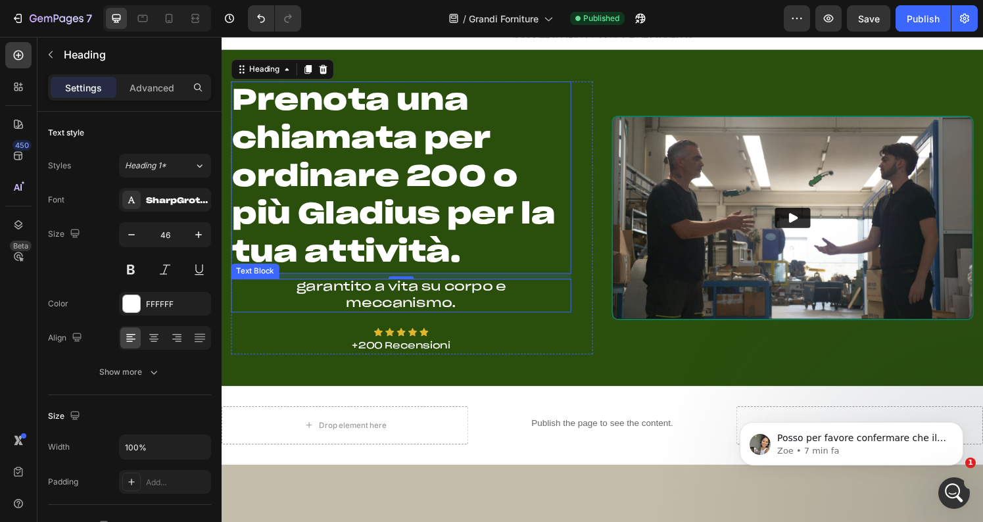
click at [361, 296] on p "garantito a vita su corpo e meccanismo." at bounding box center [407, 305] width 253 height 32
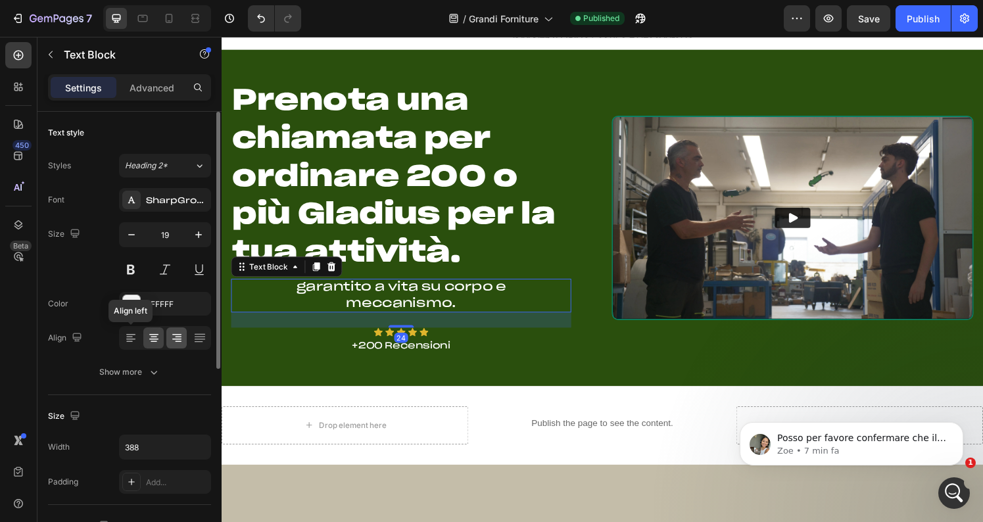
drag, startPoint x: 130, startPoint y: 337, endPoint x: 169, endPoint y: 337, distance: 38.8
click at [130, 337] on icon at bounding box center [129, 337] width 7 height 1
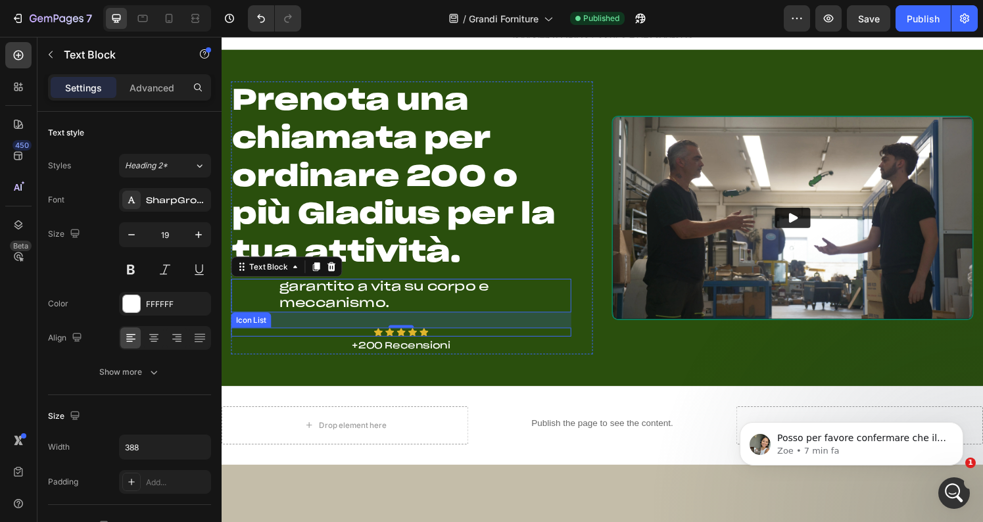
click at [326, 345] on div "Icon Icon Icon Icon Icon" at bounding box center [407, 342] width 352 height 9
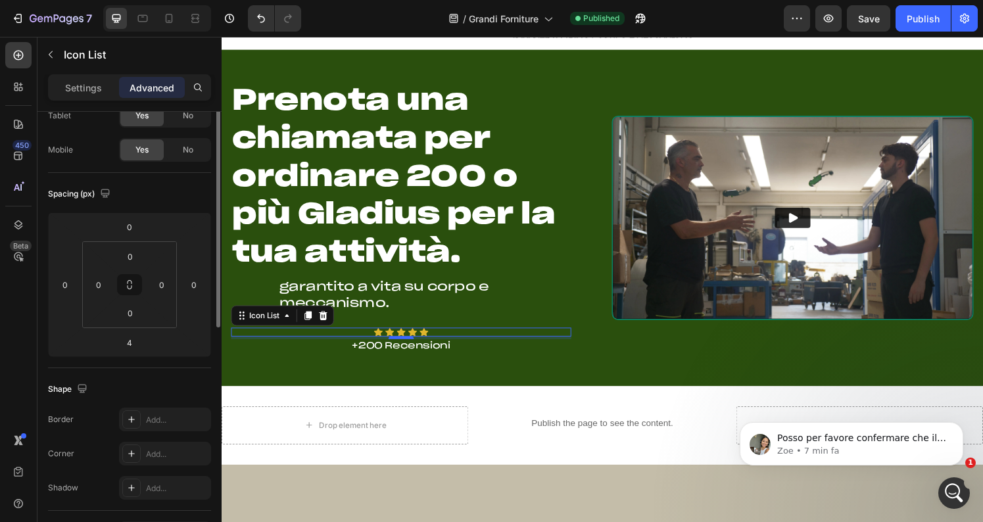
scroll to position [0, 0]
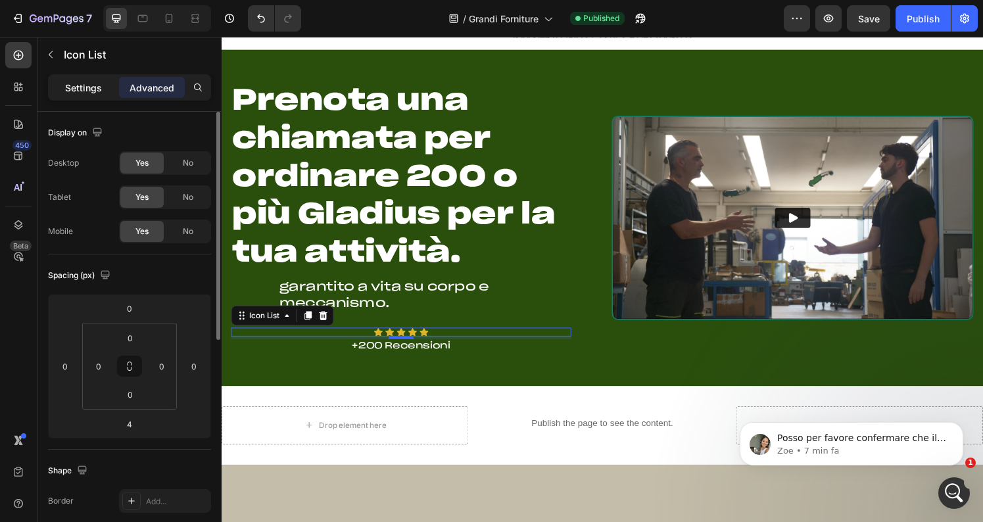
click at [82, 89] on p "Settings" at bounding box center [83, 88] width 37 height 14
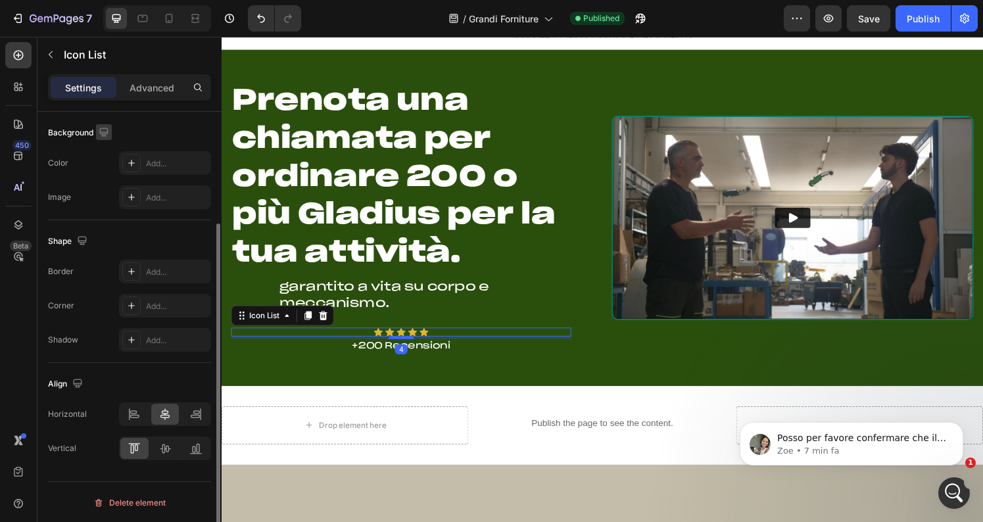
scroll to position [151, 0]
click at [130, 418] on icon at bounding box center [134, 412] width 13 height 13
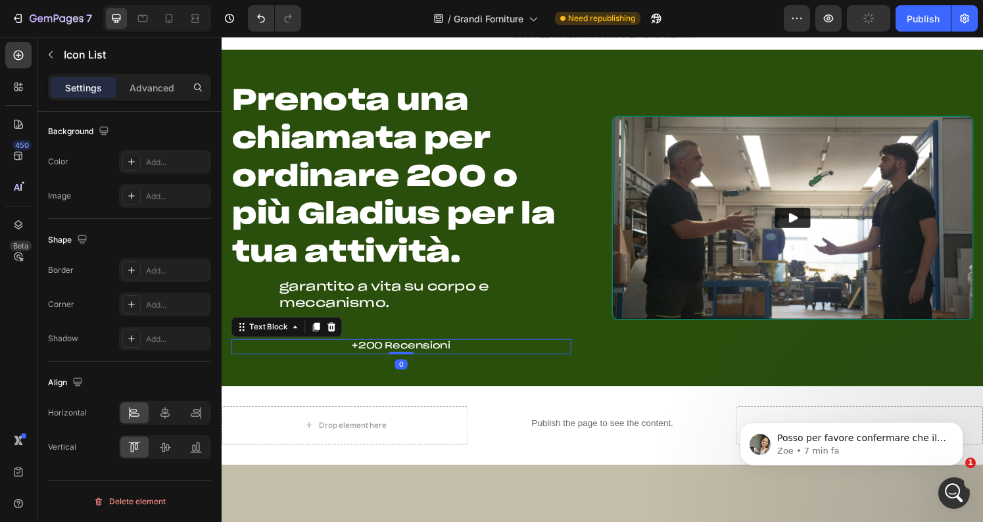
click at [339, 356] on p "+200 Recensioni" at bounding box center [408, 357] width 350 height 13
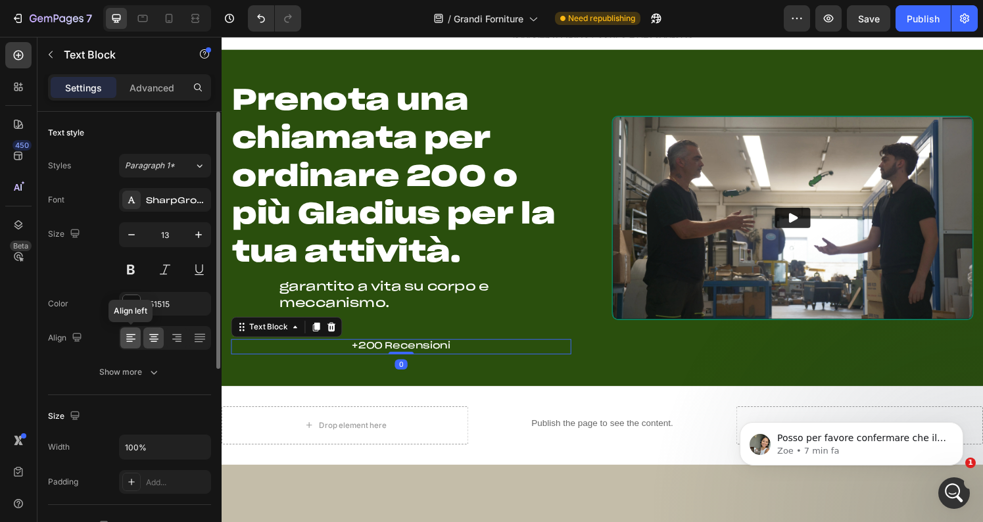
click at [128, 333] on icon at bounding box center [130, 337] width 13 height 13
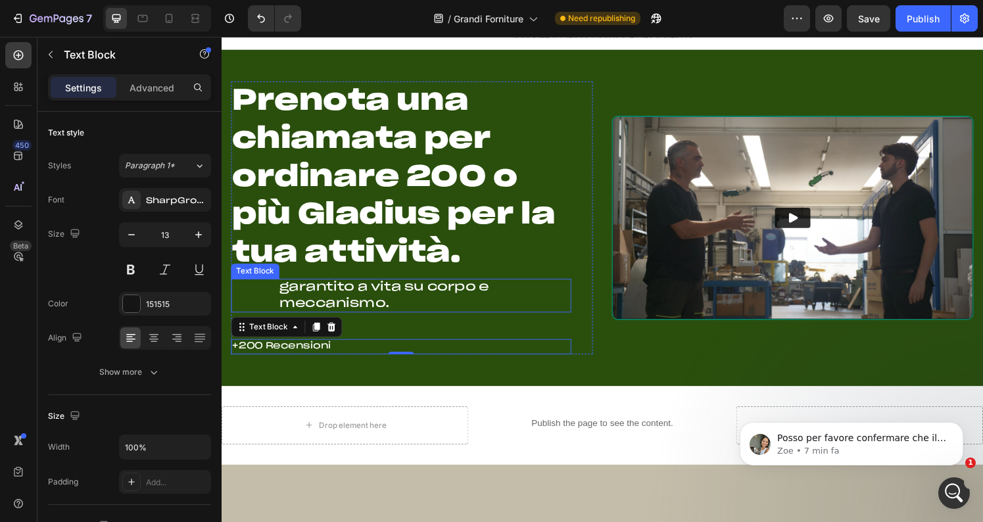
click at [278, 301] on div "garantito a vita su corpo e meccanismo." at bounding box center [407, 304] width 352 height 35
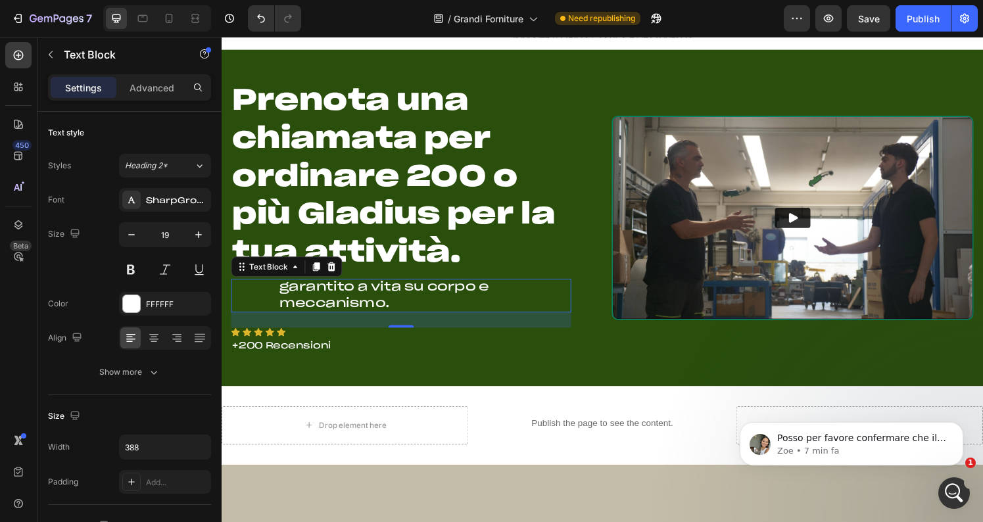
click at [278, 300] on div "garantito a vita su corpo e meccanismo." at bounding box center [407, 304] width 352 height 35
click at [151, 88] on p "Advanced" at bounding box center [152, 88] width 45 height 14
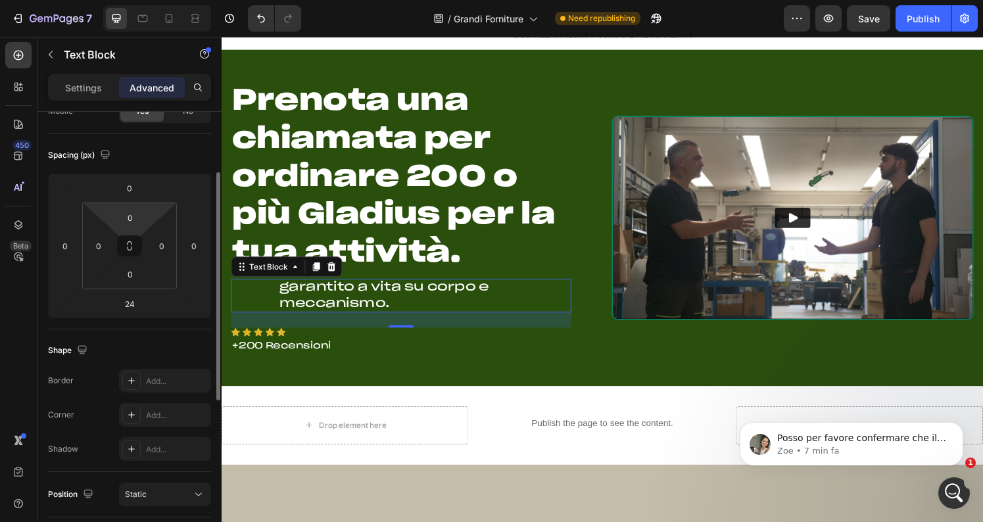
scroll to position [120, 0]
click at [319, 306] on p "garantito a vita su corpo e meccanismo." at bounding box center [407, 305] width 253 height 32
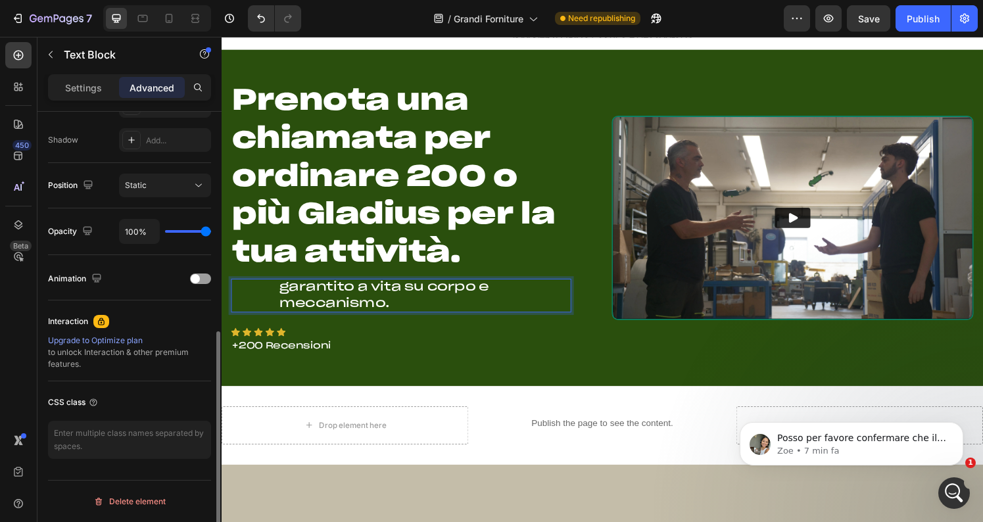
scroll to position [0, 0]
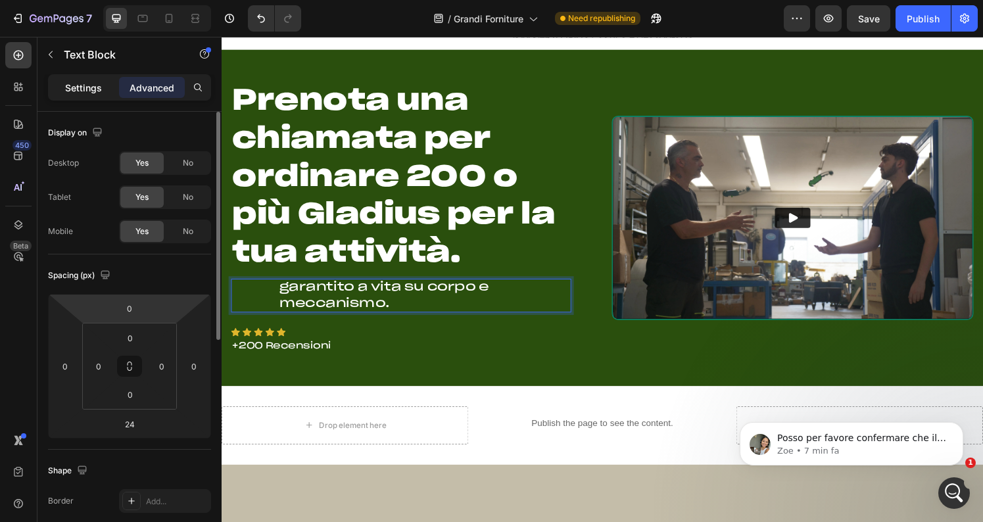
click at [90, 81] on p "Settings" at bounding box center [83, 88] width 37 height 14
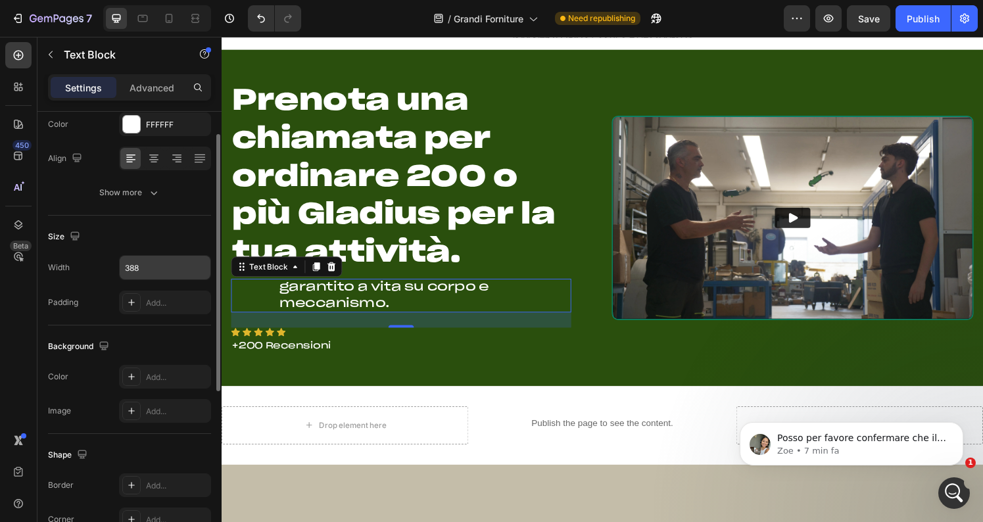
scroll to position [183, 0]
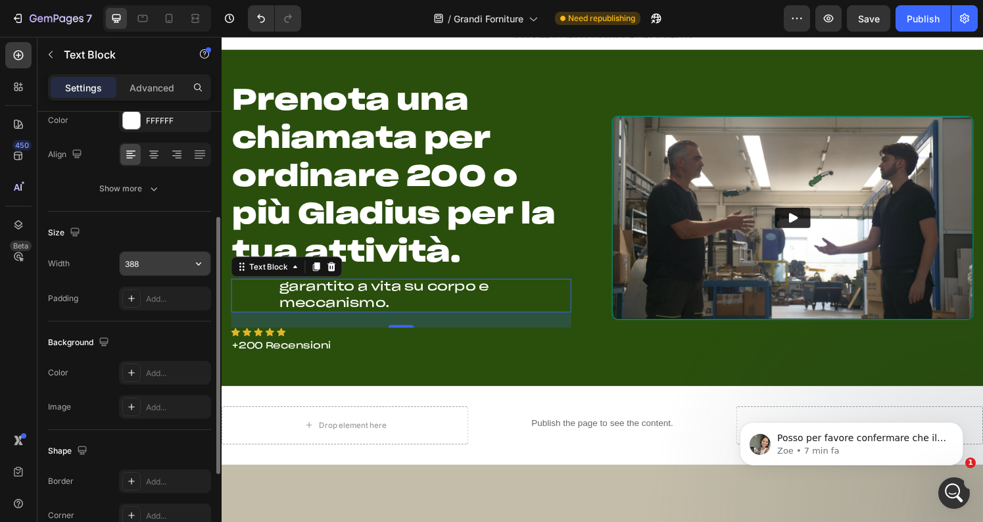
click at [153, 264] on input "388" at bounding box center [165, 264] width 91 height 24
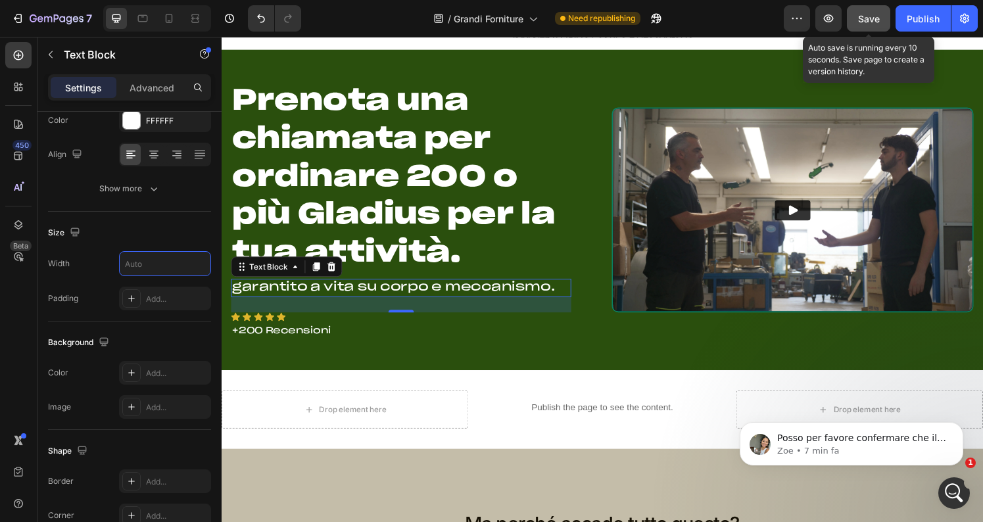
click at [867, 18] on span "Save" at bounding box center [869, 18] width 22 height 11
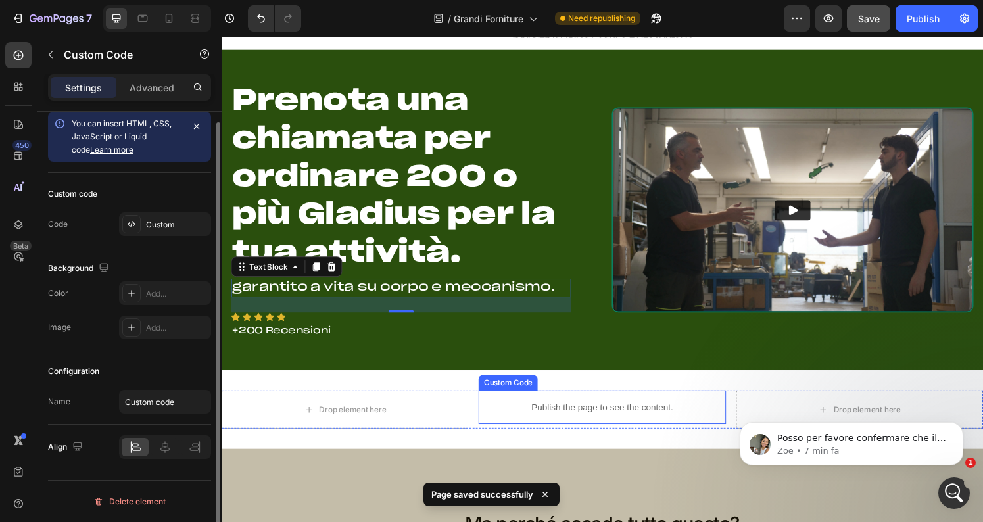
scroll to position [0, 0]
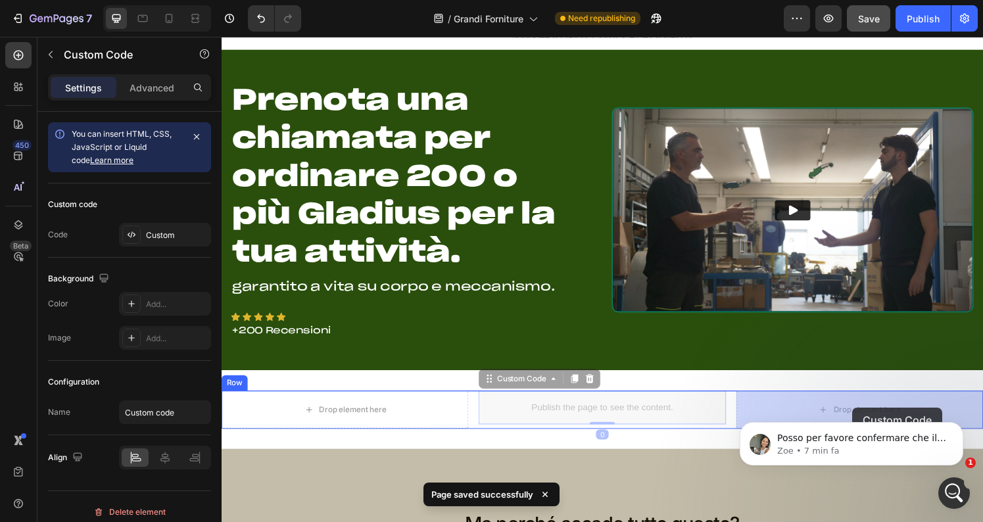
drag, startPoint x: 593, startPoint y: 421, endPoint x: 875, endPoint y: 421, distance: 282.8
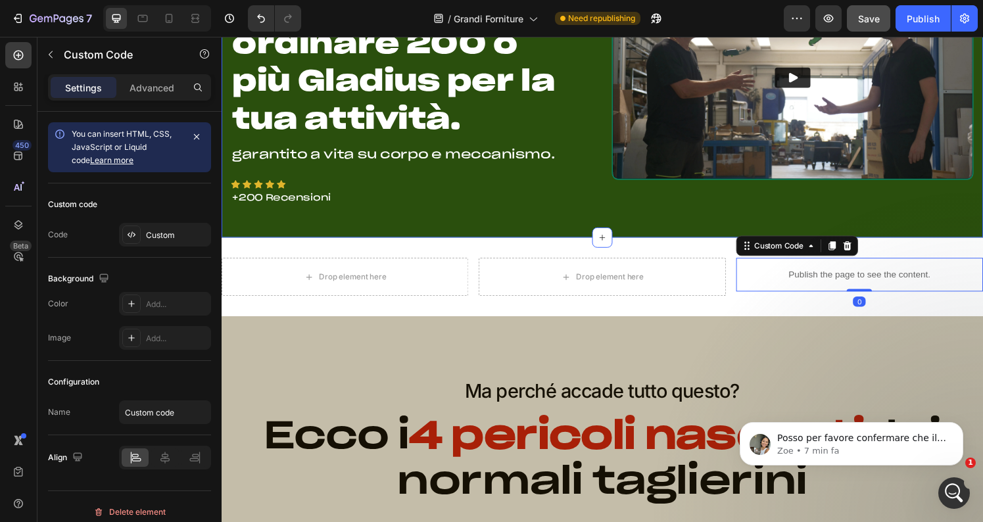
scroll to position [179, 0]
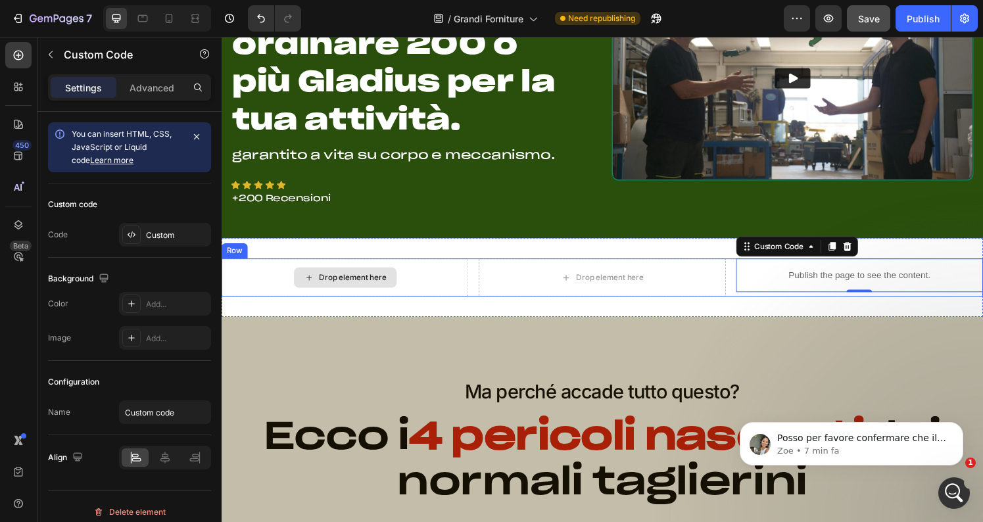
click at [335, 283] on div "Drop element here" at bounding box center [358, 286] width 70 height 11
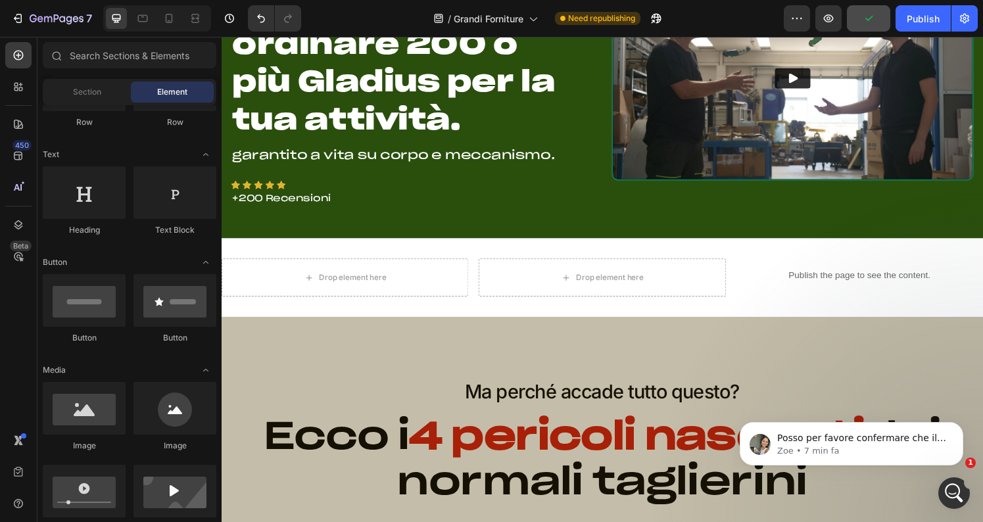
scroll to position [173, 0]
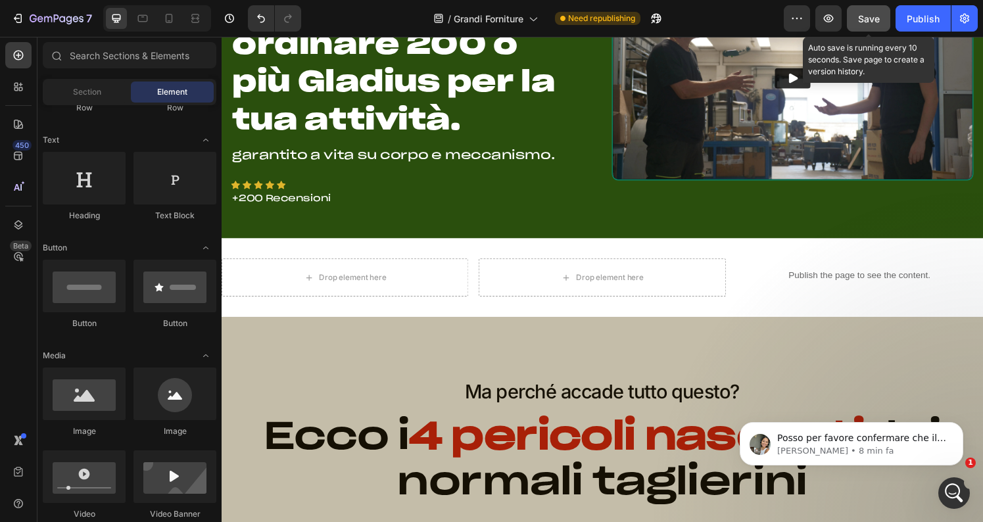
click at [869, 14] on span "Save" at bounding box center [869, 18] width 22 height 11
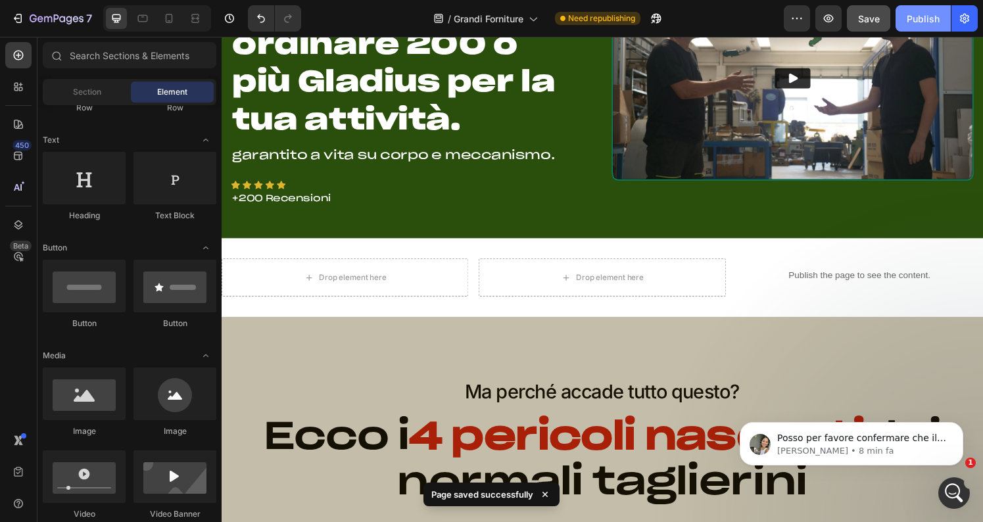
click at [923, 24] on div "Publish" at bounding box center [923, 19] width 33 height 14
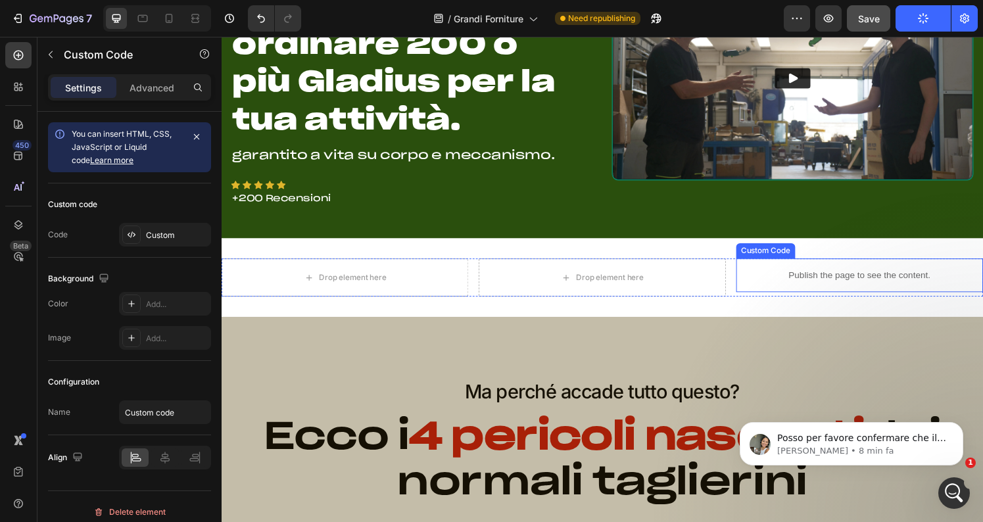
click at [813, 279] on p "Publish the page to see the content." at bounding box center [883, 284] width 256 height 14
click at [157, 91] on p "Advanced" at bounding box center [152, 88] width 45 height 14
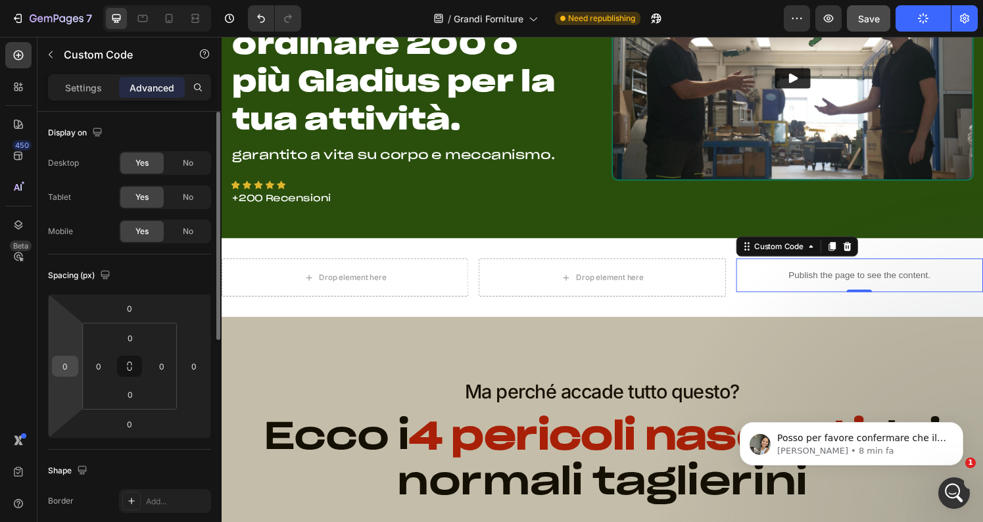
click at [66, 364] on input "0" at bounding box center [65, 366] width 20 height 20
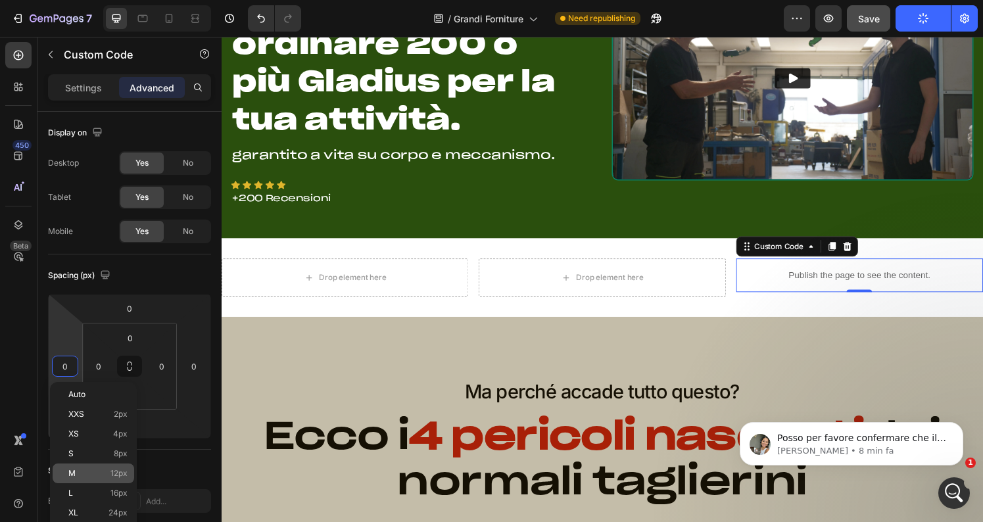
click at [83, 470] on p "M 12px" at bounding box center [97, 473] width 59 height 9
type input "12"
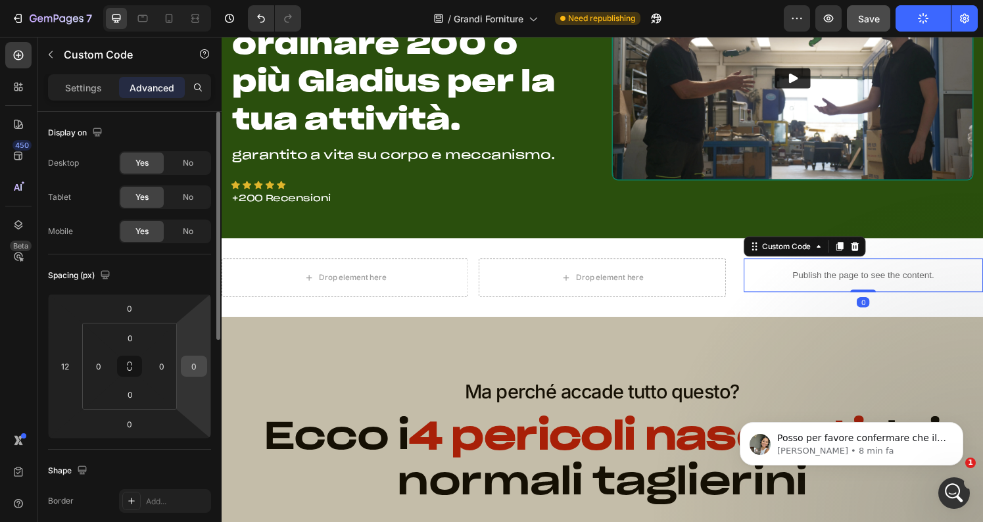
click at [192, 365] on input "0" at bounding box center [194, 366] width 20 height 20
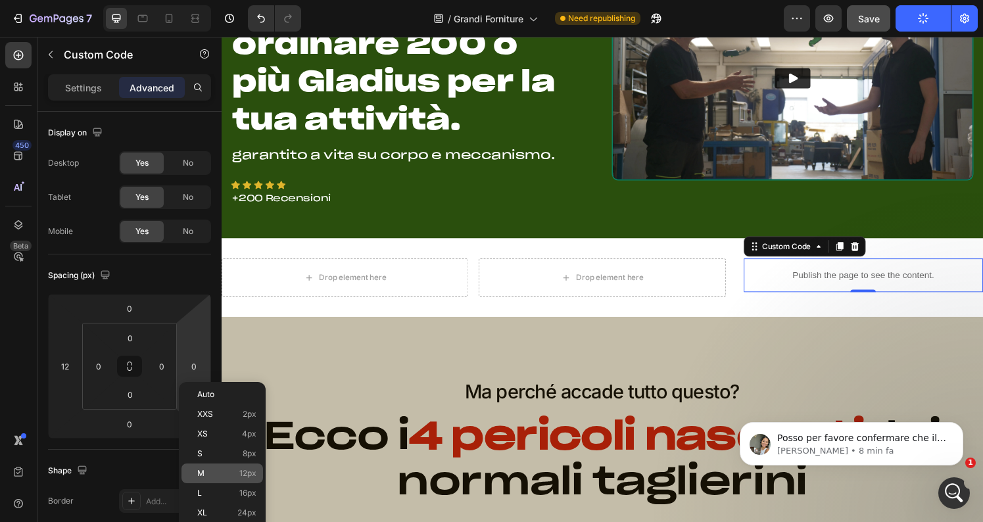
click at [206, 470] on p "M 12px" at bounding box center [226, 473] width 59 height 9
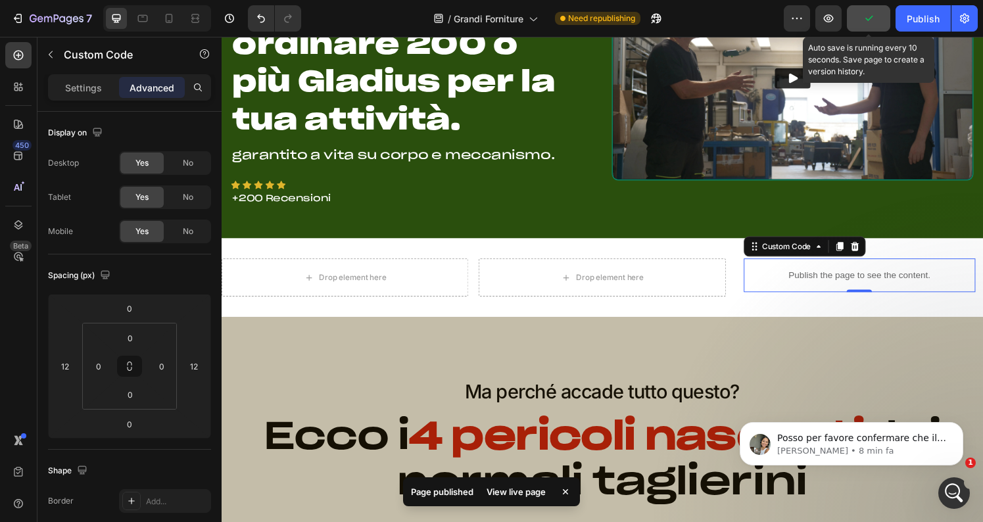
click at [879, 18] on button "button" at bounding box center [868, 18] width 43 height 26
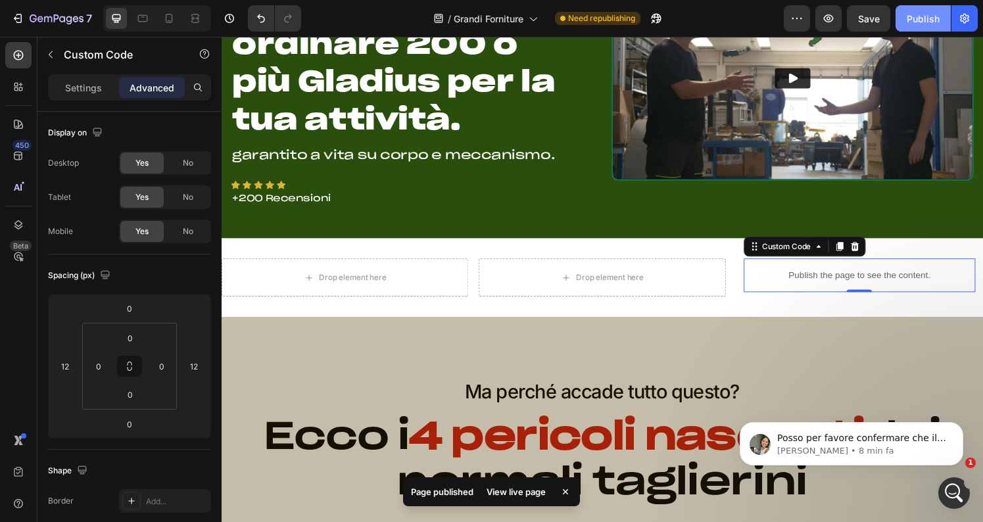
click at [936, 18] on div "Publish" at bounding box center [923, 19] width 33 height 14
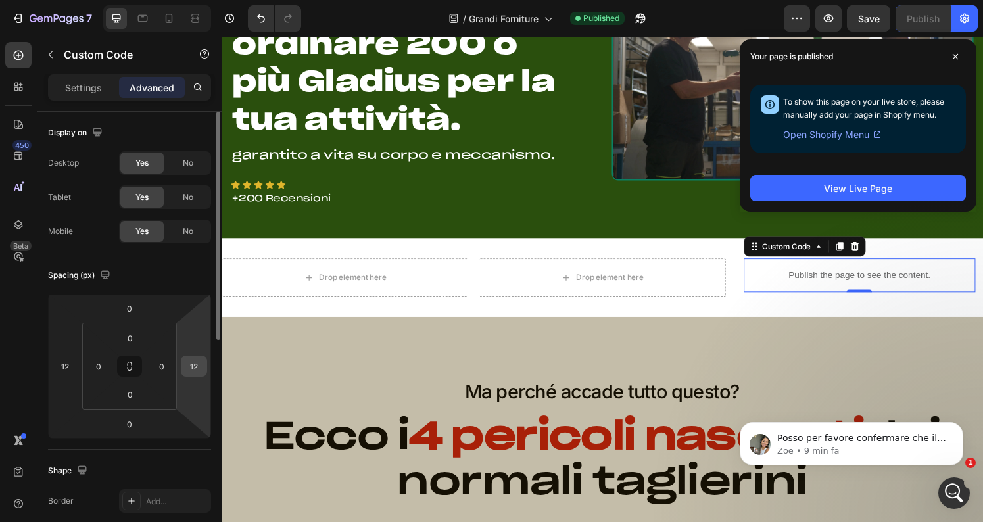
click at [194, 368] on input "12" at bounding box center [194, 366] width 20 height 20
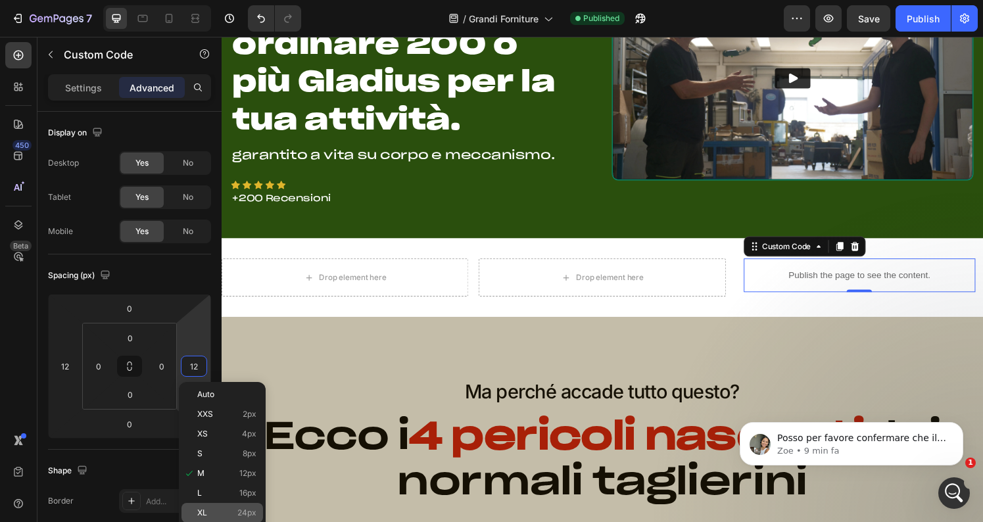
click at [214, 509] on p "XL 24px" at bounding box center [226, 512] width 59 height 9
type input "24"
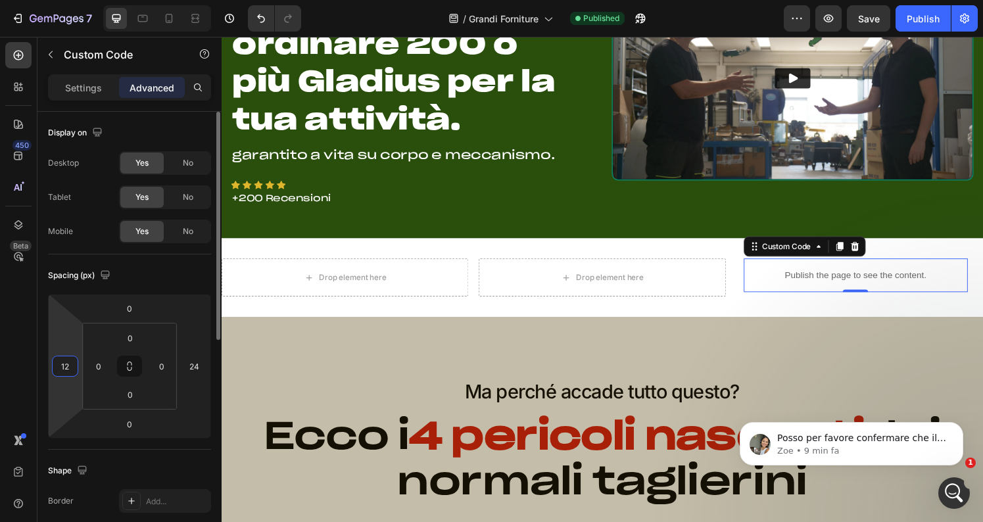
click at [65, 364] on input "12" at bounding box center [65, 366] width 20 height 20
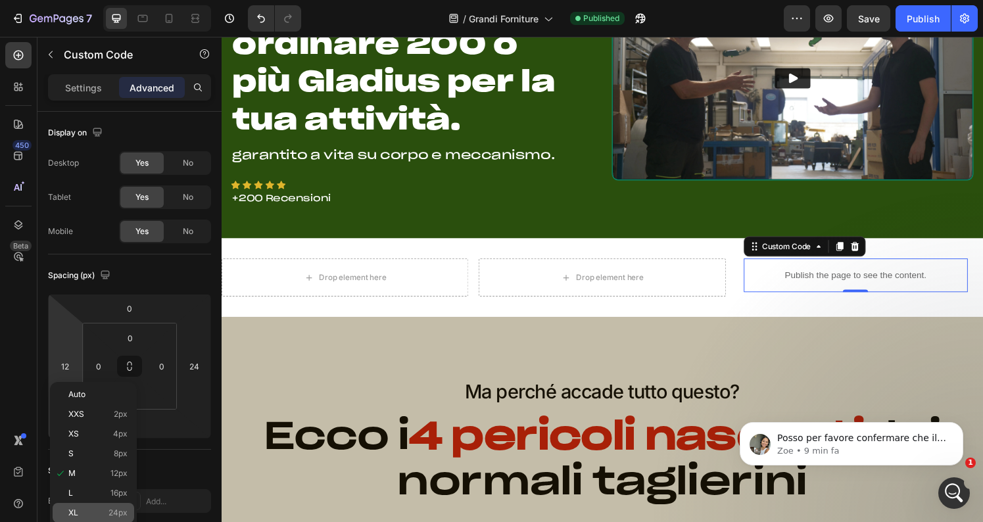
click at [101, 507] on div "XL 24px" at bounding box center [94, 513] width 82 height 20
type input "24"
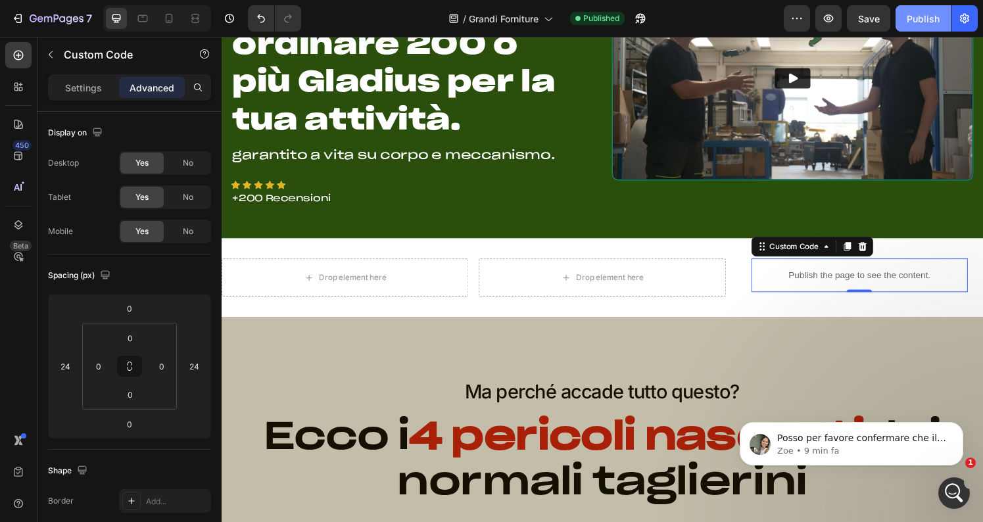
click at [927, 20] on div "Publish" at bounding box center [923, 19] width 33 height 14
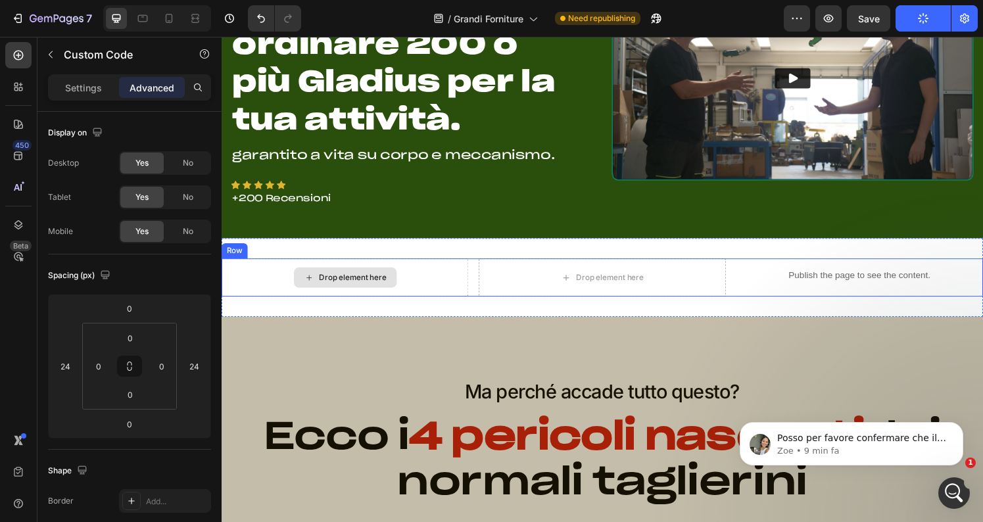
click at [395, 292] on div "Drop element here" at bounding box center [350, 286] width 107 height 21
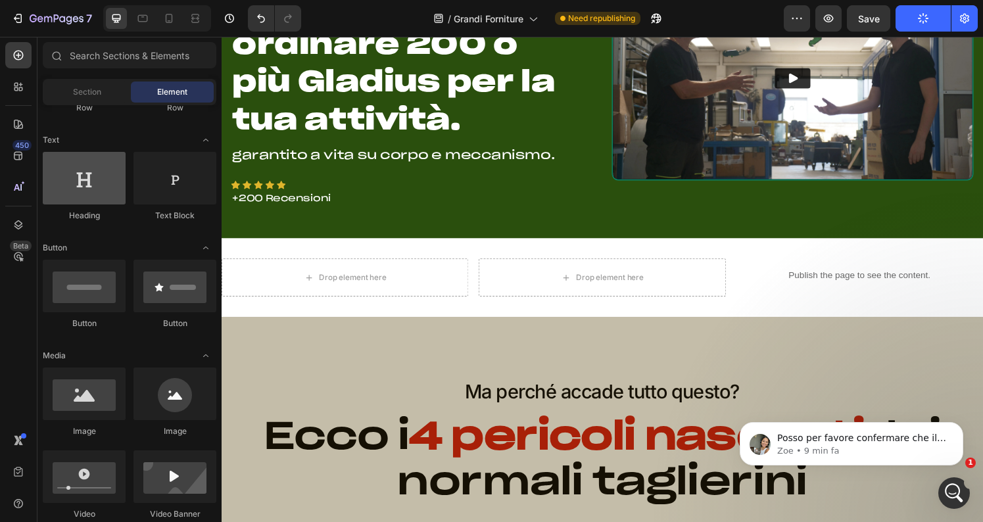
click at [78, 178] on div at bounding box center [84, 178] width 83 height 53
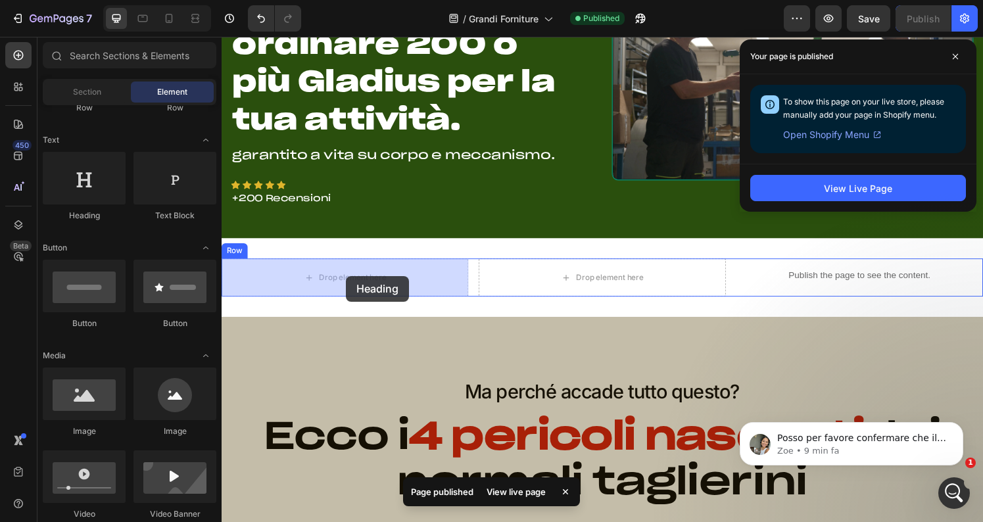
drag, startPoint x: 310, startPoint y: 220, endPoint x: 351, endPoint y: 285, distance: 76.5
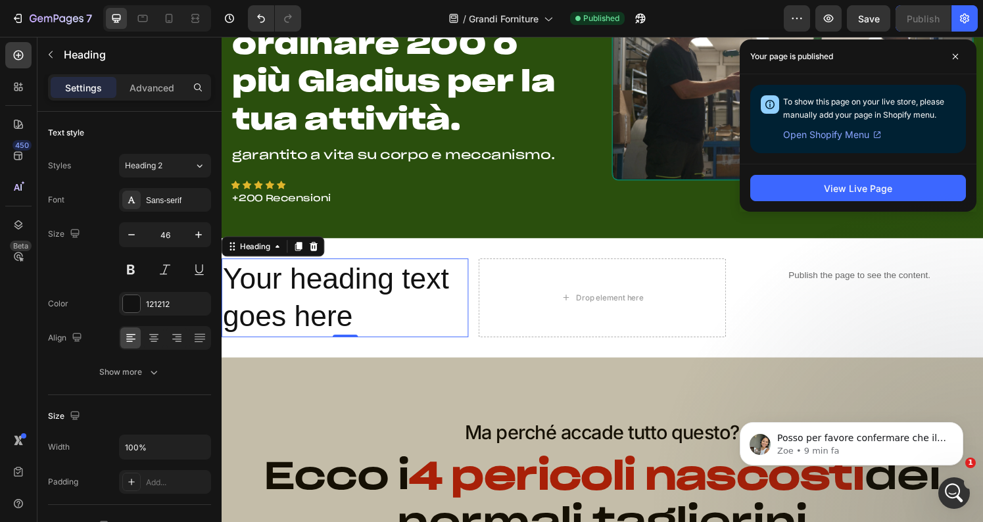
click at [294, 315] on h2 "Your heading text goes here" at bounding box center [350, 307] width 256 height 82
click at [294, 315] on p "Your heading text goes here" at bounding box center [349, 307] width 253 height 79
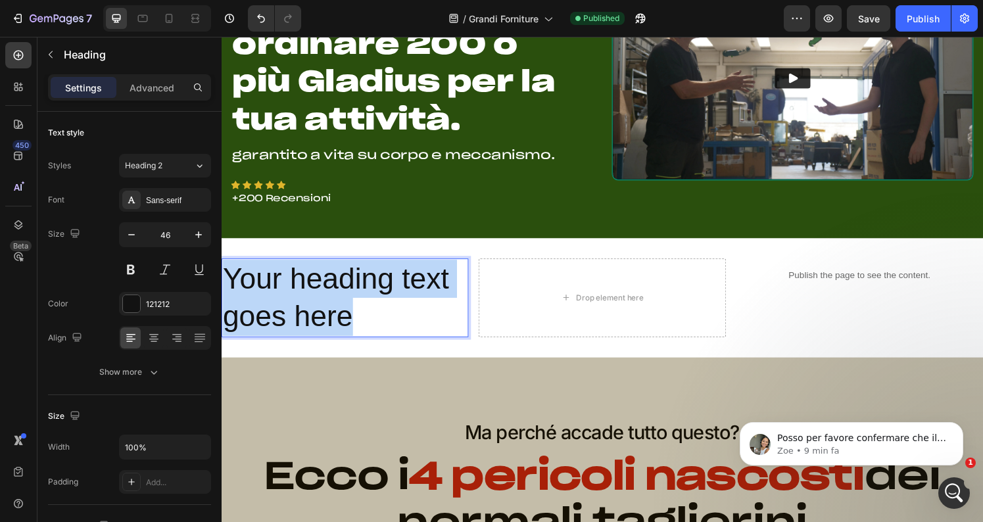
click at [294, 315] on p "Your heading text goes here" at bounding box center [349, 307] width 253 height 79
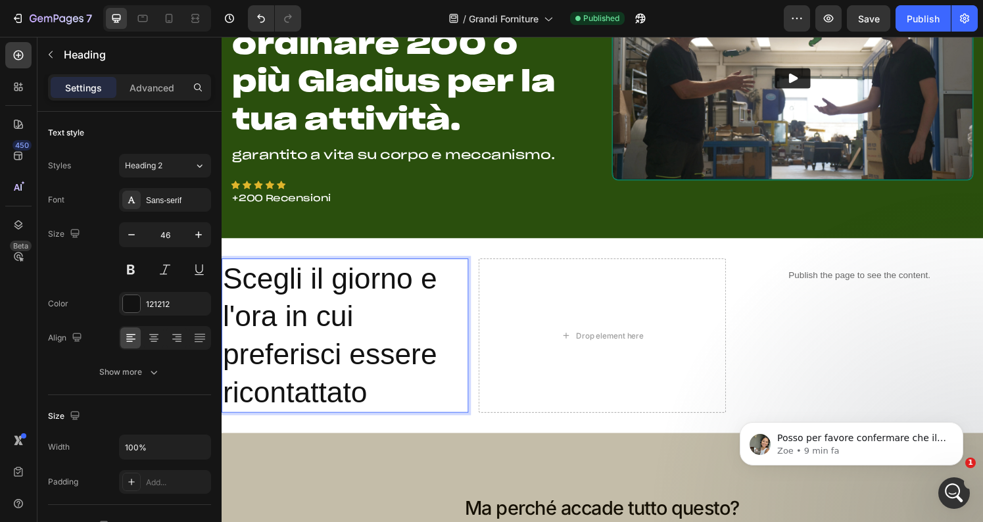
click at [294, 315] on p "Scegli il giorno e l'ora in cui preferisci essere ricontattato" at bounding box center [349, 346] width 253 height 157
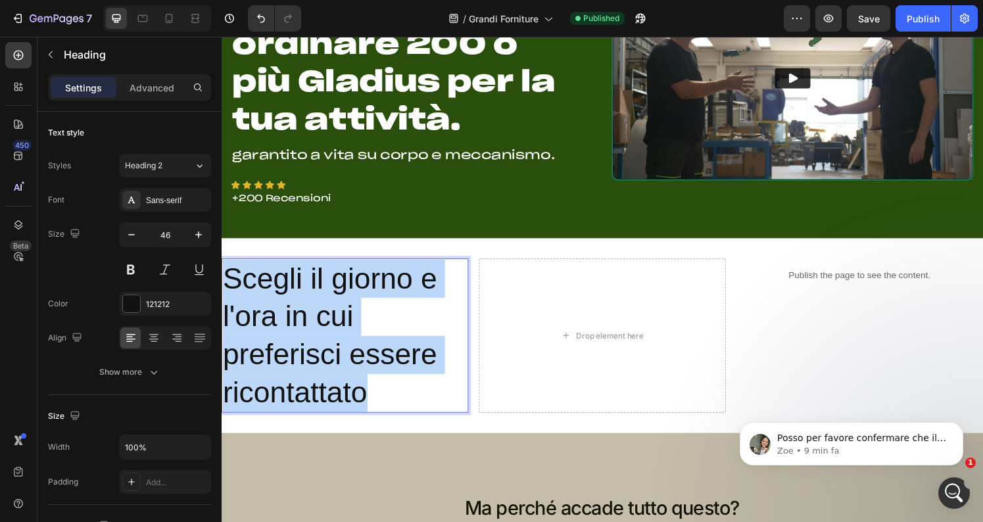
click at [294, 315] on p "Scegli il giorno e l'ora in cui preferisci essere ricontattato" at bounding box center [349, 346] width 253 height 157
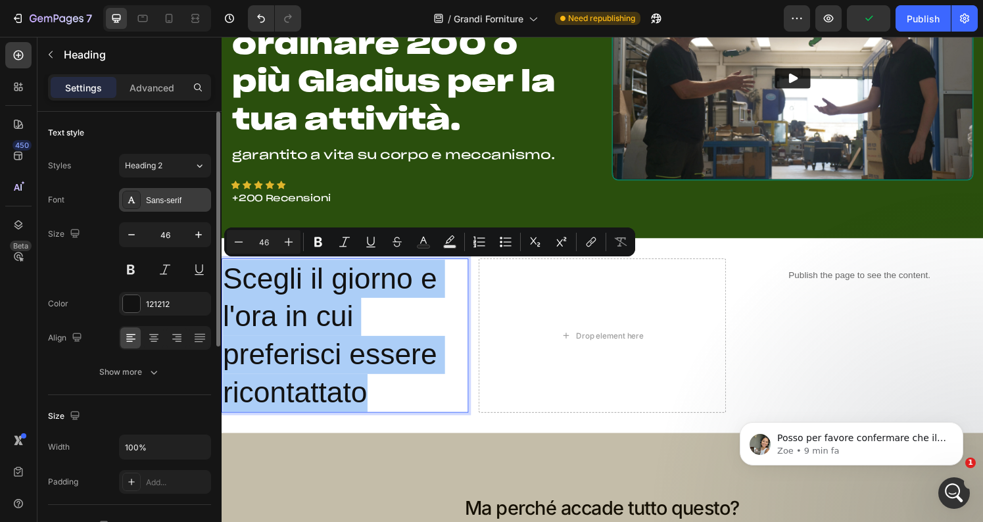
click at [170, 210] on div "Sans-serif" at bounding box center [165, 200] width 92 height 24
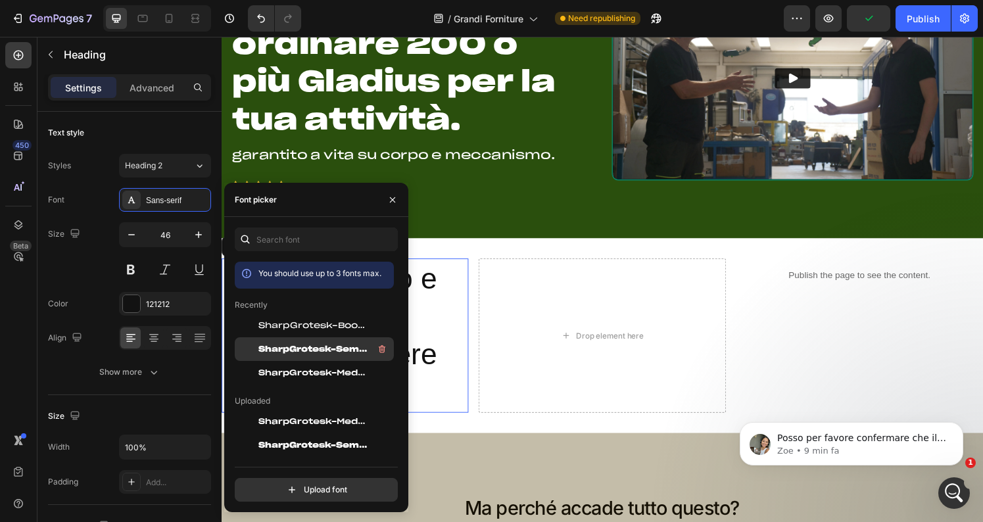
click at [285, 344] on span "SharpGrotesk-SemiBold25" at bounding box center [312, 349] width 109 height 12
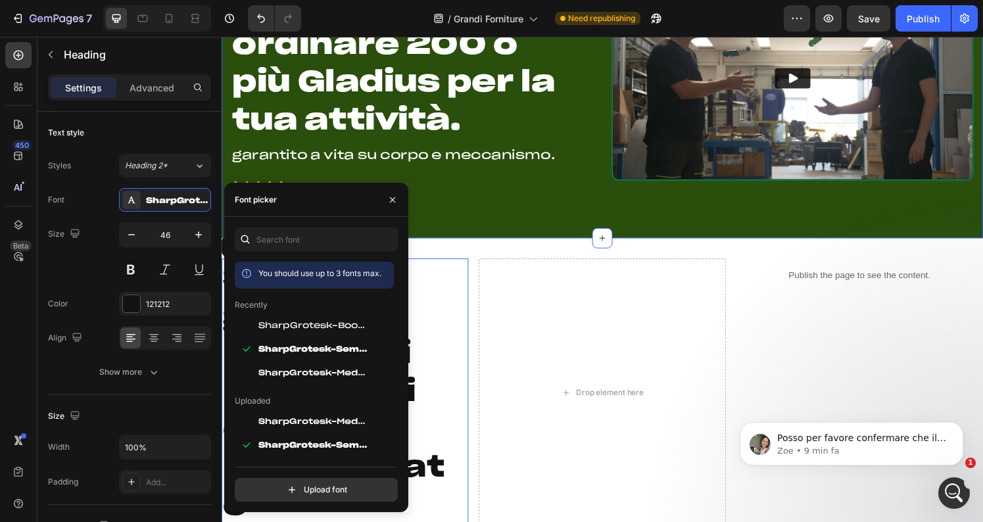
click at [478, 245] on div "Prenota una chiamata per ordinare 200 o più Gladius per la tua attività. Headin…" at bounding box center [616, 79] width 789 height 332
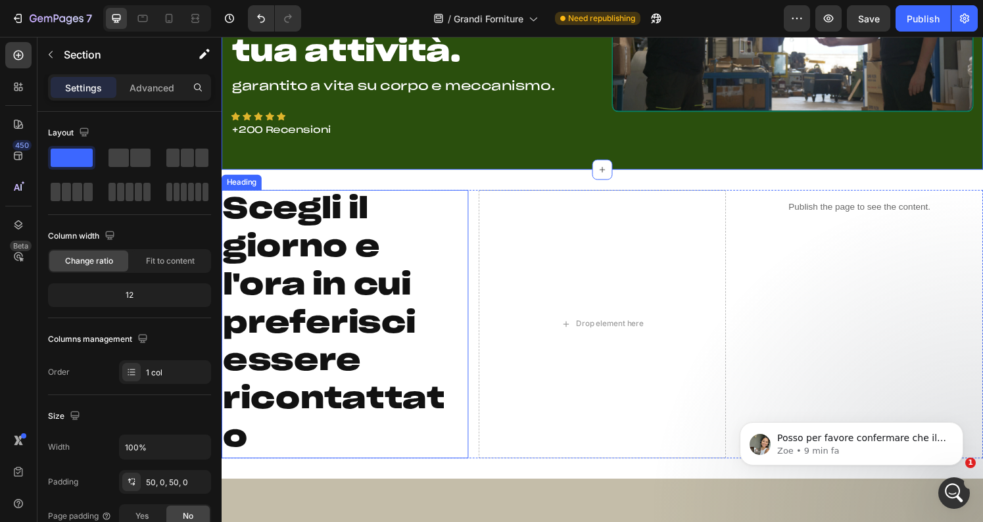
scroll to position [241, 0]
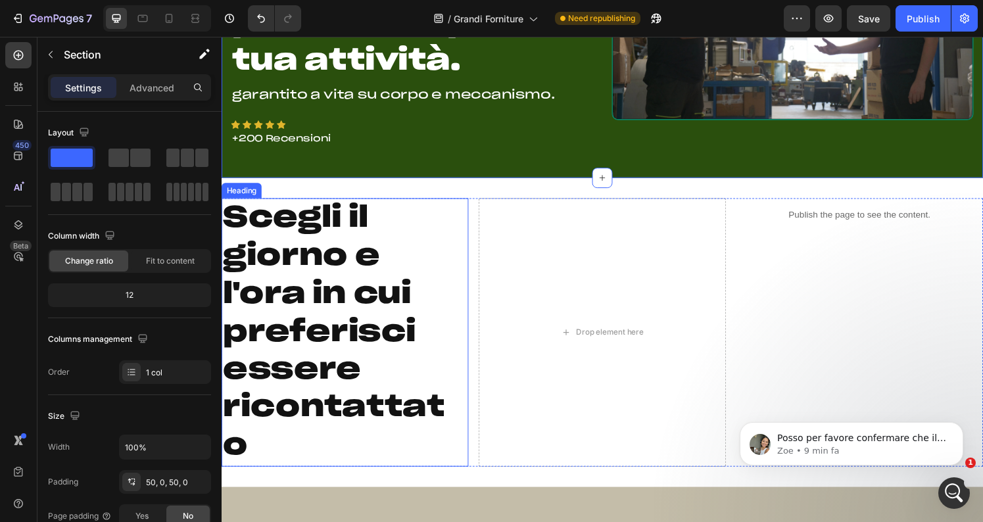
click at [466, 295] on p "Scegli il giorno e l'ora in cui preferisci essere ricontattato" at bounding box center [349, 343] width 253 height 276
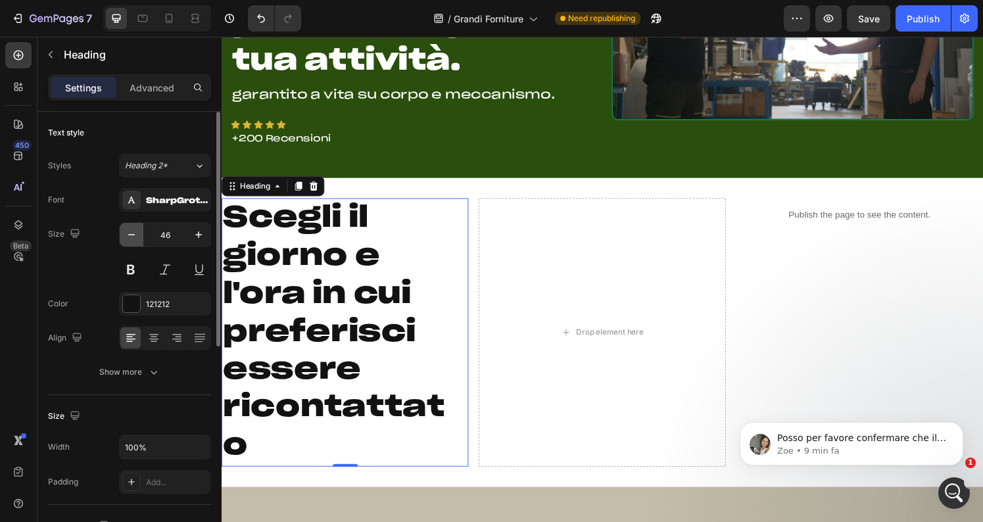
click at [128, 239] on icon "button" at bounding box center [131, 234] width 13 height 13
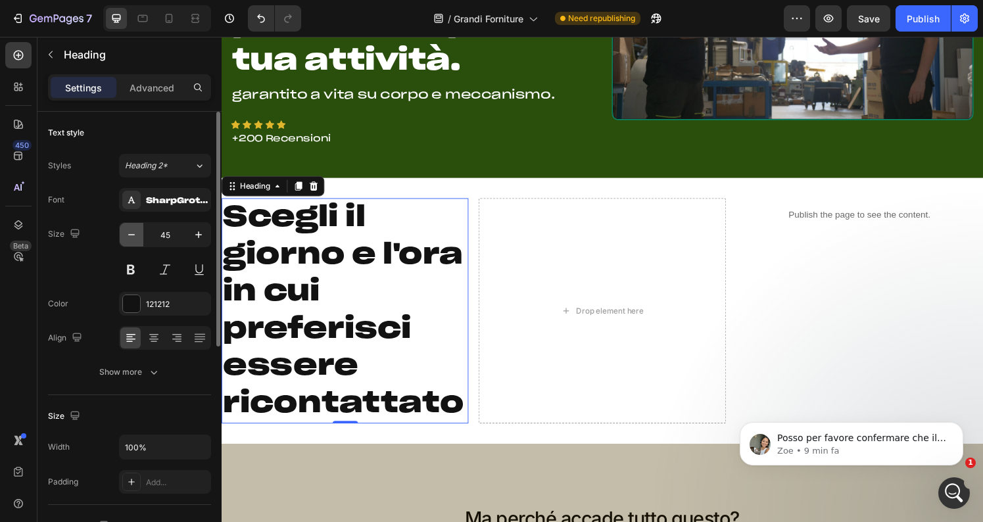
click at [128, 238] on icon "button" at bounding box center [131, 234] width 13 height 13
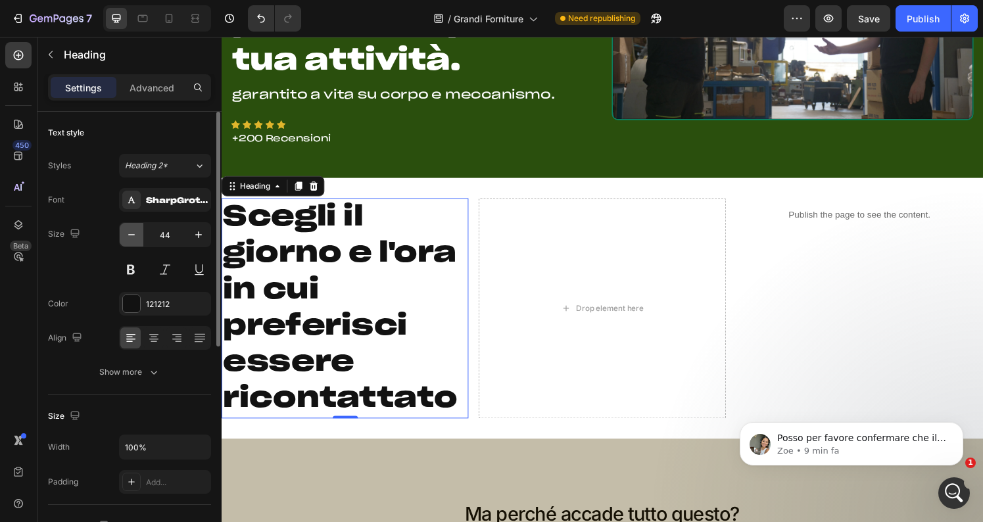
click at [128, 238] on icon "button" at bounding box center [131, 234] width 13 height 13
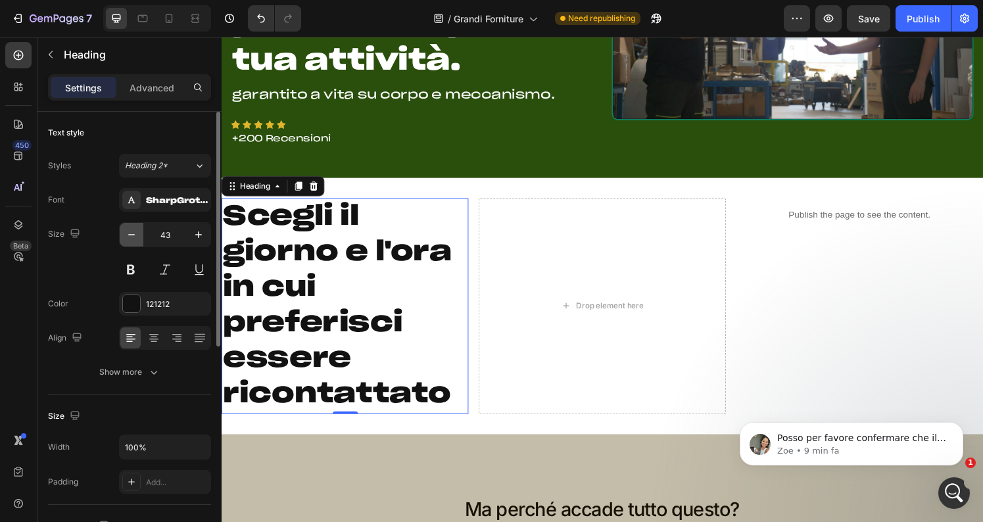
click at [128, 238] on icon "button" at bounding box center [131, 234] width 13 height 13
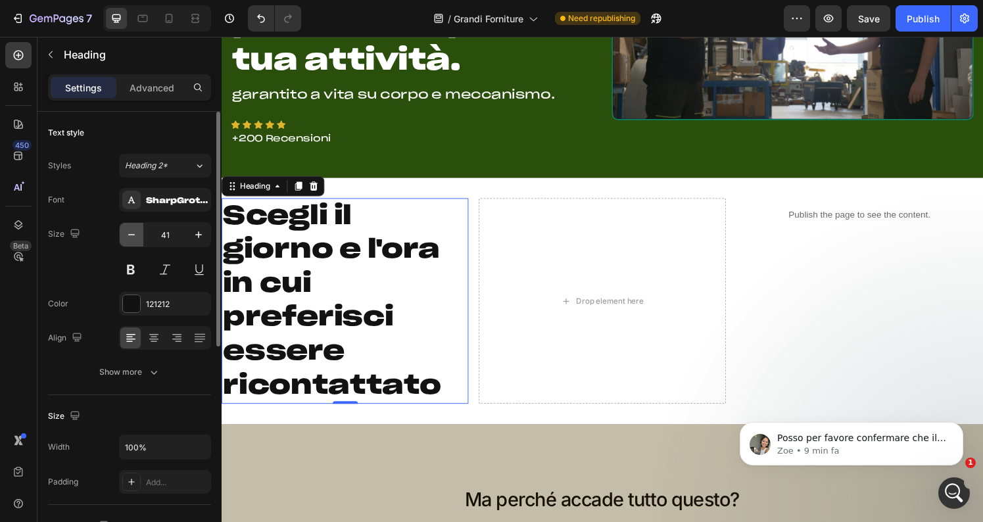
click at [128, 238] on icon "button" at bounding box center [131, 234] width 13 height 13
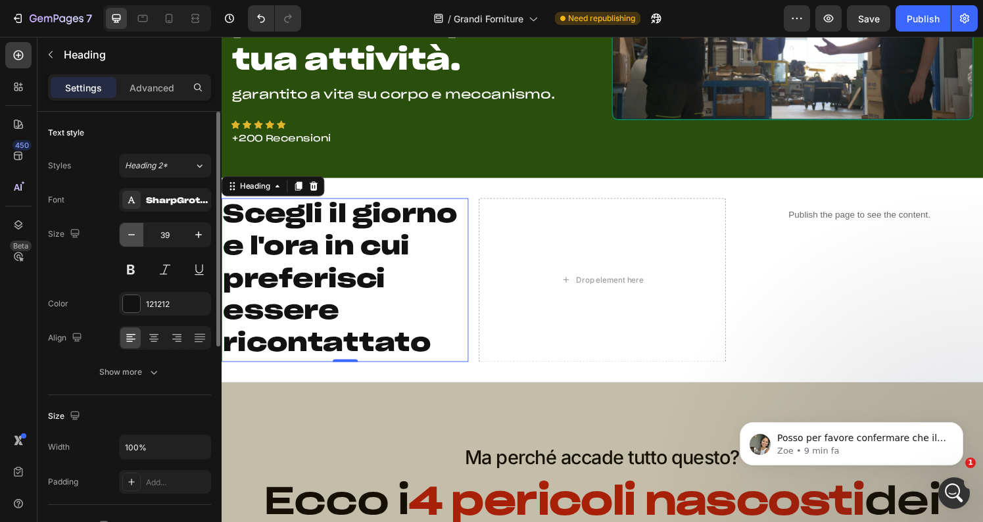
click at [128, 238] on icon "button" at bounding box center [131, 234] width 13 height 13
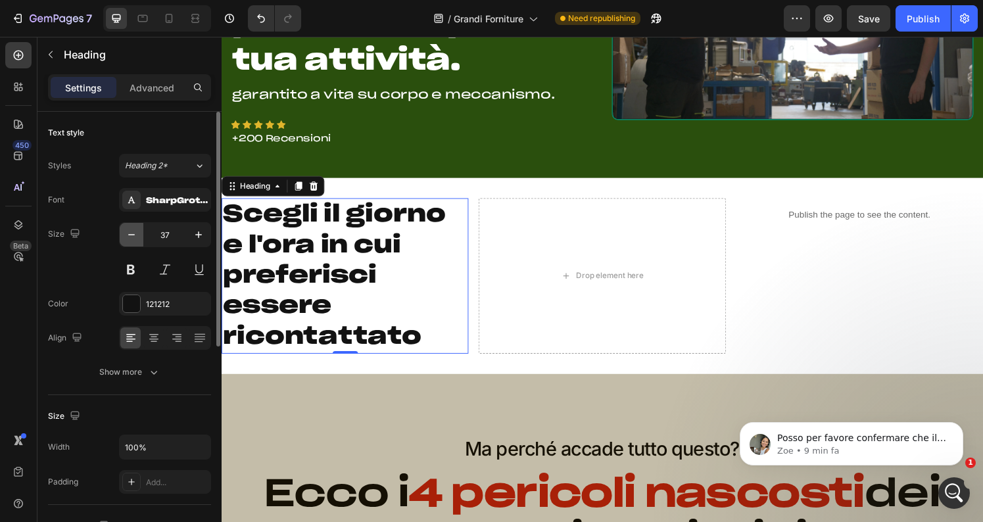
click at [128, 238] on icon "button" at bounding box center [131, 234] width 13 height 13
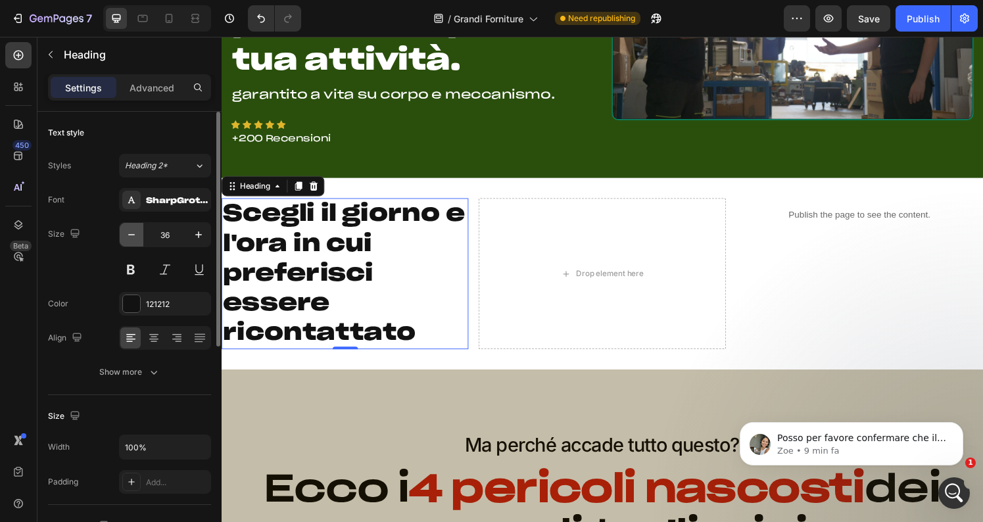
type input "35"
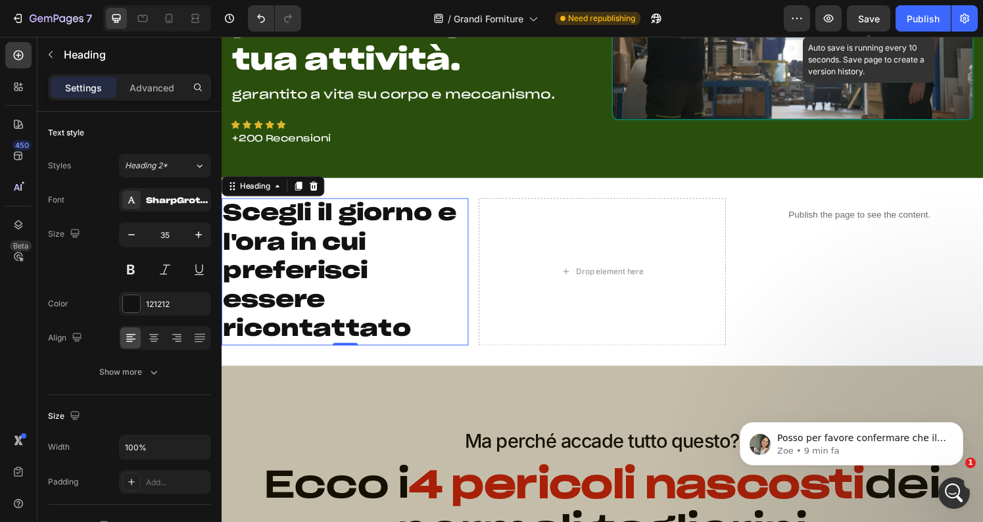
click at [879, 22] on span "Save" at bounding box center [869, 18] width 22 height 11
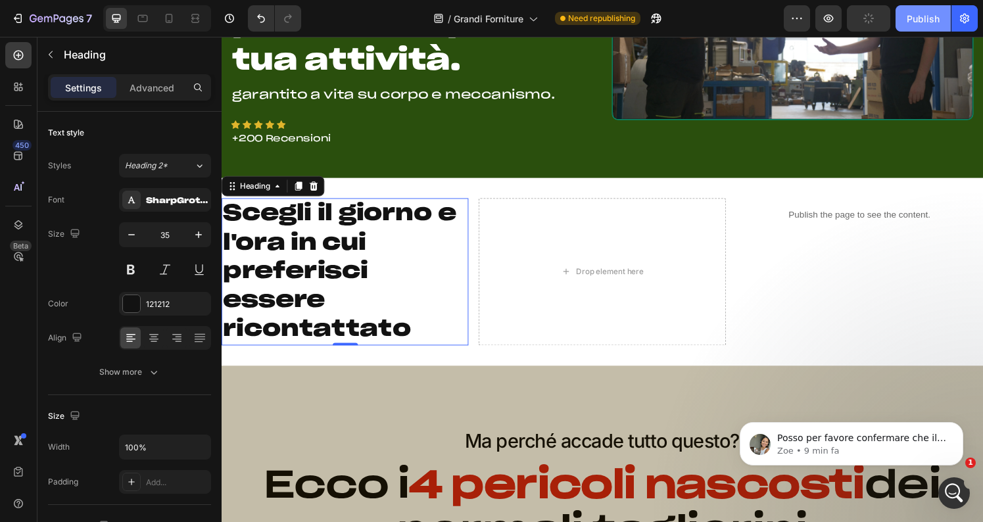
click at [914, 22] on div "Publish" at bounding box center [923, 19] width 33 height 14
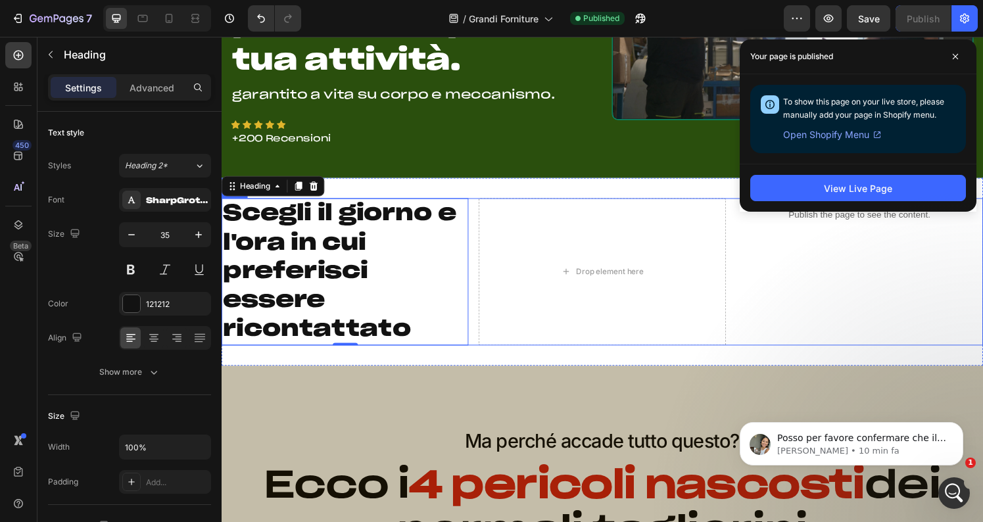
click at [835, 245] on div "Publish the page to see the content. Custom Code" at bounding box center [883, 280] width 256 height 153
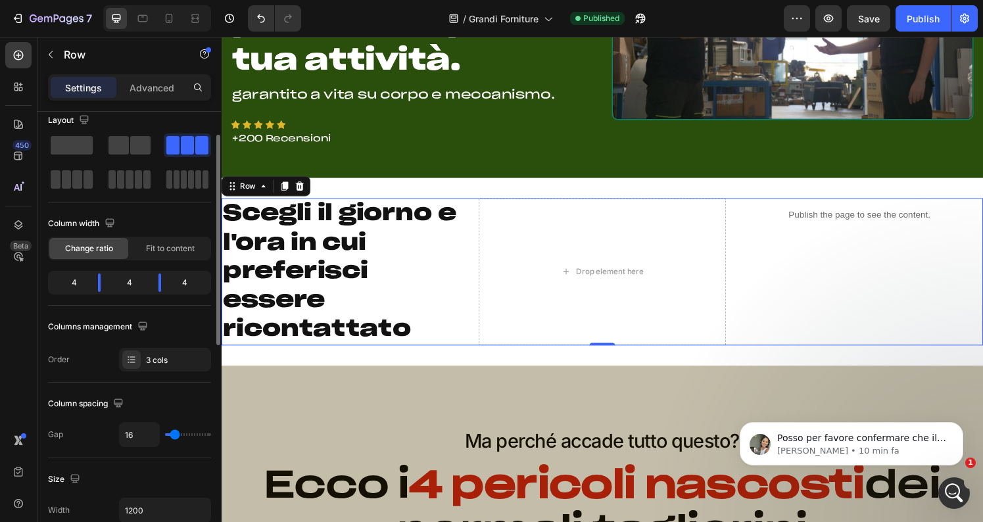
scroll to position [0, 0]
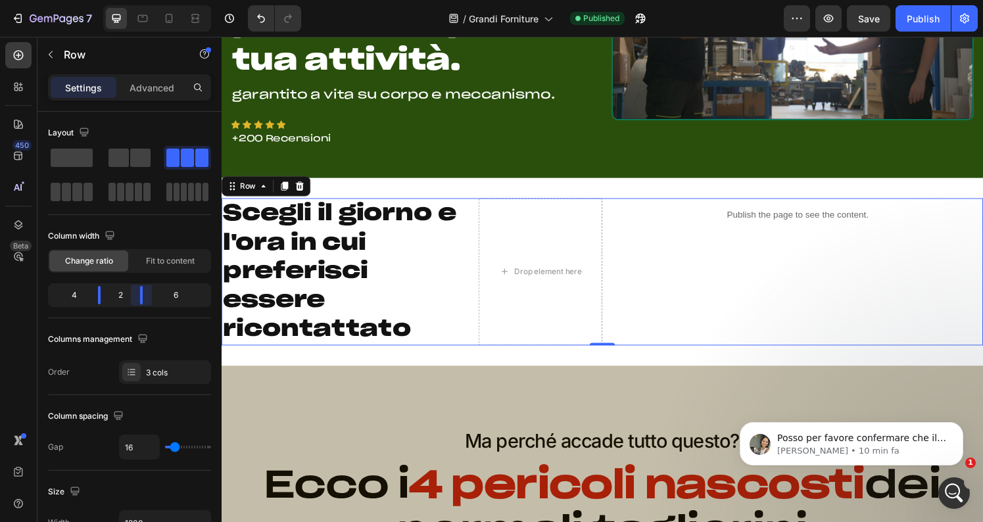
drag, startPoint x: 157, startPoint y: 299, endPoint x: 127, endPoint y: 297, distance: 30.3
click at [127, 0] on body "7 Version history / Grandi Forniture Published Preview Save Publish 450 Beta Se…" at bounding box center [491, 0] width 983 height 0
click at [924, 15] on div "Publish" at bounding box center [923, 19] width 33 height 14
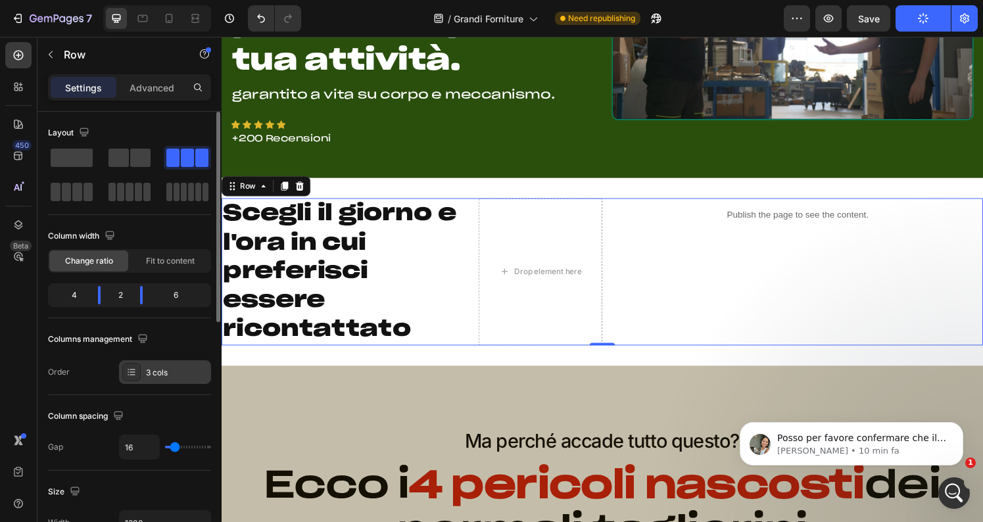
click at [166, 368] on div "3 cols" at bounding box center [177, 373] width 62 height 12
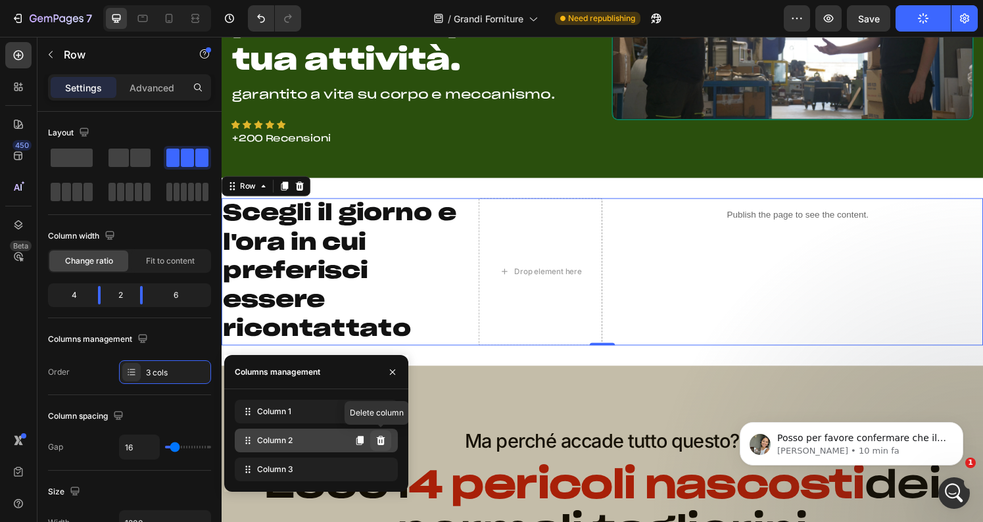
click at [381, 443] on icon at bounding box center [381, 440] width 9 height 9
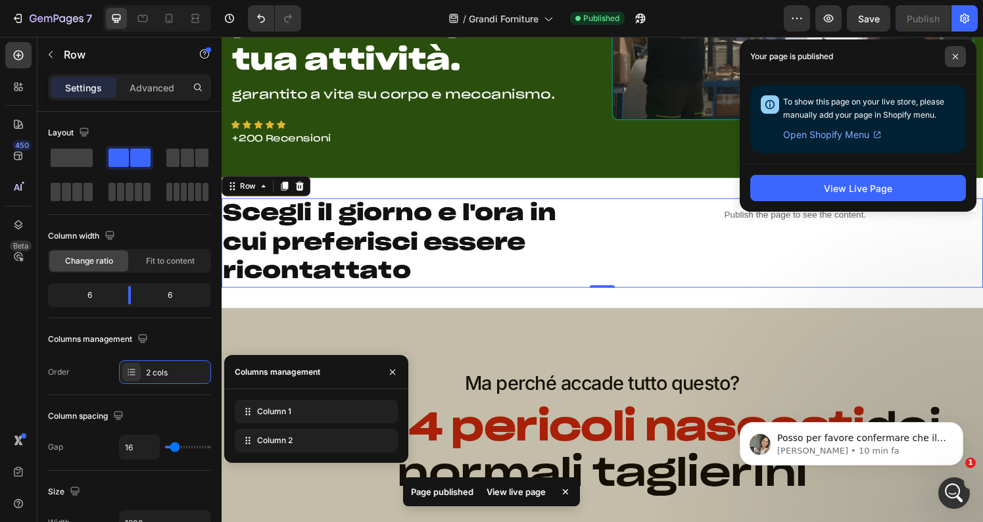
click at [956, 56] on icon at bounding box center [955, 56] width 5 height 5
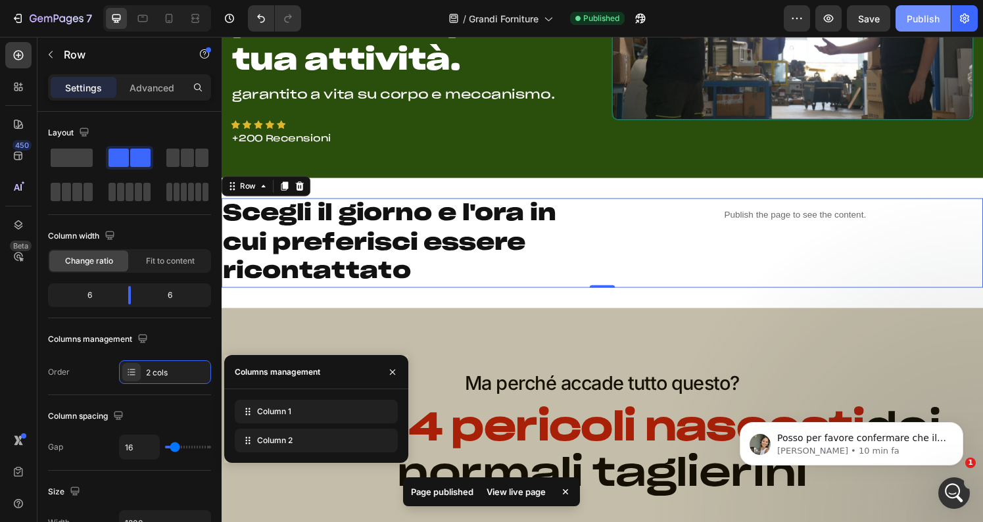
click at [932, 24] on div "Publish" at bounding box center [923, 19] width 33 height 14
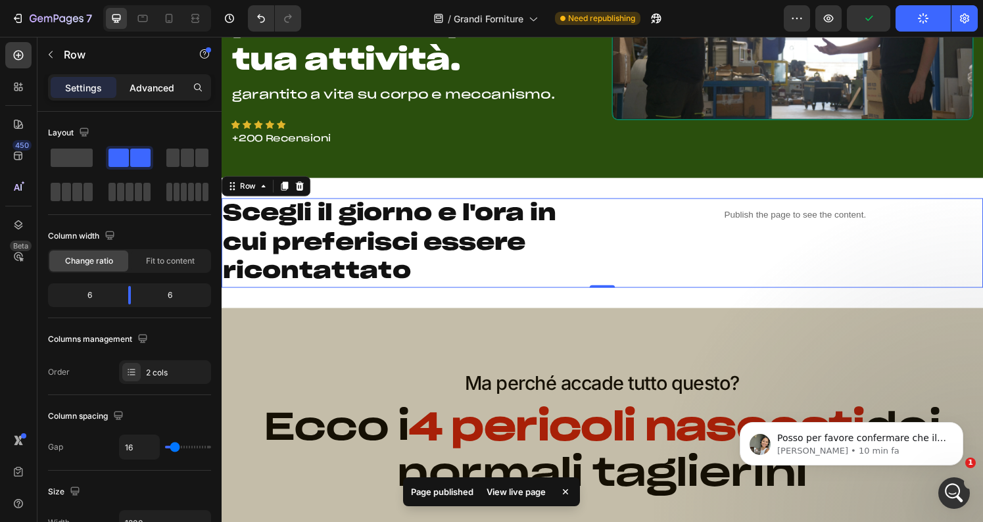
click at [157, 89] on p "Advanced" at bounding box center [152, 88] width 45 height 14
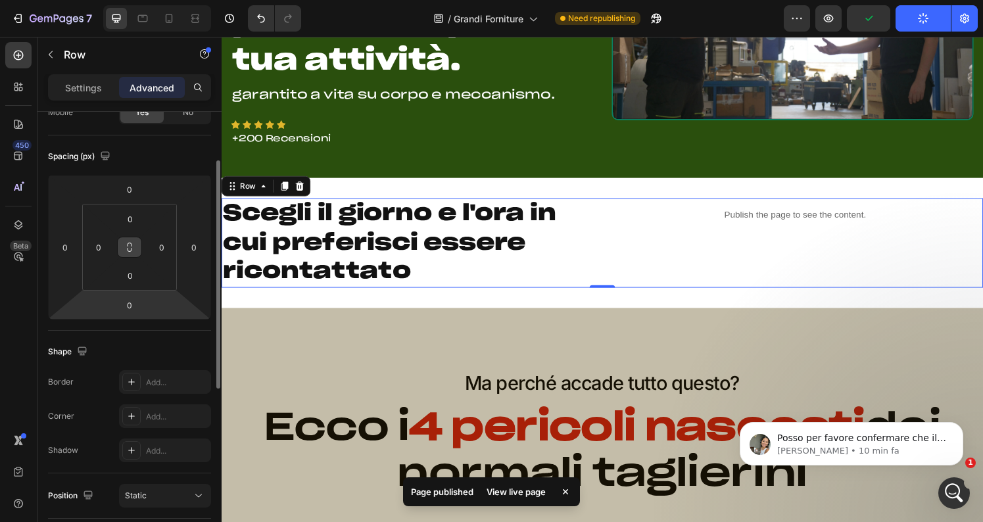
scroll to position [130, 0]
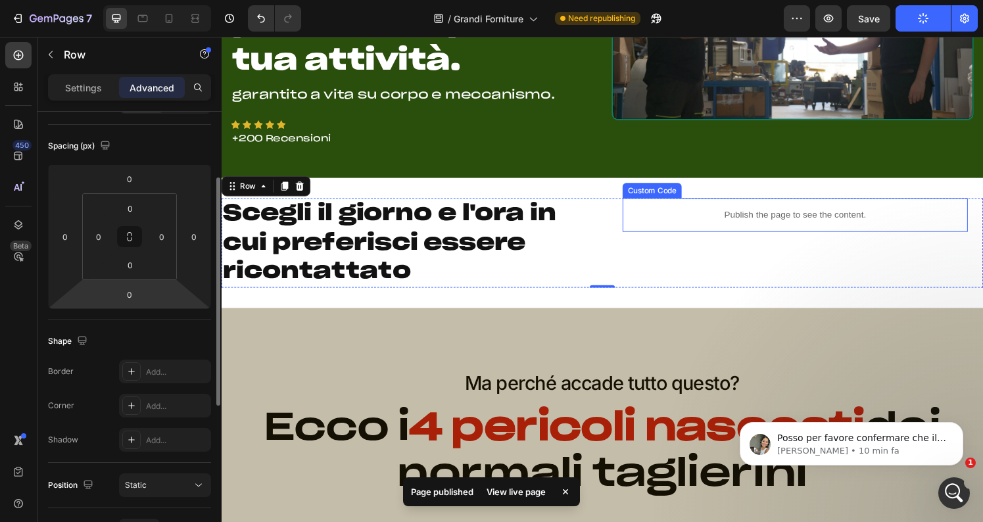
click at [785, 226] on p "Publish the page to see the content." at bounding box center [816, 221] width 358 height 14
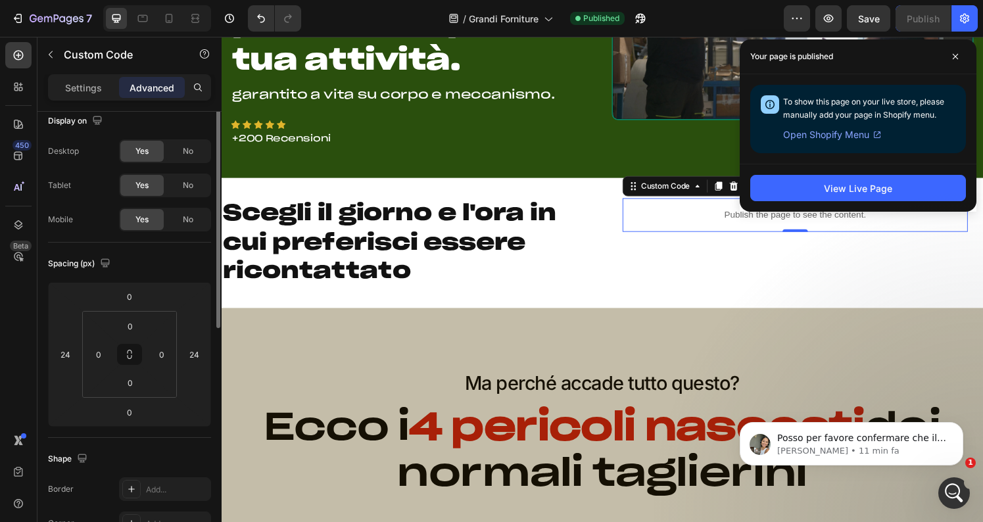
scroll to position [0, 0]
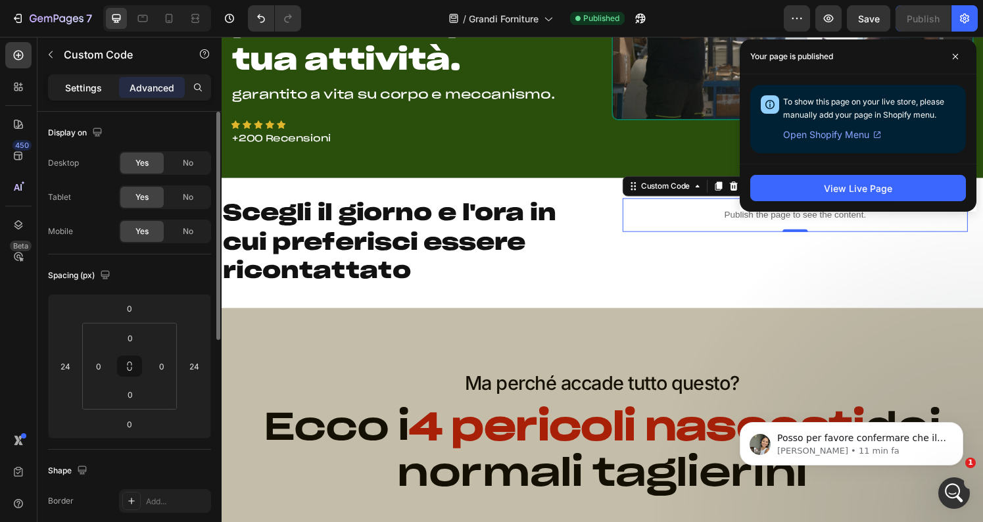
click at [94, 85] on p "Settings" at bounding box center [83, 88] width 37 height 14
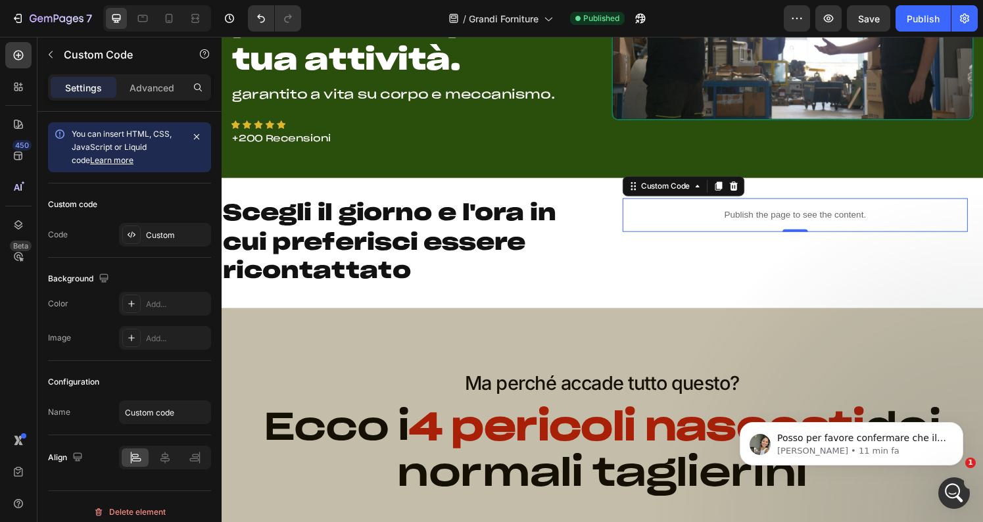
click at [667, 238] on div "Publish the page to see the content." at bounding box center [816, 221] width 358 height 35
click at [664, 230] on div "Publish the page to see the content." at bounding box center [816, 221] width 358 height 35
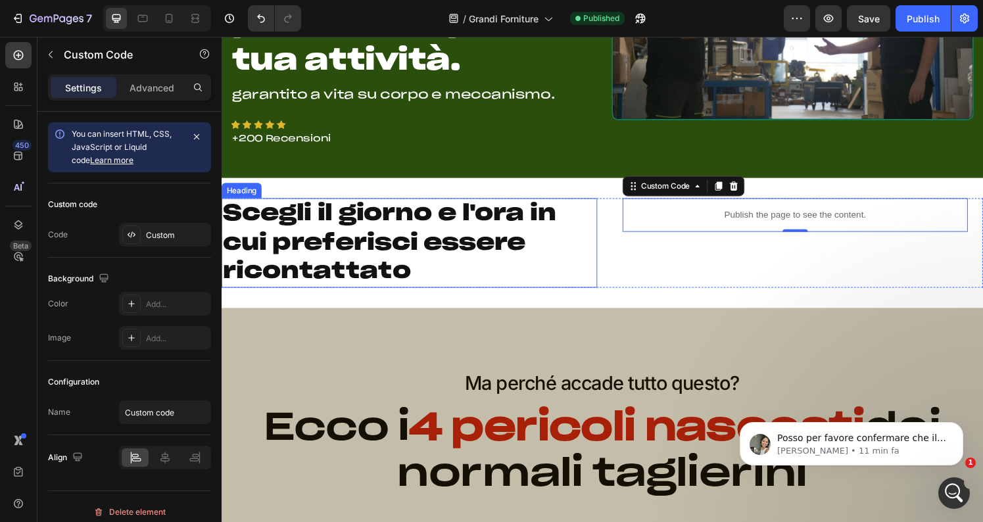
click at [602, 234] on p "Scegli il giorno e l'ora in cui preferisci essere ricontattato" at bounding box center [416, 250] width 387 height 90
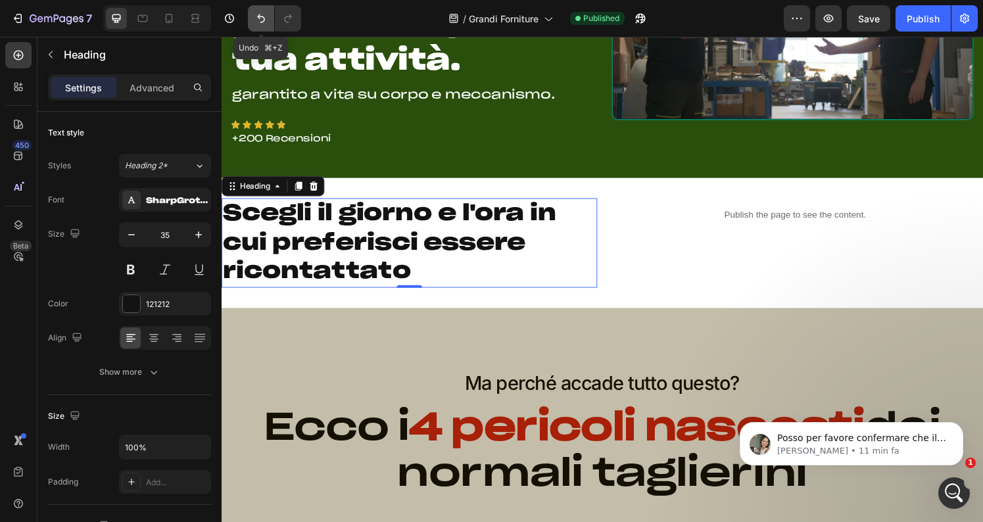
click at [255, 18] on icon "Undo/Redo" at bounding box center [260, 18] width 13 height 13
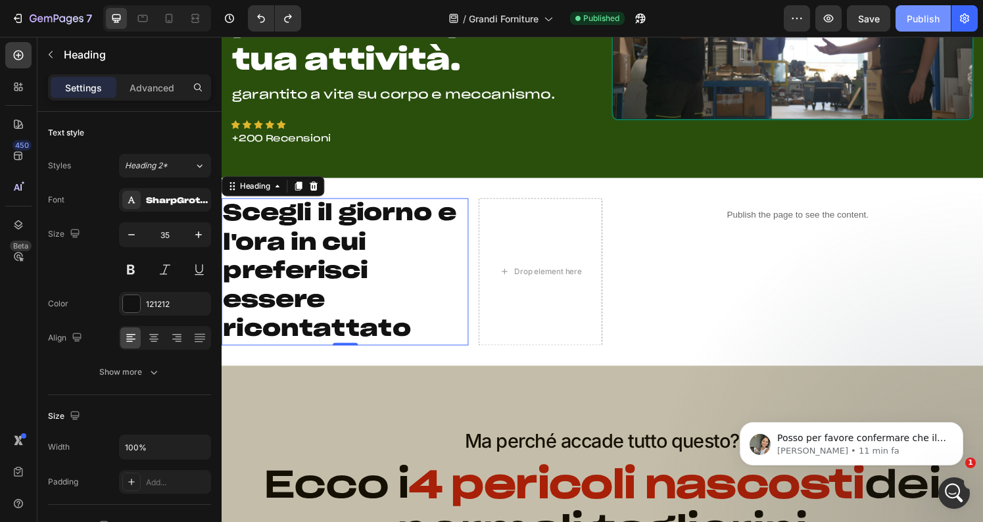
click at [924, 16] on div "Publish" at bounding box center [923, 19] width 33 height 14
click at [162, 20] on icon at bounding box center [168, 18] width 13 height 13
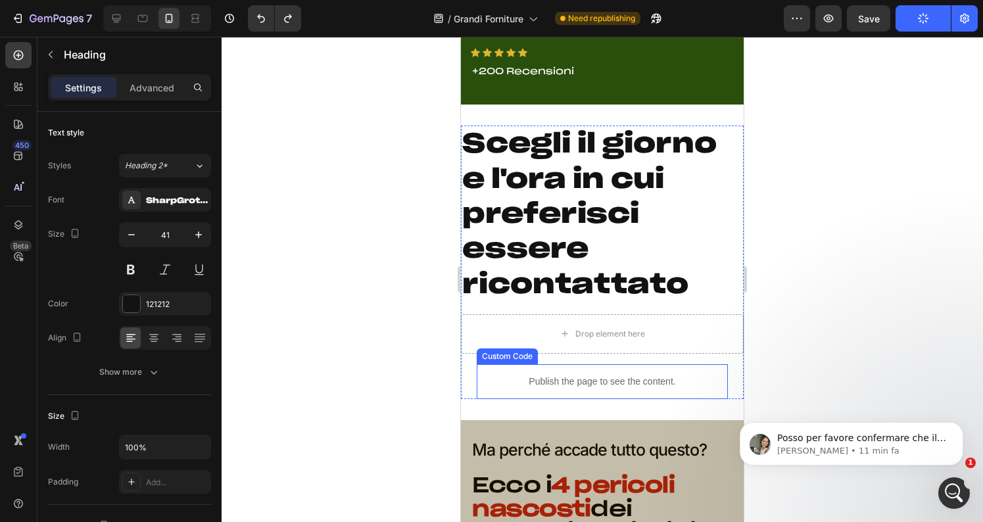
scroll to position [325, 0]
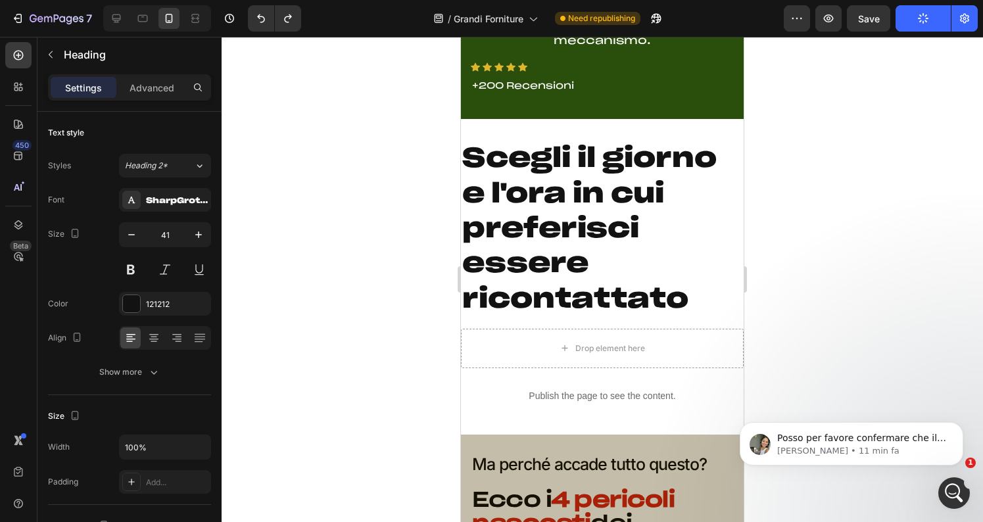
click at [582, 218] on h2 "Scegli il giorno e l'ora in cui preferisci essere ricontattato" at bounding box center [602, 229] width 283 height 178
click at [645, 259] on p "Scegli il giorno e l'ora in cui preferisci essere ricontattato" at bounding box center [602, 228] width 280 height 175
click at [126, 232] on icon "button" at bounding box center [131, 234] width 13 height 13
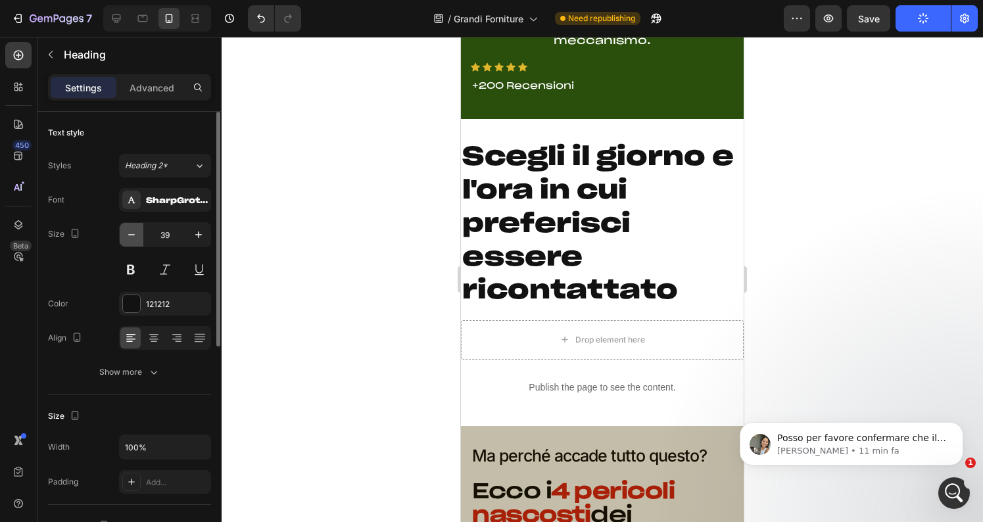
click at [126, 232] on icon "button" at bounding box center [131, 234] width 13 height 13
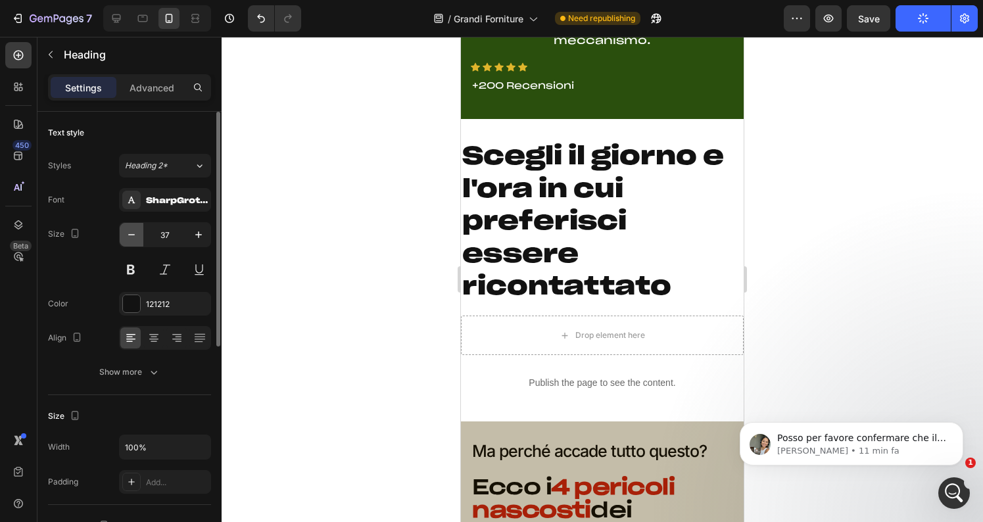
click at [126, 232] on icon "button" at bounding box center [131, 234] width 13 height 13
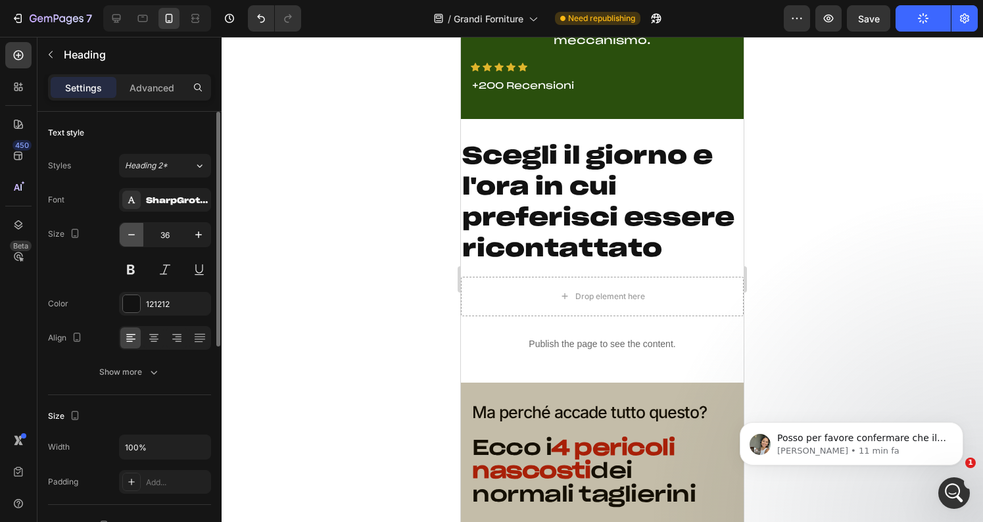
click at [126, 232] on icon "button" at bounding box center [131, 234] width 13 height 13
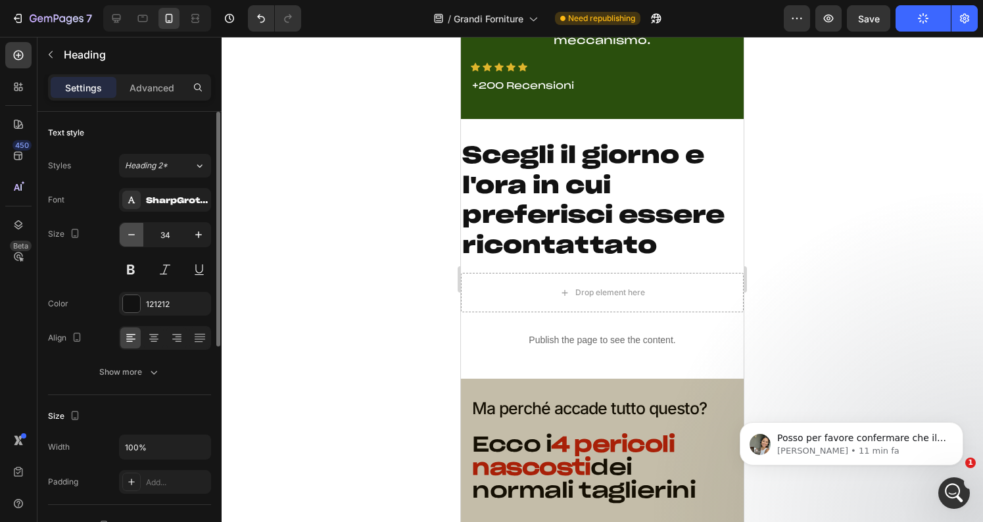
click at [126, 232] on icon "button" at bounding box center [131, 234] width 13 height 13
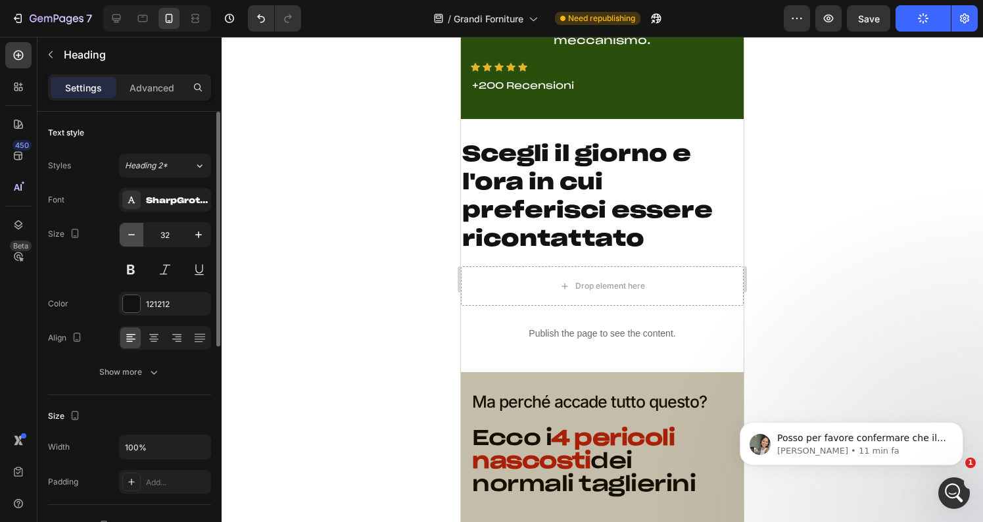
click at [126, 232] on icon "button" at bounding box center [131, 234] width 13 height 13
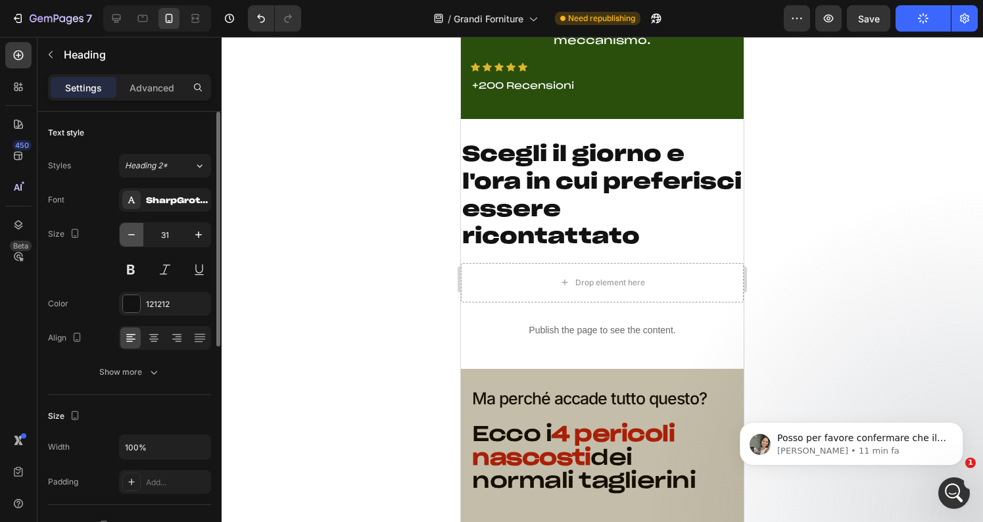
click at [126, 232] on icon "button" at bounding box center [131, 234] width 13 height 13
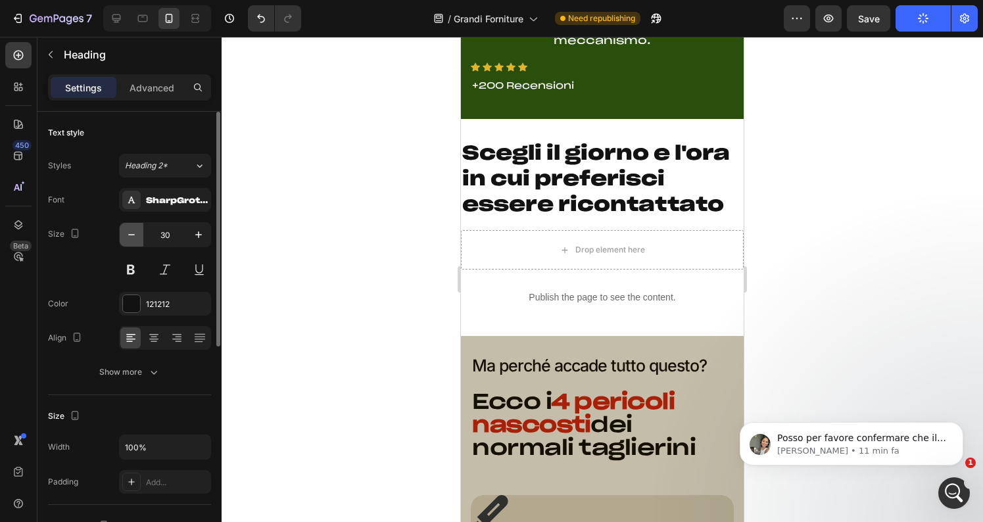
click at [126, 232] on icon "button" at bounding box center [131, 234] width 13 height 13
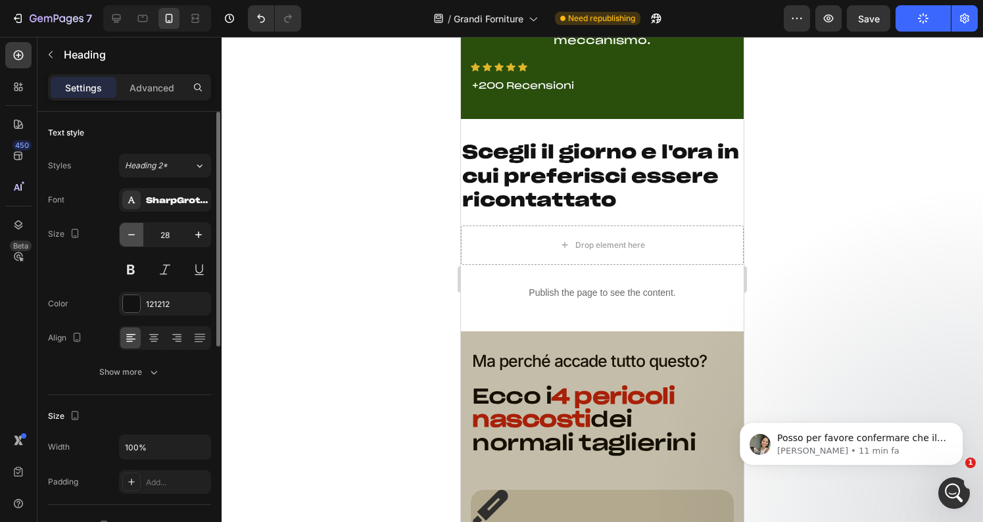
click at [126, 232] on icon "button" at bounding box center [131, 234] width 13 height 13
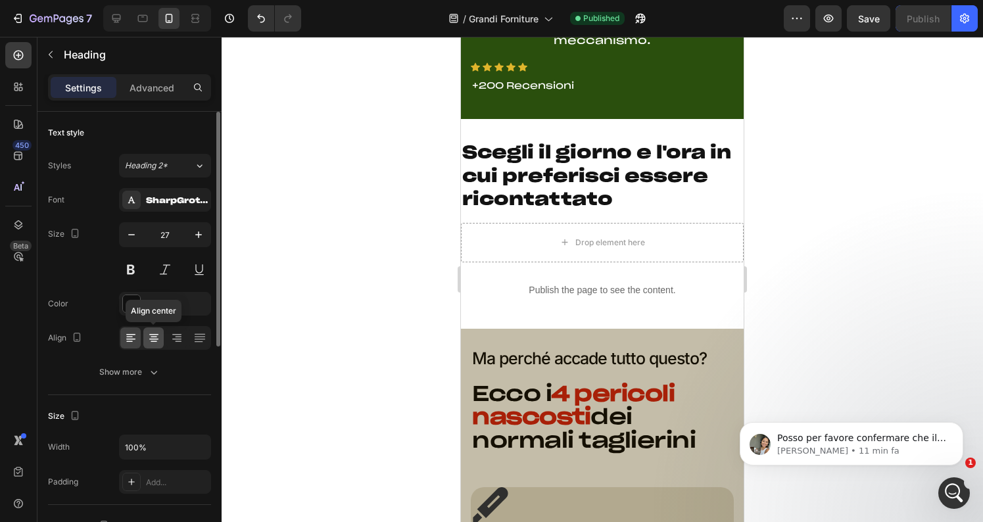
click at [150, 342] on icon at bounding box center [153, 337] width 13 height 13
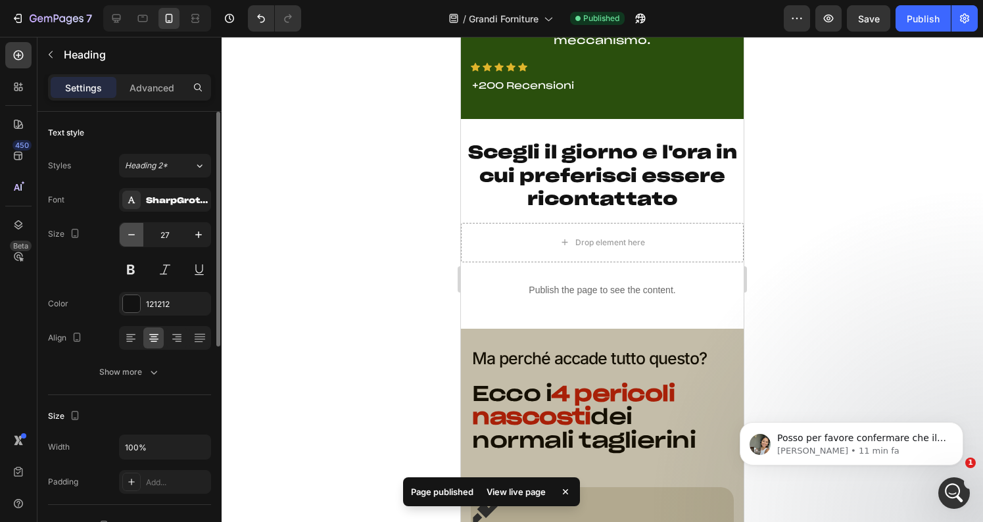
click at [130, 228] on icon "button" at bounding box center [131, 234] width 13 height 13
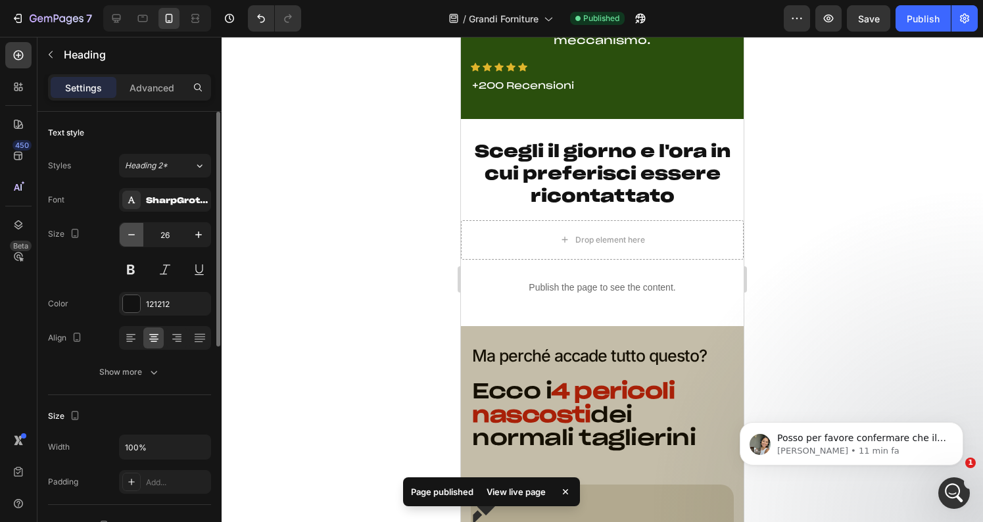
click at [130, 228] on icon "button" at bounding box center [131, 234] width 13 height 13
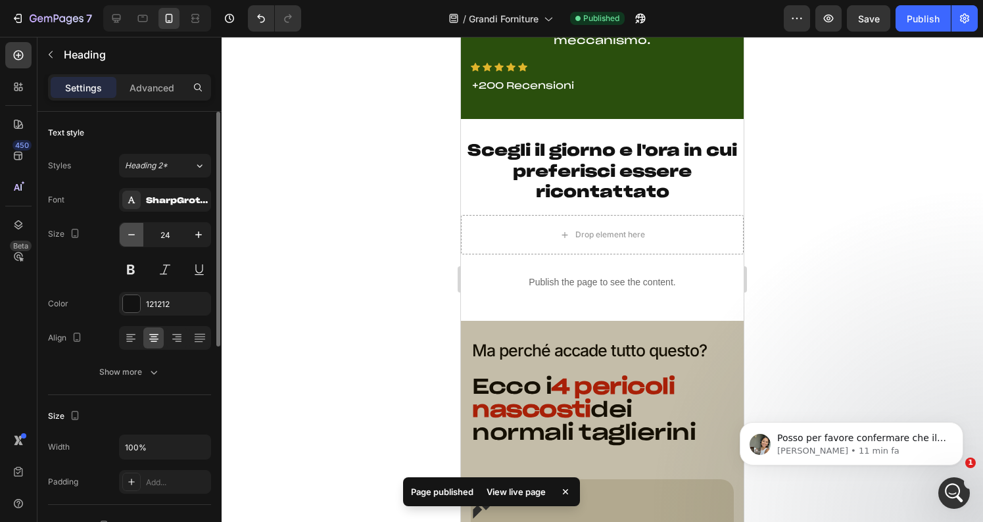
click at [130, 228] on icon "button" at bounding box center [131, 234] width 13 height 13
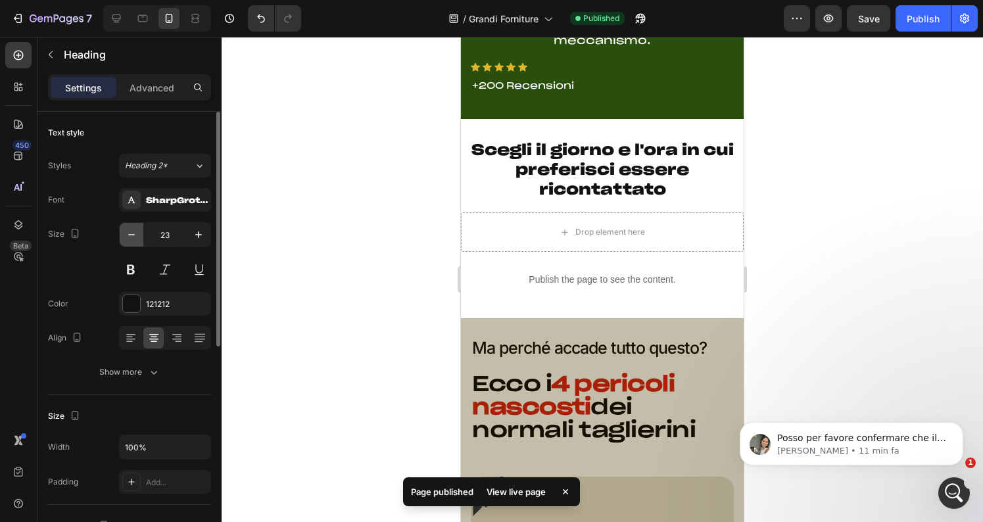
click at [130, 228] on icon "button" at bounding box center [131, 234] width 13 height 13
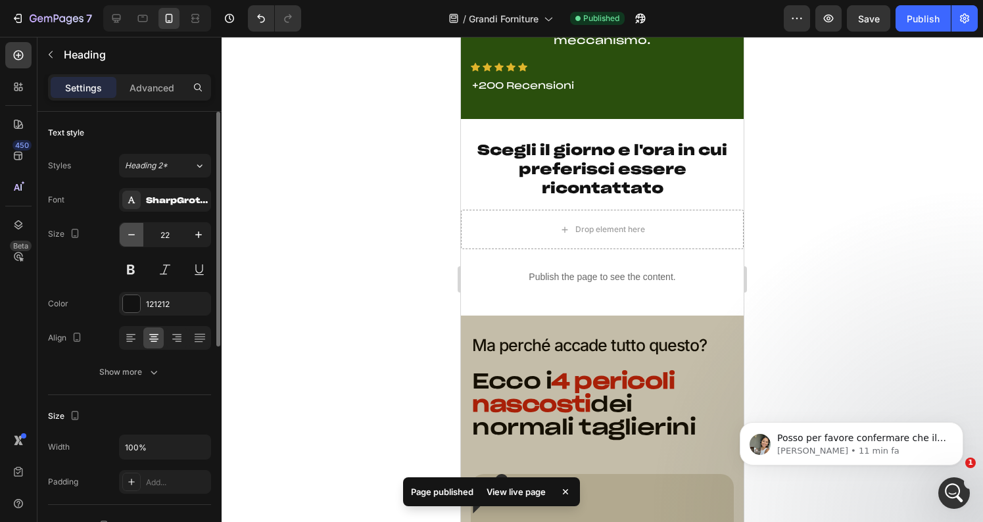
click at [130, 228] on icon "button" at bounding box center [131, 234] width 13 height 13
type input "21"
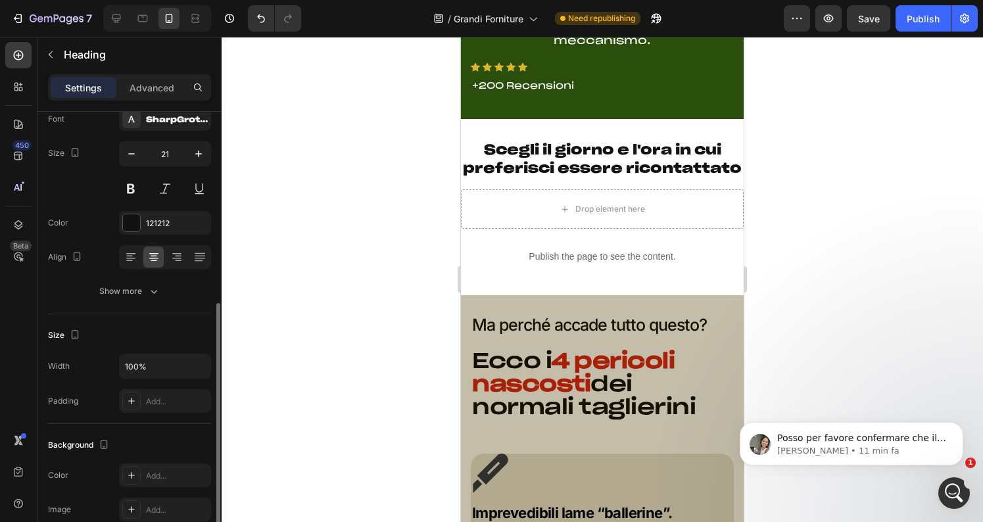
scroll to position [0, 0]
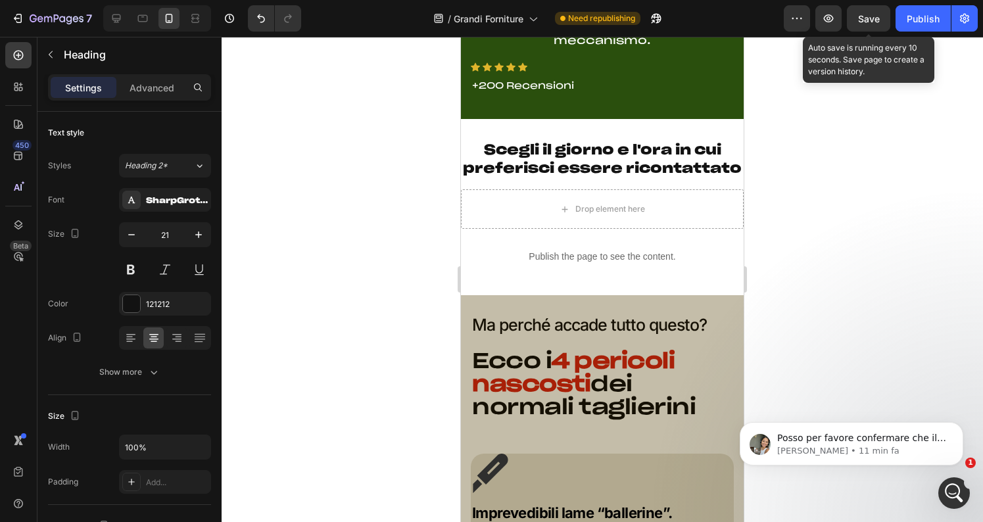
click at [871, 21] on span "Save" at bounding box center [869, 18] width 22 height 11
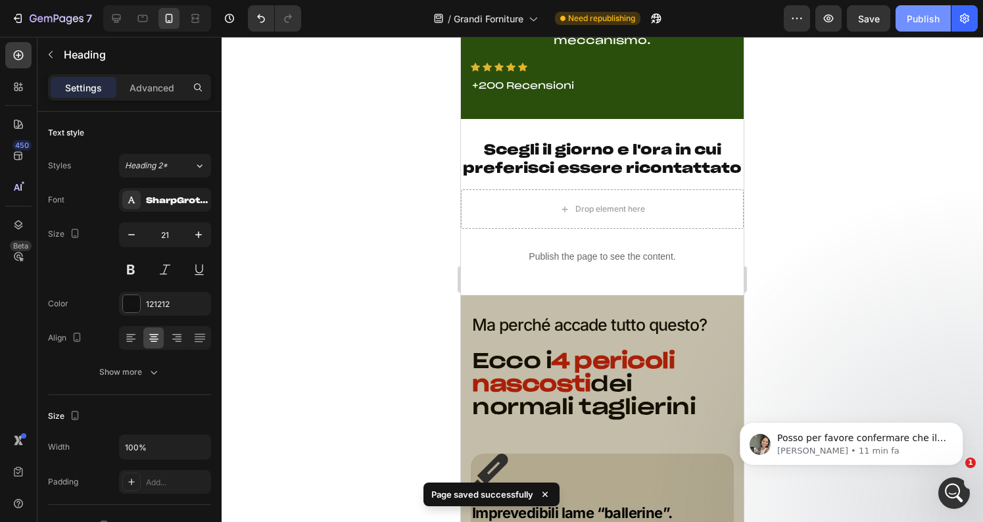
click at [911, 16] on div "Publish" at bounding box center [923, 19] width 33 height 14
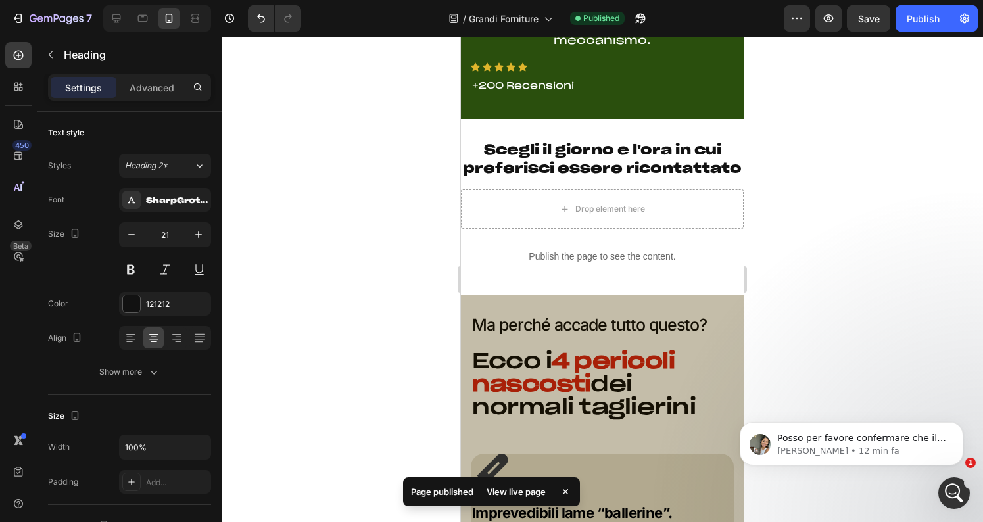
click at [468, 146] on p "Scegli il giorno e l'ora in cui preferisci essere ricontattato" at bounding box center [602, 159] width 280 height 36
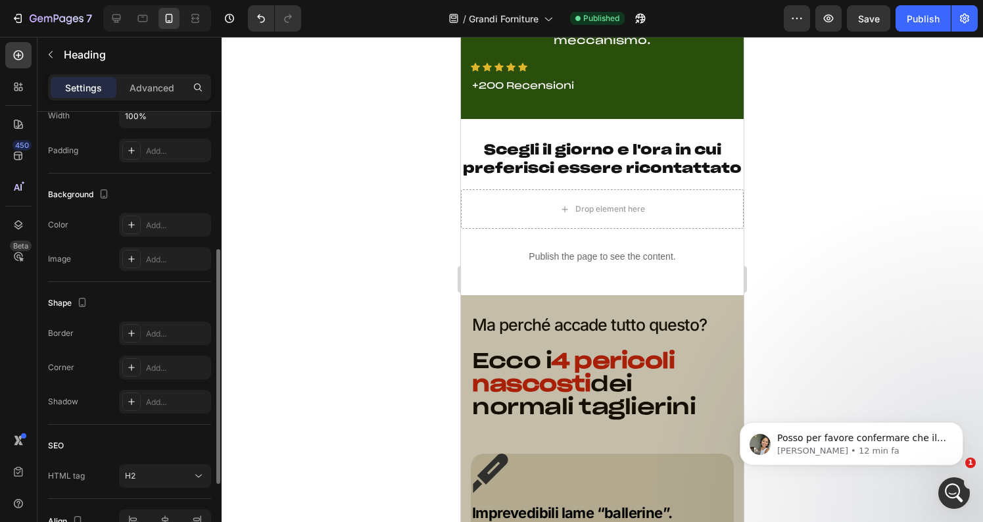
scroll to position [406, 0]
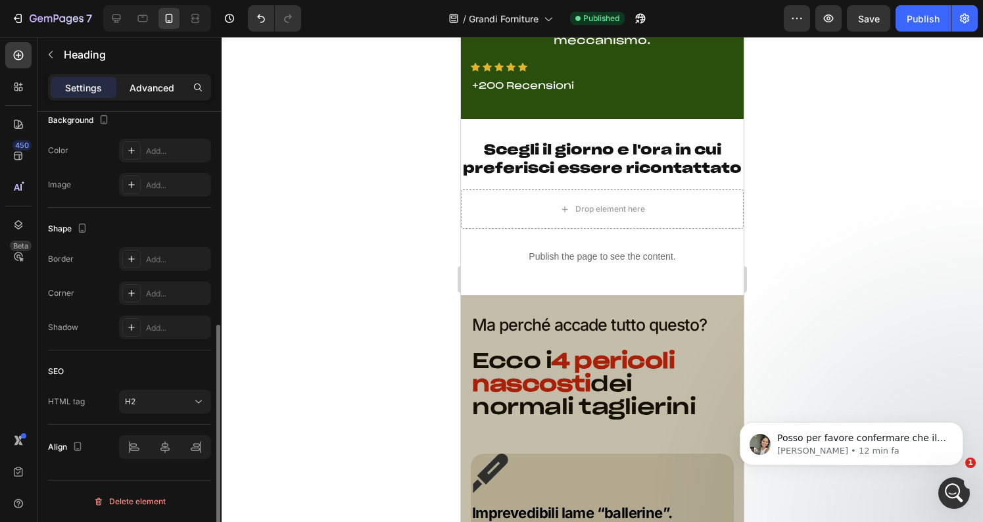
click at [147, 85] on p "Advanced" at bounding box center [152, 88] width 45 height 14
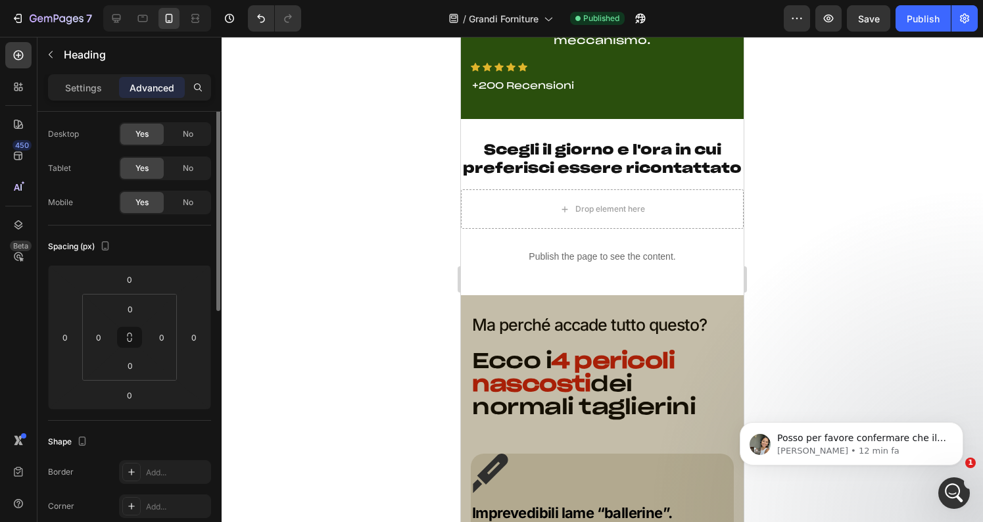
scroll to position [0, 0]
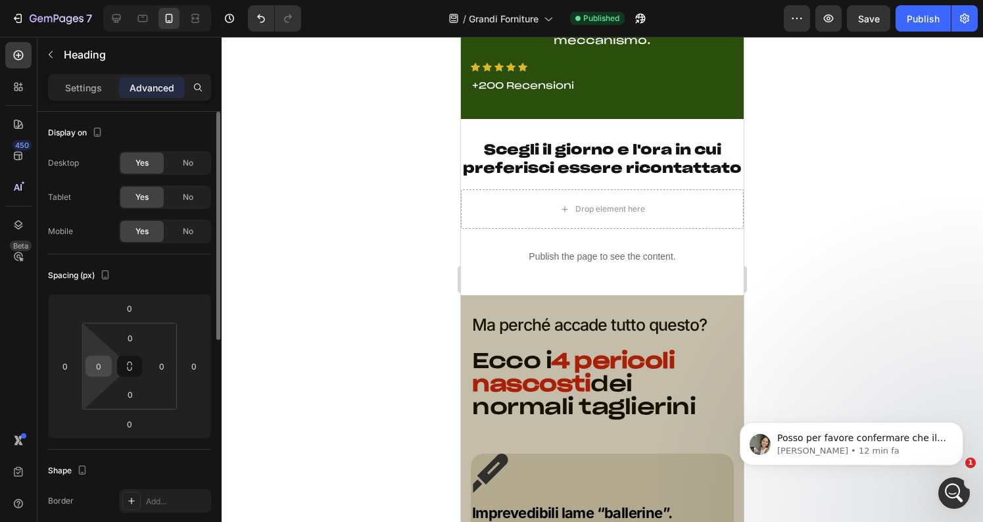
click at [96, 370] on input "0" at bounding box center [99, 366] width 20 height 20
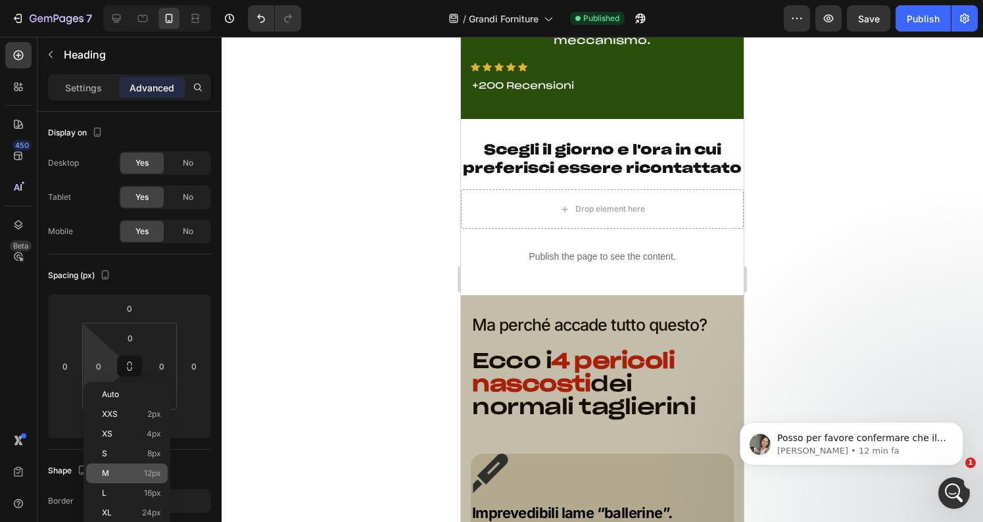
click at [105, 469] on span "M" at bounding box center [105, 473] width 7 height 9
type input "12"
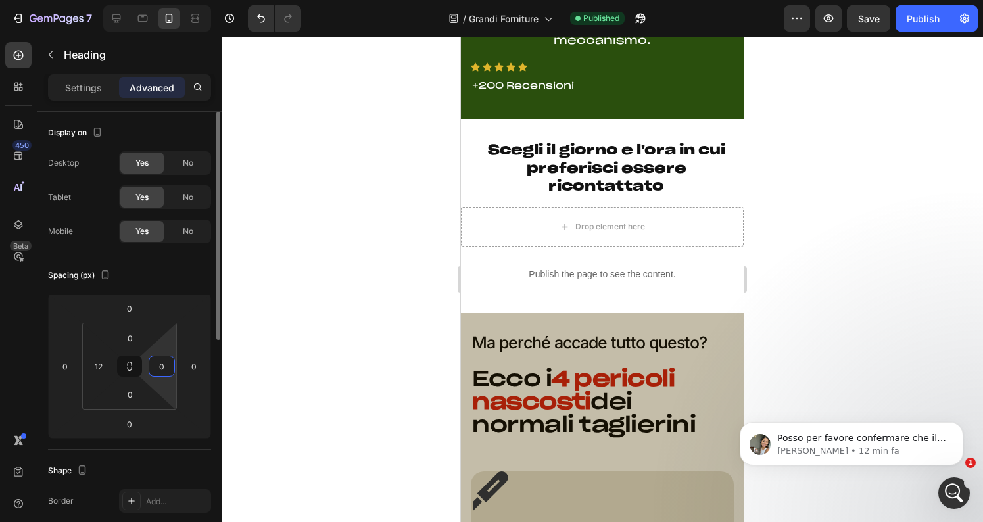
click at [158, 369] on input "0" at bounding box center [162, 366] width 20 height 20
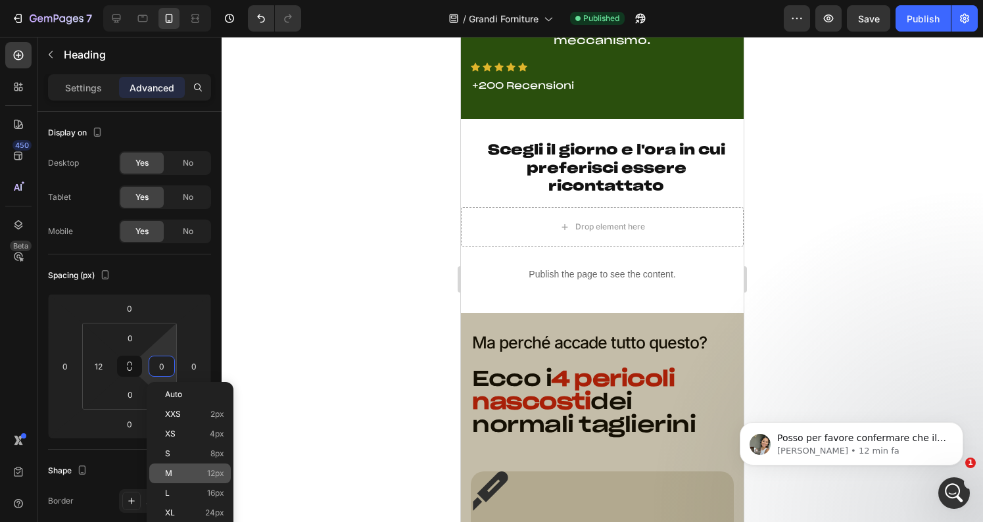
click at [170, 470] on span "M" at bounding box center [168, 473] width 7 height 9
type input "12"
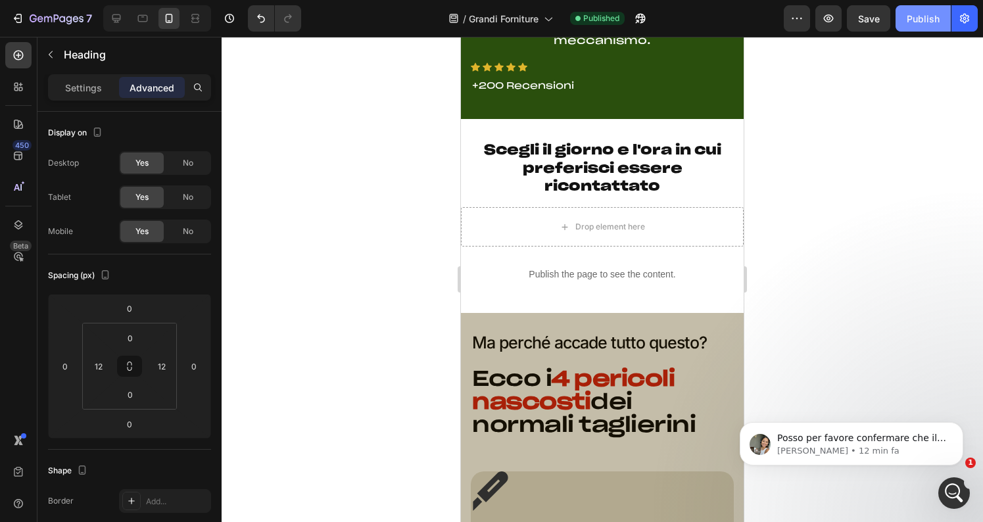
click at [917, 22] on div "Publish" at bounding box center [923, 19] width 33 height 14
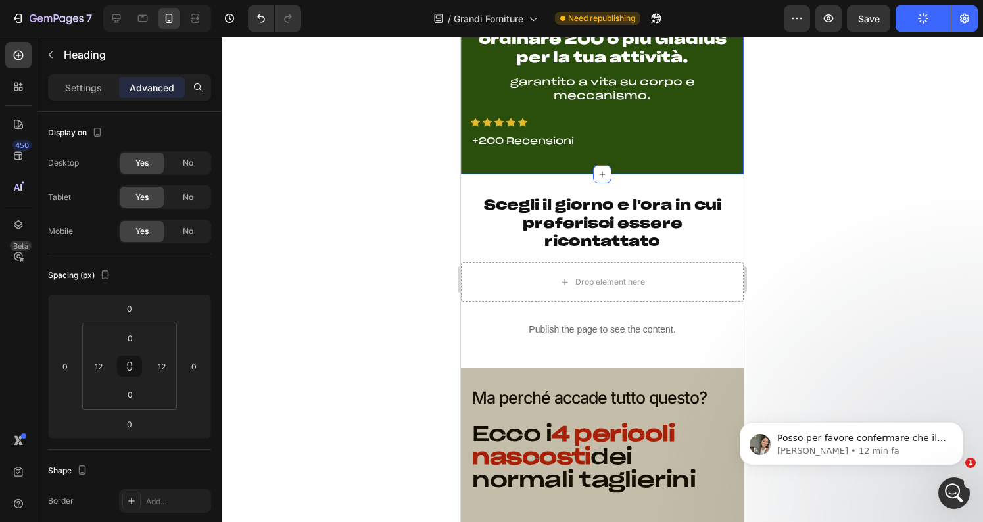
scroll to position [263, 0]
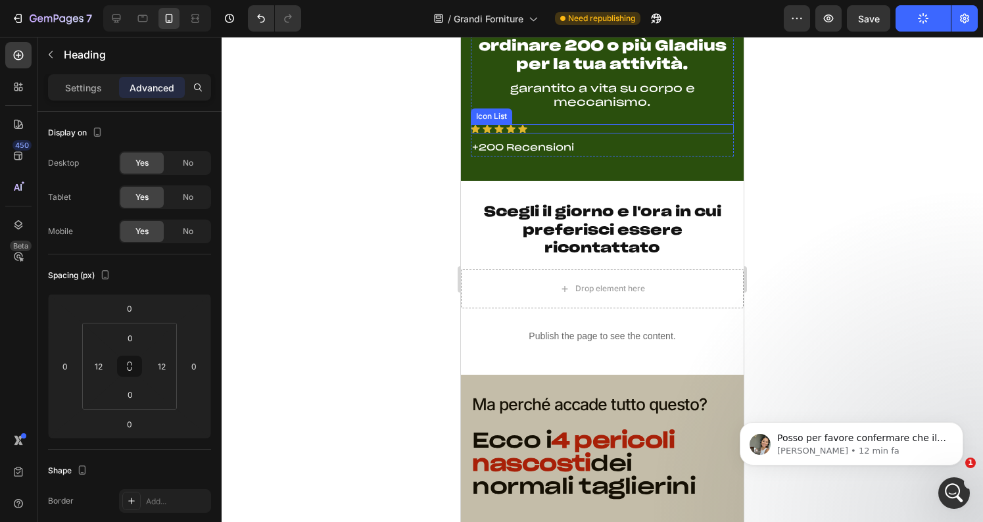
click at [545, 128] on div "Icon Icon Icon Icon Icon" at bounding box center [602, 128] width 263 height 9
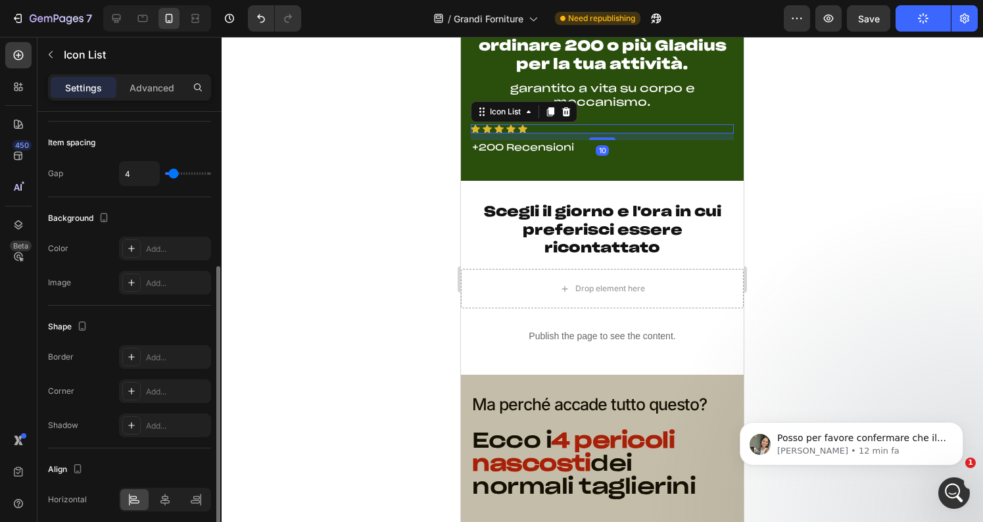
scroll to position [151, 0]
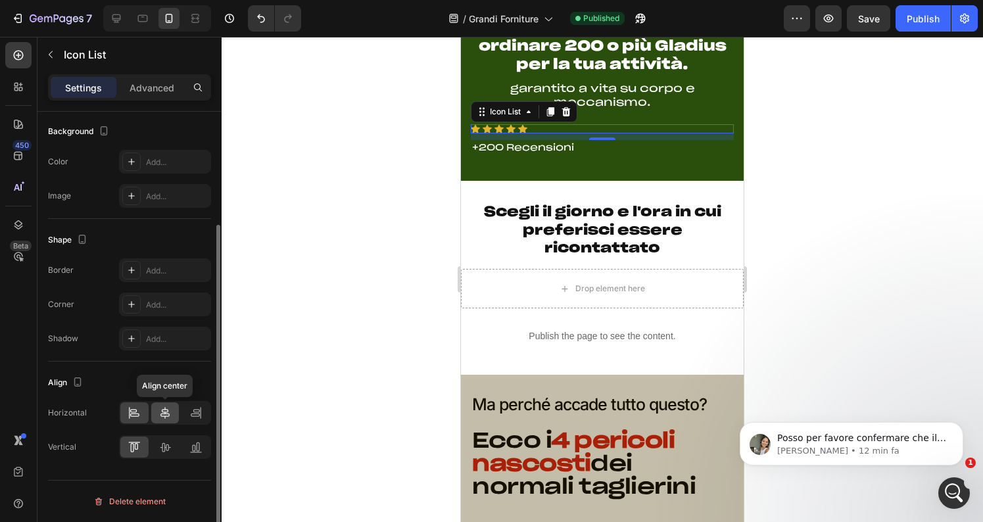
click at [162, 410] on icon at bounding box center [164, 413] width 9 height 12
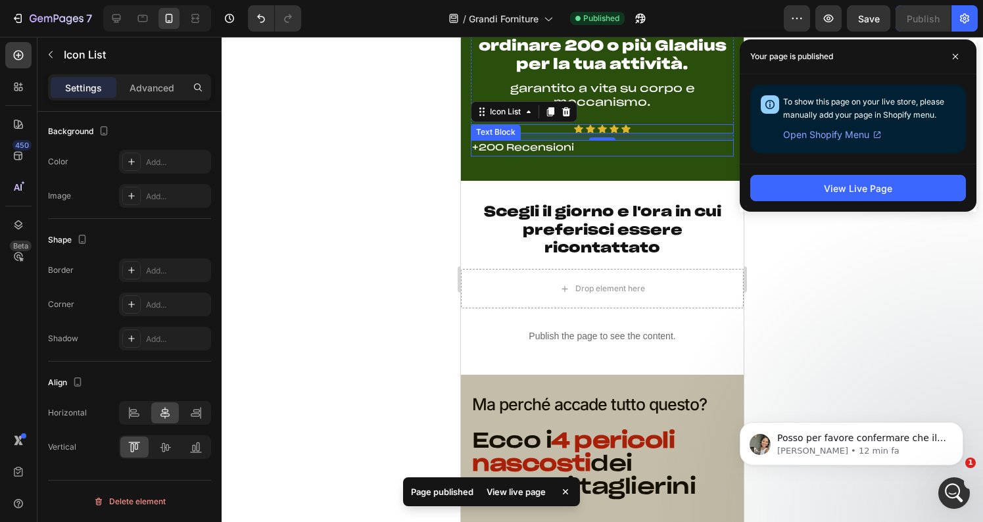
click at [587, 147] on p "+200 Recensioni" at bounding box center [602, 148] width 260 height 14
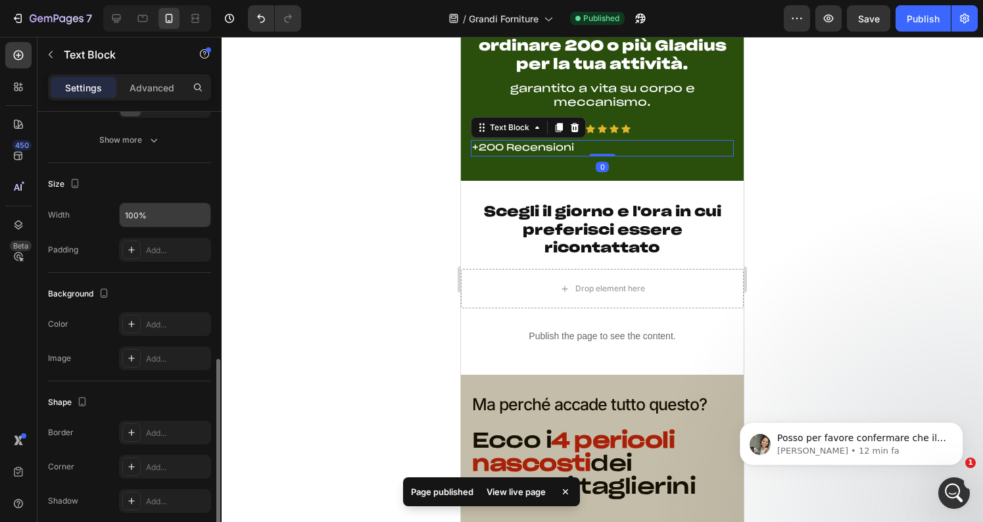
scroll to position [331, 0]
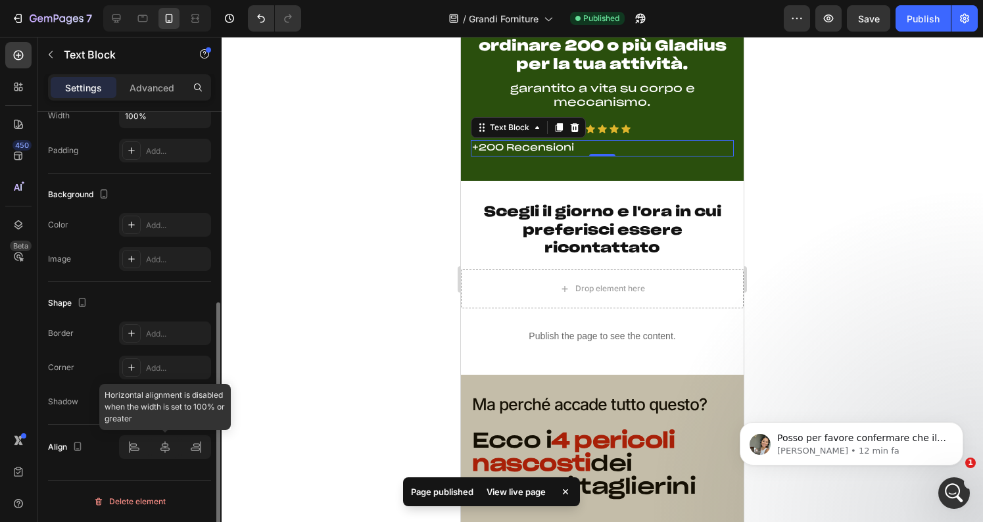
click at [163, 447] on div at bounding box center [165, 447] width 92 height 24
click at [132, 447] on div at bounding box center [165, 447] width 92 height 24
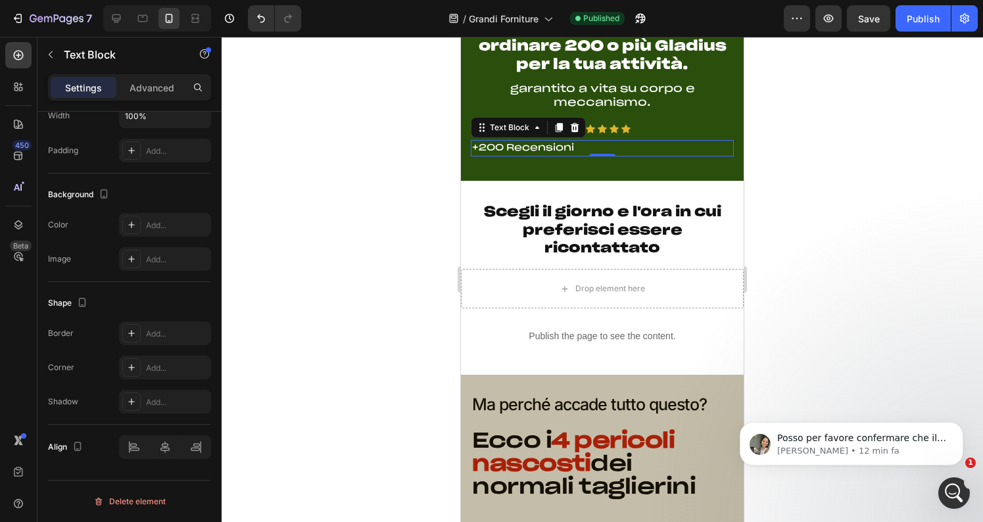
click at [585, 143] on p "+200 Recensioni" at bounding box center [602, 148] width 260 height 14
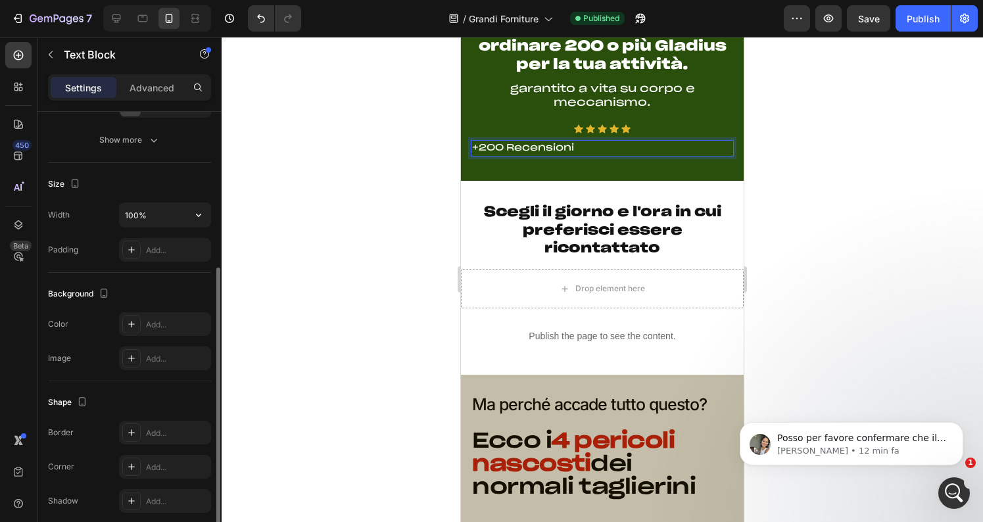
scroll to position [162, 0]
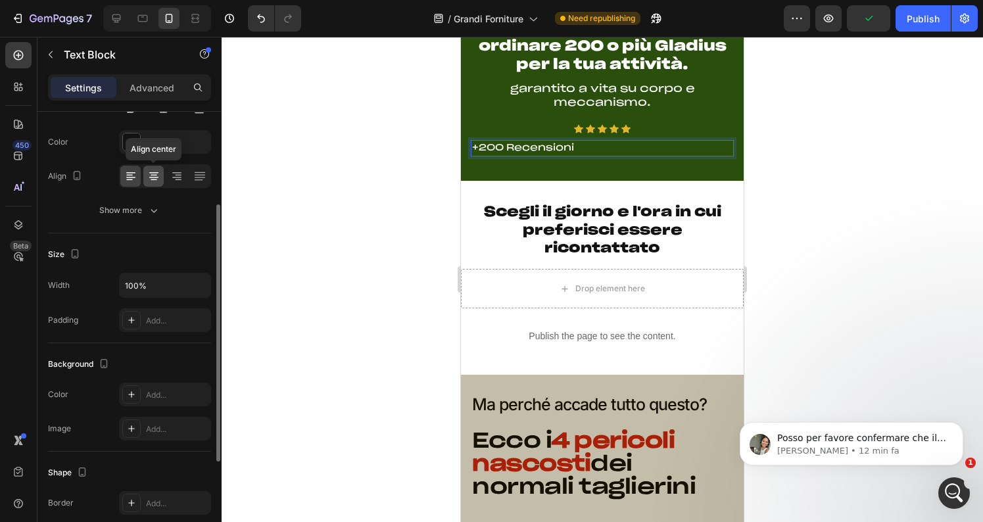
click at [153, 178] on icon at bounding box center [153, 176] width 13 height 13
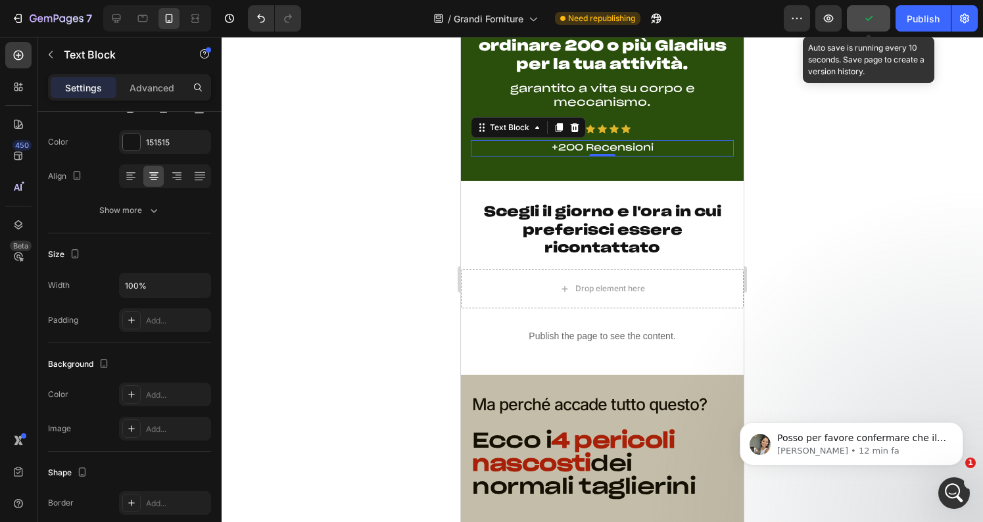
click at [882, 16] on button "button" at bounding box center [868, 18] width 43 height 26
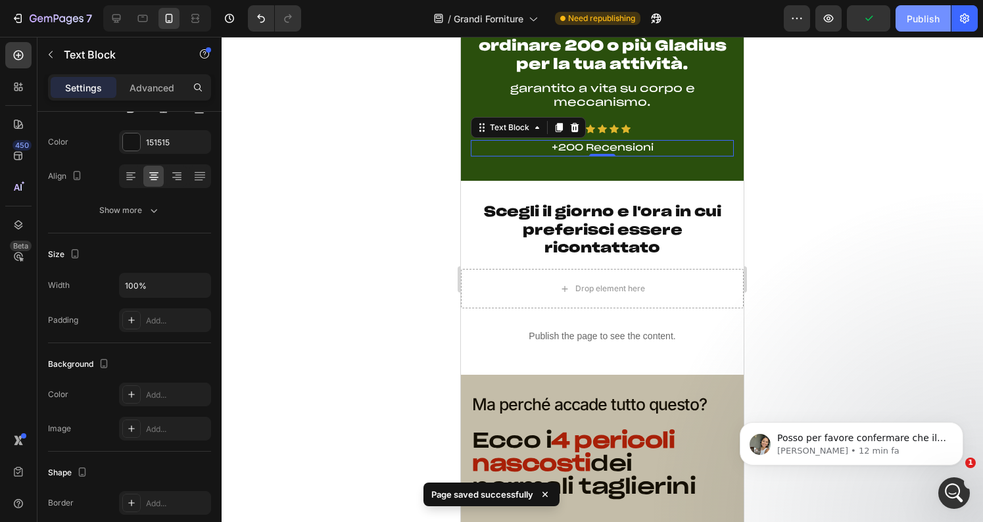
click at [921, 20] on div "Publish" at bounding box center [923, 19] width 33 height 14
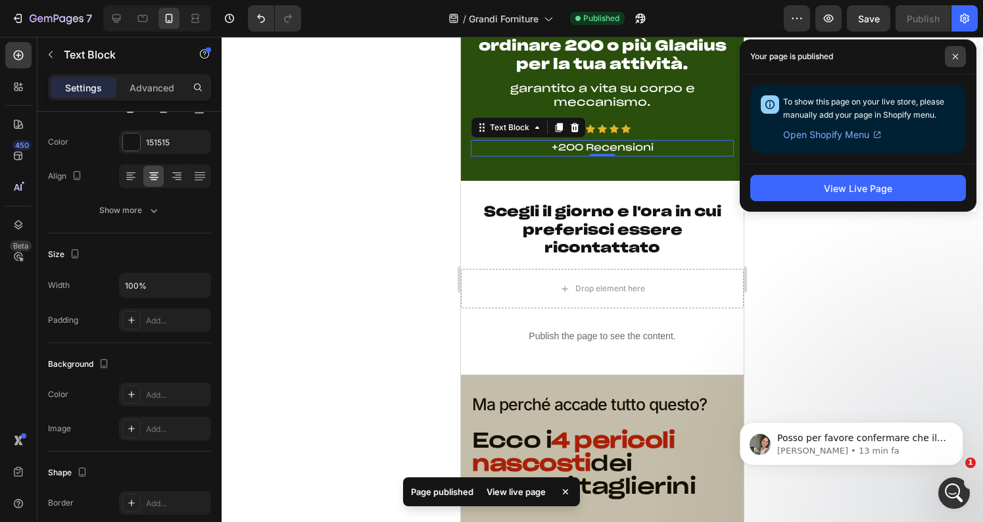
click at [953, 54] on icon at bounding box center [955, 56] width 5 height 5
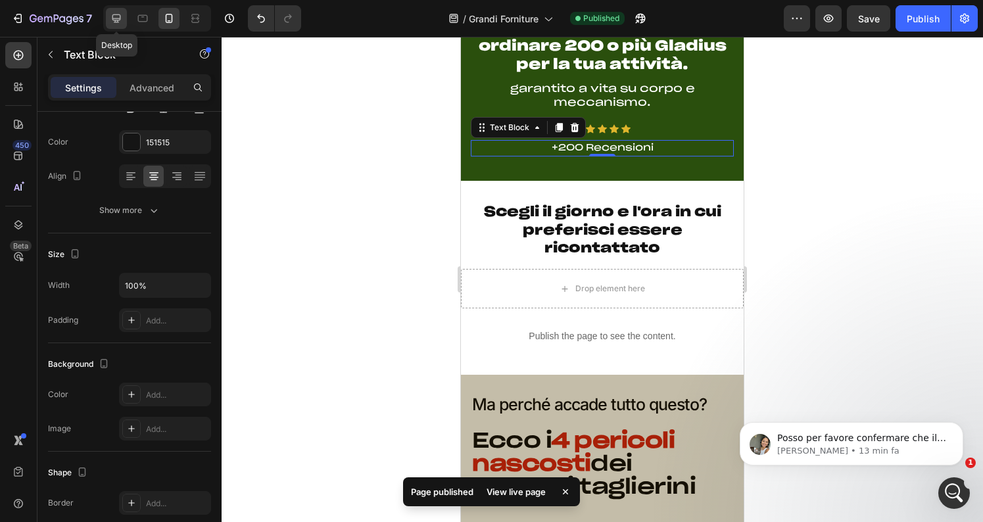
click at [116, 12] on icon at bounding box center [116, 18] width 13 height 13
type input "13"
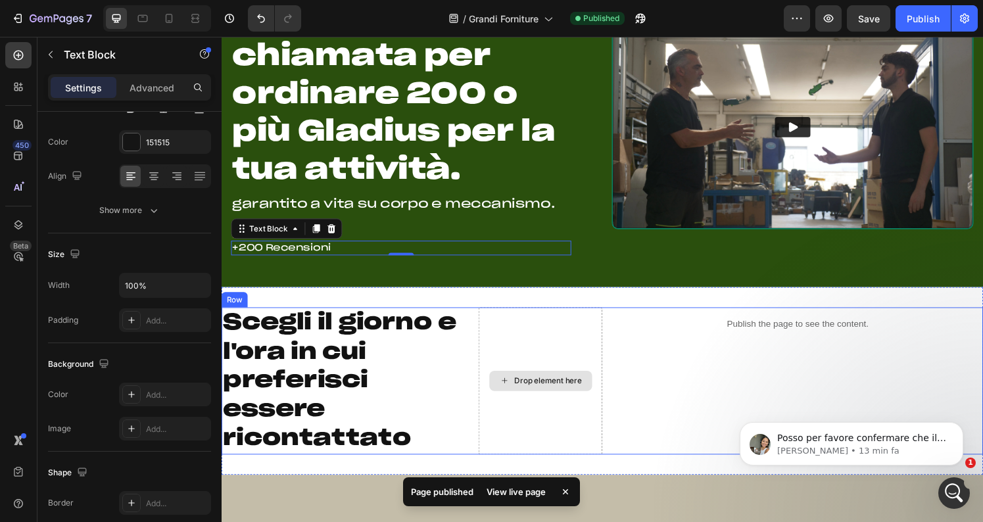
scroll to position [120, 0]
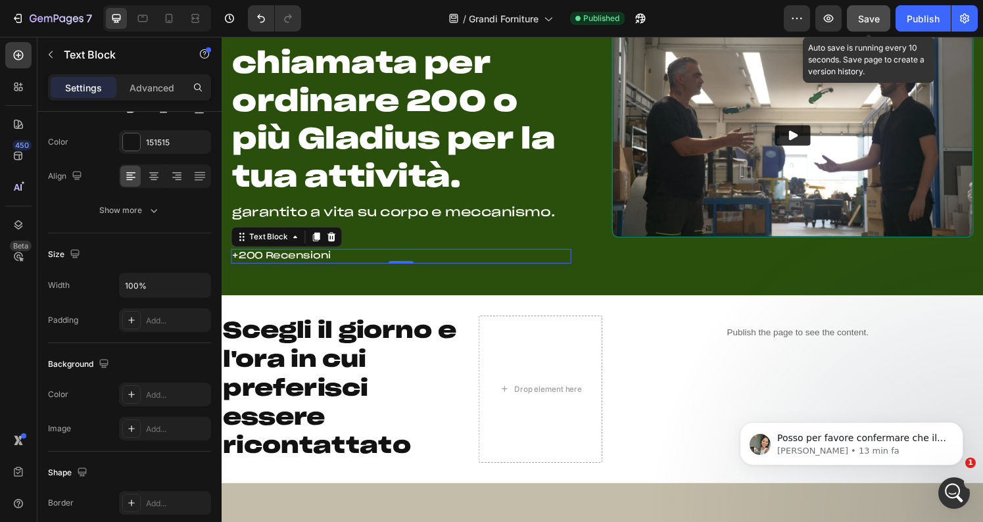
click at [858, 13] on button "Save" at bounding box center [868, 18] width 43 height 26
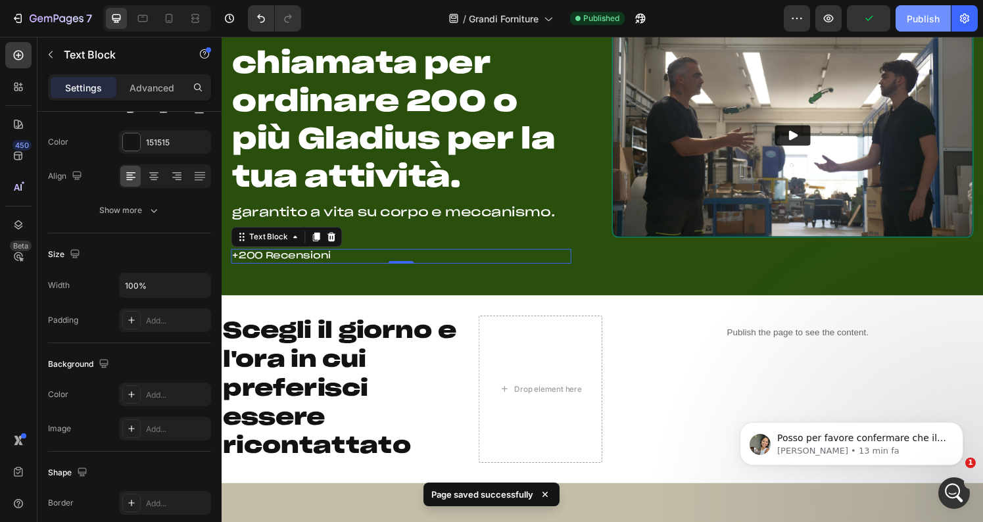
click at [923, 16] on div "Publish" at bounding box center [923, 19] width 33 height 14
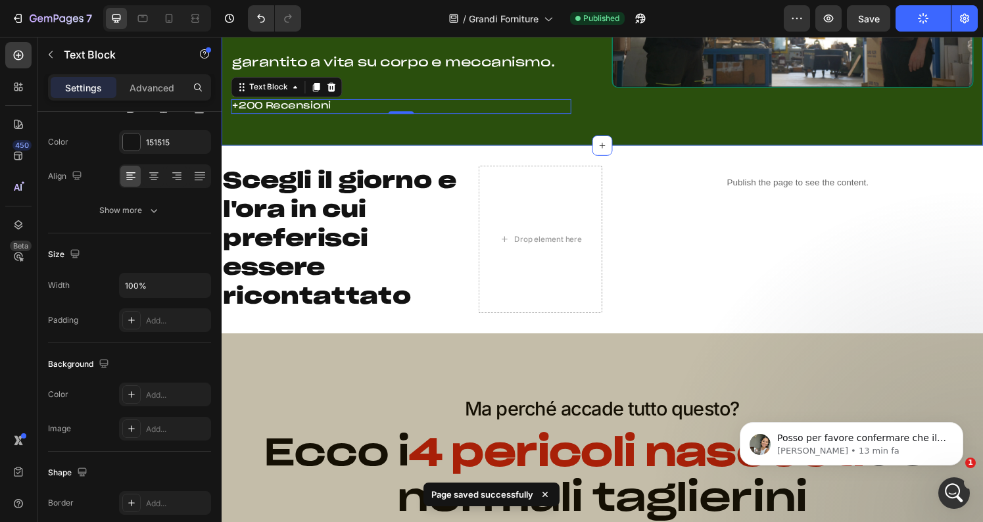
scroll to position [268, 0]
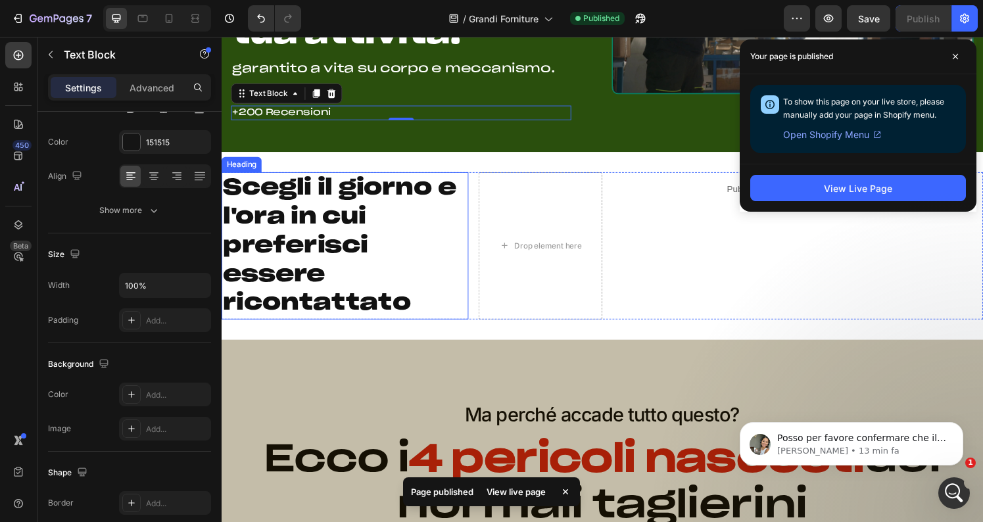
click at [399, 258] on p "Scegli il giorno e l'ora in cui preferisci essere ricontattato" at bounding box center [349, 253] width 253 height 150
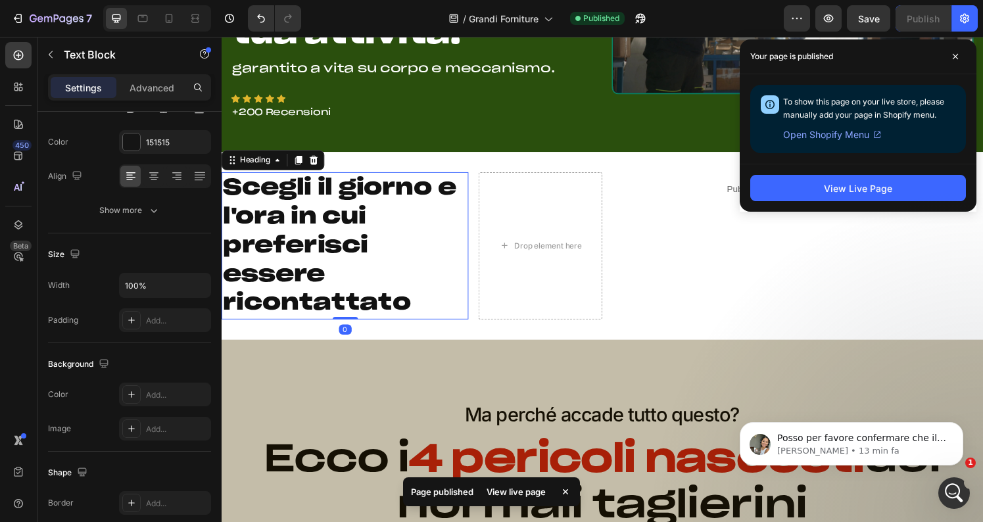
scroll to position [0, 0]
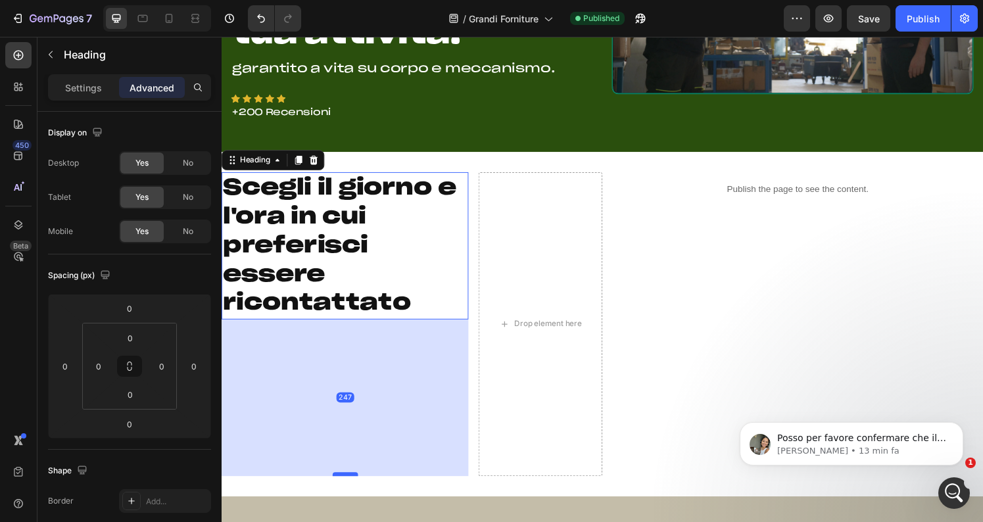
drag, startPoint x: 347, startPoint y: 327, endPoint x: 346, endPoint y: 490, distance: 163.1
click at [346, 490] on div at bounding box center [350, 490] width 26 height 4
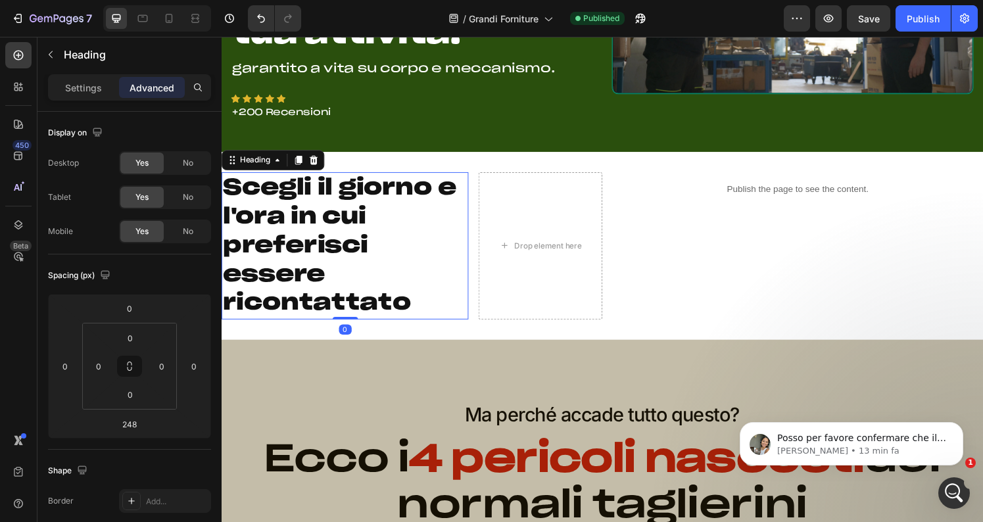
drag, startPoint x: 353, startPoint y: 437, endPoint x: 353, endPoint y: 322, distance: 114.4
click at [353, 322] on div "Scegli il giorno e l'ora in cui preferisci essere ricontattato Heading 0" at bounding box center [350, 253] width 256 height 153
type input "0"
click at [74, 85] on p "Settings" at bounding box center [83, 88] width 37 height 14
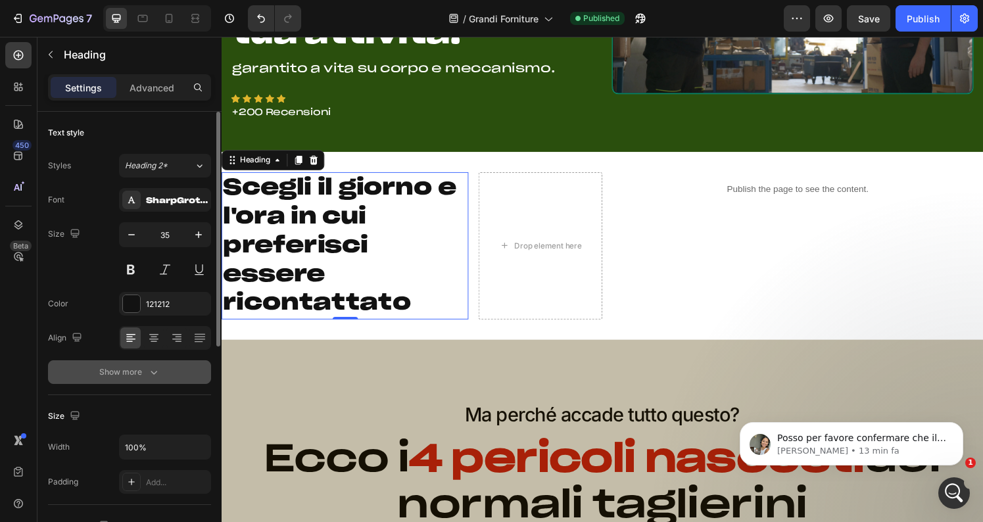
click at [177, 362] on button "Show more" at bounding box center [129, 372] width 163 height 24
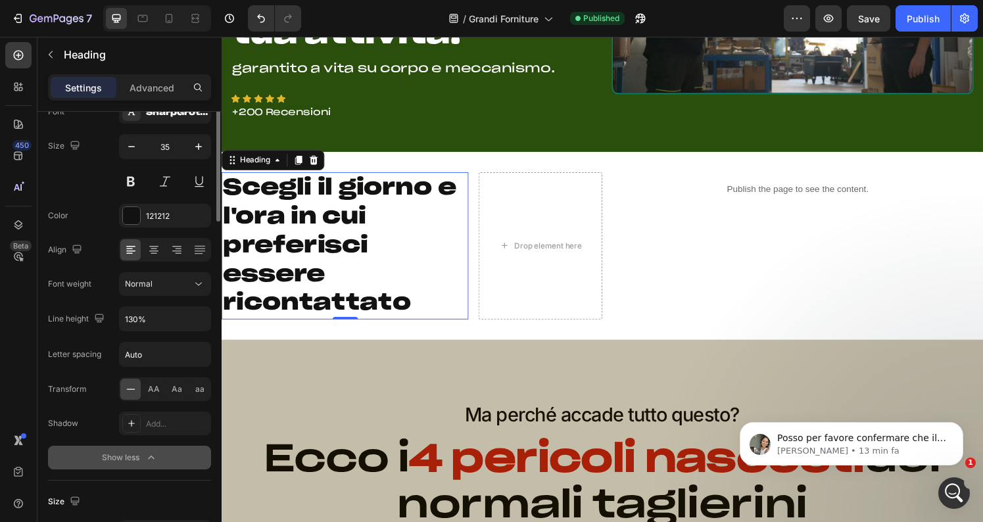
scroll to position [102, 0]
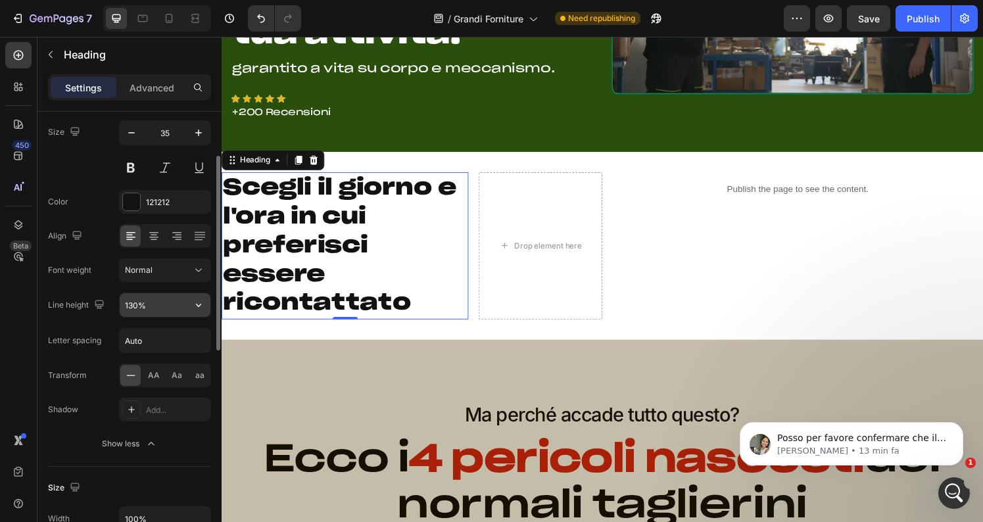
click at [164, 301] on input "130%" at bounding box center [165, 305] width 91 height 24
click at [203, 306] on icon "button" at bounding box center [198, 305] width 13 height 13
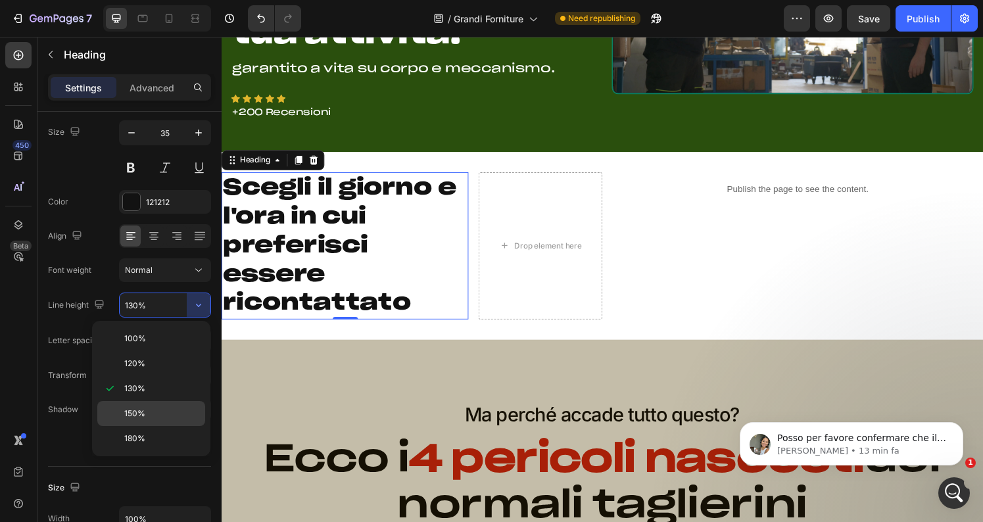
click at [141, 408] on span "150%" at bounding box center [134, 414] width 21 height 12
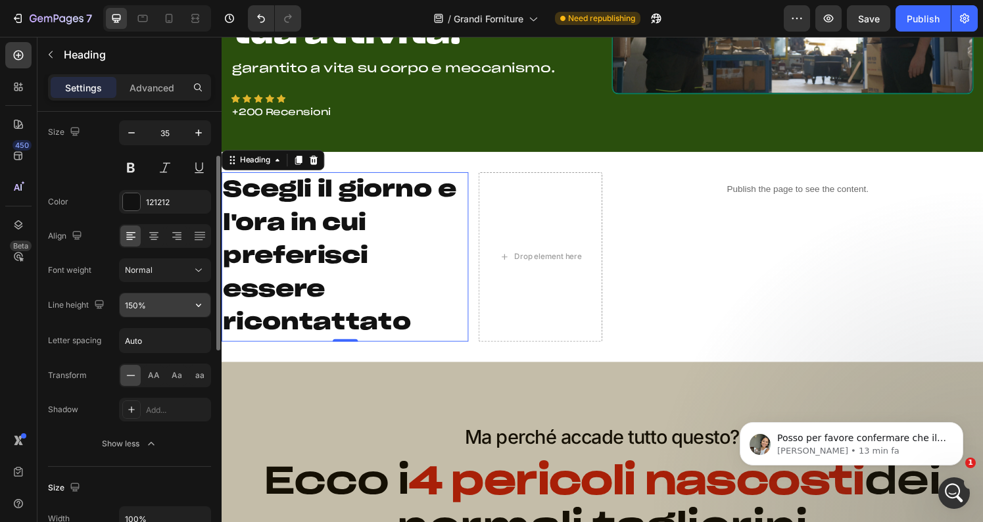
click at [168, 306] on input "150%" at bounding box center [165, 305] width 91 height 24
click at [197, 304] on icon "button" at bounding box center [198, 305] width 5 height 3
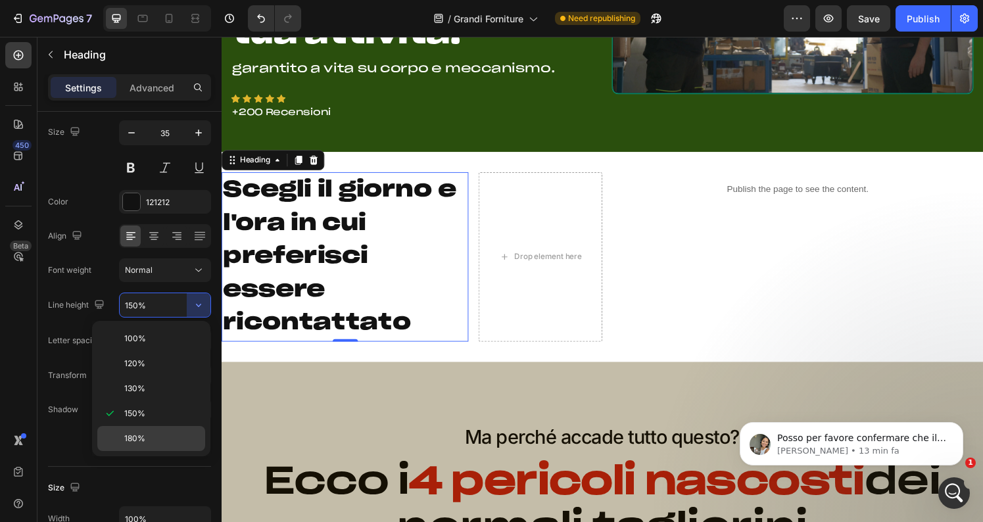
click at [145, 435] on p "180%" at bounding box center [161, 439] width 75 height 12
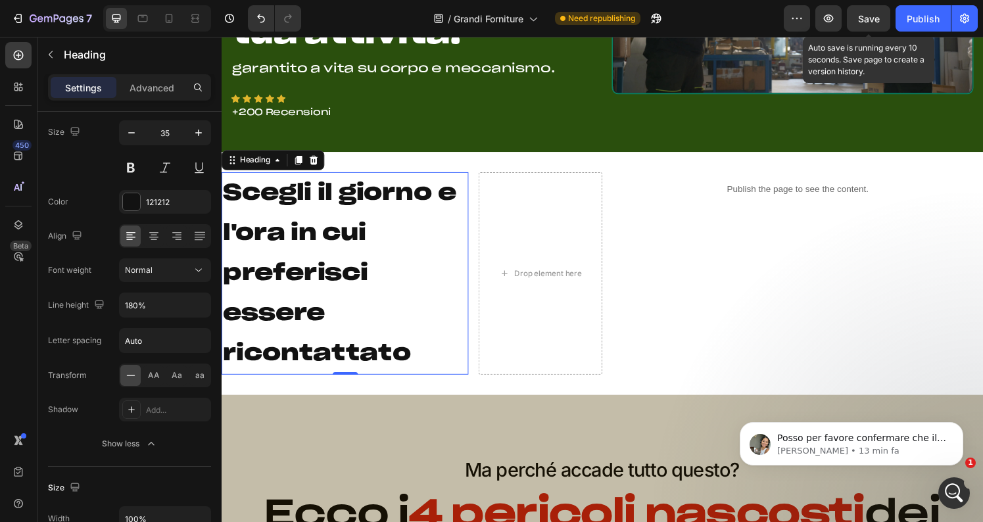
click at [871, 22] on span "Save" at bounding box center [869, 18] width 22 height 11
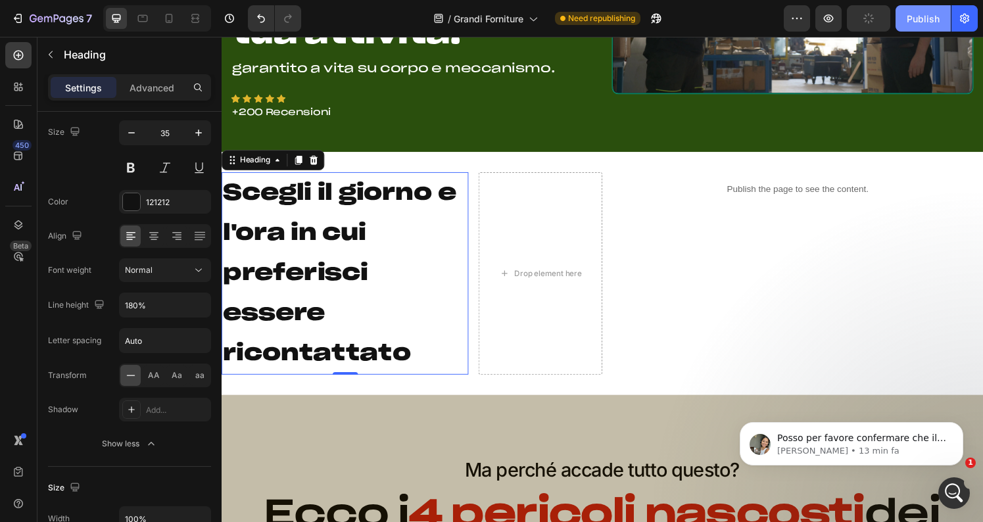
click at [917, 17] on div "Publish" at bounding box center [923, 19] width 33 height 14
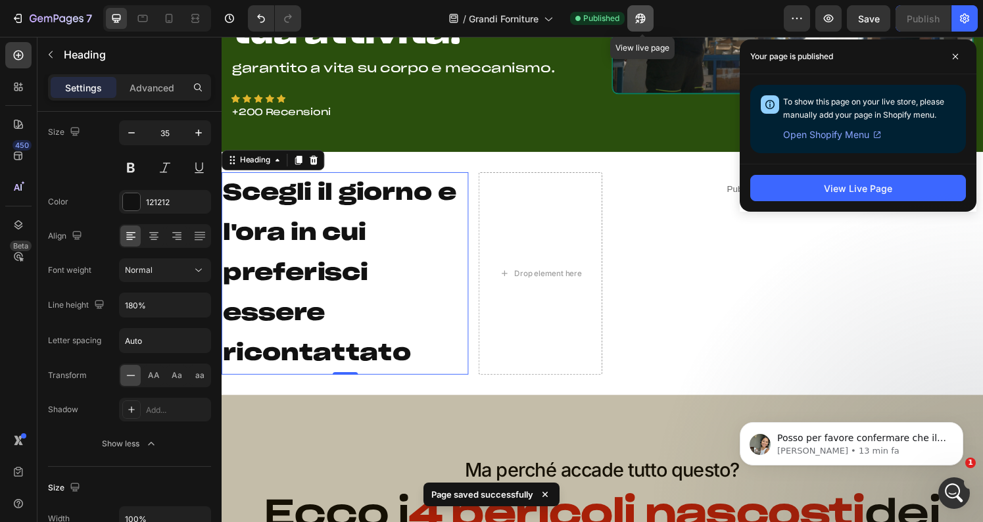
click at [639, 20] on icon "button" at bounding box center [637, 21] width 3 height 3
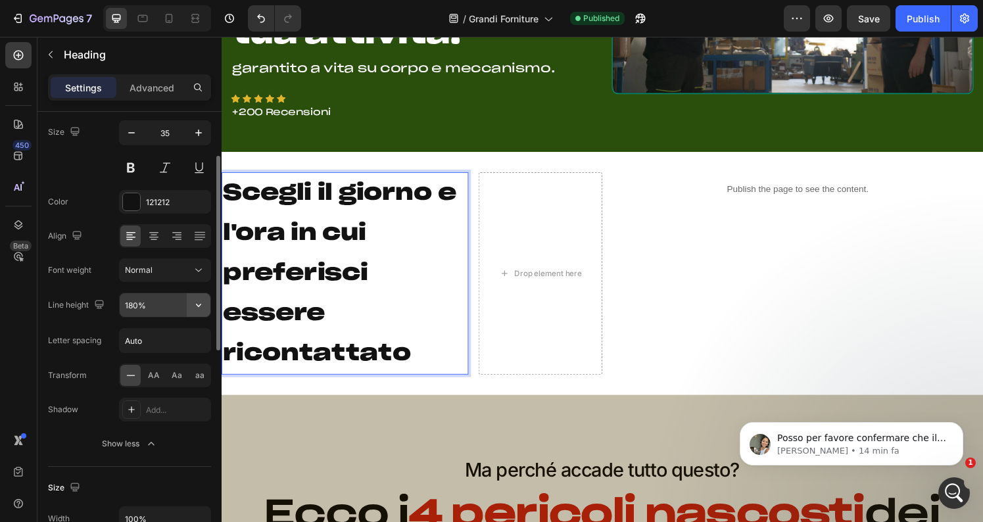
click at [199, 306] on icon "button" at bounding box center [198, 305] width 5 height 3
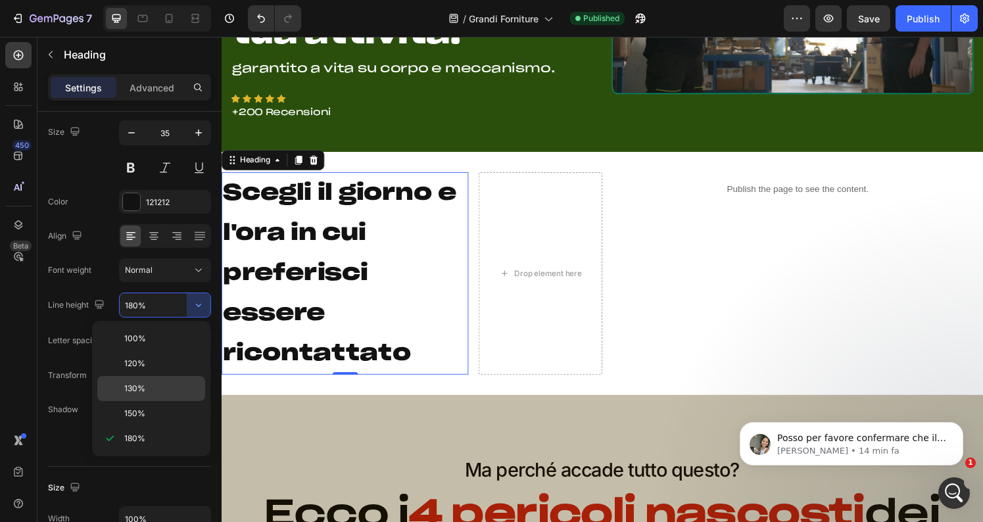
click at [145, 383] on p "130%" at bounding box center [161, 389] width 75 height 12
type input "130%"
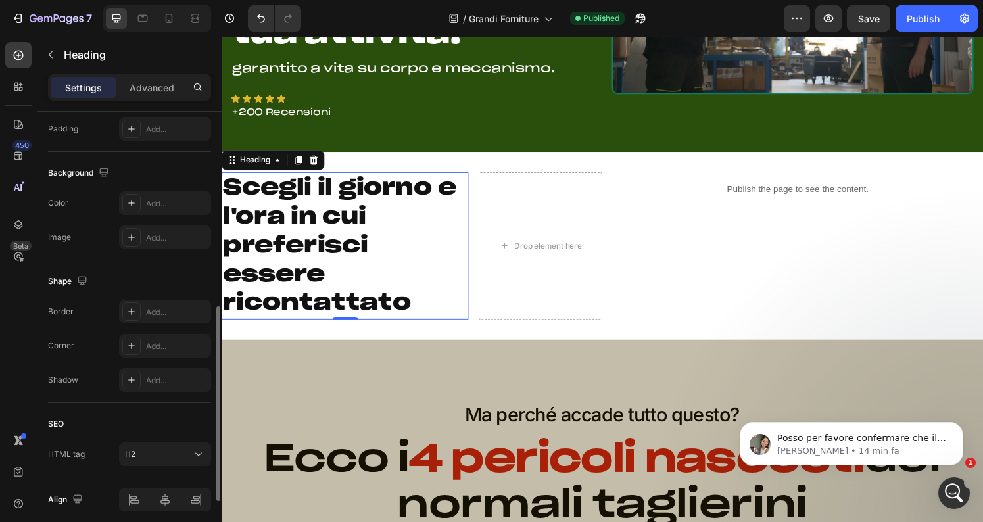
scroll to position [579, 0]
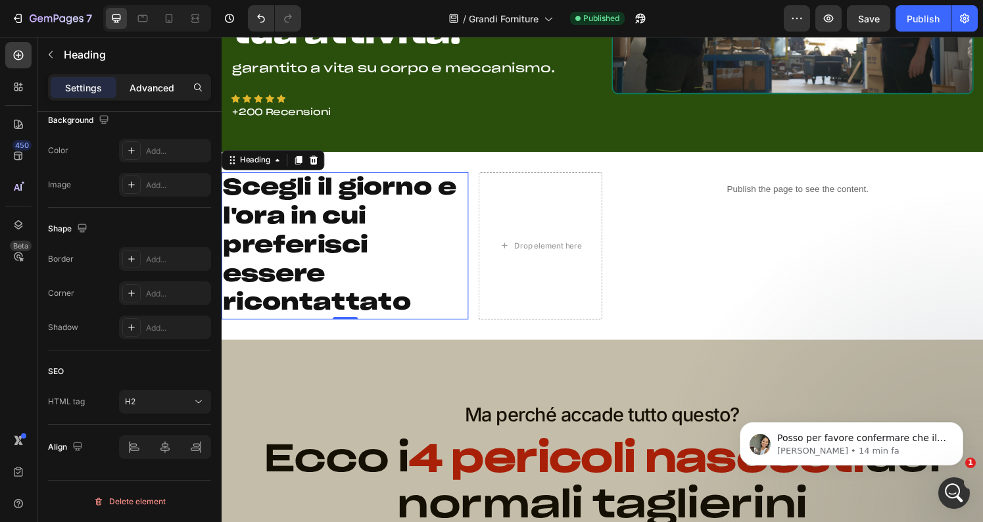
click at [157, 90] on p "Advanced" at bounding box center [152, 88] width 45 height 14
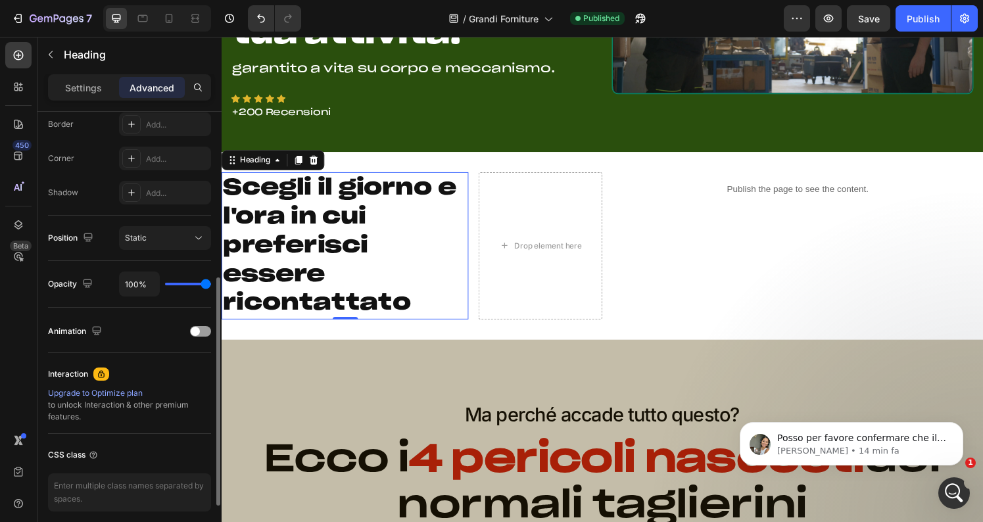
scroll to position [346, 0]
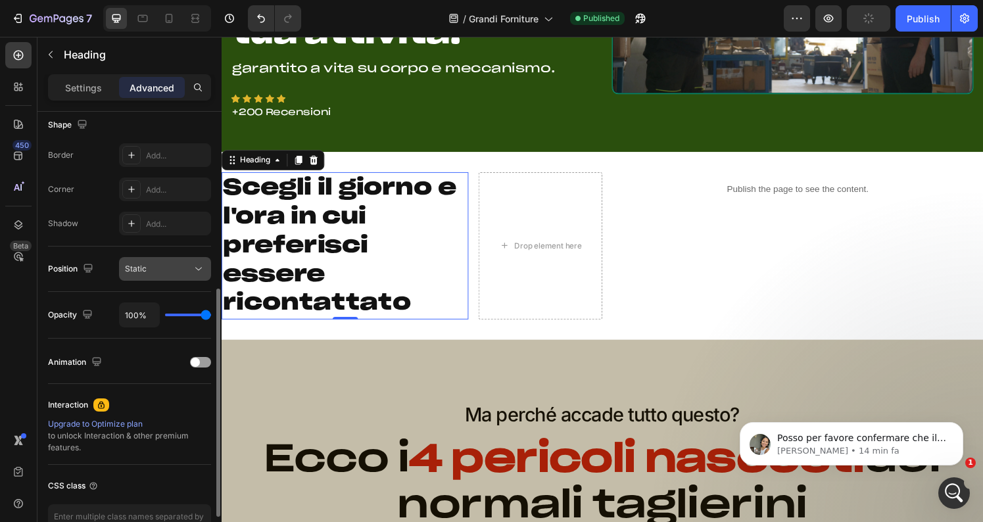
click at [160, 277] on button "Static" at bounding box center [165, 269] width 92 height 24
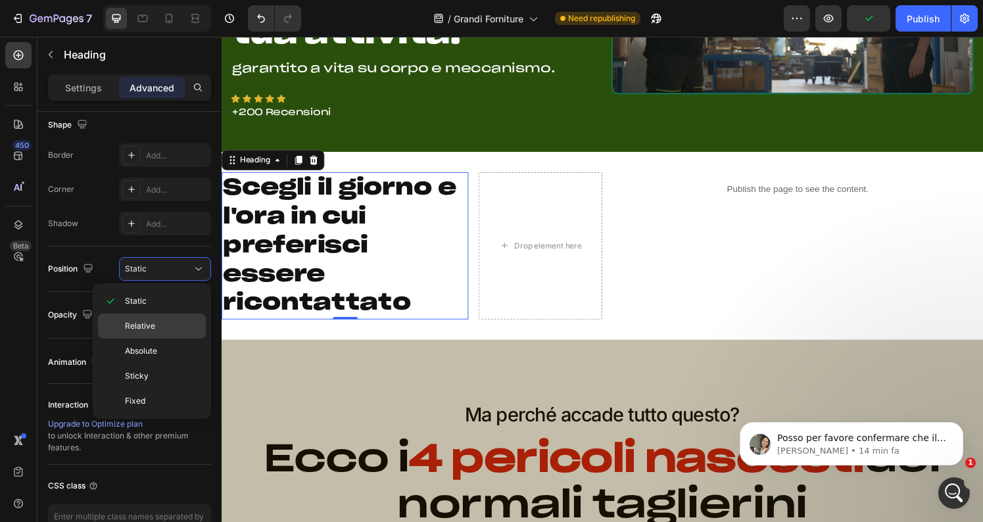
click at [152, 325] on span "Relative" at bounding box center [140, 326] width 30 height 12
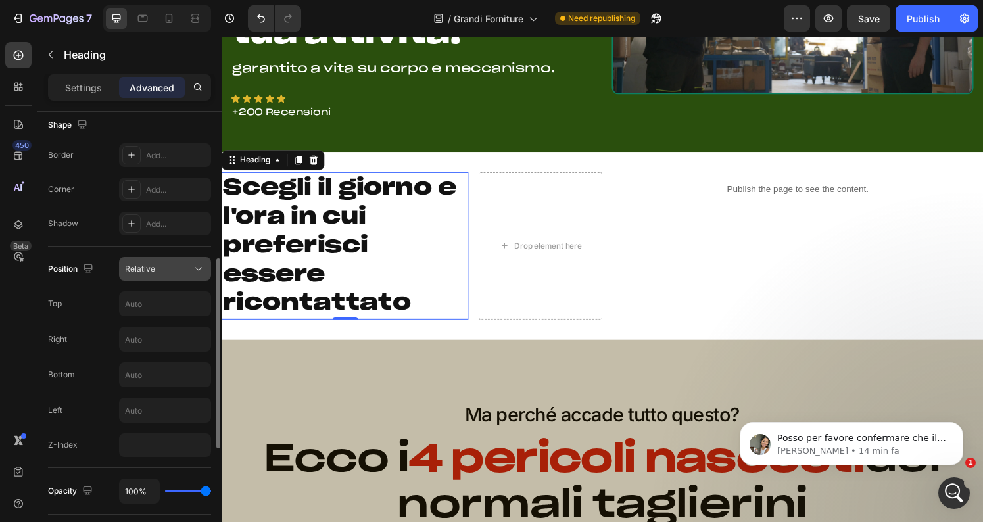
click at [154, 274] on span "Relative" at bounding box center [140, 269] width 30 height 12
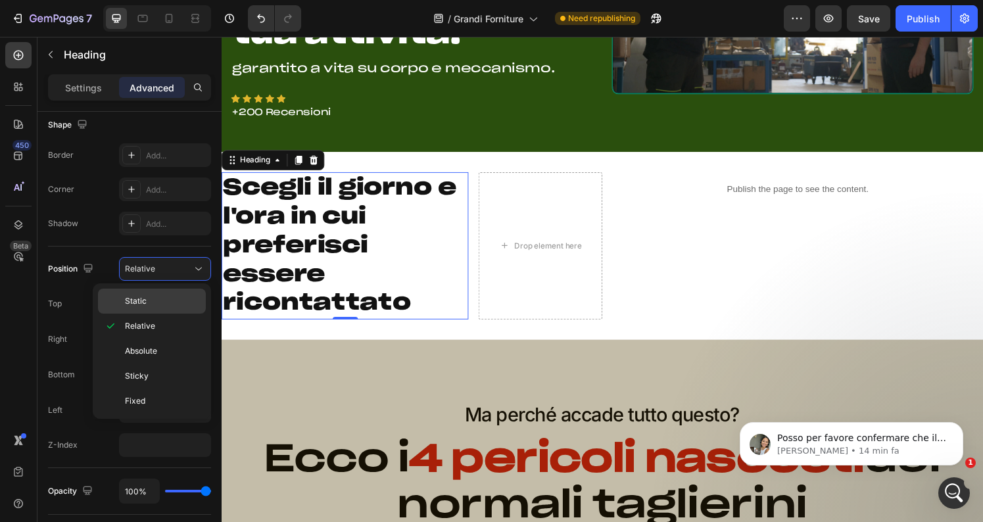
click at [149, 299] on p "Static" at bounding box center [162, 301] width 75 height 12
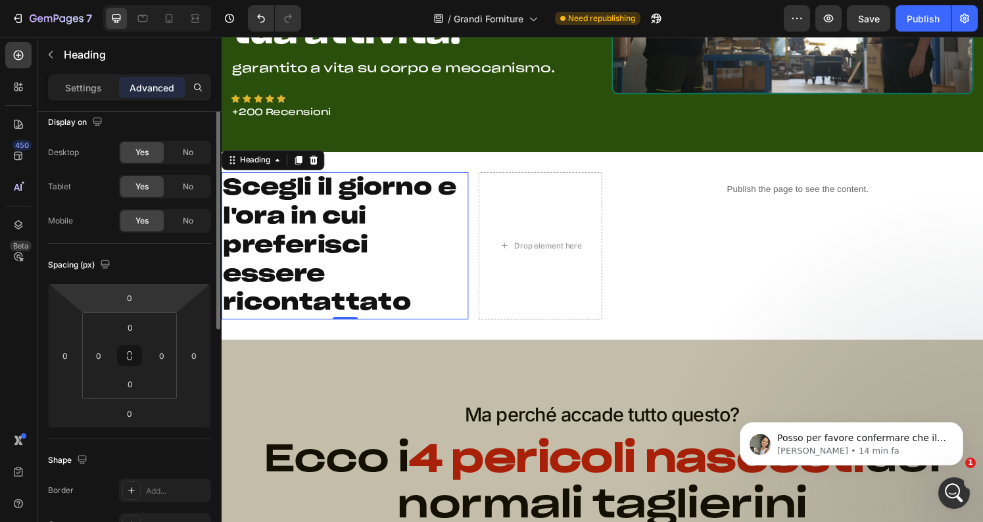
scroll to position [0, 0]
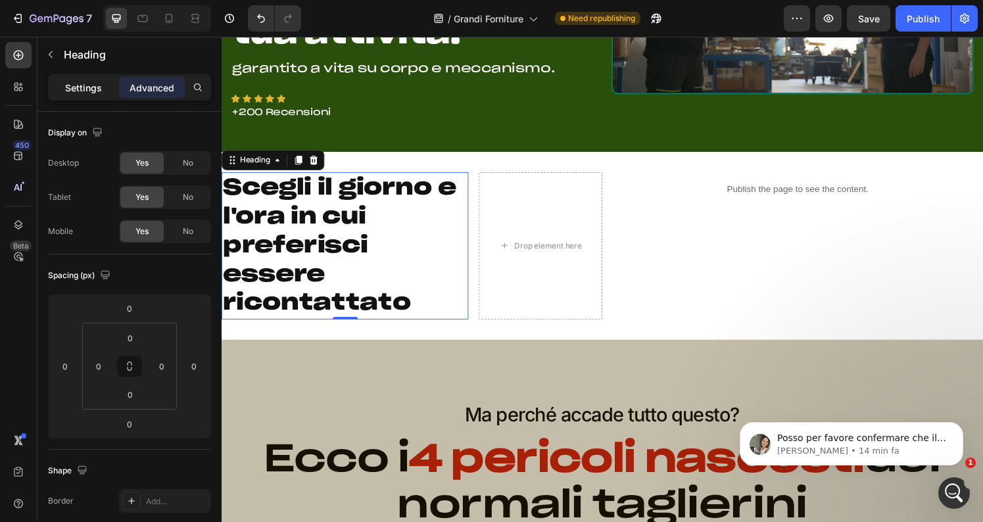
click at [91, 80] on div "Settings" at bounding box center [84, 87] width 66 height 21
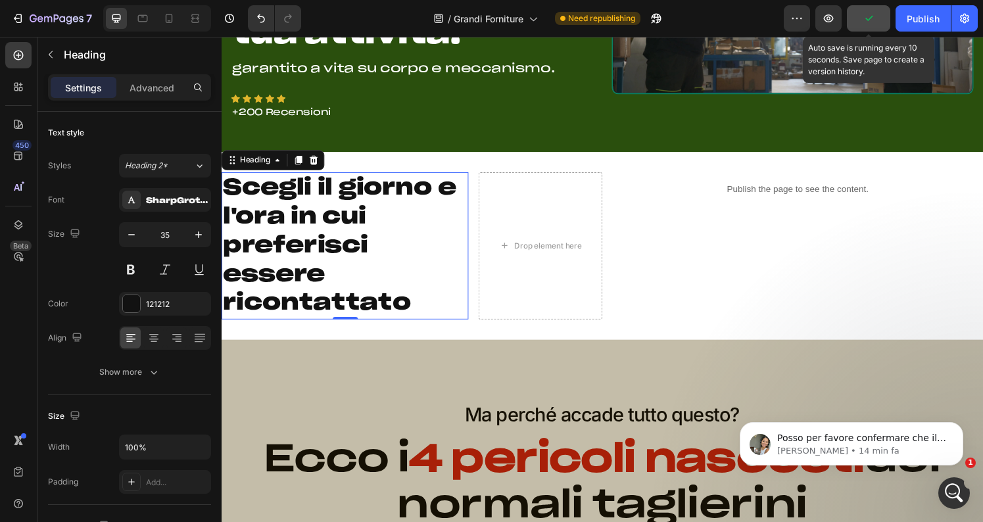
click at [877, 18] on button "button" at bounding box center [868, 18] width 43 height 26
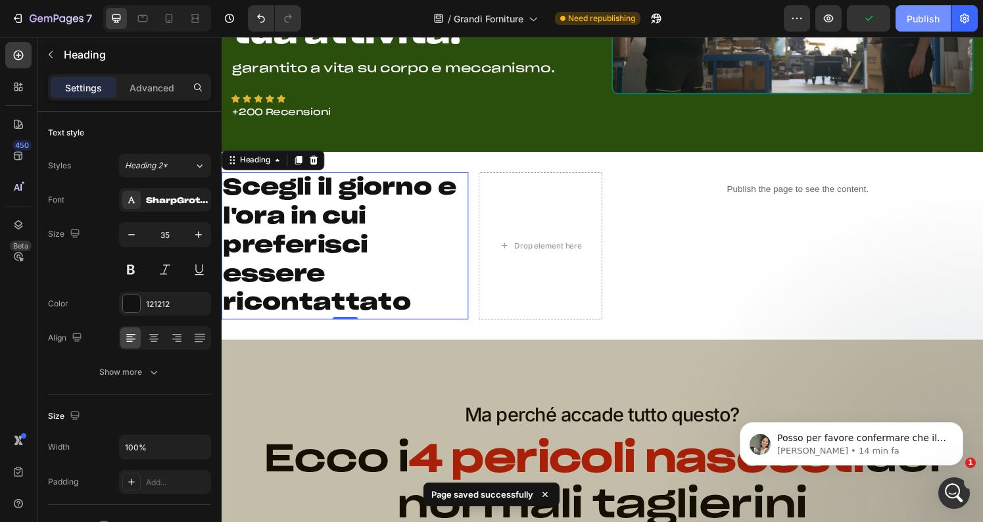
click at [917, 18] on div "Publish" at bounding box center [923, 19] width 33 height 14
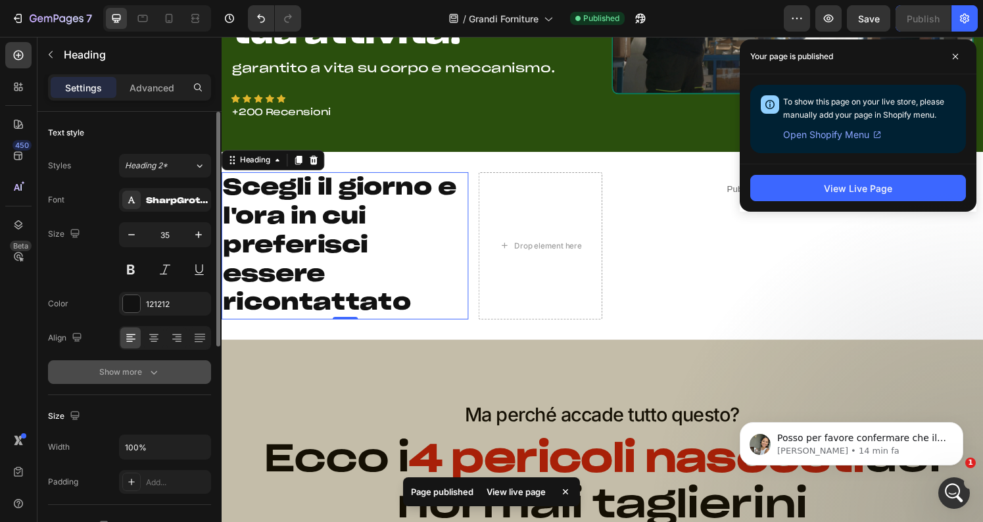
click at [146, 369] on div "Show more" at bounding box center [129, 372] width 61 height 13
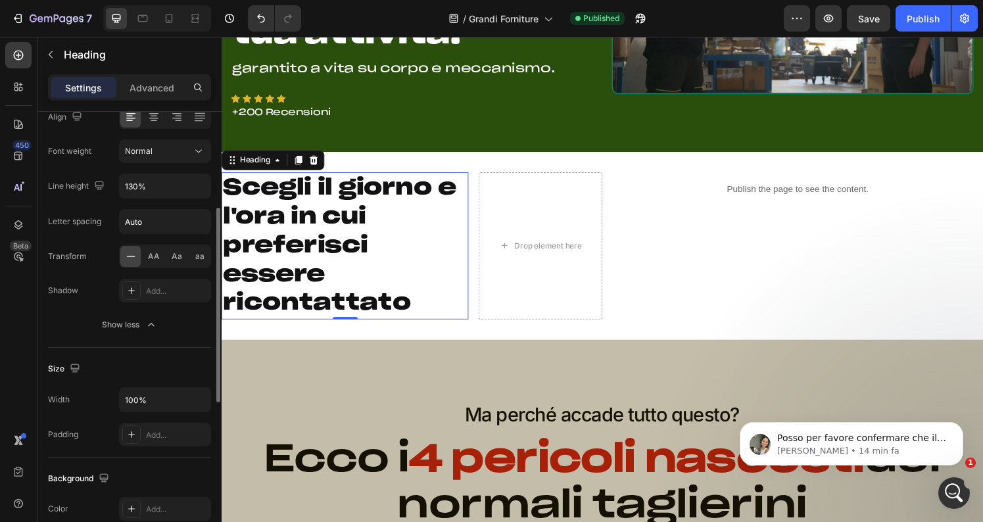
scroll to position [224, 0]
click at [158, 393] on input "100%" at bounding box center [165, 397] width 91 height 24
click at [189, 399] on button "button" at bounding box center [199, 397] width 24 height 24
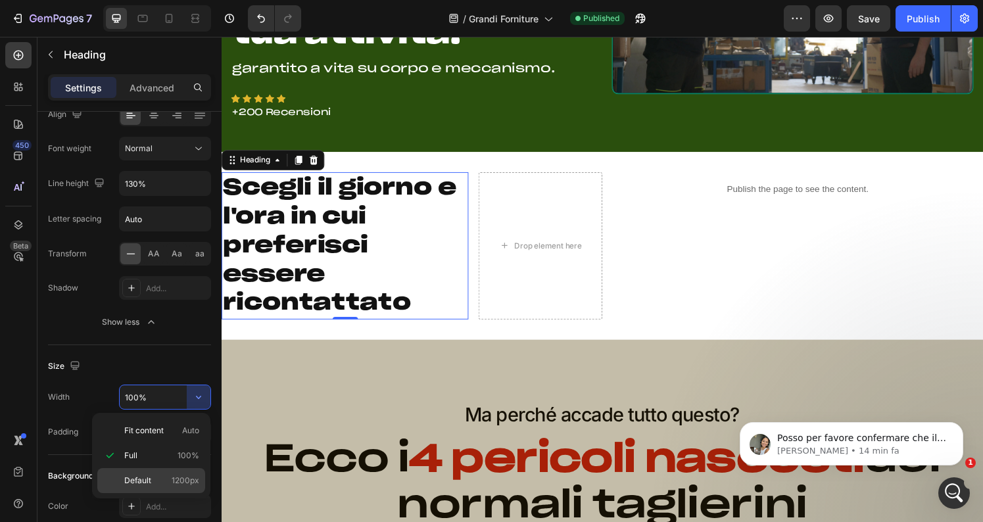
click at [149, 479] on span "Default" at bounding box center [137, 481] width 27 height 12
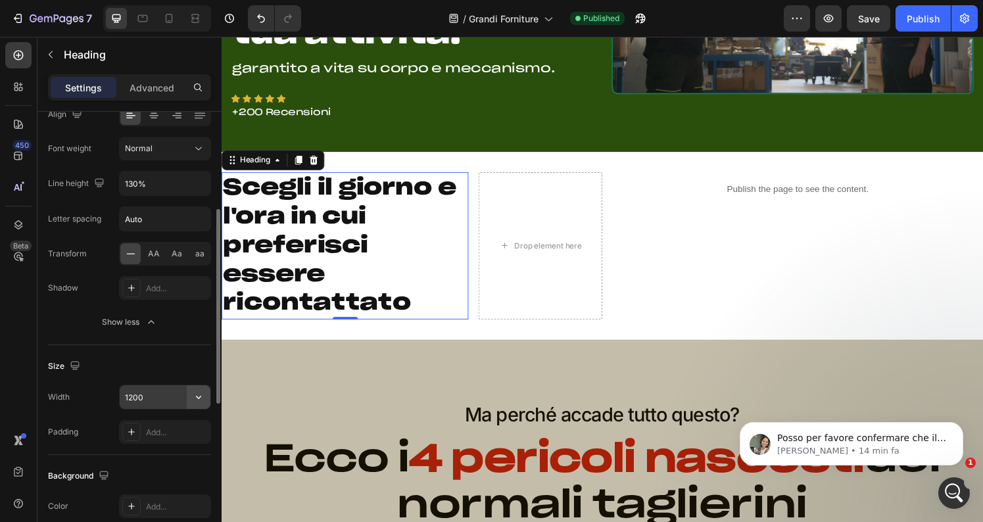
click at [197, 397] on icon "button" at bounding box center [198, 397] width 5 height 3
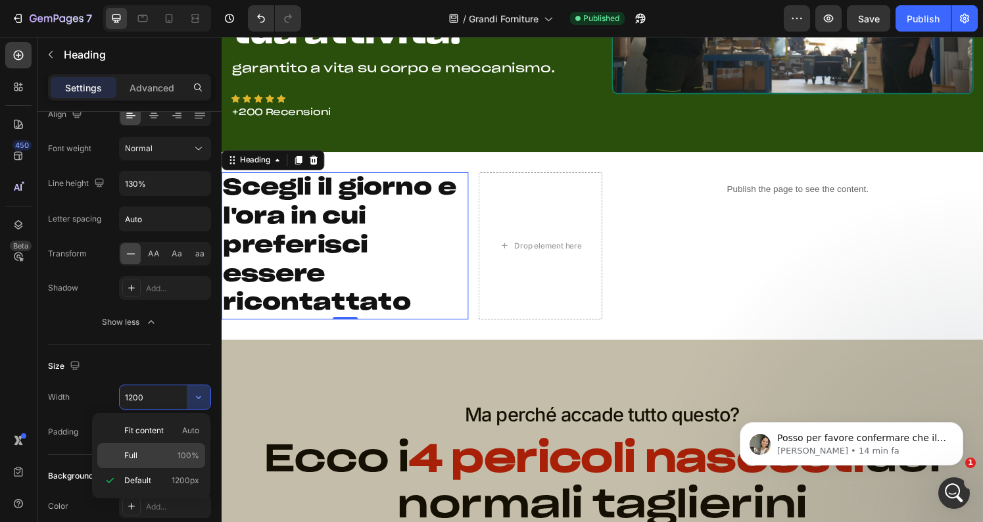
click at [152, 454] on p "Full 100%" at bounding box center [161, 456] width 75 height 12
type input "100%"
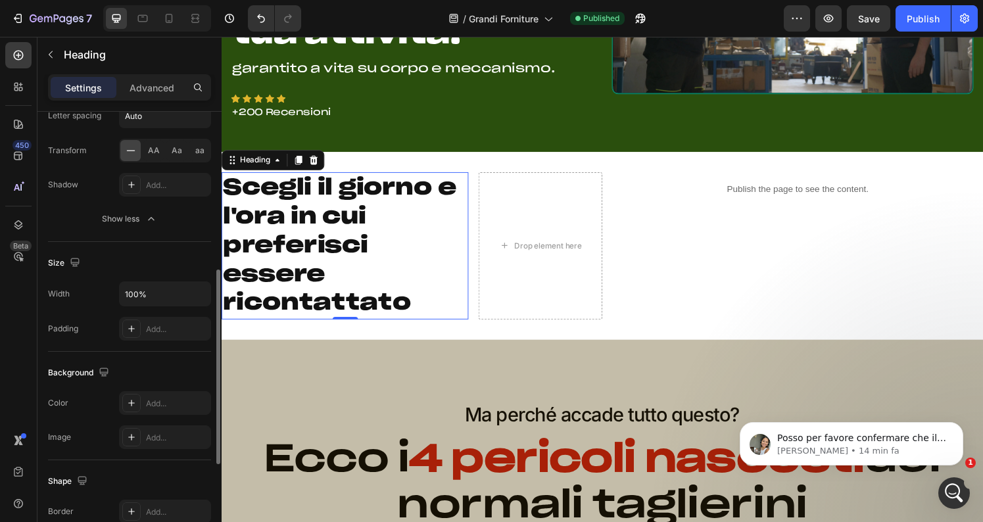
scroll to position [337, 0]
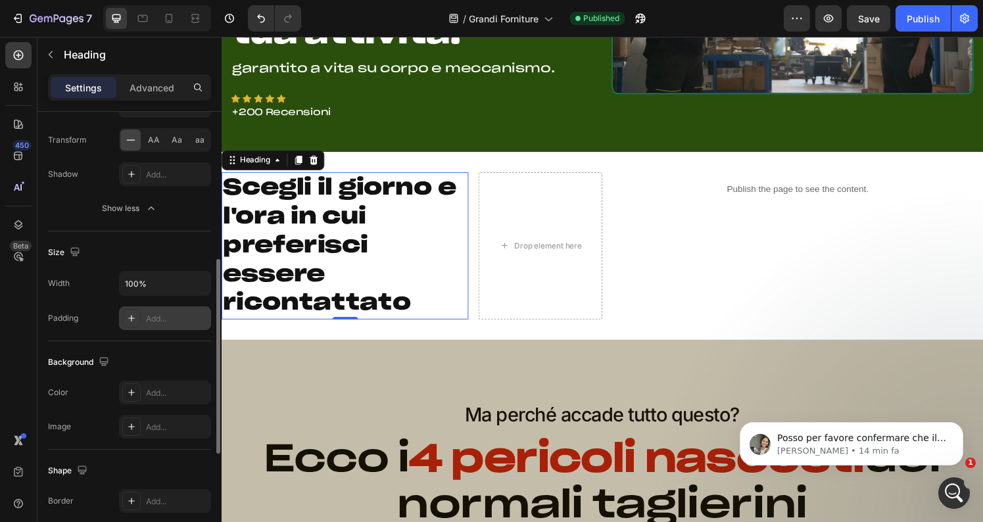
click at [139, 321] on div at bounding box center [131, 318] width 18 height 18
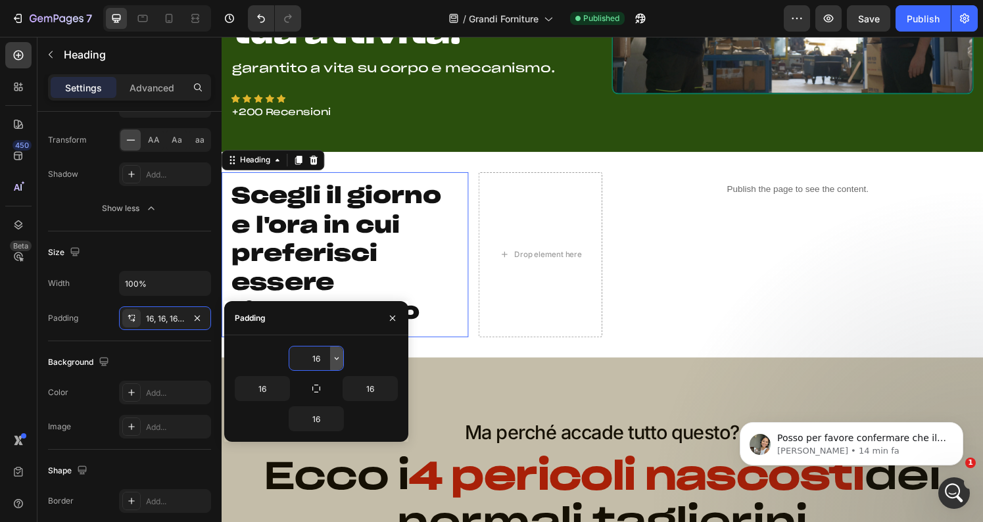
click at [335, 359] on icon "button" at bounding box center [336, 358] width 11 height 11
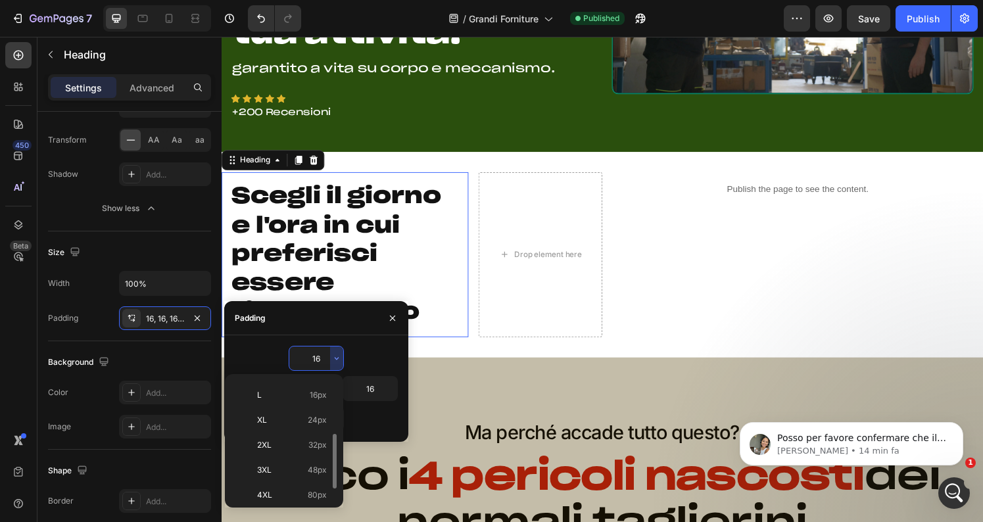
scroll to position [147, 0]
click at [278, 445] on p "3XL 48px" at bounding box center [292, 445] width 70 height 12
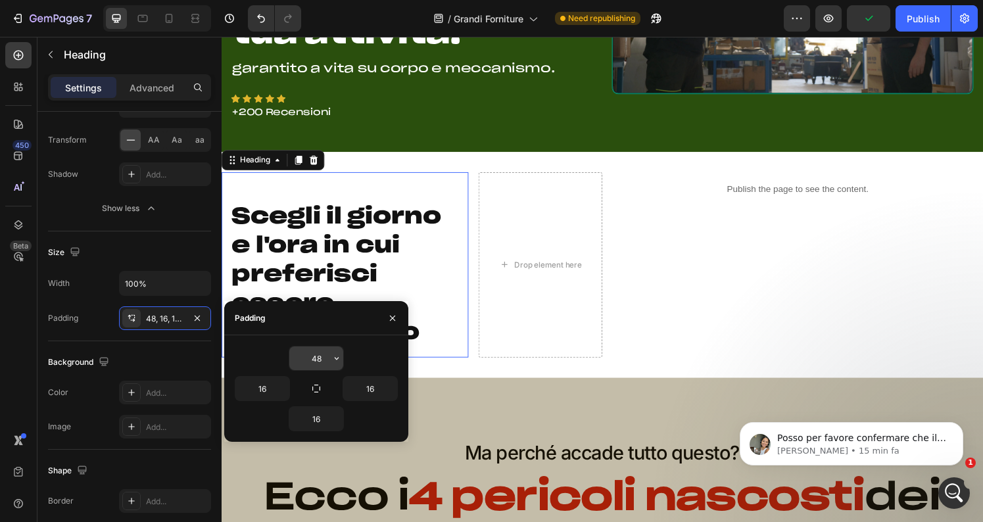
click at [318, 353] on input "48" at bounding box center [316, 359] width 54 height 24
click at [333, 362] on icon "button" at bounding box center [336, 358] width 11 height 11
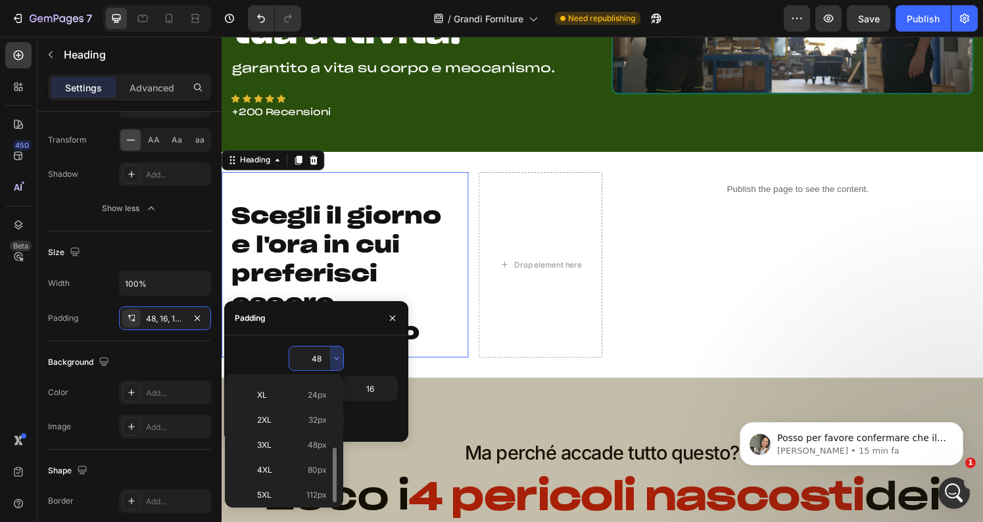
scroll to position [152, 0]
click at [288, 459] on p "4XL 80px" at bounding box center [292, 465] width 70 height 12
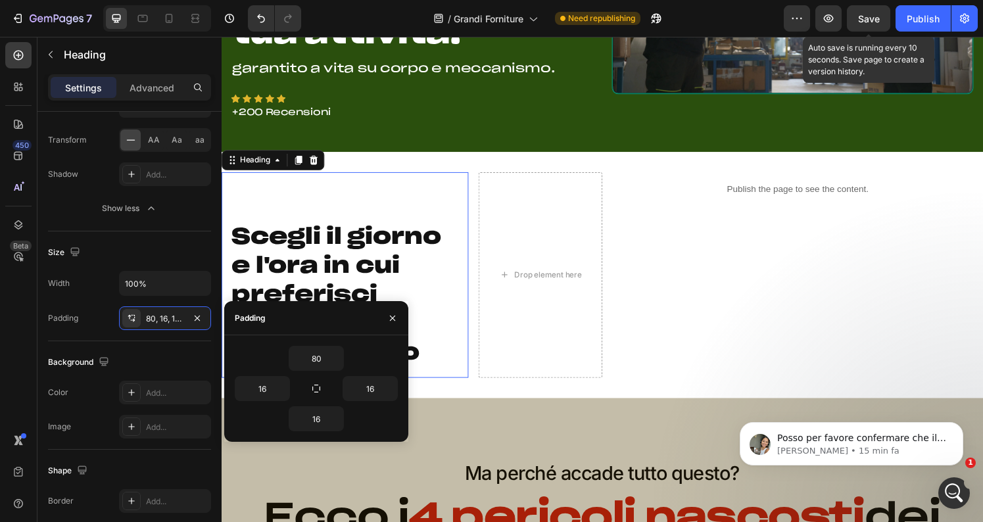
click at [877, 14] on span "Save" at bounding box center [869, 18] width 22 height 11
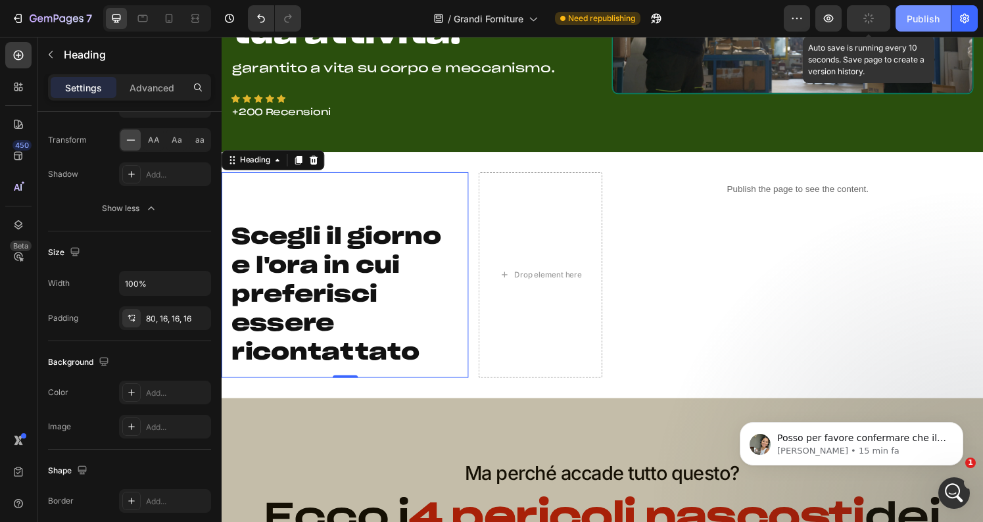
click at [908, 14] on div "Publish" at bounding box center [923, 19] width 33 height 14
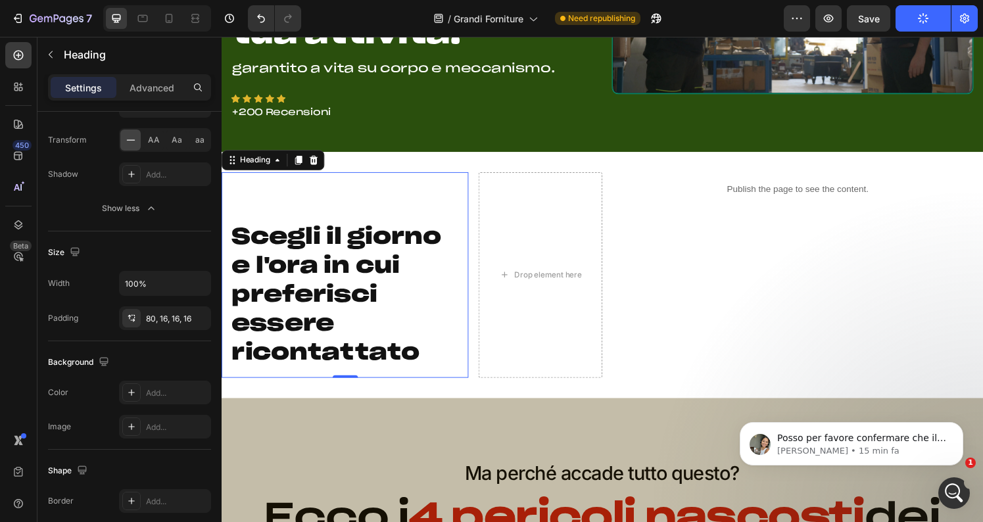
click at [324, 210] on h2 "Scegli il giorno e l'ora in cui preferisci essere ricontattato" at bounding box center [350, 283] width 256 height 213
click at [153, 322] on div "80, 16, 16, 16" at bounding box center [165, 319] width 38 height 12
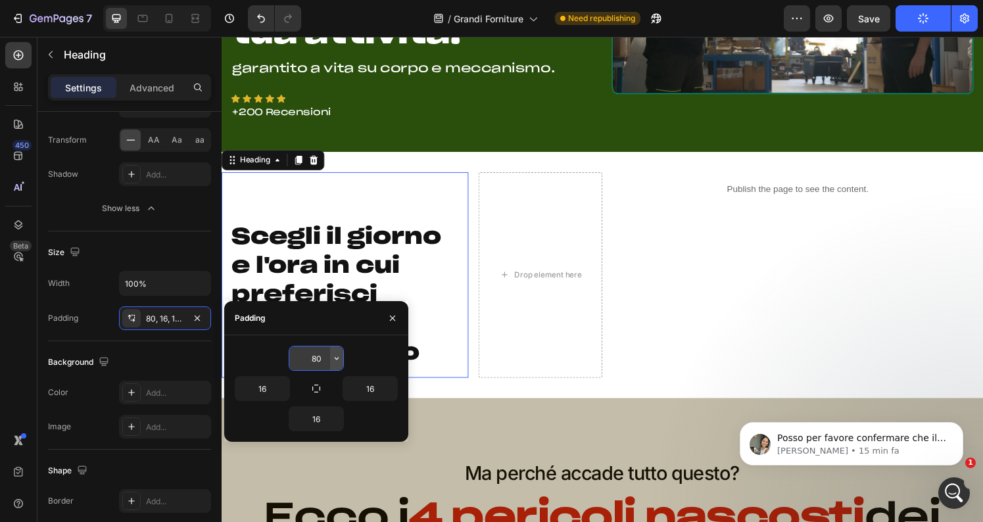
click at [333, 358] on icon "button" at bounding box center [336, 358] width 11 height 11
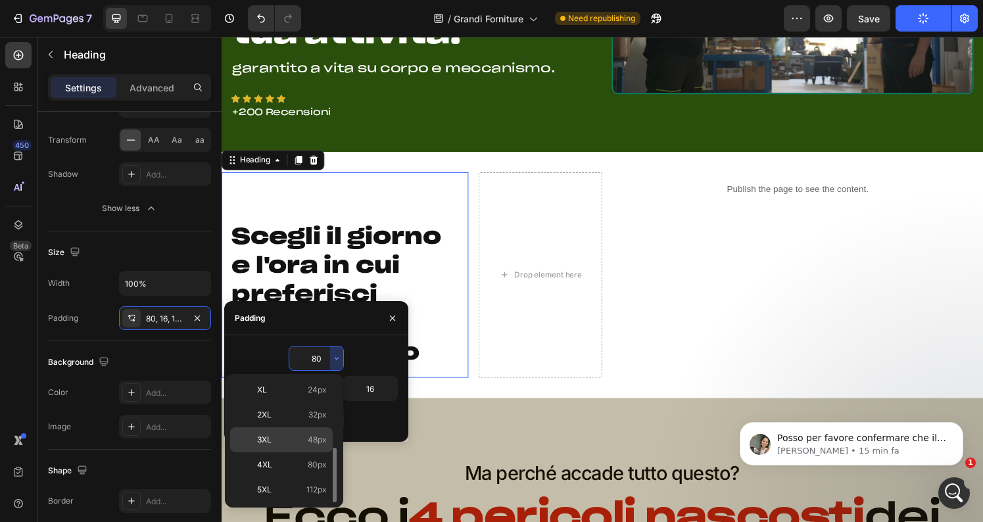
click at [288, 437] on p "3XL 48px" at bounding box center [292, 440] width 70 height 12
type input "48"
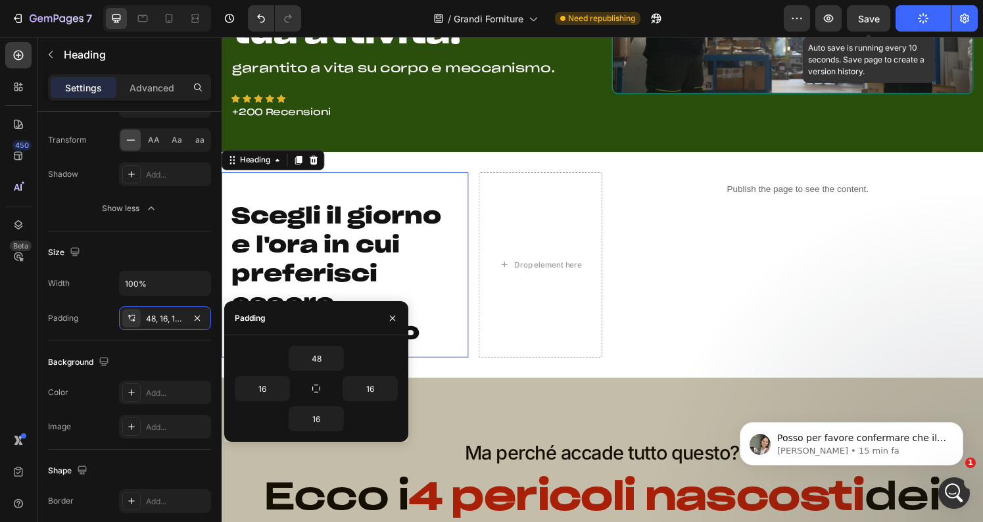
click at [866, 13] on span "Save" at bounding box center [869, 18] width 22 height 11
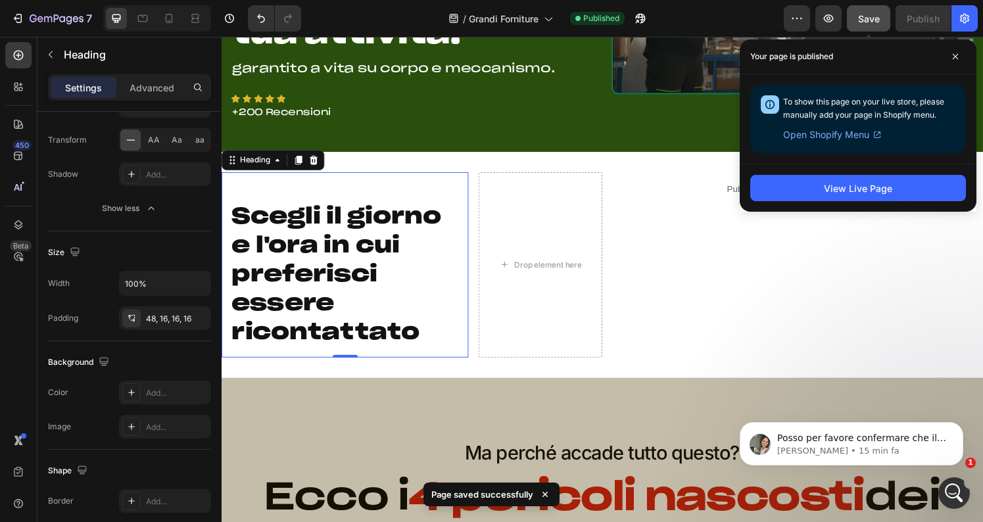
click at [880, 14] on button "Save" at bounding box center [868, 18] width 43 height 26
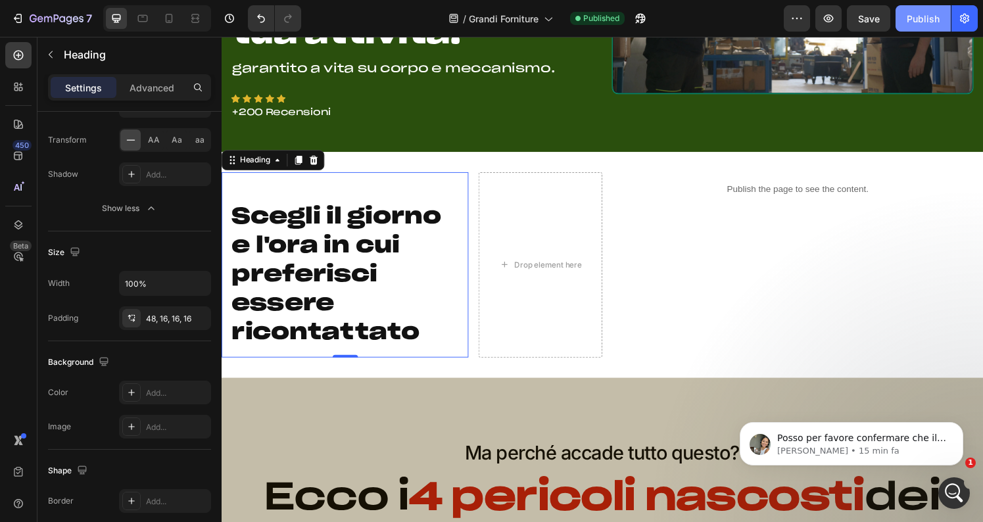
click at [910, 22] on div "Publish" at bounding box center [923, 19] width 33 height 14
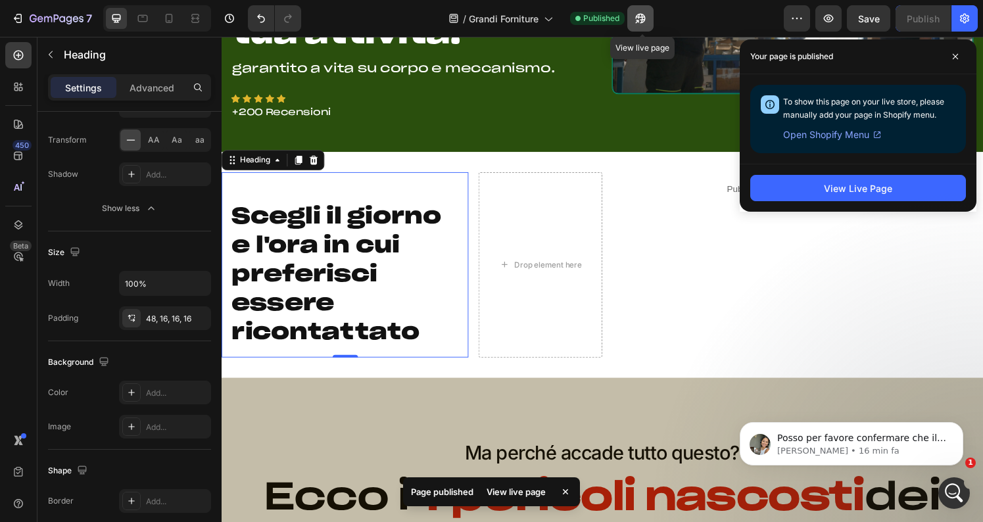
click at [639, 20] on icon "button" at bounding box center [637, 21] width 3 height 3
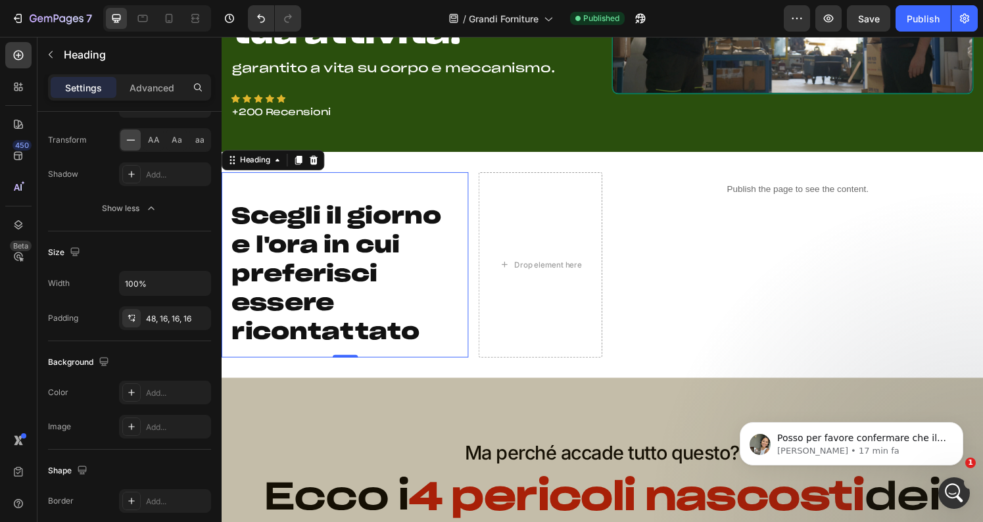
scroll to position [221, 0]
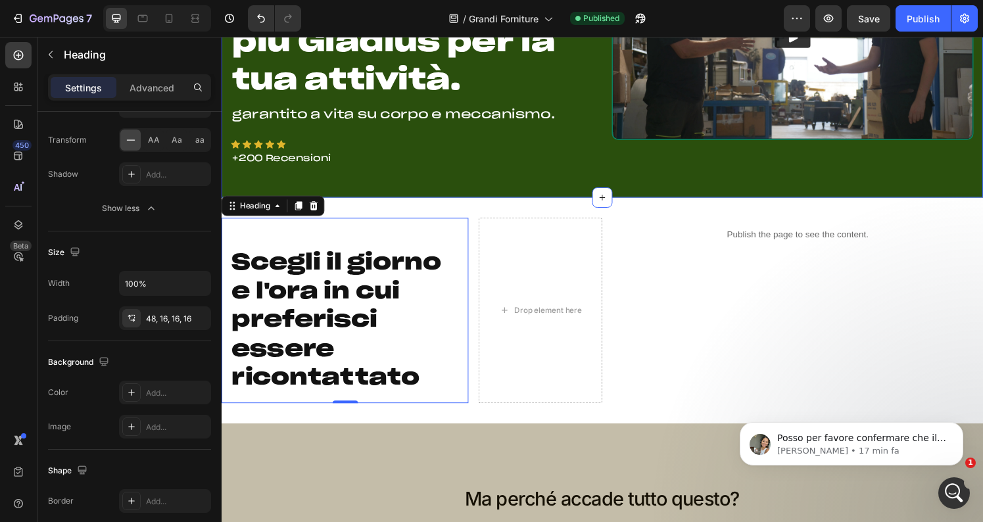
click at [403, 191] on div "Prenota una chiamata per ordinare 200 o più Gladius per la tua attività. Headin…" at bounding box center [616, 37] width 789 height 332
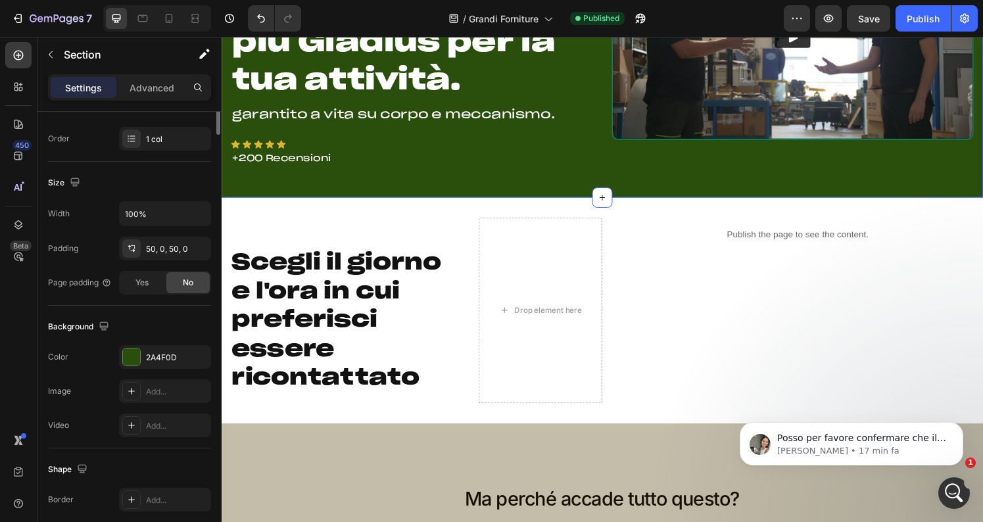
scroll to position [354, 0]
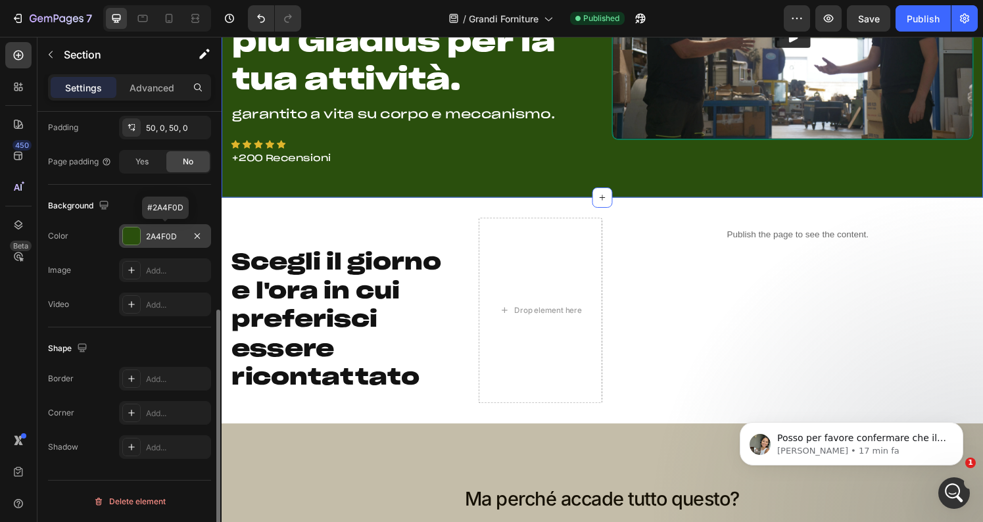
click at [161, 237] on div "2A4F0D" at bounding box center [165, 237] width 38 height 12
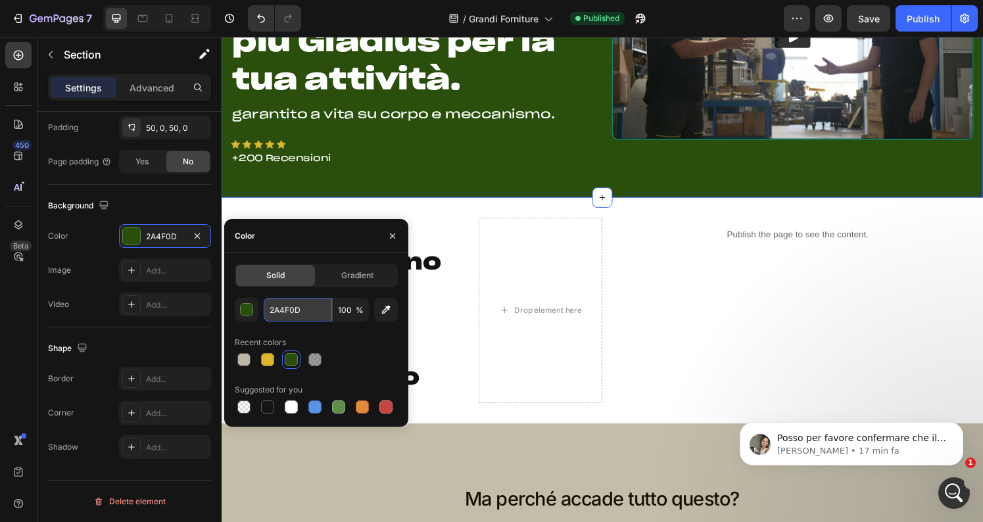
click at [283, 314] on input "2A4F0D" at bounding box center [298, 310] width 68 height 24
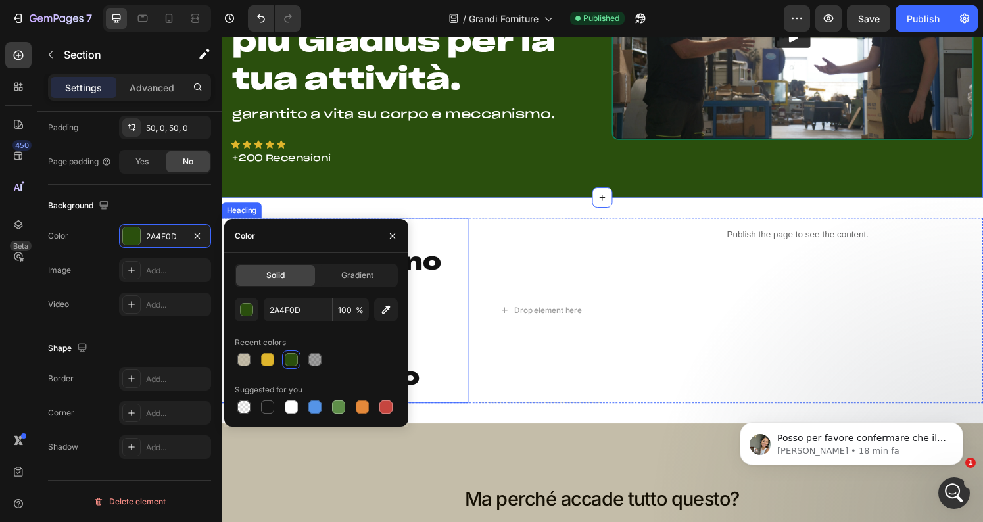
click at [472, 328] on h2 "Scegli il giorno e l'ora in cui preferisci essere ricontattato" at bounding box center [350, 320] width 256 height 192
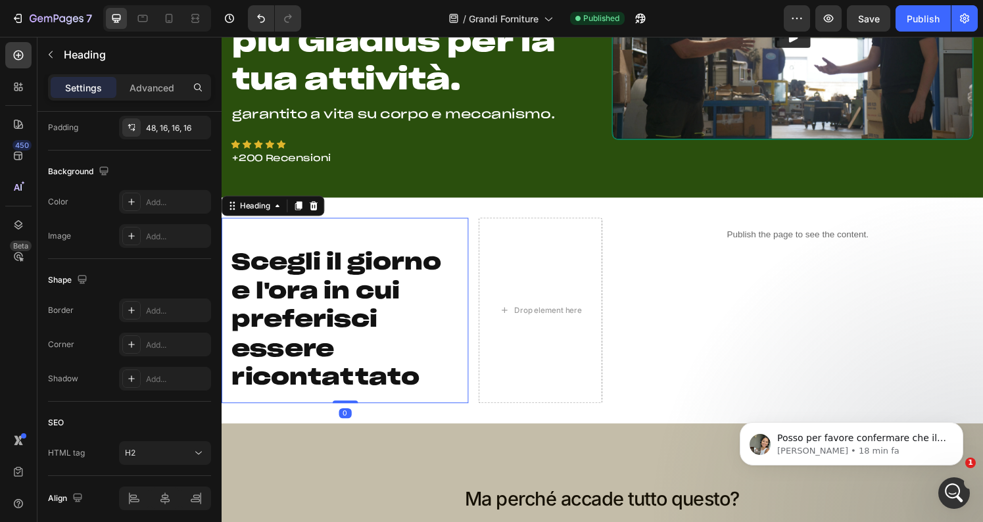
scroll to position [0, 0]
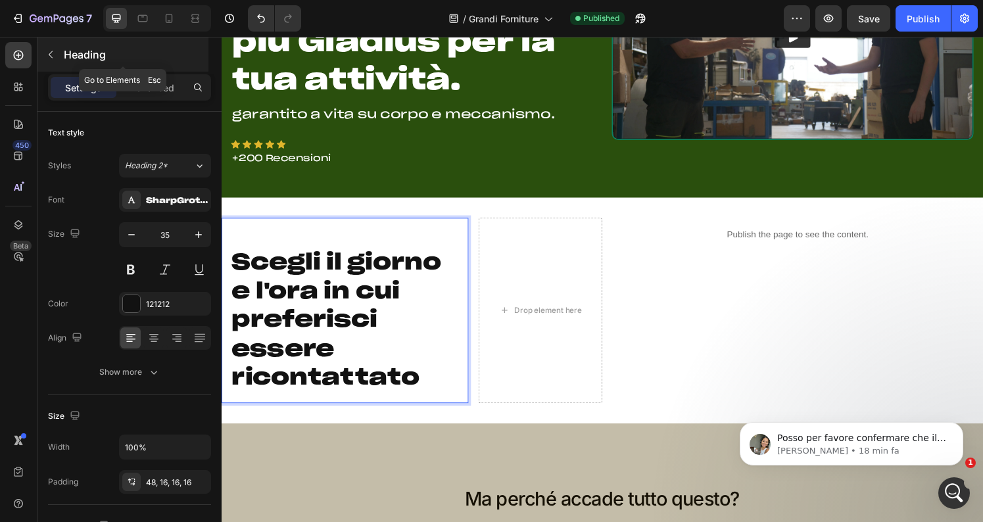
click at [55, 55] on icon "button" at bounding box center [50, 54] width 11 height 11
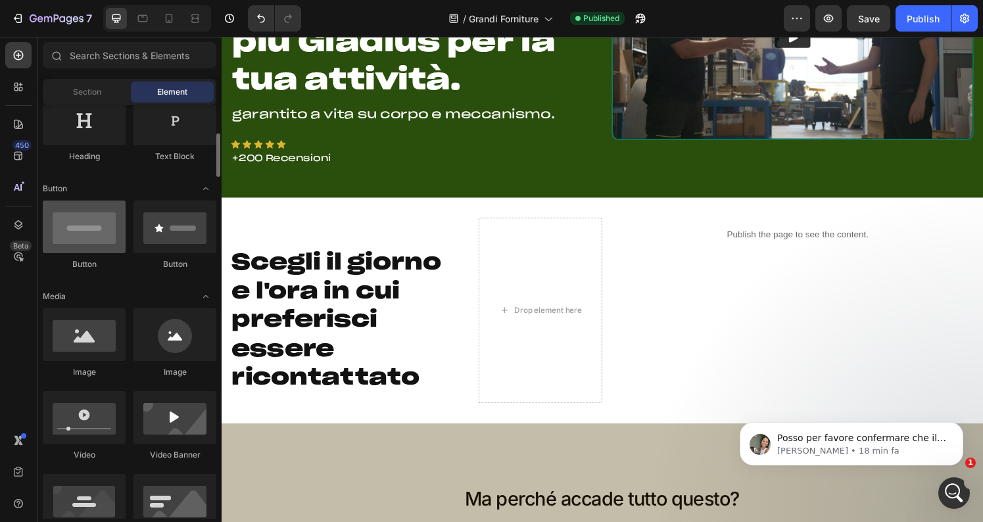
scroll to position [235, 0]
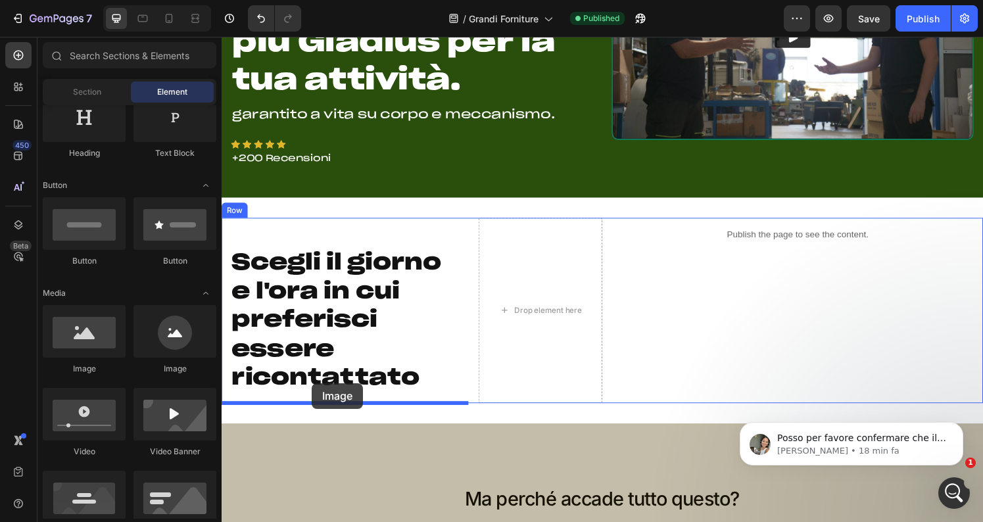
drag, startPoint x: 306, startPoint y: 363, endPoint x: 315, endPoint y: 396, distance: 34.1
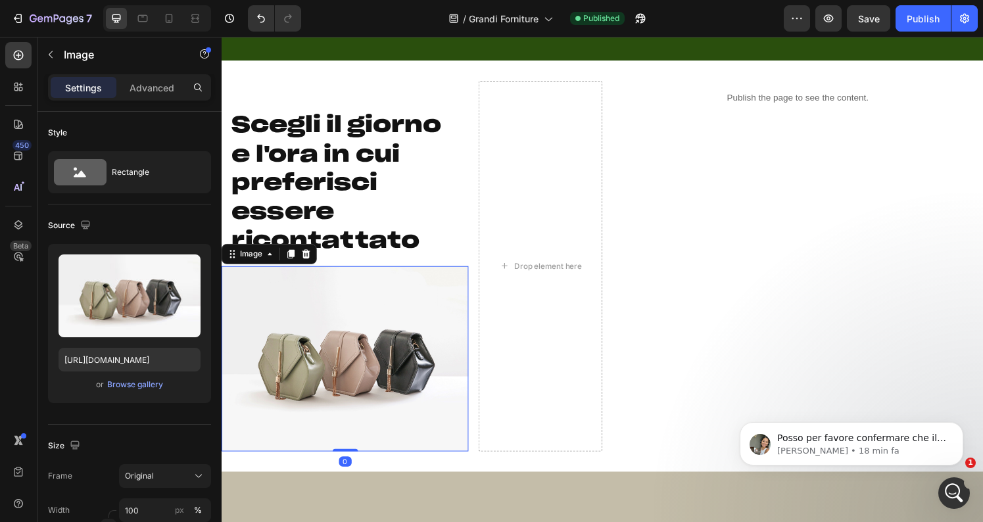
scroll to position [374, 0]
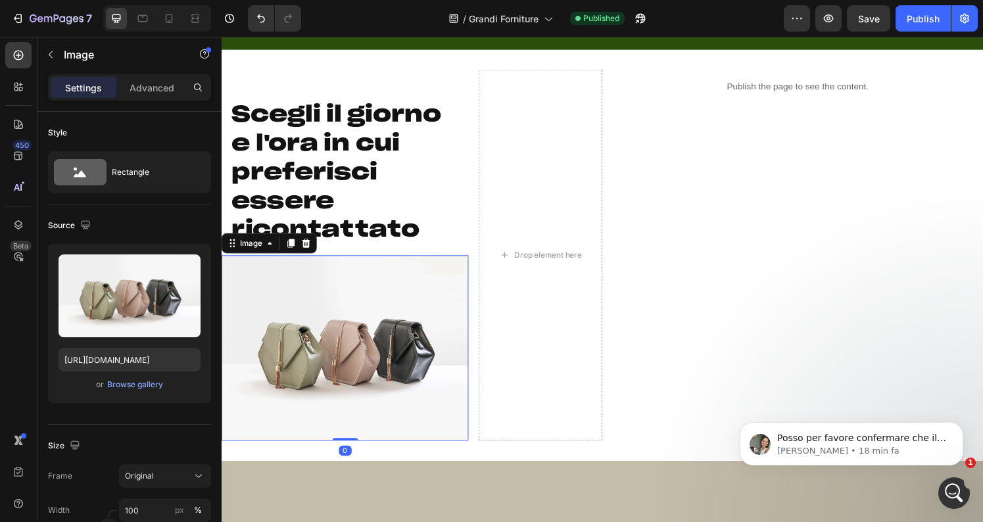
click at [356, 381] on img at bounding box center [350, 359] width 256 height 192
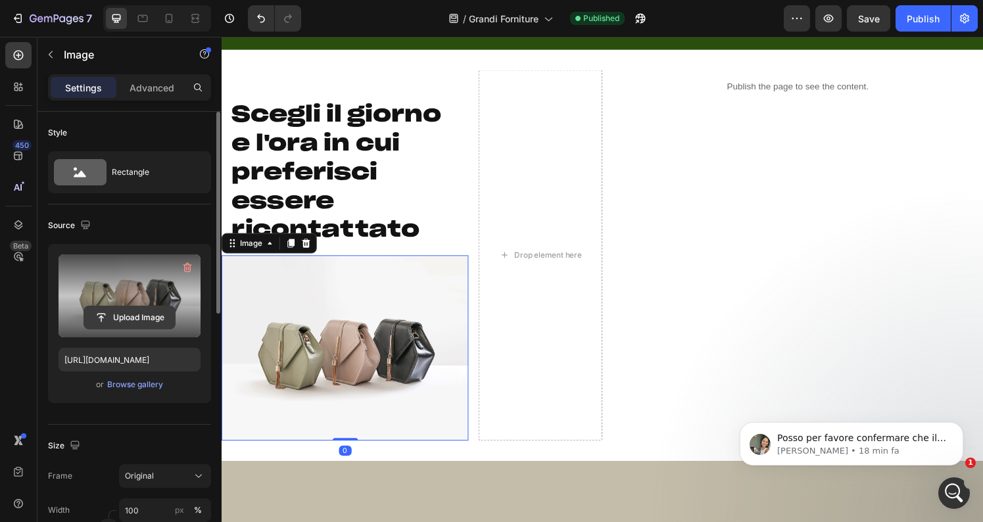
click at [156, 317] on input "file" at bounding box center [129, 317] width 91 height 22
click at [141, 320] on input "file" at bounding box center [129, 317] width 91 height 22
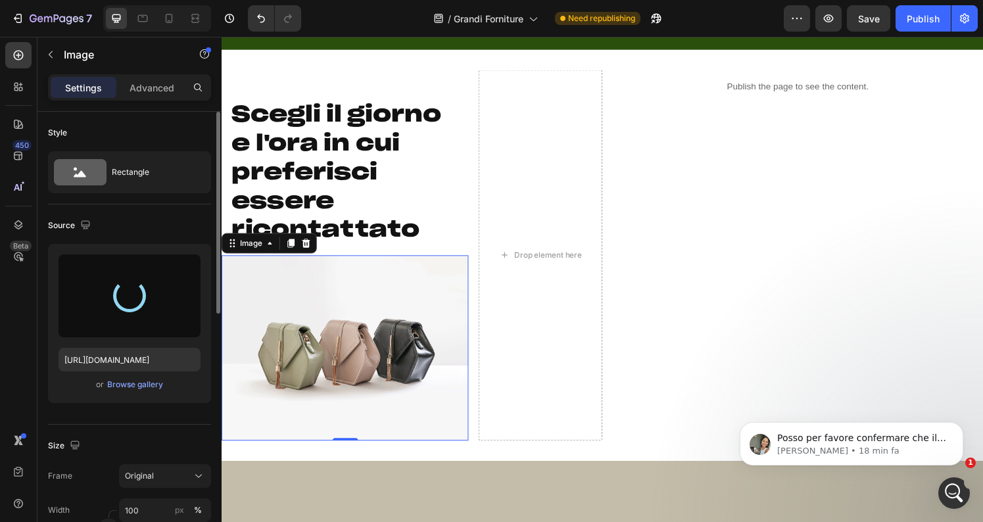
type input "[URL][DOMAIN_NAME]"
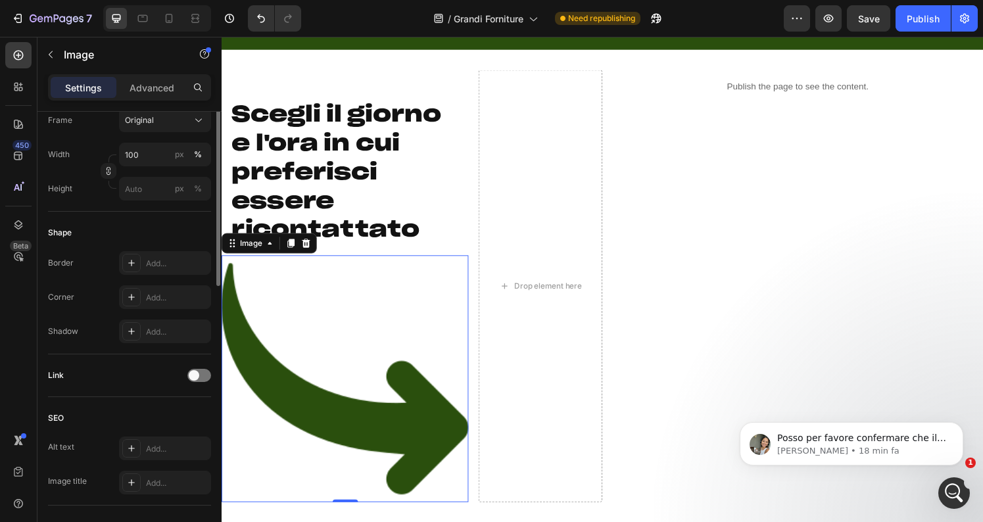
scroll to position [0, 0]
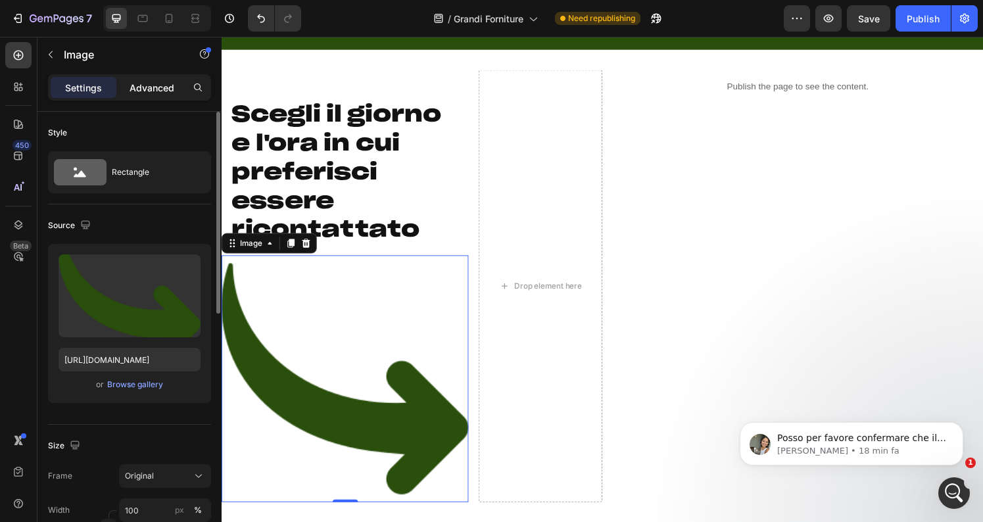
click at [136, 95] on div "Advanced" at bounding box center [152, 87] width 66 height 21
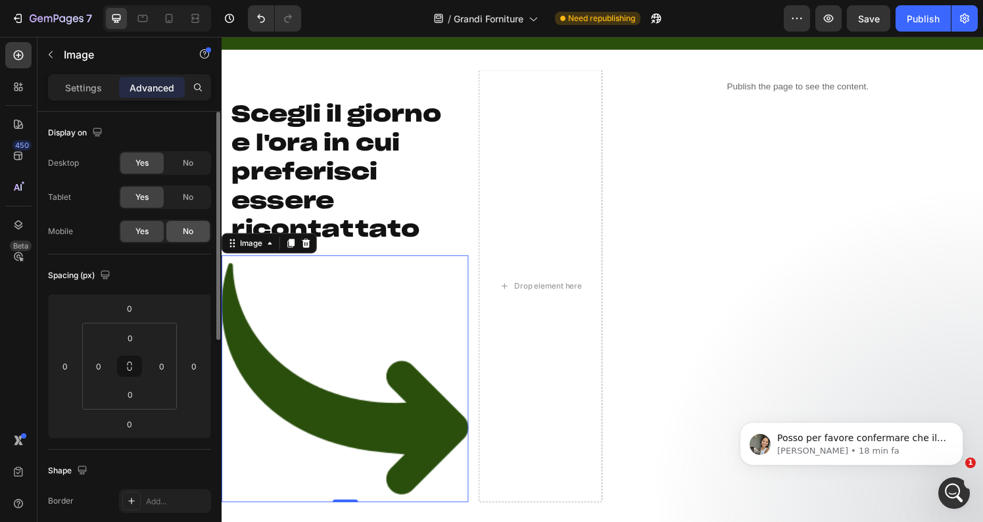
click at [191, 231] on span "No" at bounding box center [188, 232] width 11 height 12
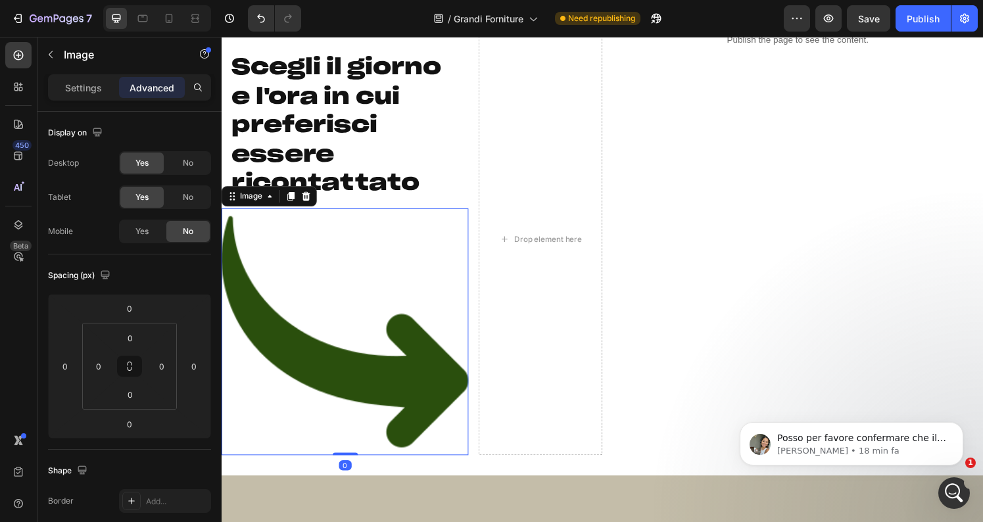
scroll to position [442, 0]
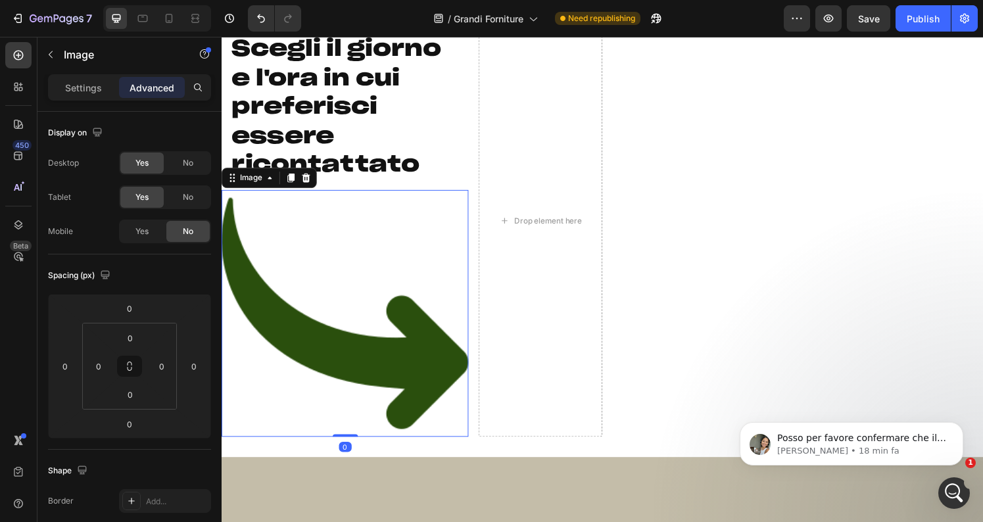
click at [325, 345] on img at bounding box center [350, 323] width 256 height 256
click at [98, 84] on p "Settings" at bounding box center [83, 88] width 37 height 14
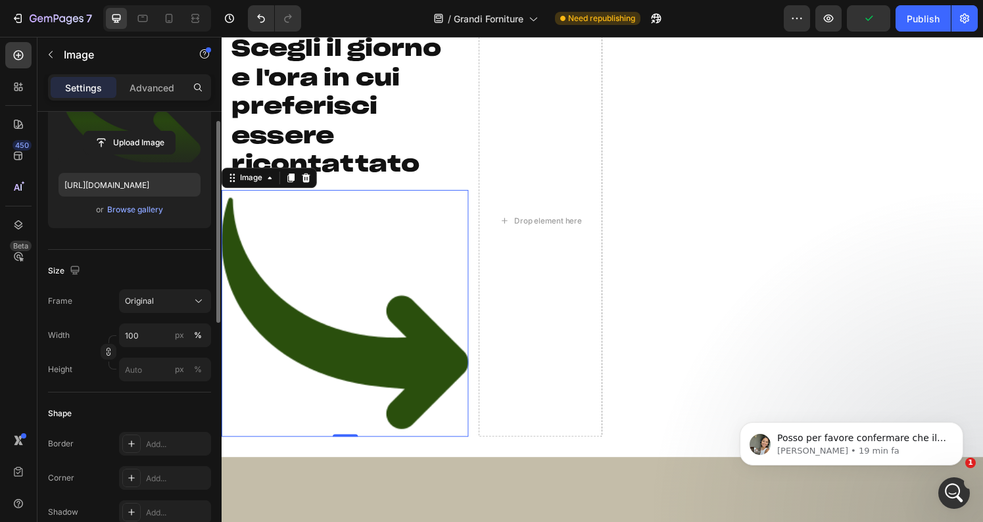
scroll to position [179, 0]
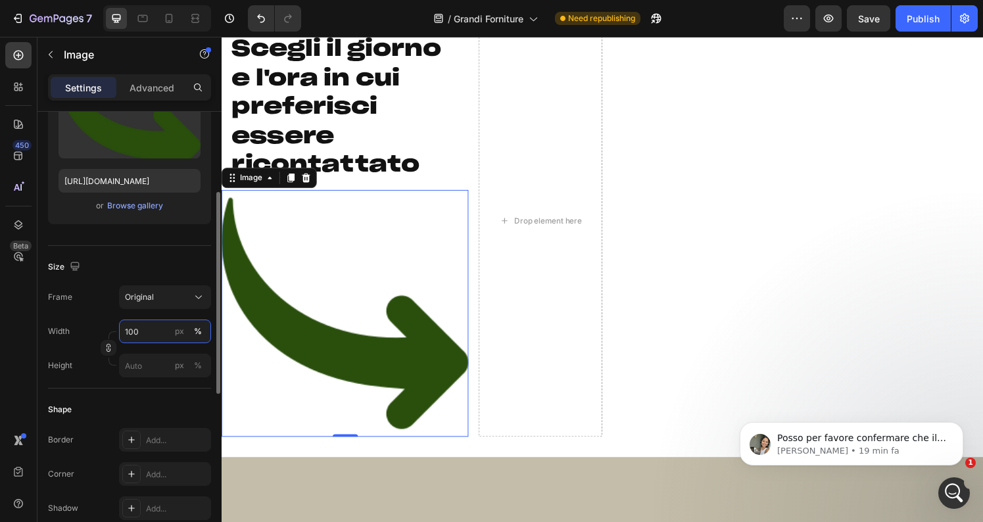
click at [134, 331] on input "100" at bounding box center [165, 332] width 92 height 24
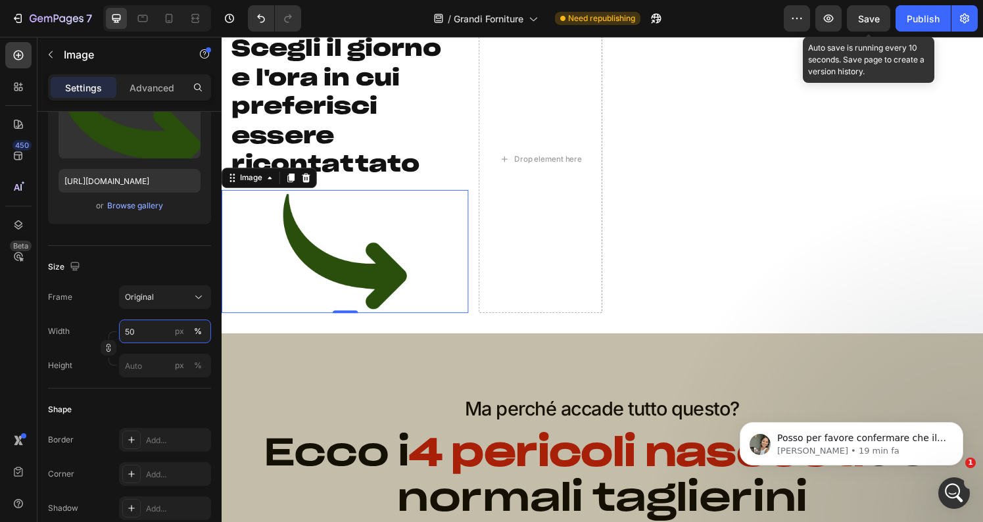
type input "50"
click at [869, 18] on span "Save" at bounding box center [869, 18] width 22 height 11
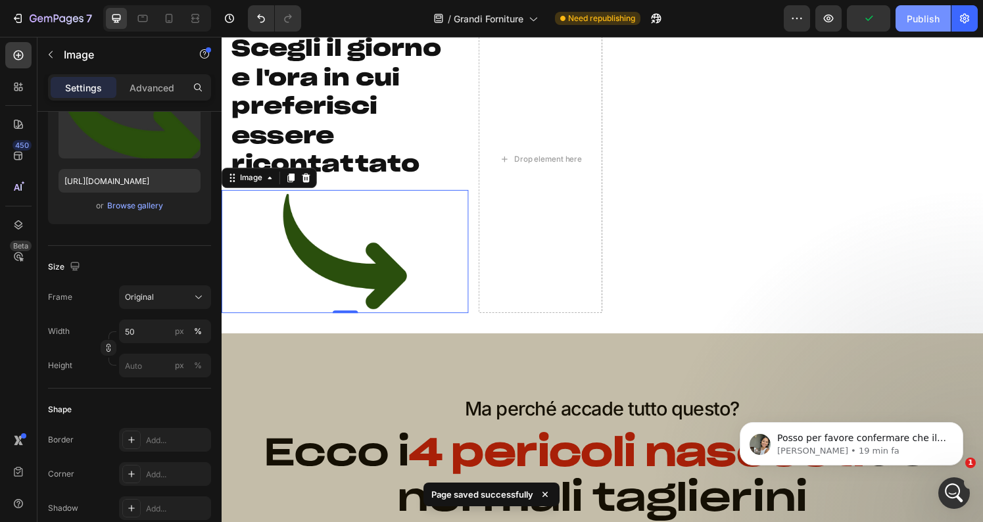
click at [931, 19] on div "Publish" at bounding box center [923, 19] width 33 height 14
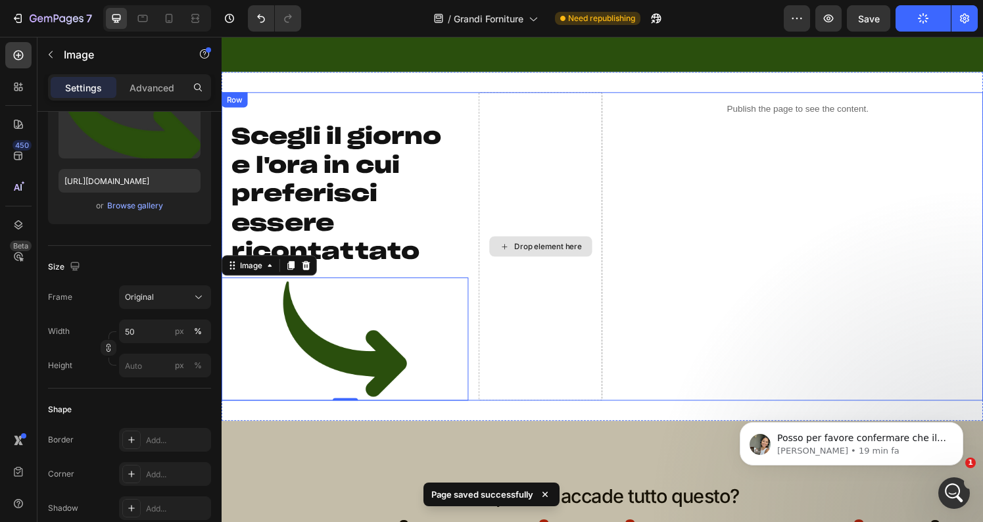
scroll to position [357, 0]
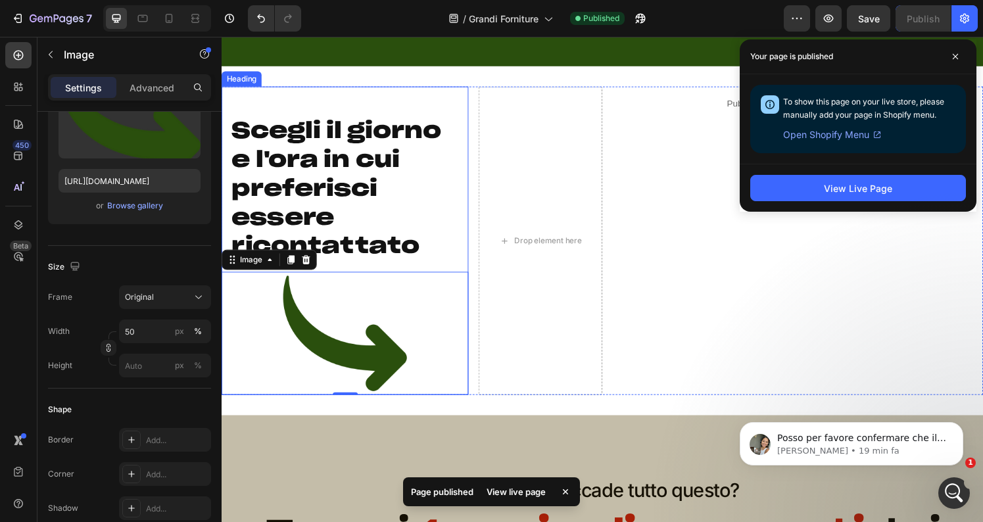
click at [397, 103] on h2 "Scegli il giorno e l'ora in cui preferisci essere ricontattato" at bounding box center [350, 184] width 256 height 192
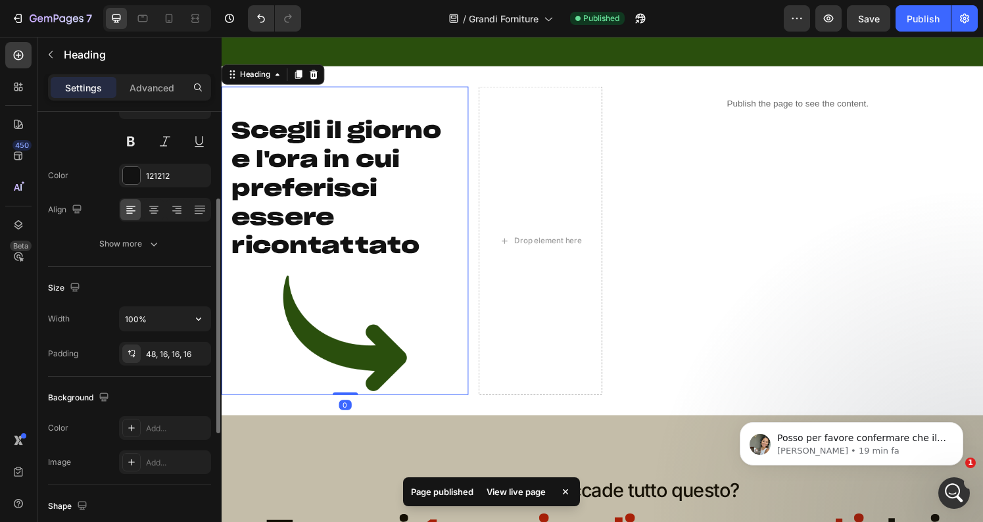
scroll to position [143, 0]
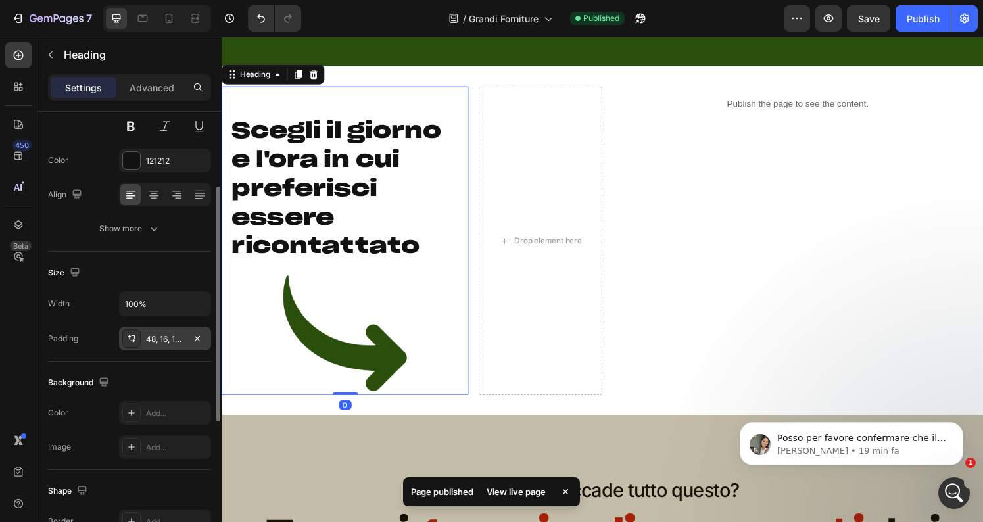
click at [137, 343] on div at bounding box center [131, 338] width 18 height 18
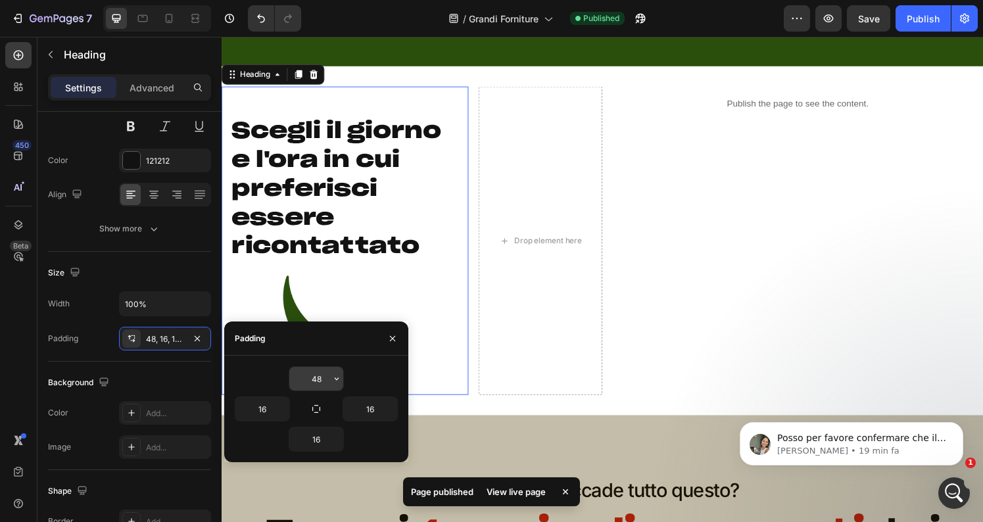
click at [319, 377] on input "48" at bounding box center [316, 379] width 54 height 24
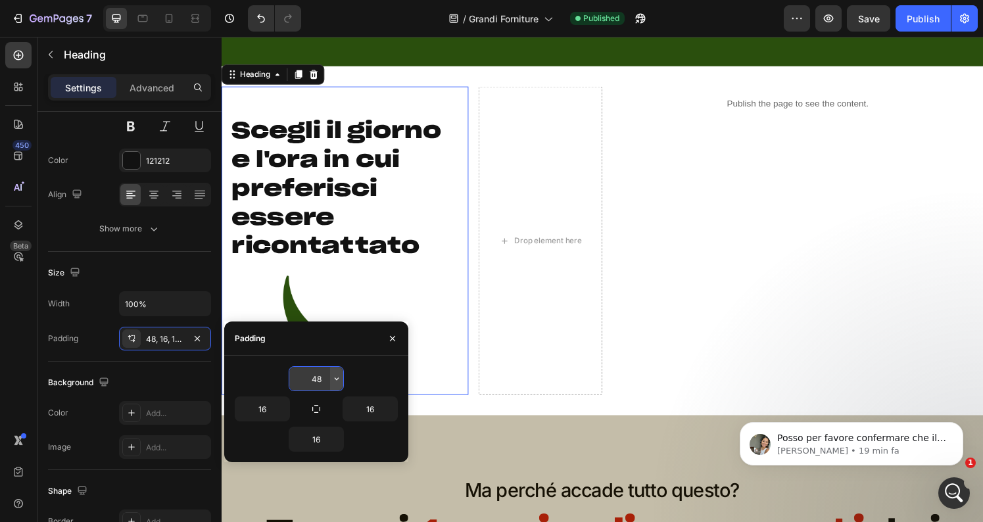
click at [339, 379] on icon "button" at bounding box center [336, 379] width 11 height 11
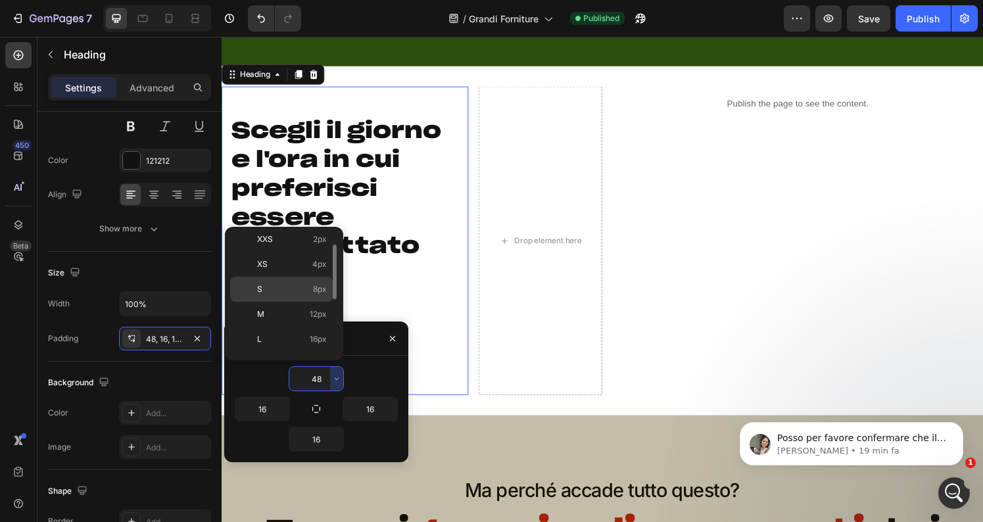
scroll to position [30, 0]
click at [309, 312] on p "M 12px" at bounding box center [292, 315] width 70 height 12
type input "12"
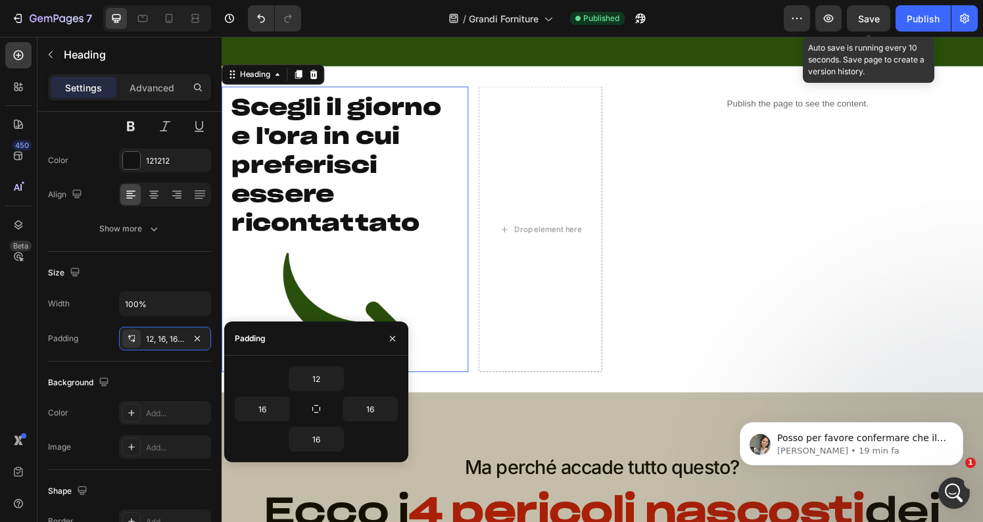
click at [874, 15] on span "Save" at bounding box center [869, 18] width 22 height 11
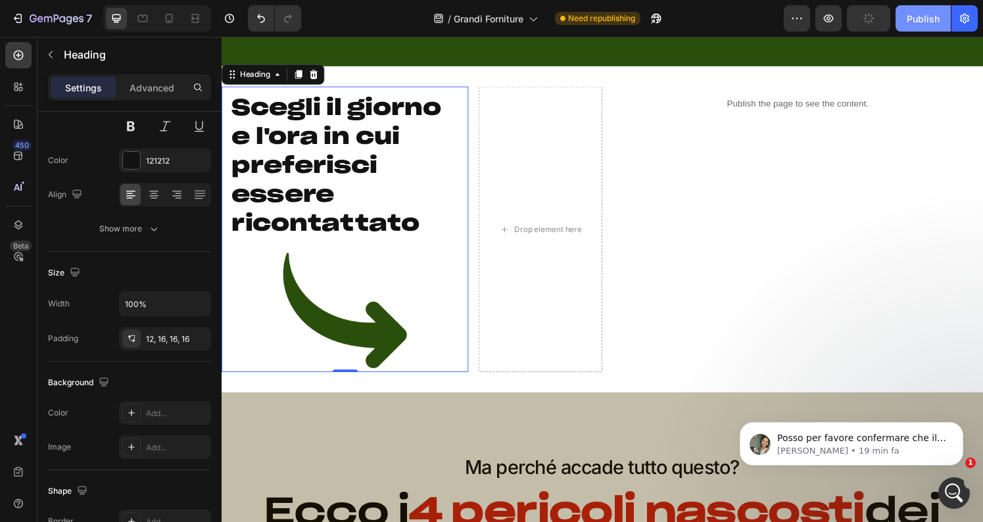
click at [934, 15] on div "Publish" at bounding box center [923, 19] width 33 height 14
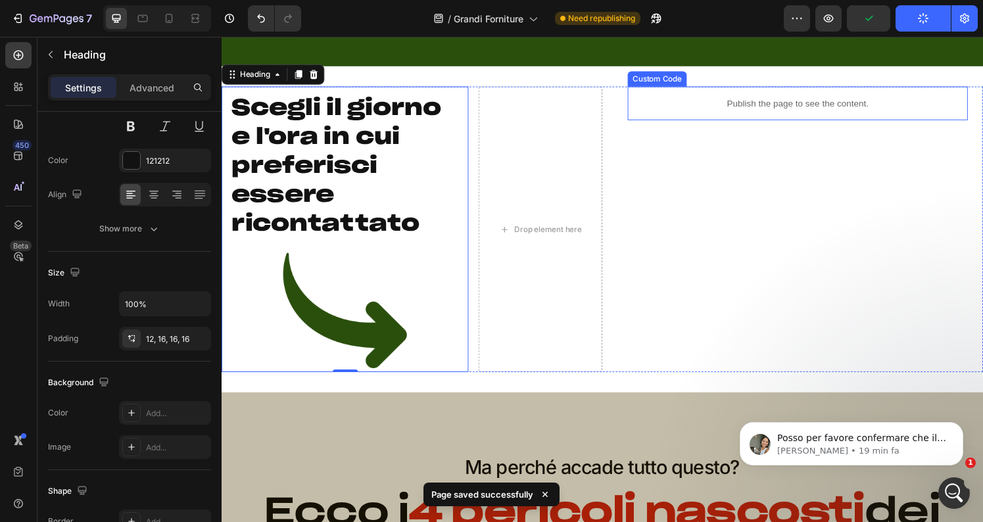
scroll to position [326, 0]
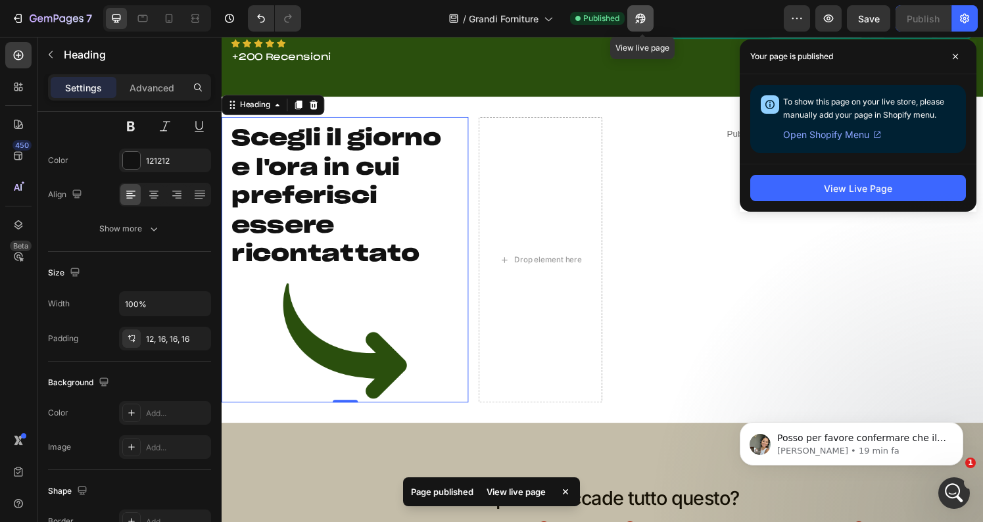
click at [647, 19] on icon "button" at bounding box center [640, 18] width 13 height 13
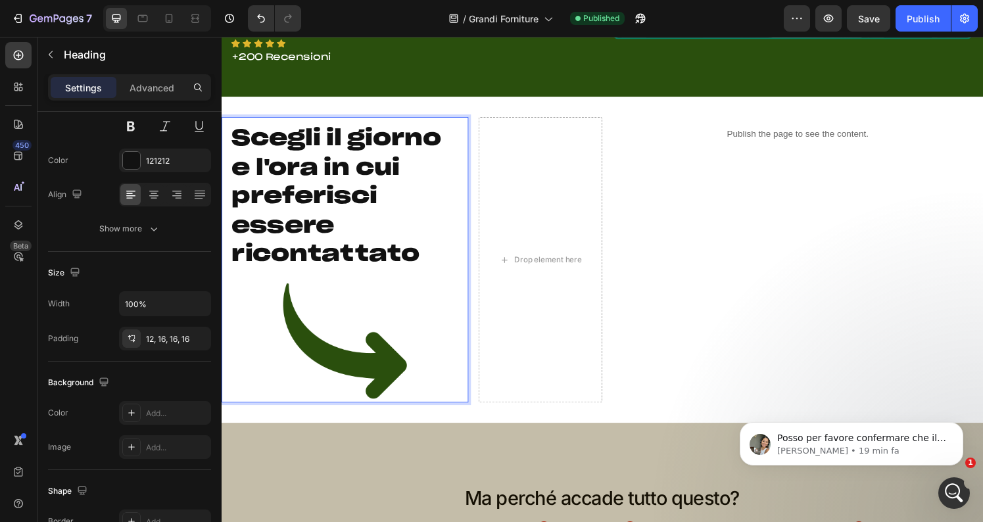
click at [356, 137] on p "Scegli il giorno e l'ora in cui preferisci essere ricontattato" at bounding box center [349, 203] width 235 height 150
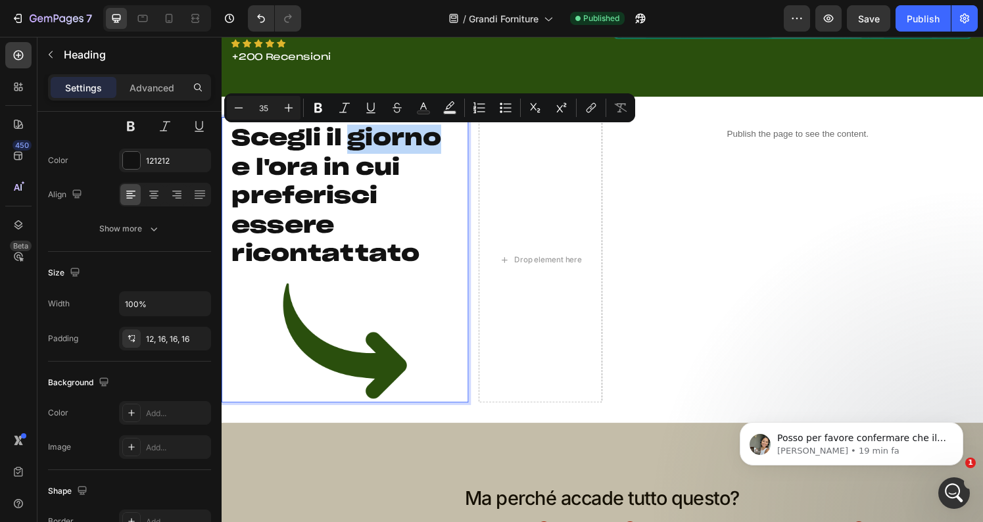
drag, startPoint x: 356, startPoint y: 137, endPoint x: 445, endPoint y: 139, distance: 88.1
click at [445, 139] on p "Scegli il giorno e l'ora in cui preferisci essere ricontattato" at bounding box center [349, 203] width 235 height 150
click at [418, 113] on rect "Editor contextual toolbar" at bounding box center [424, 112] width 12 height 3
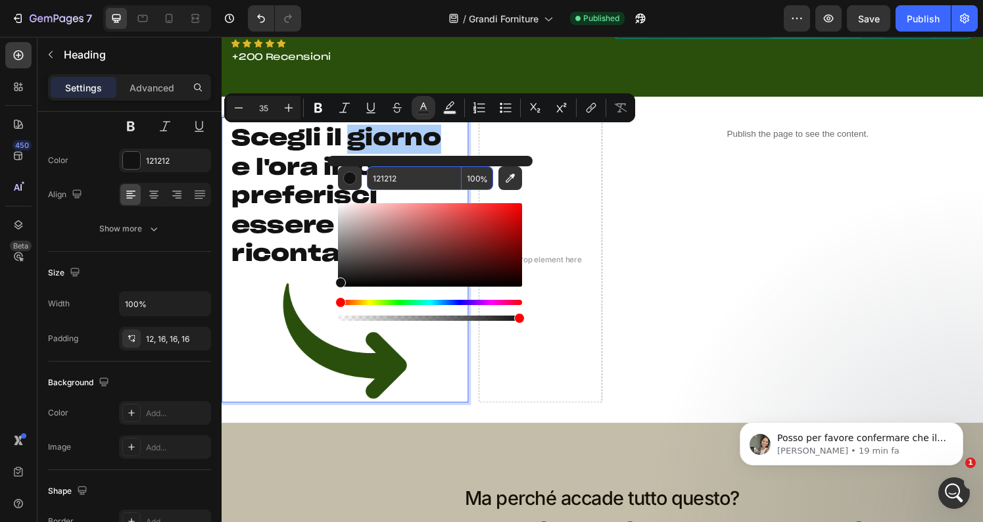
click at [389, 181] on input "121212" at bounding box center [414, 178] width 95 height 24
paste input "2A4F0D"
type input "2A4F0D"
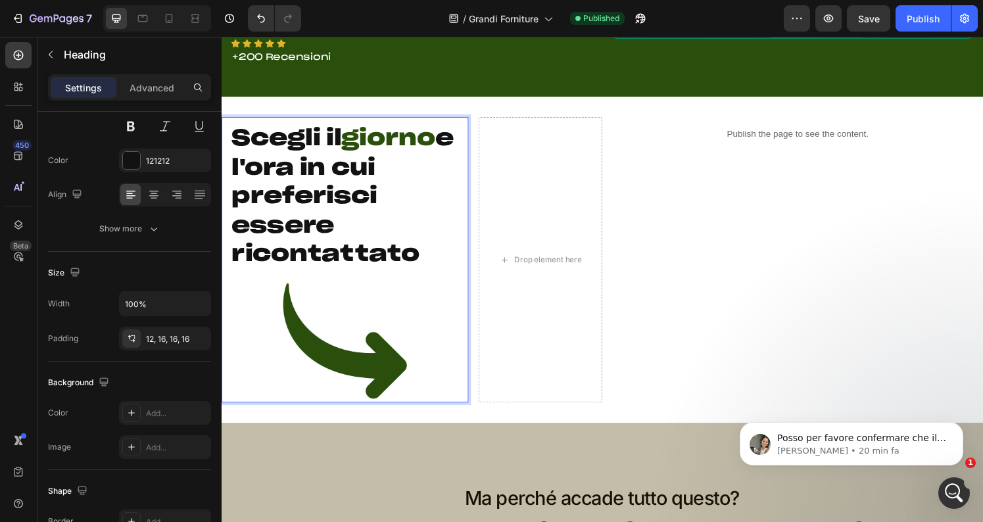
click at [304, 178] on p "Scegli il giorno e l'ora in cui preferisci essere ricontattato" at bounding box center [349, 203] width 235 height 150
drag, startPoint x: 258, startPoint y: 170, endPoint x: 318, endPoint y: 168, distance: 59.2
click at [318, 168] on p "Scegli il giorno e l'ora in cui preferisci essere ricontattato" at bounding box center [349, 203] width 235 height 150
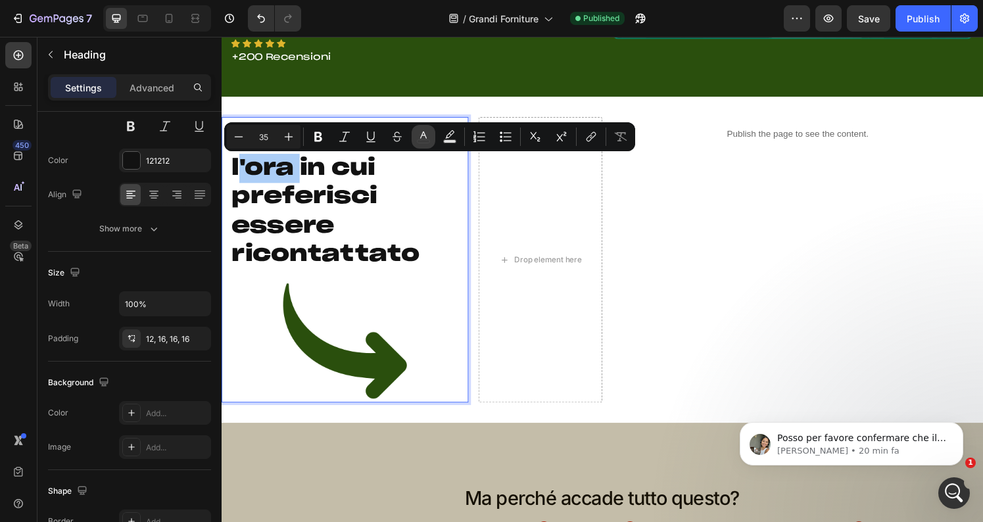
click at [422, 134] on icon "Editor contextual toolbar" at bounding box center [423, 136] width 13 height 13
type input "121212"
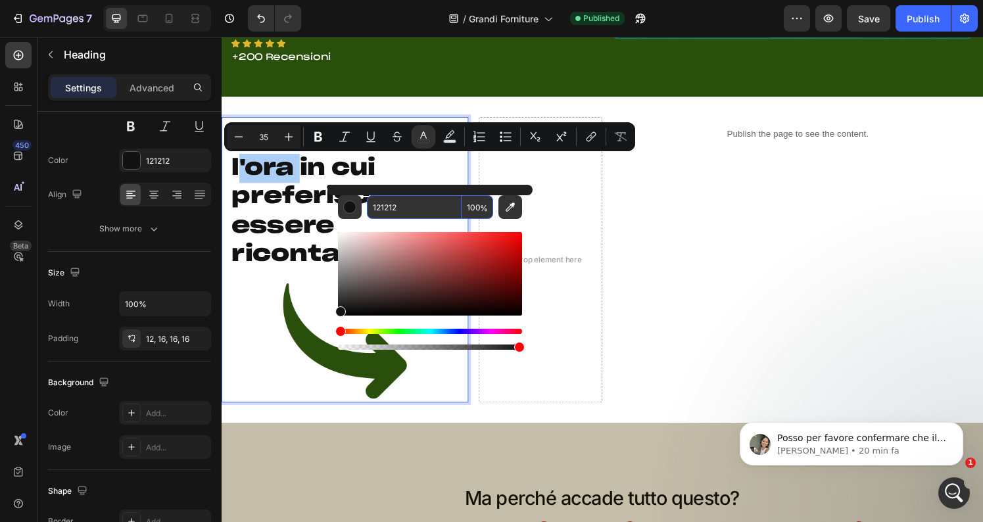
click at [387, 206] on input "121212" at bounding box center [414, 207] width 95 height 24
paste input "2A4F0D"
type input "2A4F0D"
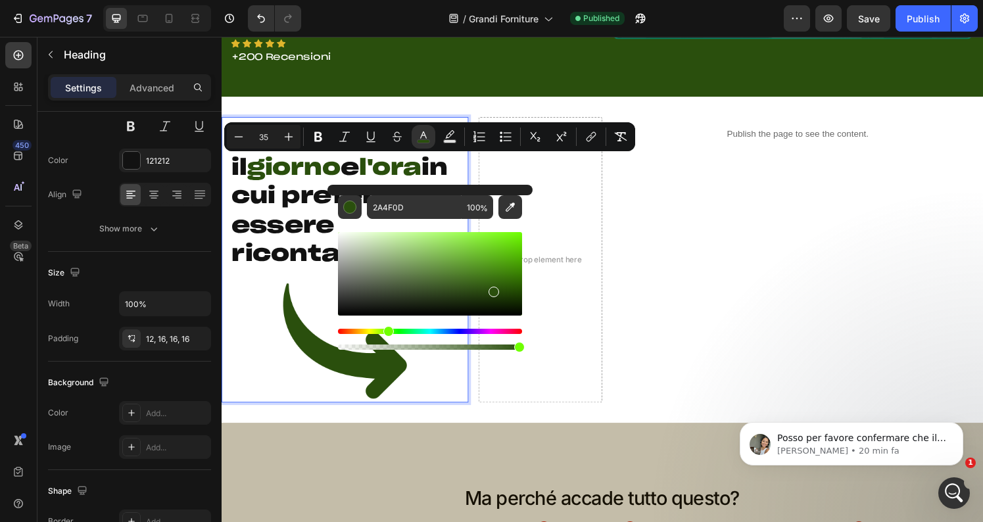
click at [287, 231] on p "Scegli il giorno e l'ora in cui preferisci essere ricontattato" at bounding box center [349, 203] width 235 height 150
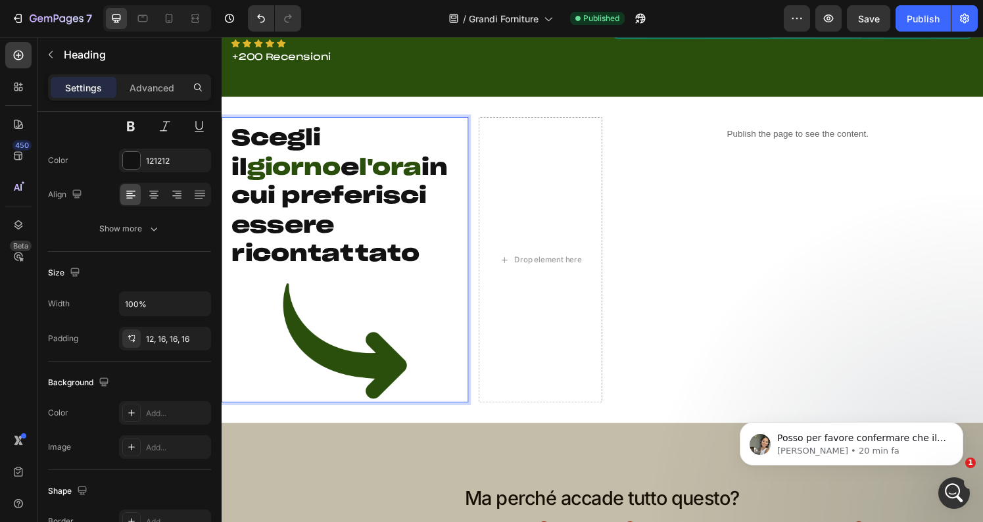
drag, startPoint x: 235, startPoint y: 229, endPoint x: 420, endPoint y: 260, distance: 188.0
click at [420, 260] on p "Scegli il giorno e l'ora in cui preferisci essere ricontattato" at bounding box center [349, 203] width 235 height 150
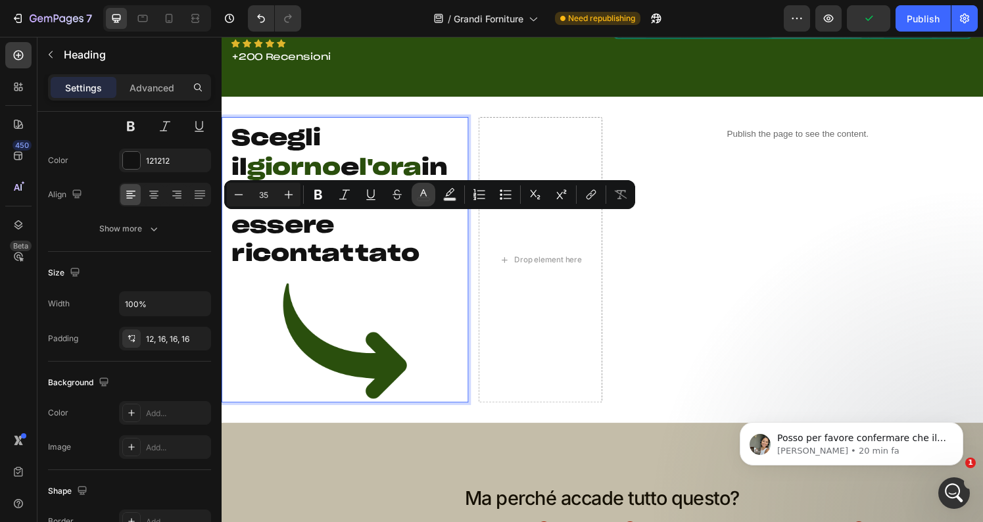
click at [421, 195] on icon "Editor contextual toolbar" at bounding box center [423, 192] width 7 height 7
type input "121212"
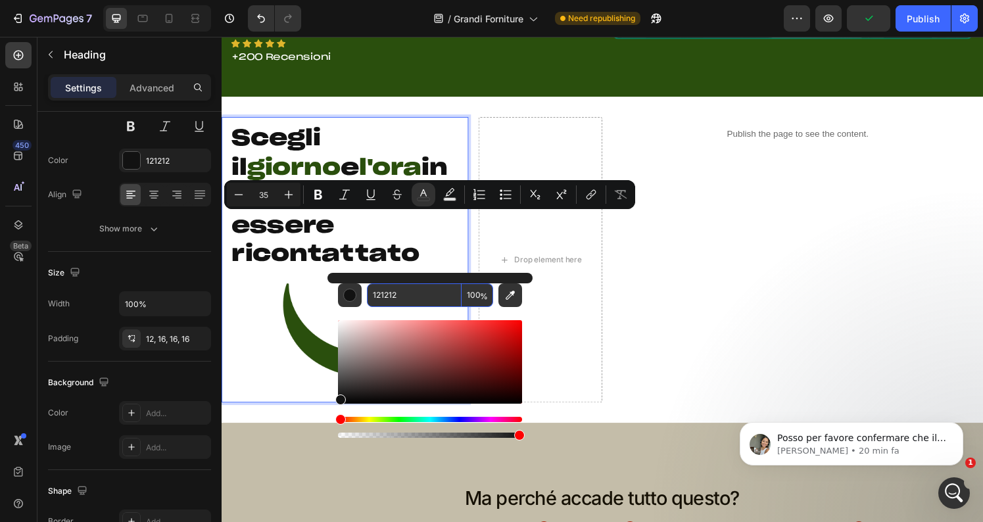
click at [387, 298] on input "121212" at bounding box center [414, 295] width 95 height 24
paste input "2A4F0D"
type input "2A4F0D"
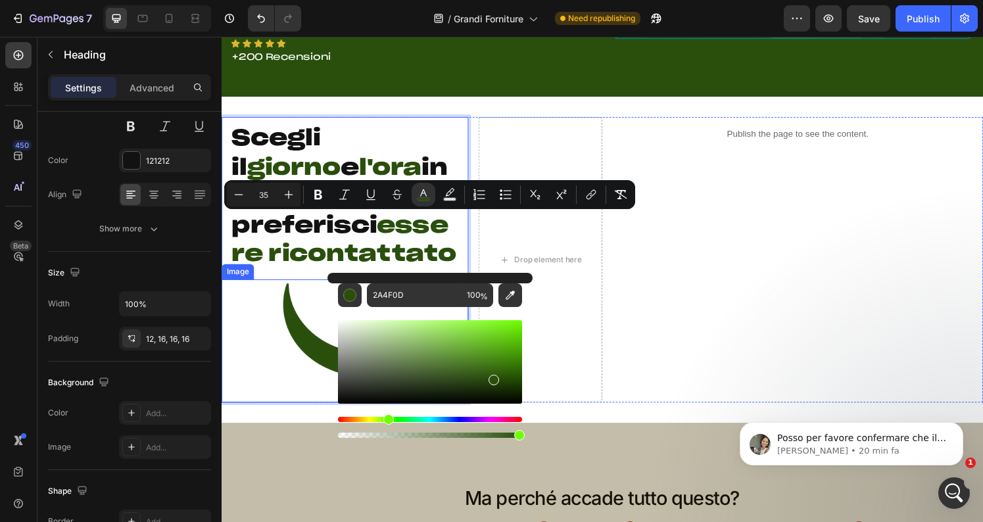
click at [270, 335] on div at bounding box center [350, 352] width 256 height 128
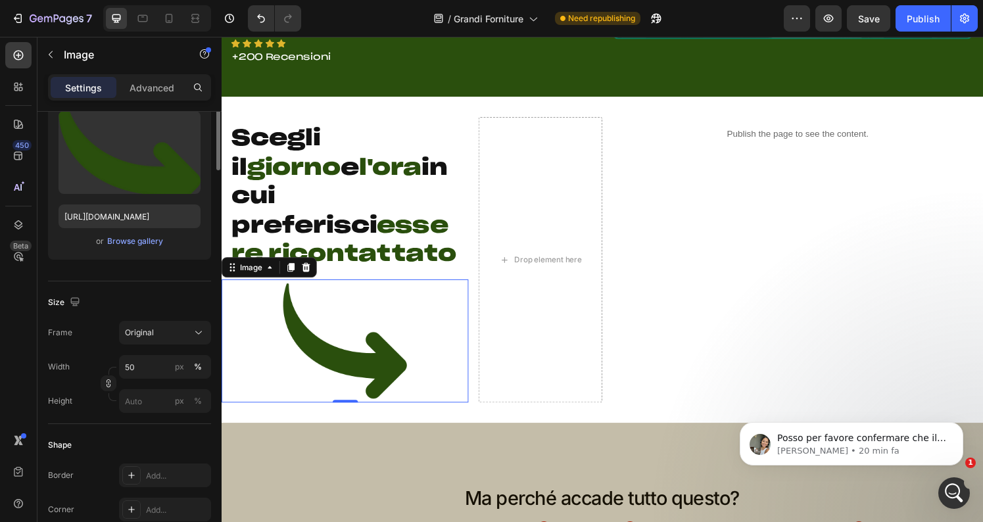
scroll to position [0, 0]
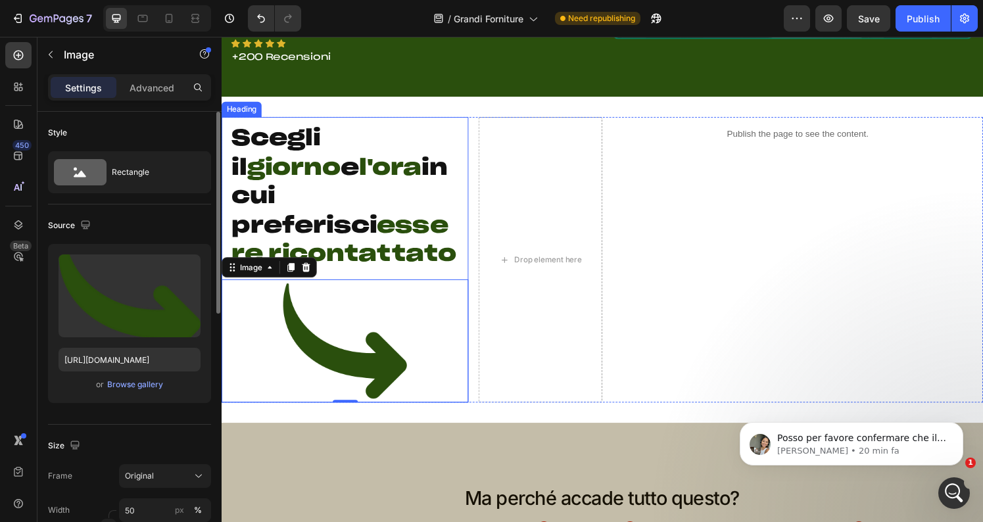
click at [405, 215] on p "Scegli il giorno e l'ora in cui preferisci essere ricontattato" at bounding box center [349, 203] width 235 height 150
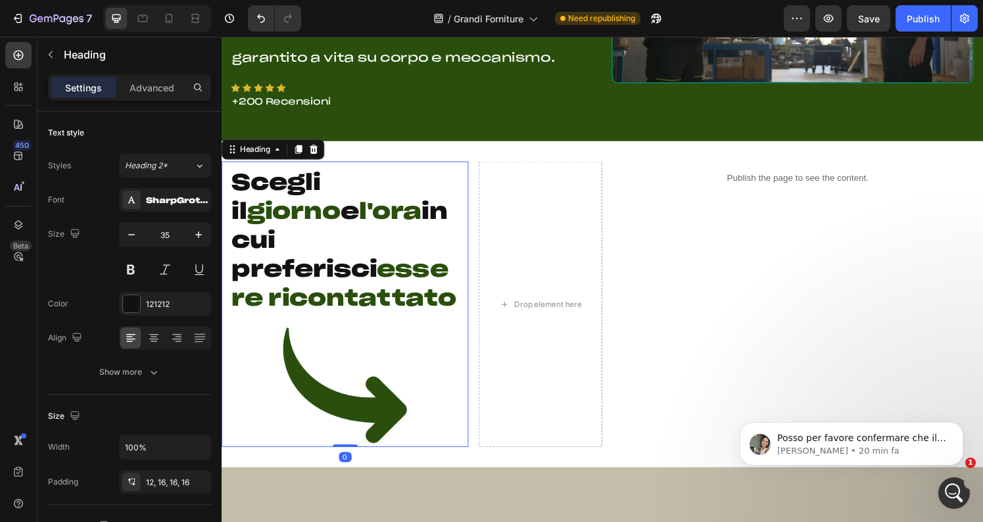
scroll to position [267, 0]
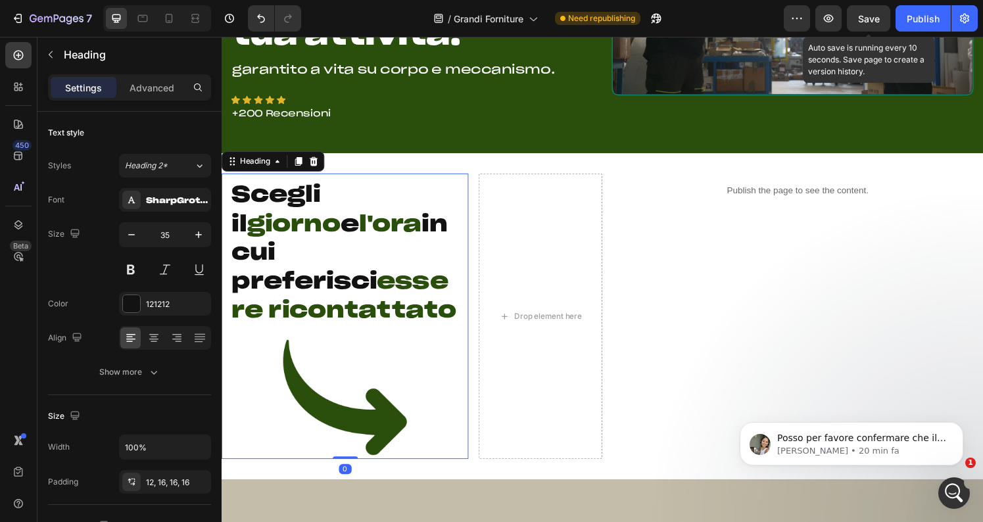
click at [870, 18] on span "Save" at bounding box center [869, 18] width 22 height 11
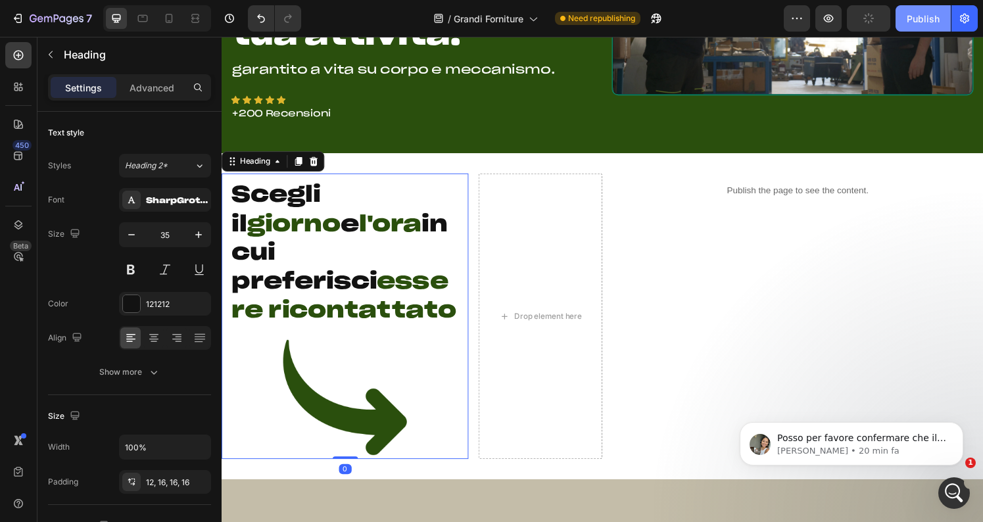
click at [916, 18] on div "Publish" at bounding box center [923, 19] width 33 height 14
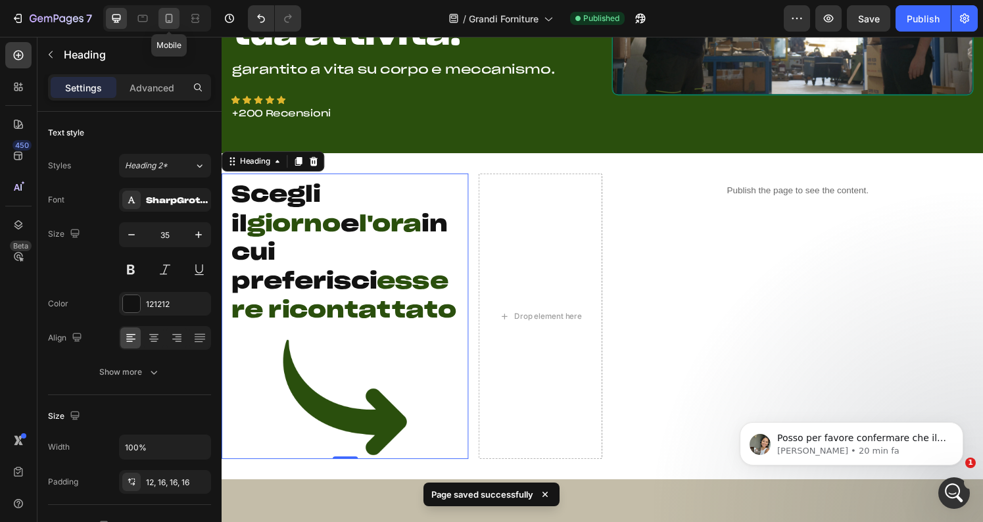
click at [166, 14] on icon at bounding box center [169, 18] width 7 height 9
type input "21"
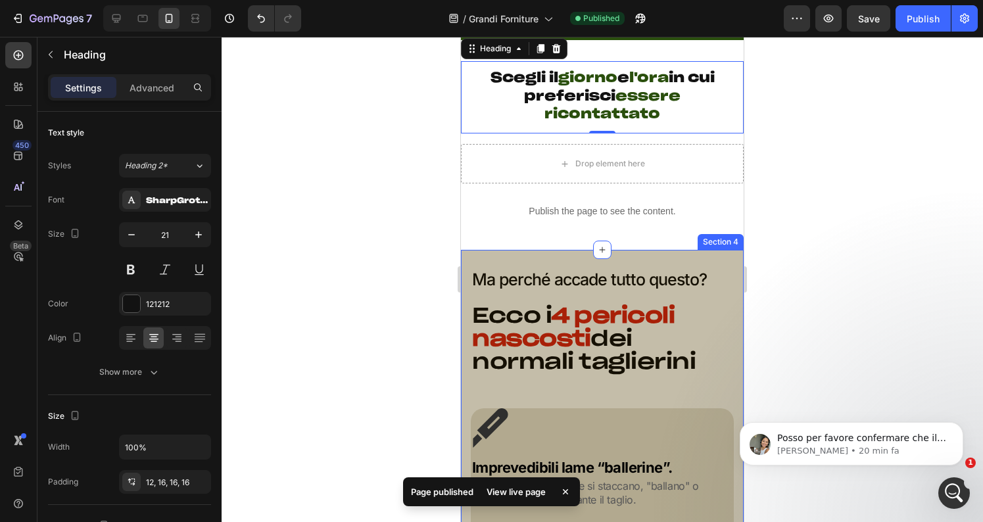
scroll to position [399, 0]
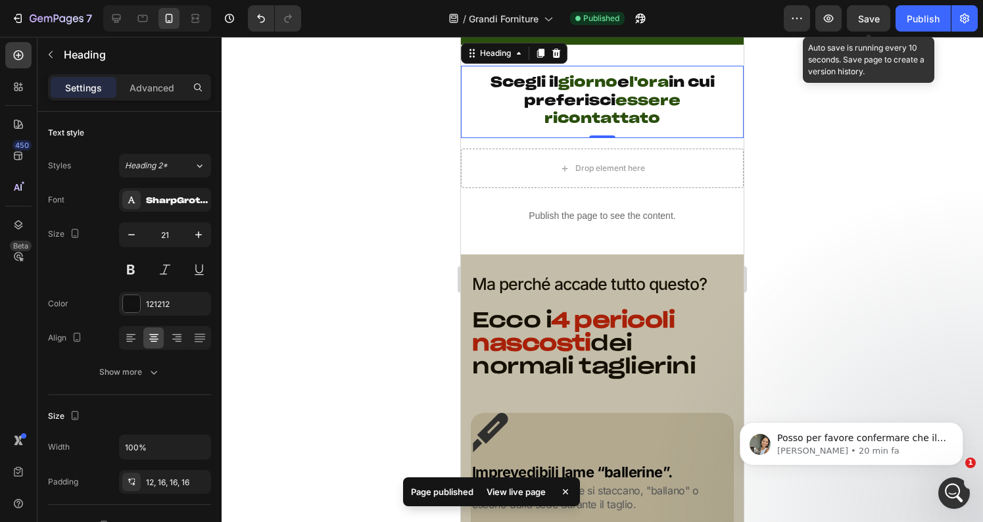
click at [875, 16] on span "Save" at bounding box center [869, 18] width 22 height 11
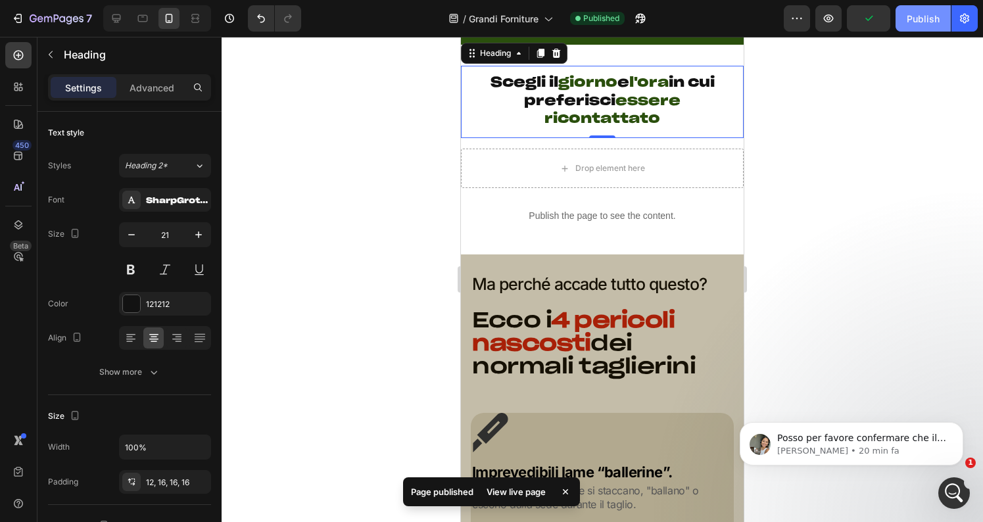
click at [913, 16] on div "Publish" at bounding box center [923, 19] width 33 height 14
